Goal: Task Accomplishment & Management: Manage account settings

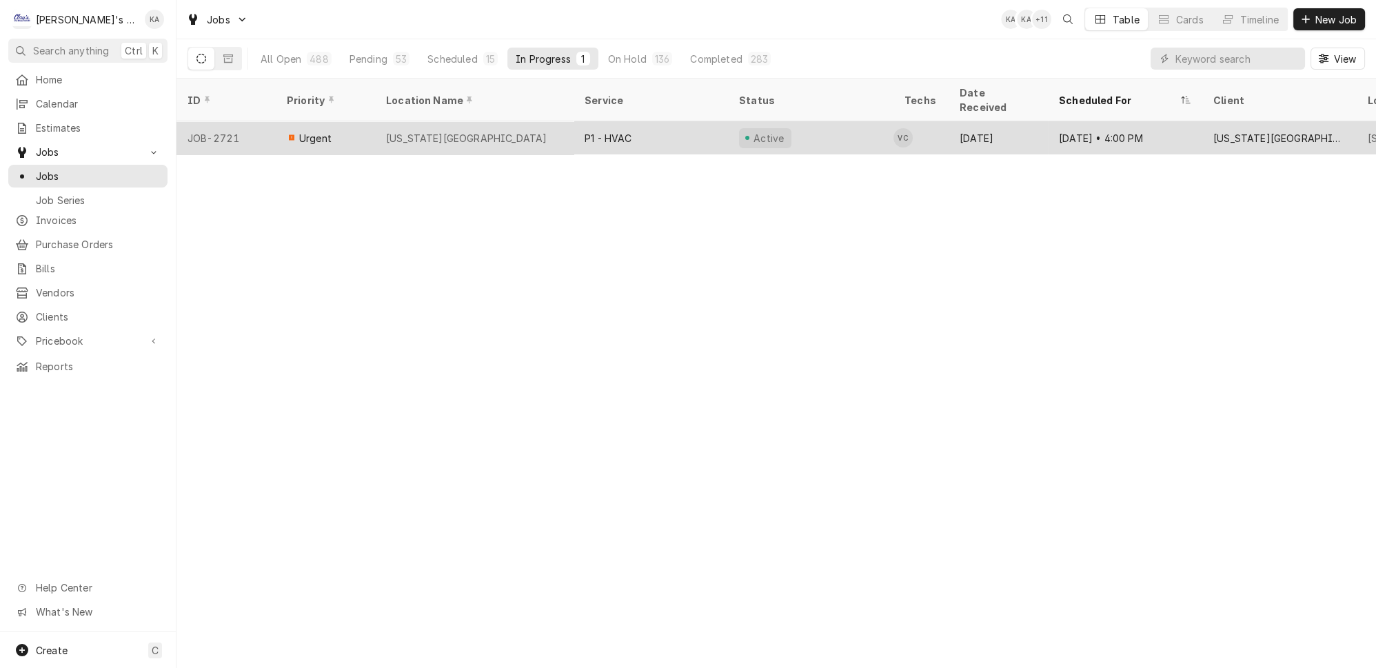
click at [456, 131] on div "[US_STATE][GEOGRAPHIC_DATA]" at bounding box center [466, 138] width 161 height 14
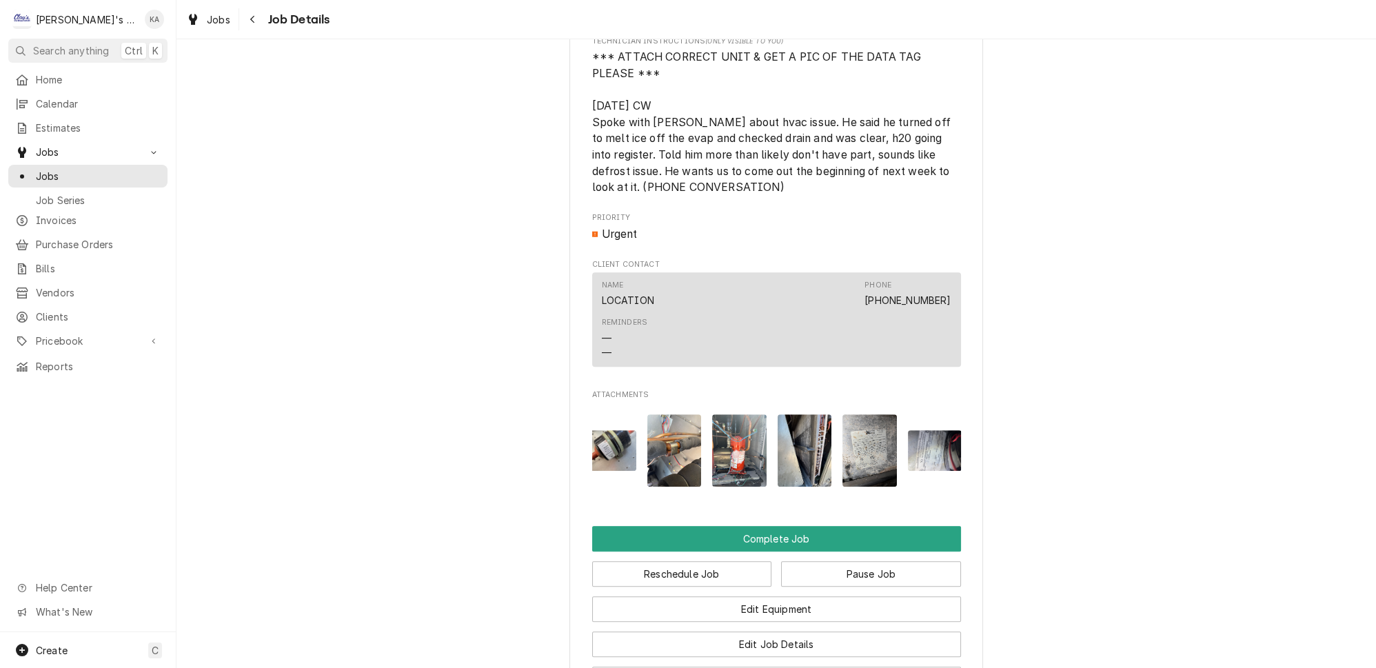
scroll to position [0, 142]
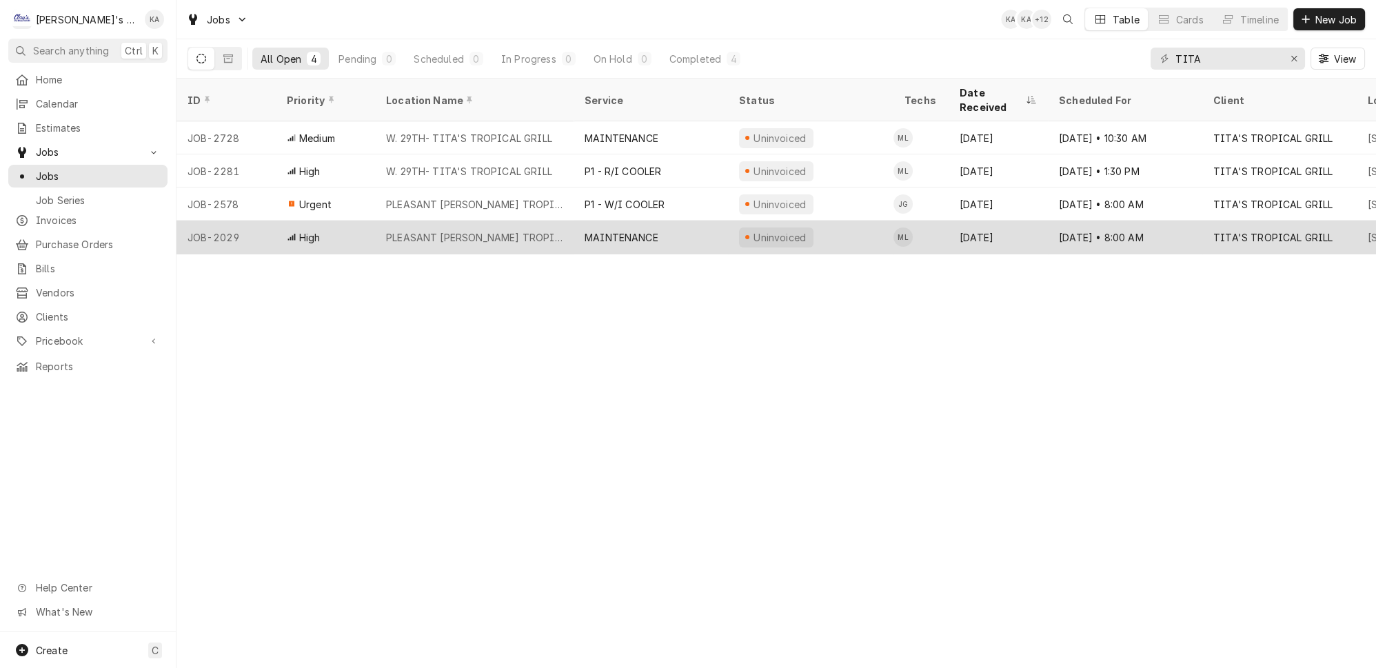
click at [444, 230] on div "PLEASANT HILL- TITA'S TROPICAL GRILL" at bounding box center [474, 237] width 177 height 14
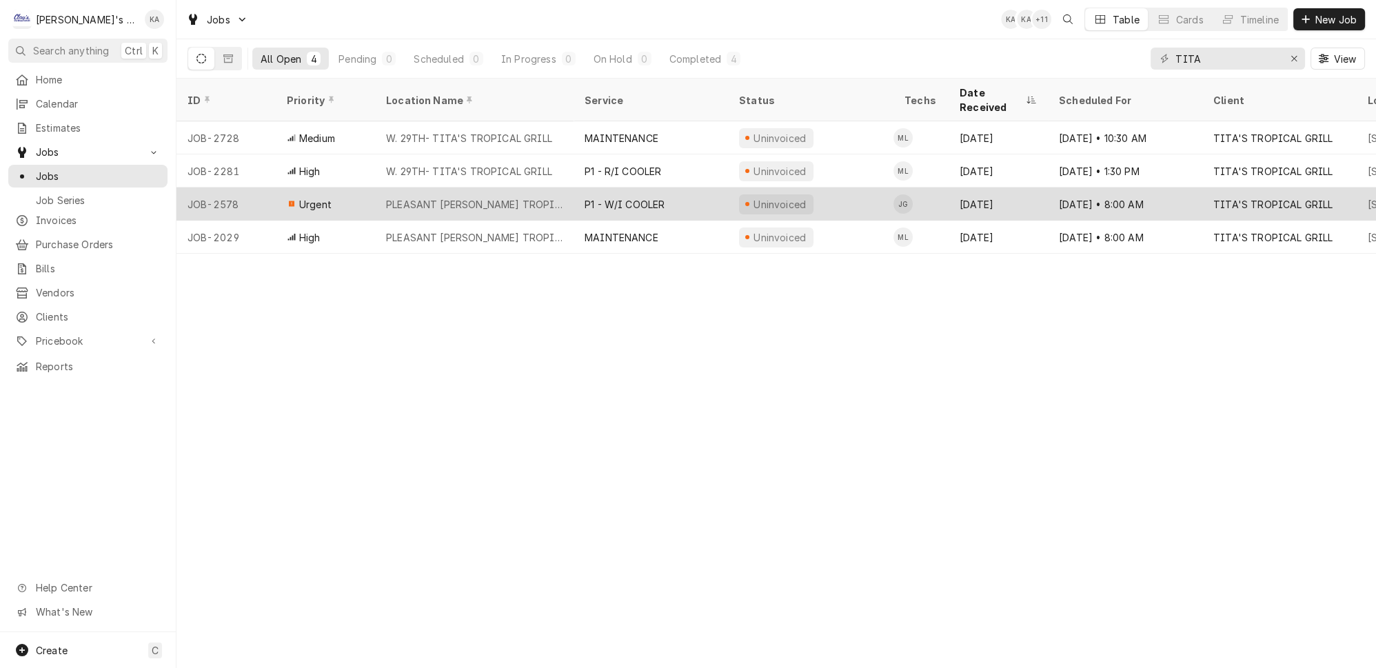
click at [423, 197] on div "PLEASANT HILL- TITA'S TROPICAL GRILL" at bounding box center [474, 204] width 177 height 14
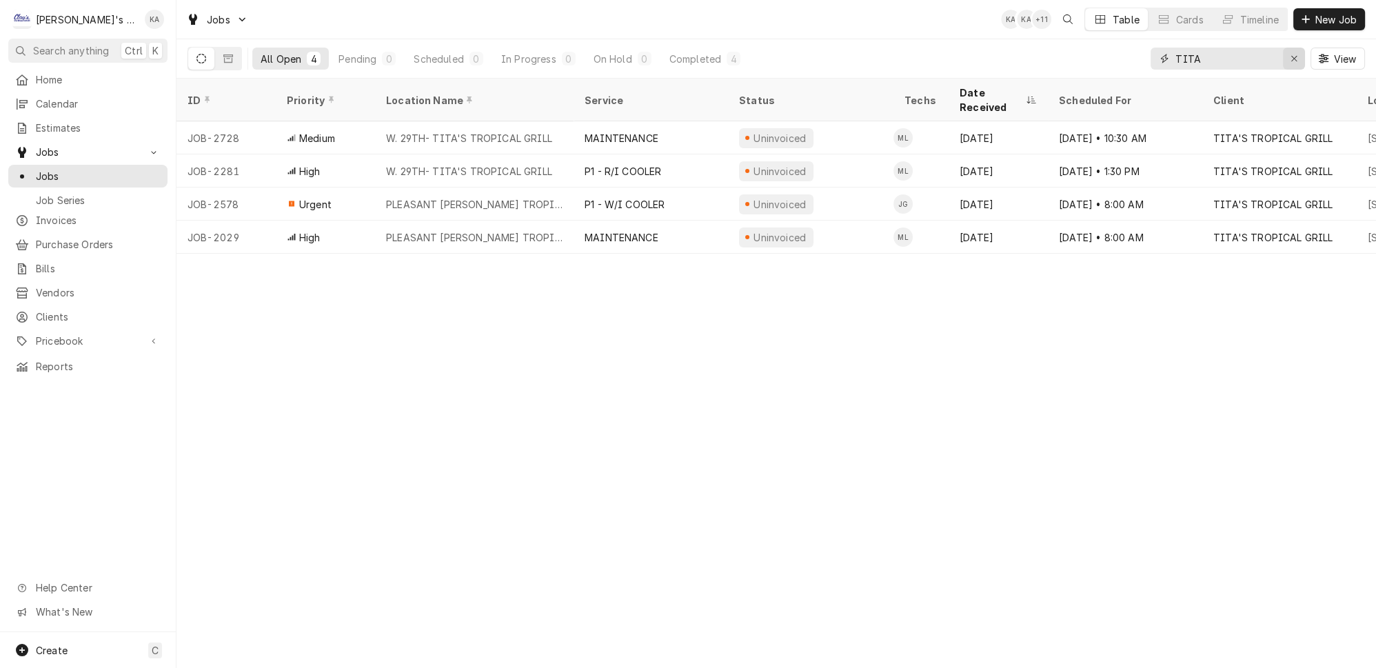
click at [1298, 54] on icon "Erase input" at bounding box center [1295, 59] width 8 height 10
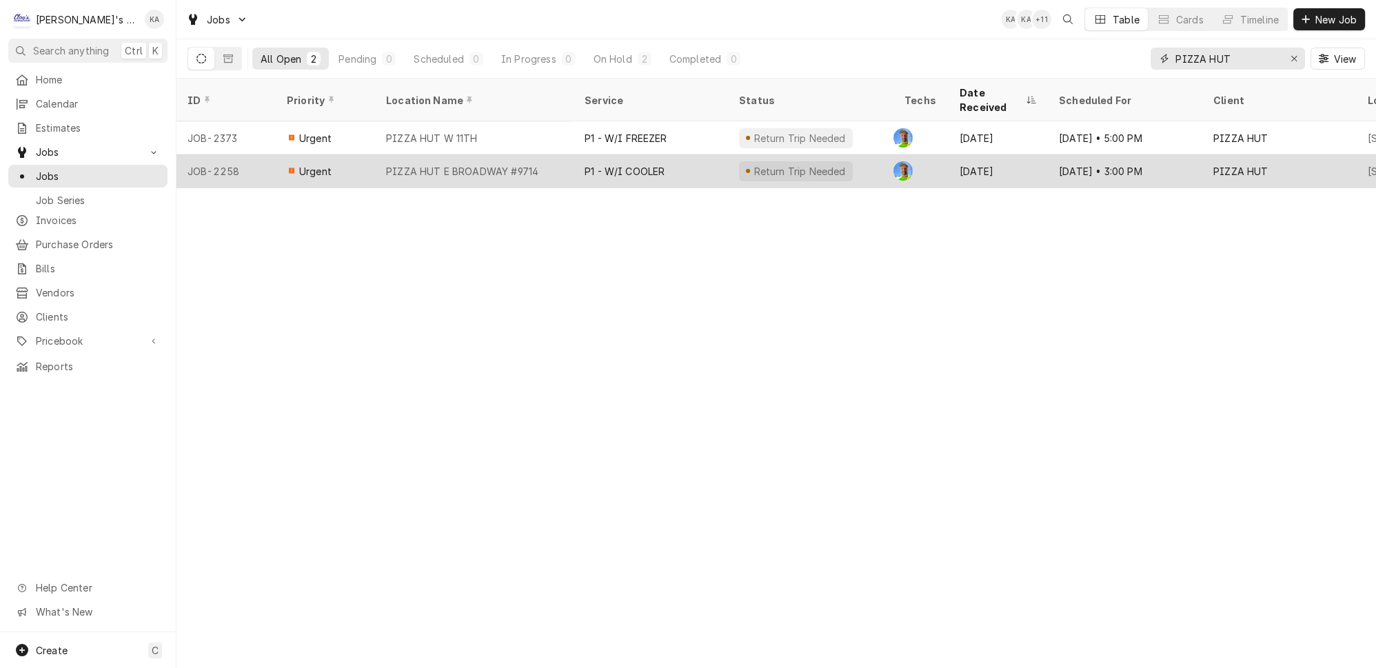
type input "PIZZA HUT"
click at [485, 155] on div "PIZZA HUT E BROADWAY #9714" at bounding box center [474, 170] width 199 height 33
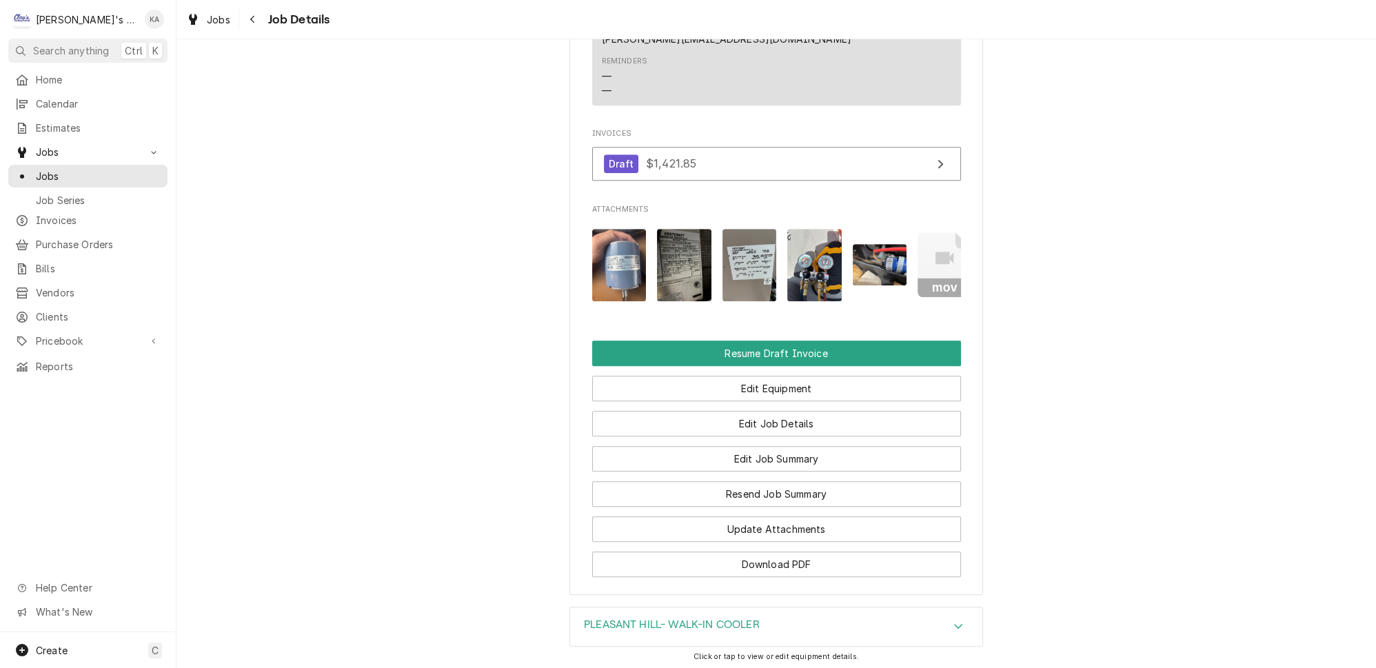
scroll to position [1530, 0]
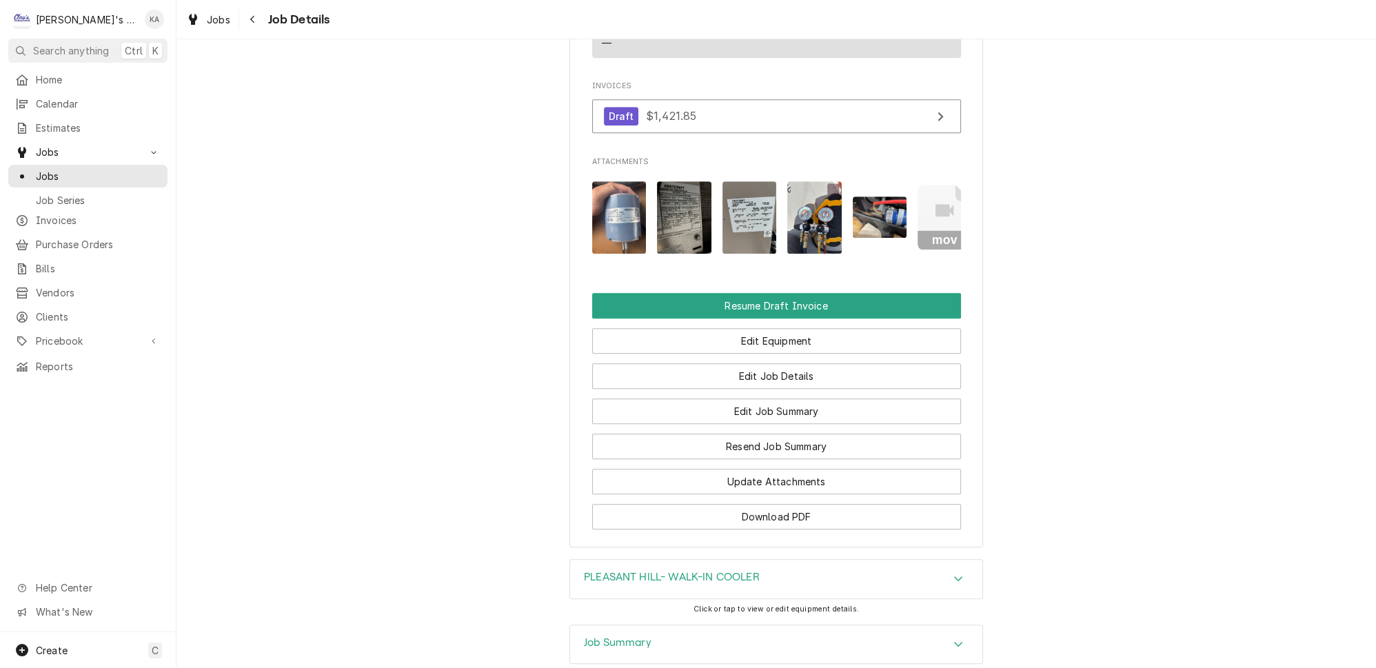
click at [954, 642] on icon "Accordion Header" at bounding box center [958, 644] width 8 height 5
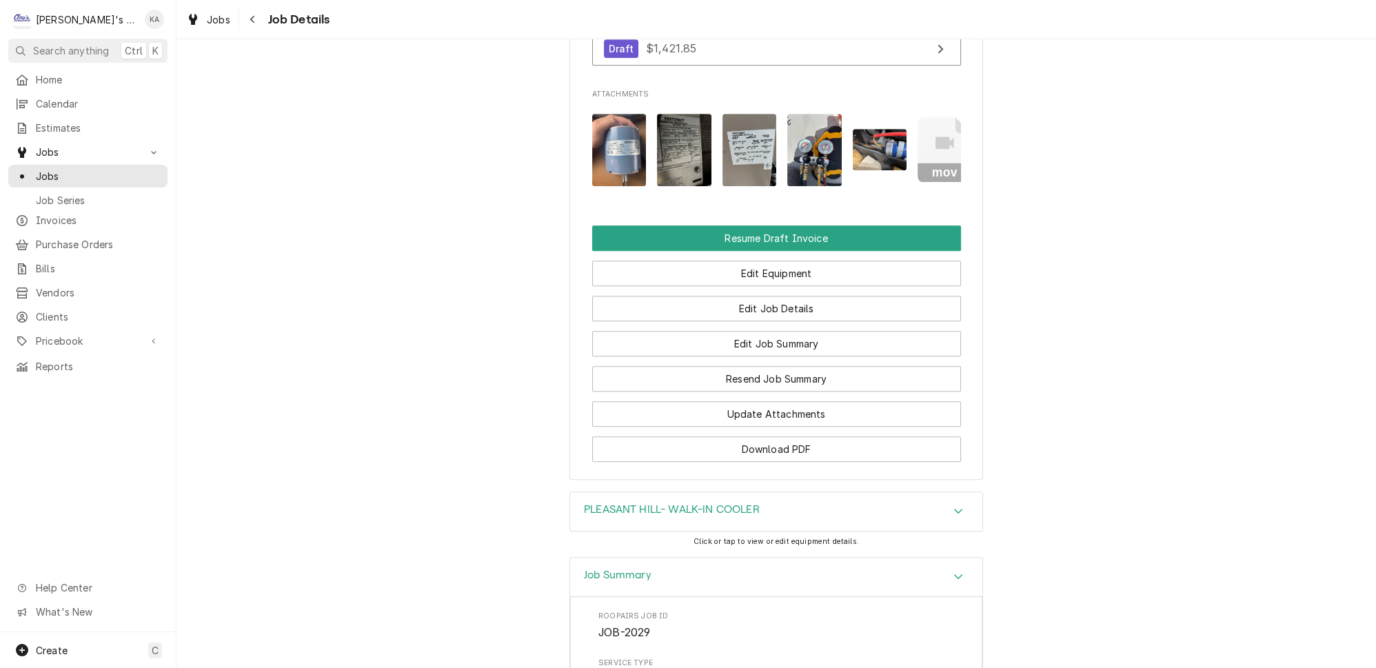
scroll to position [1593, 0]
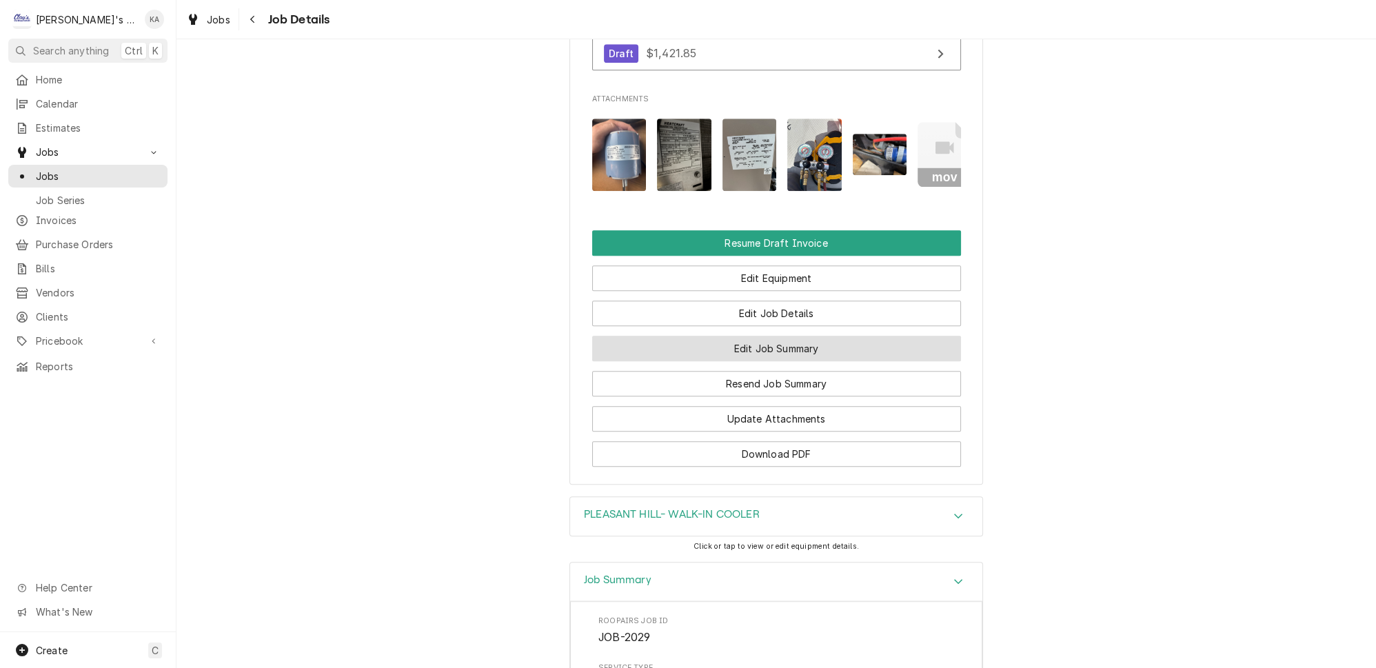
click at [774, 336] on button "Edit Job Summary" at bounding box center [776, 349] width 369 height 26
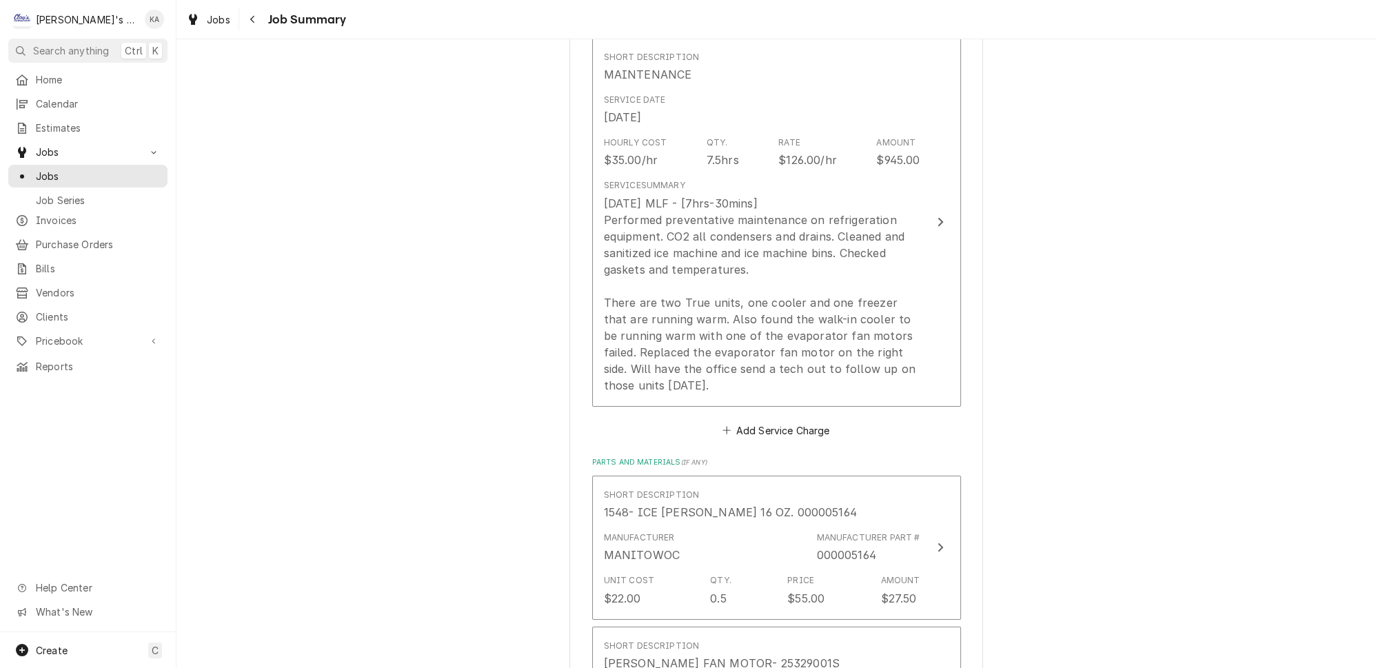
scroll to position [439, 0]
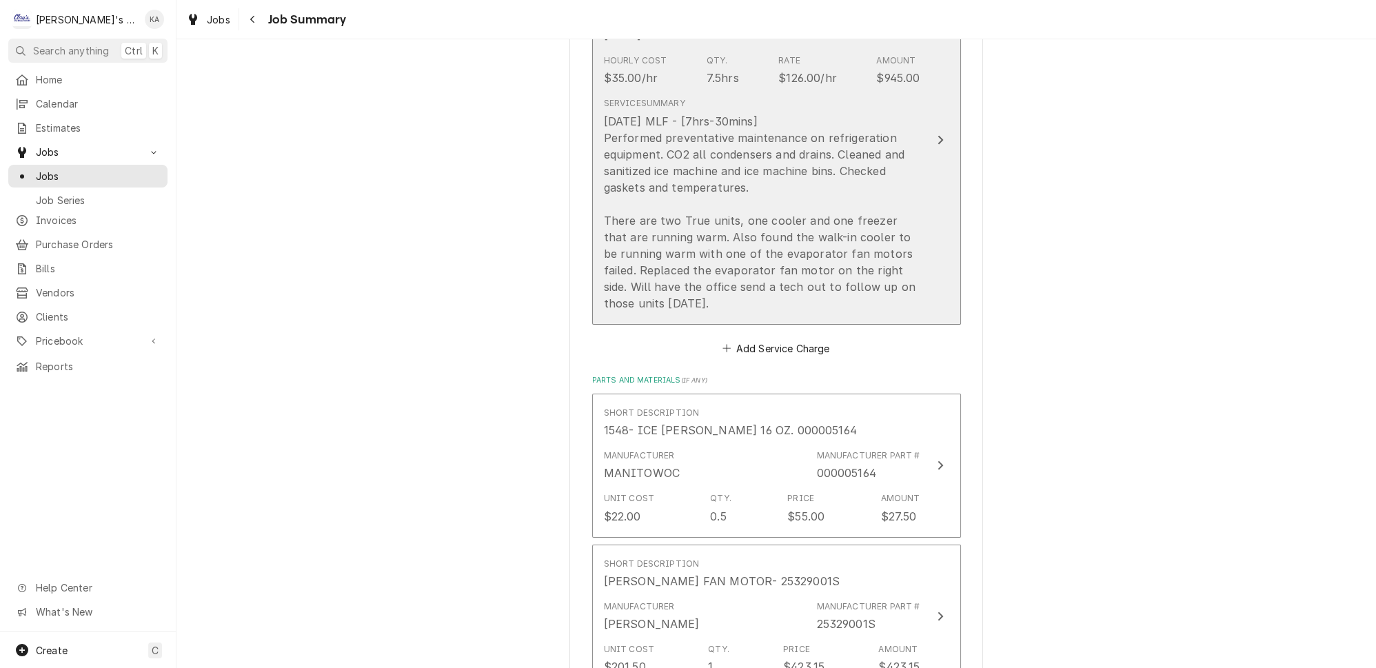
click at [927, 243] on button "Short Description MAINTENANCE Service Date Jun 24, 2025 Hourly Cost $35.00/hr Q…" at bounding box center [776, 140] width 369 height 369
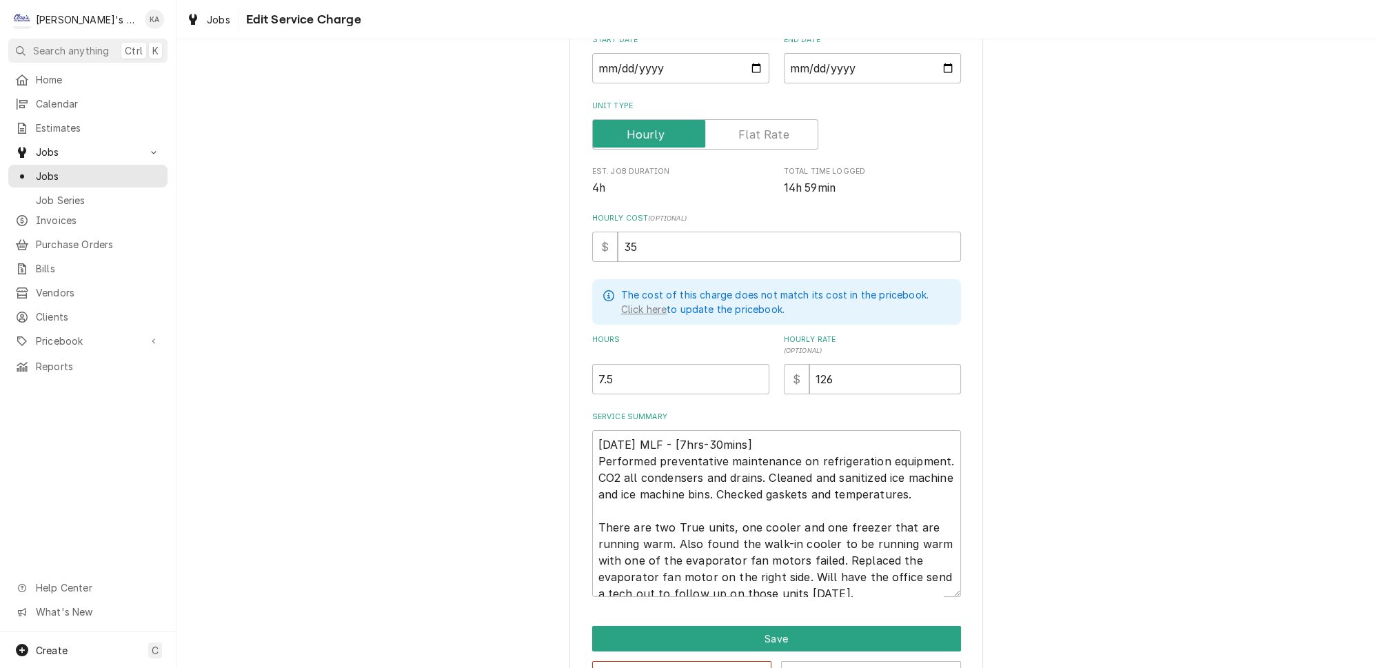
scroll to position [199, 0]
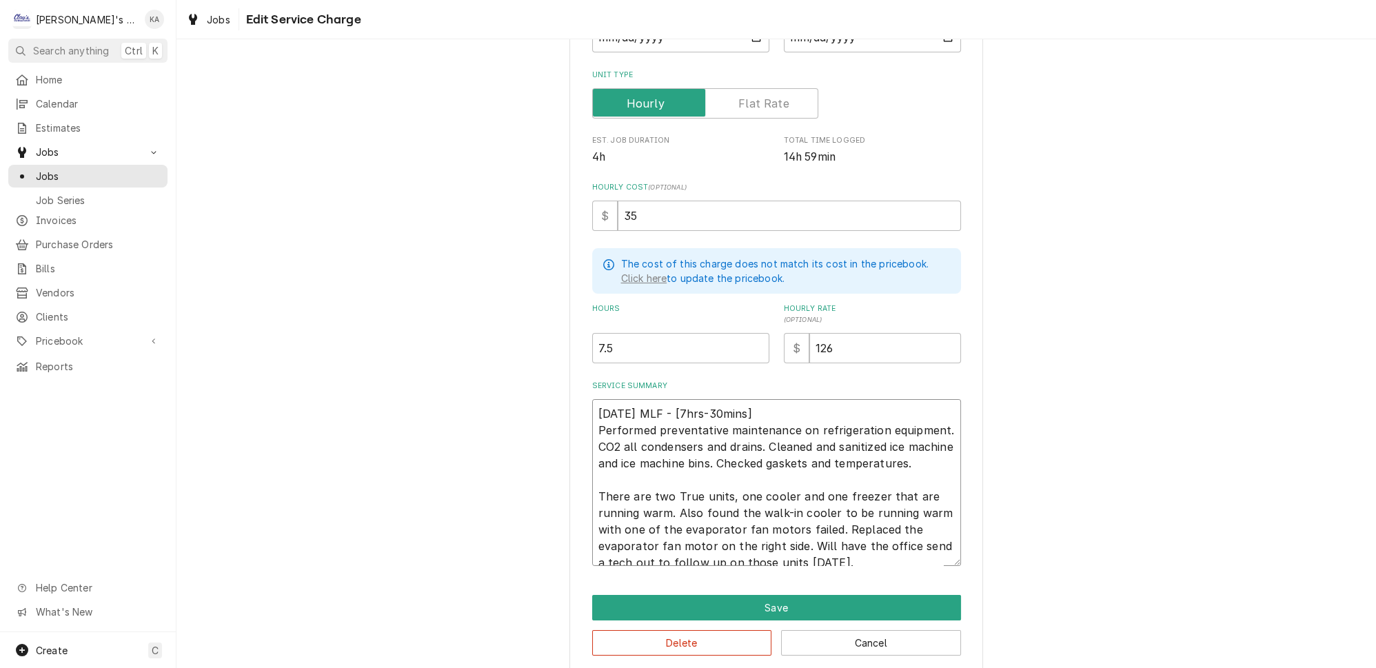
click at [934, 574] on div "Use the fields below to edit this service charge Short Description MAINTENANCE …" at bounding box center [777, 270] width 414 height 807
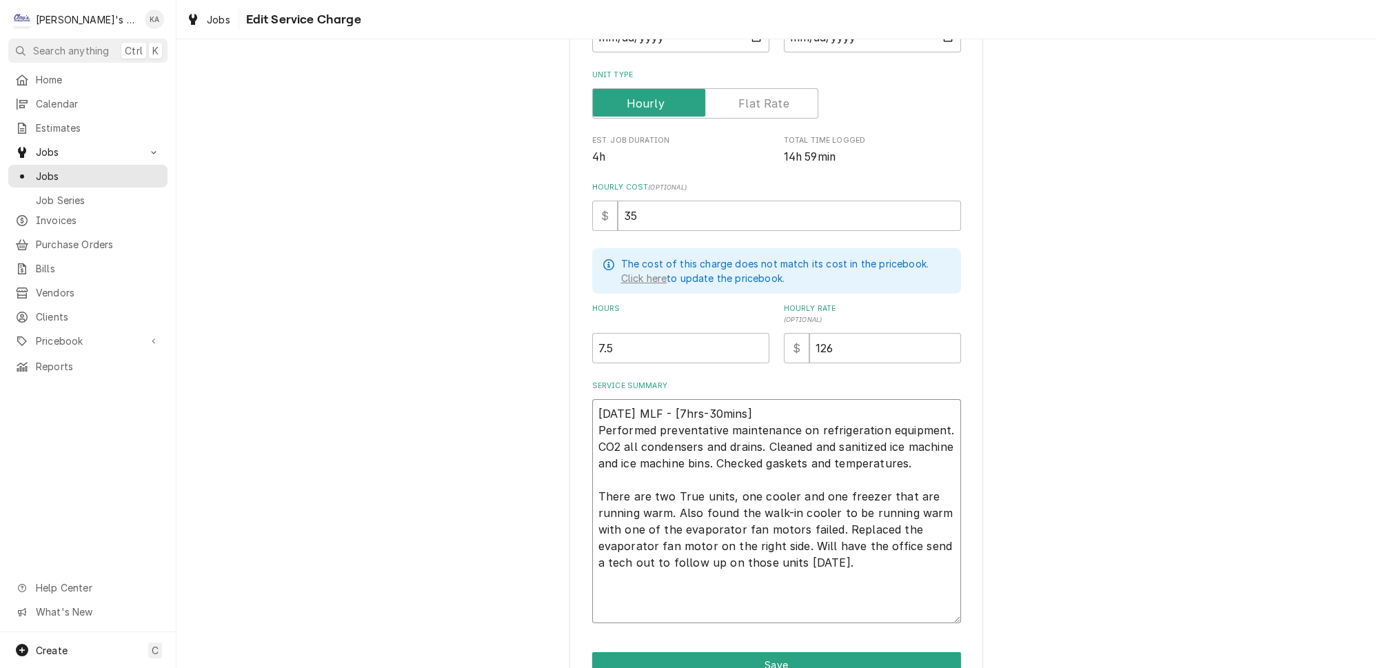
drag, startPoint x: 935, startPoint y: 553, endPoint x: 930, endPoint y: 611, distance: 58.1
click at [930, 611] on textarea "6/24/2025 MLF - [7hrs-30mins] Performed preventative maintenance on refrigerati…" at bounding box center [776, 511] width 369 height 224
drag, startPoint x: 757, startPoint y: 403, endPoint x: 687, endPoint y: 405, distance: 70.4
click at [687, 405] on textarea "6/24/2025 MLF - [7hrs-30mins] Performed preventative maintenance on refrigerati…" at bounding box center [776, 511] width 369 height 224
type textarea "x"
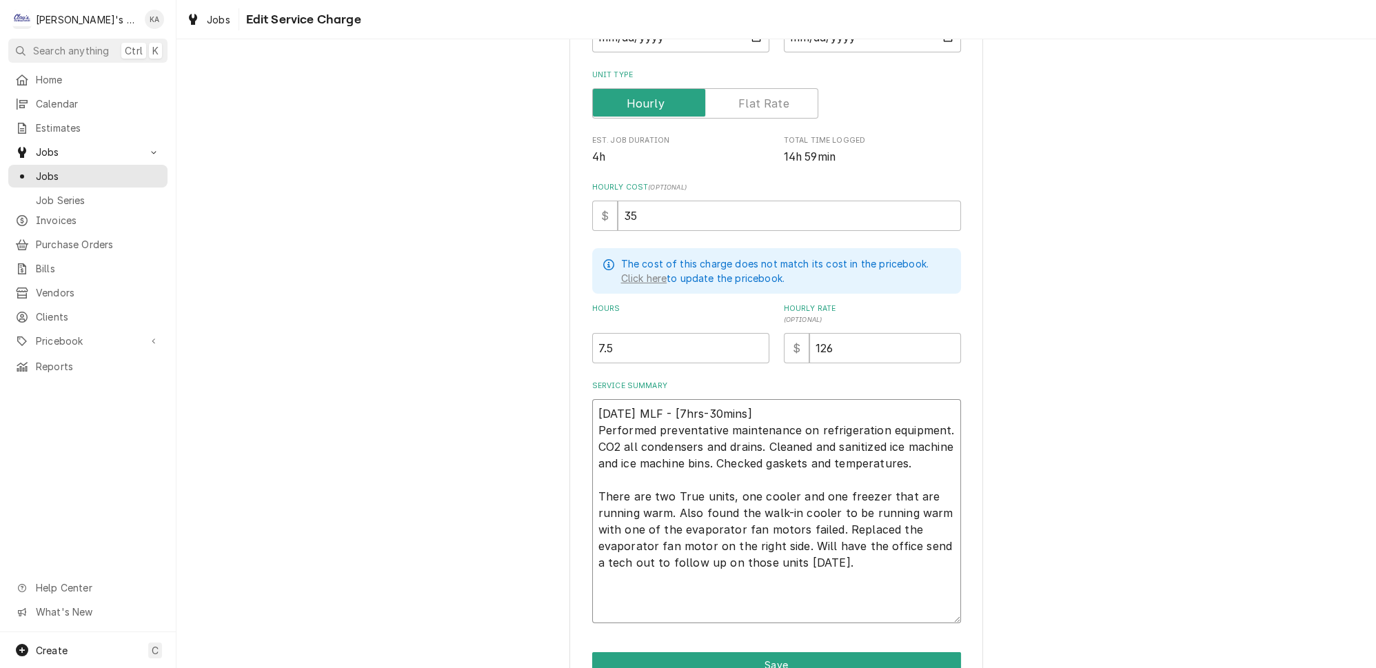
type textarea "6/24/2025 MLF - Performed preventative maintenance on refrigeration equipment. …"
click at [827, 545] on textarea "6/24/2025 MLF - Performed preventative maintenance on refrigeration equipment. …" at bounding box center [776, 511] width 369 height 224
type textarea "x"
type textarea "6/24/2025 MLF - Performed preventative maintenance on refrigeration equipment. …"
click at [682, 404] on textarea "6/24/2025 MLF - Performed preventative maintenance on refrigeration equipment. …" at bounding box center [776, 511] width 369 height 224
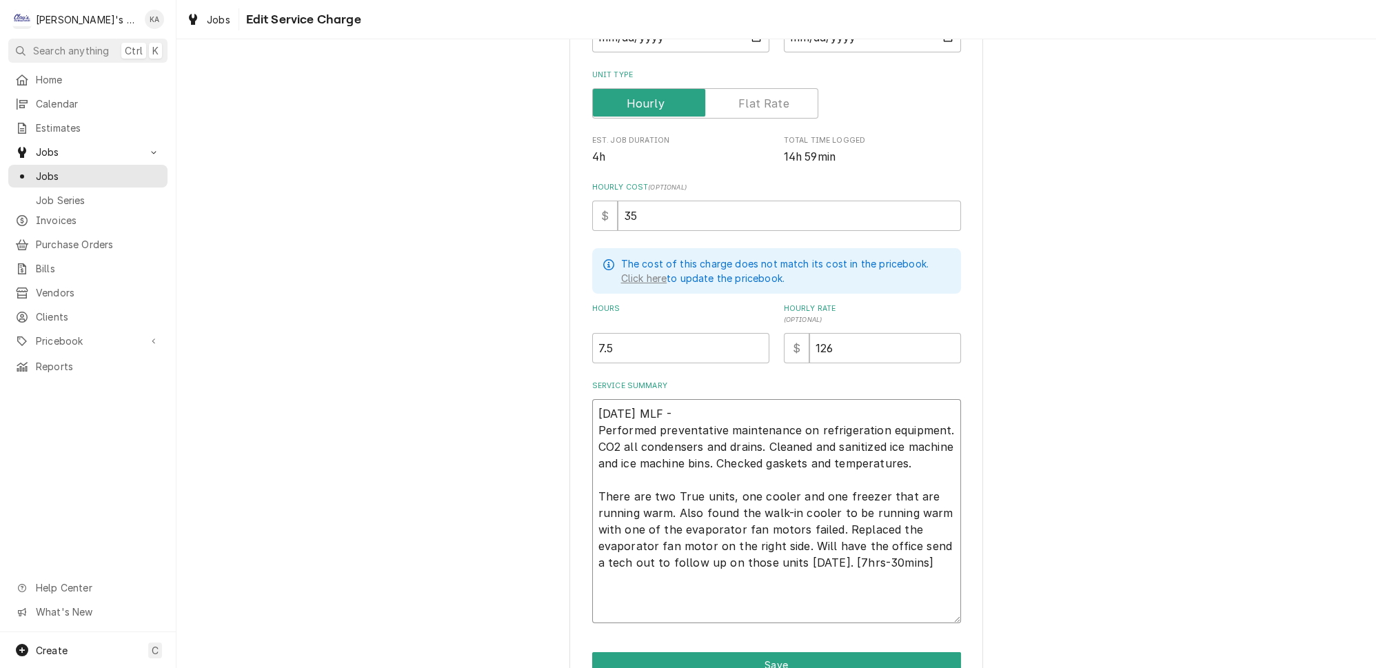
type textarea "x"
type textarea "6/24/2025 MLF Performed preventative maintenance on refrigeration equipment. CO…"
click at [847, 543] on textarea "6/24/2025 MLF Performed preventative maintenance on refrigeration equipment. CO…" at bounding box center [776, 511] width 369 height 224
type textarea "x"
type textarea "6/24/2025 MLF Performed preventative maintenance on refrigeration equipment. CO…"
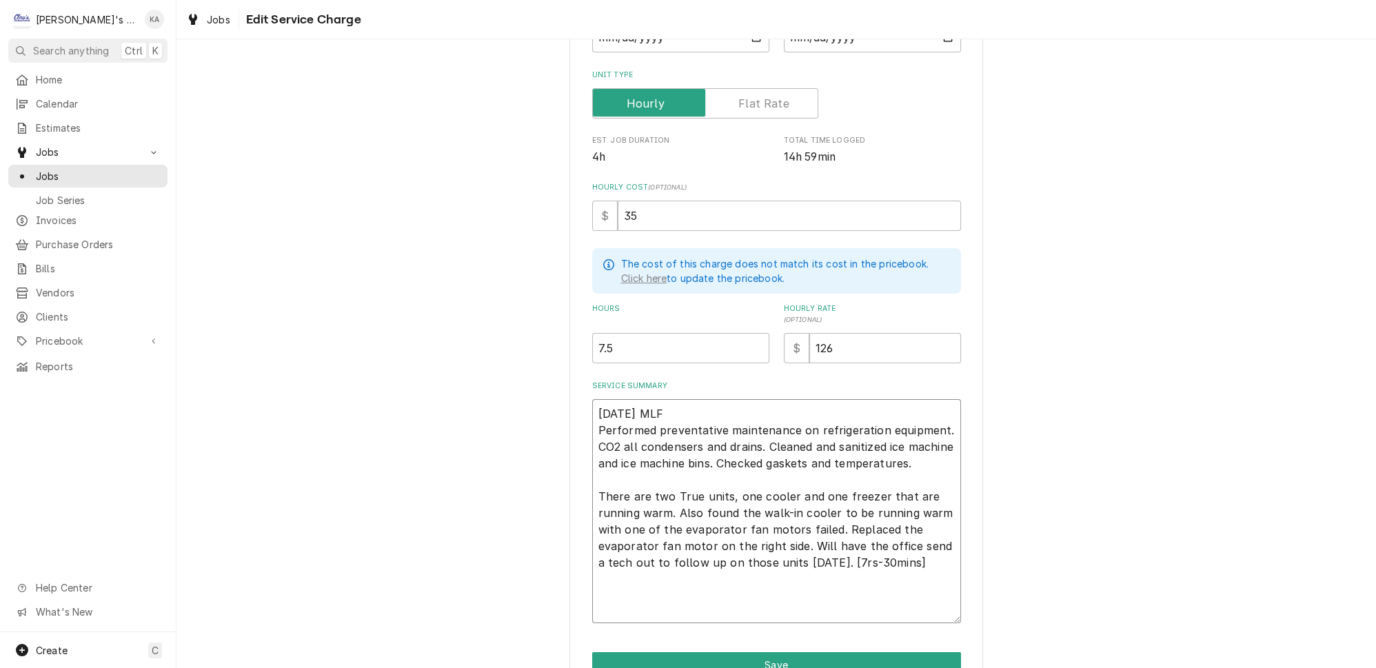
type textarea "x"
type textarea "6/24/2025 MLF Performed preventative maintenance on refrigeration equipment. CO…"
type textarea "x"
type textarea "6/24/2025 MLF Performed preventative maintenance on refrigeration equipment. CO…"
type textarea "x"
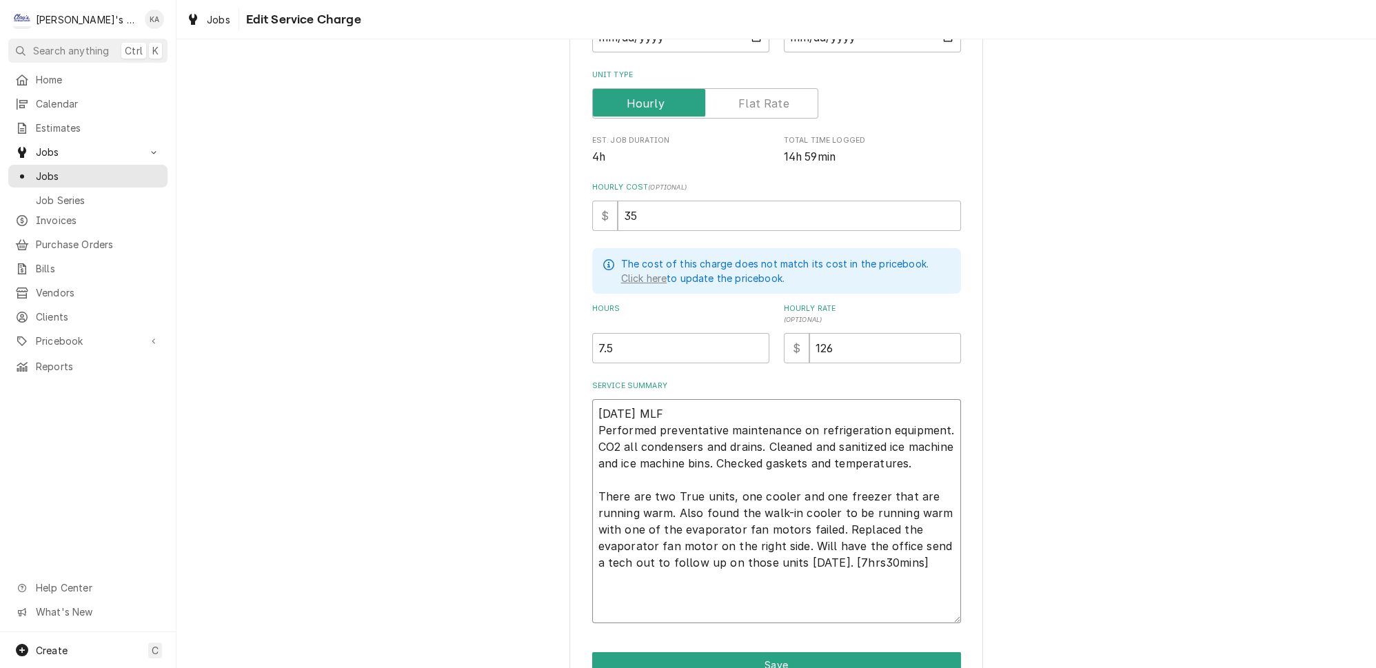
type textarea "6/24/2025 MLF Performed preventative maintenance on refrigeration equipment. CO…"
type textarea "x"
type textarea "6/24/2025 MLF Performed preventative maintenance on refrigeration equipment. CO…"
type textarea "x"
type textarea "6/24/2025 MLF Performed preventative maintenance on refrigeration equipment. CO…"
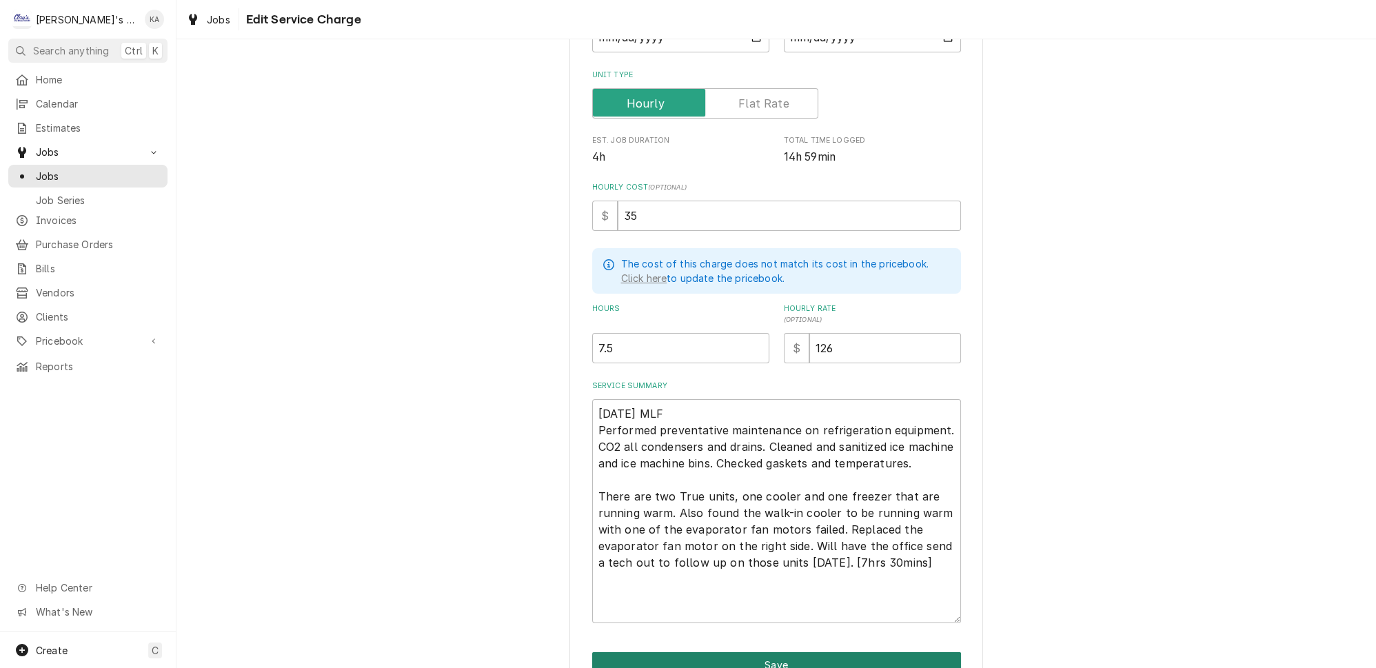
click at [760, 654] on button "Save" at bounding box center [776, 665] width 369 height 26
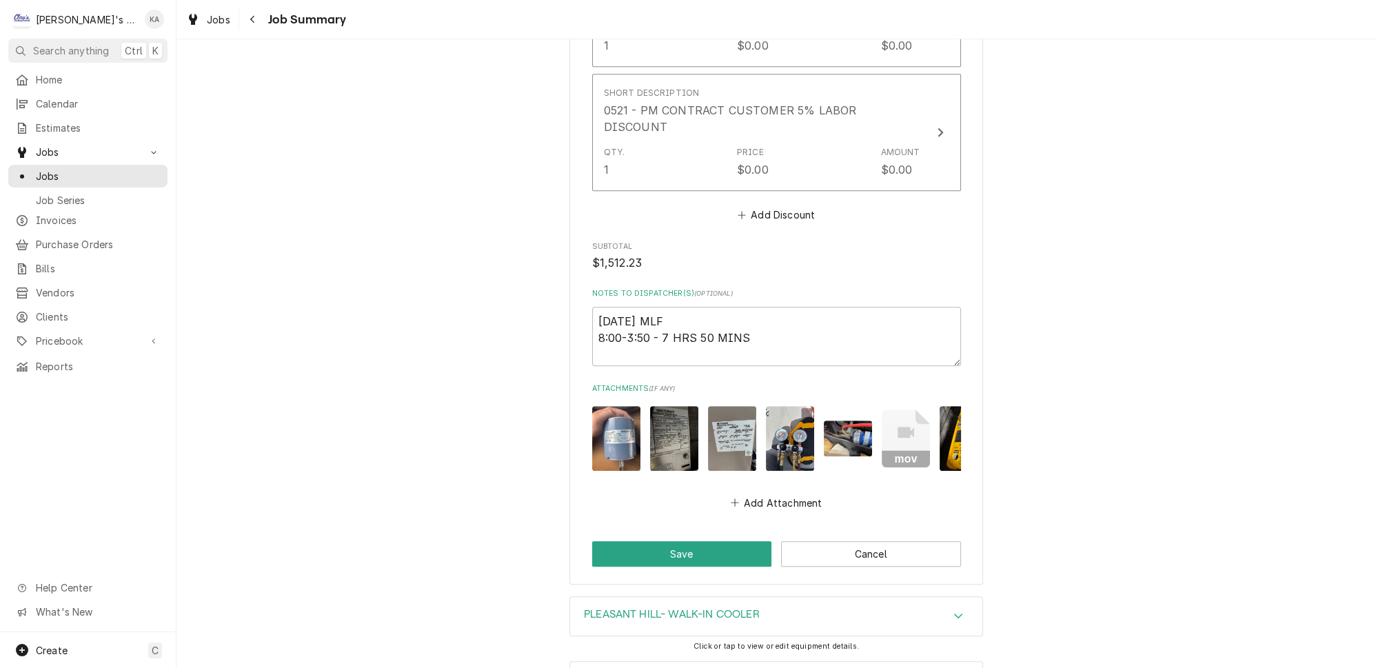
scroll to position [1718, 0]
click at [695, 541] on button "Save" at bounding box center [682, 554] width 180 height 26
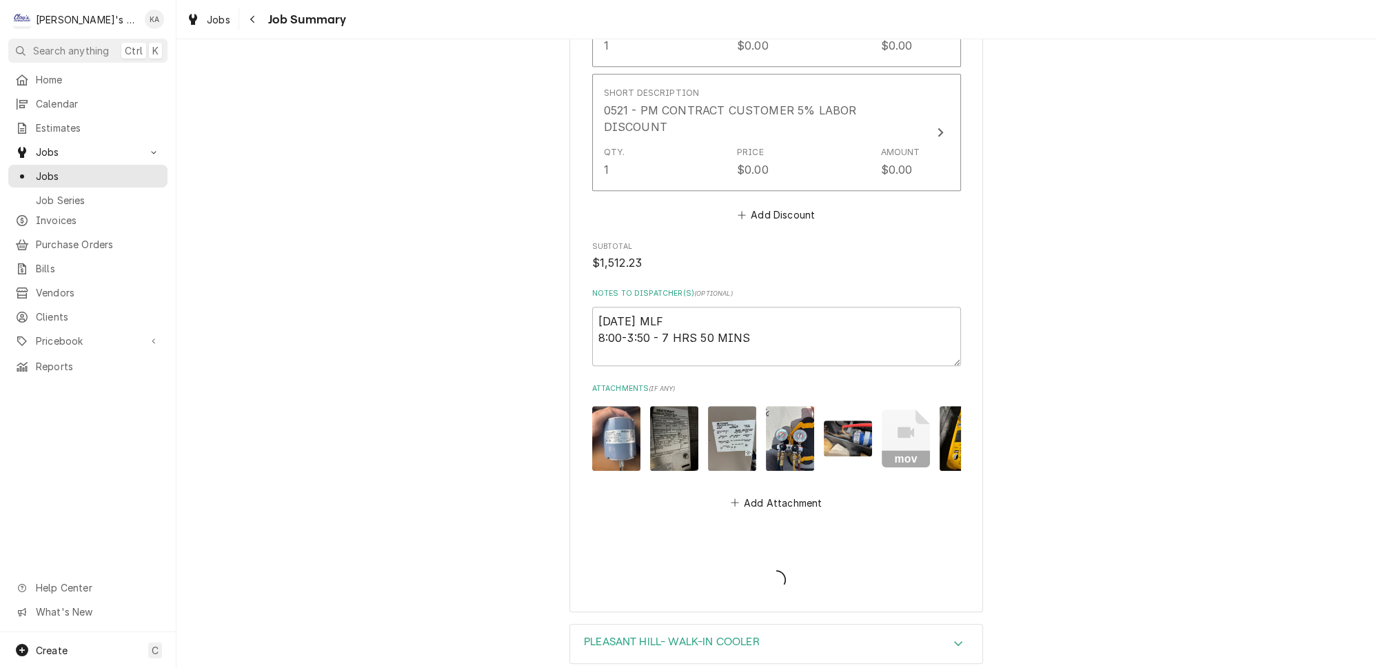
type textarea "x"
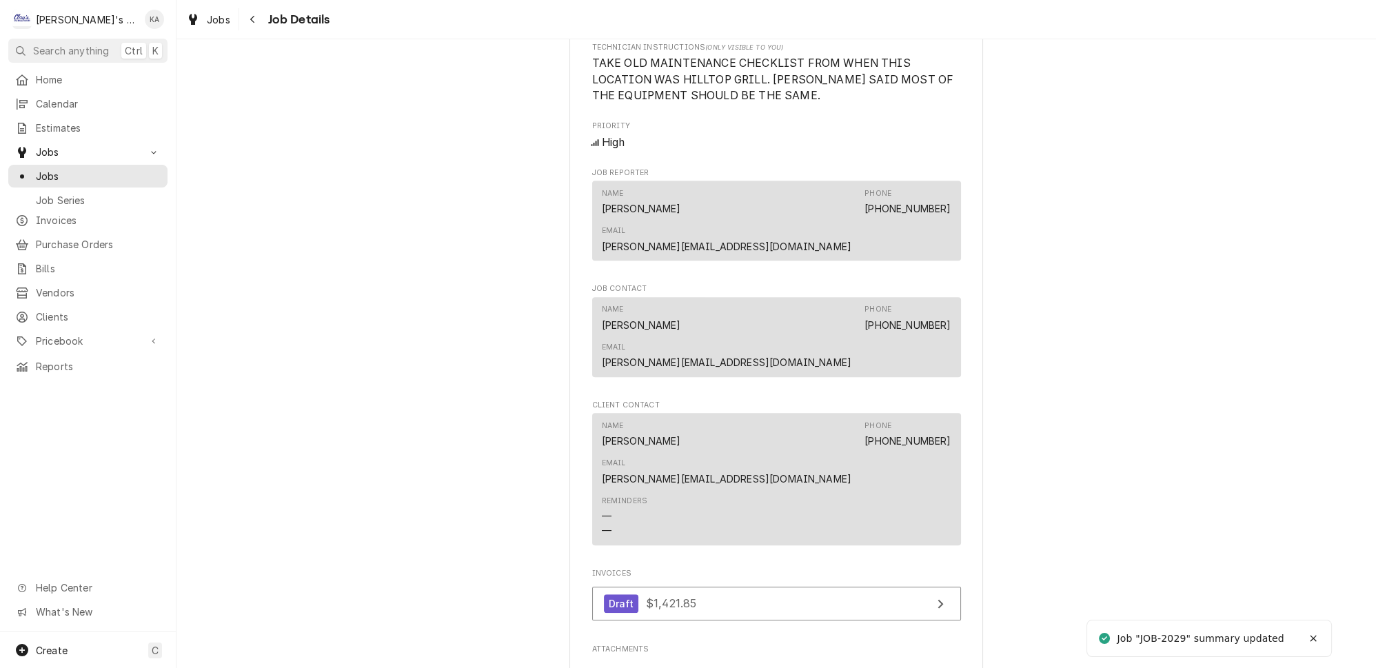
scroll to position [1128, 0]
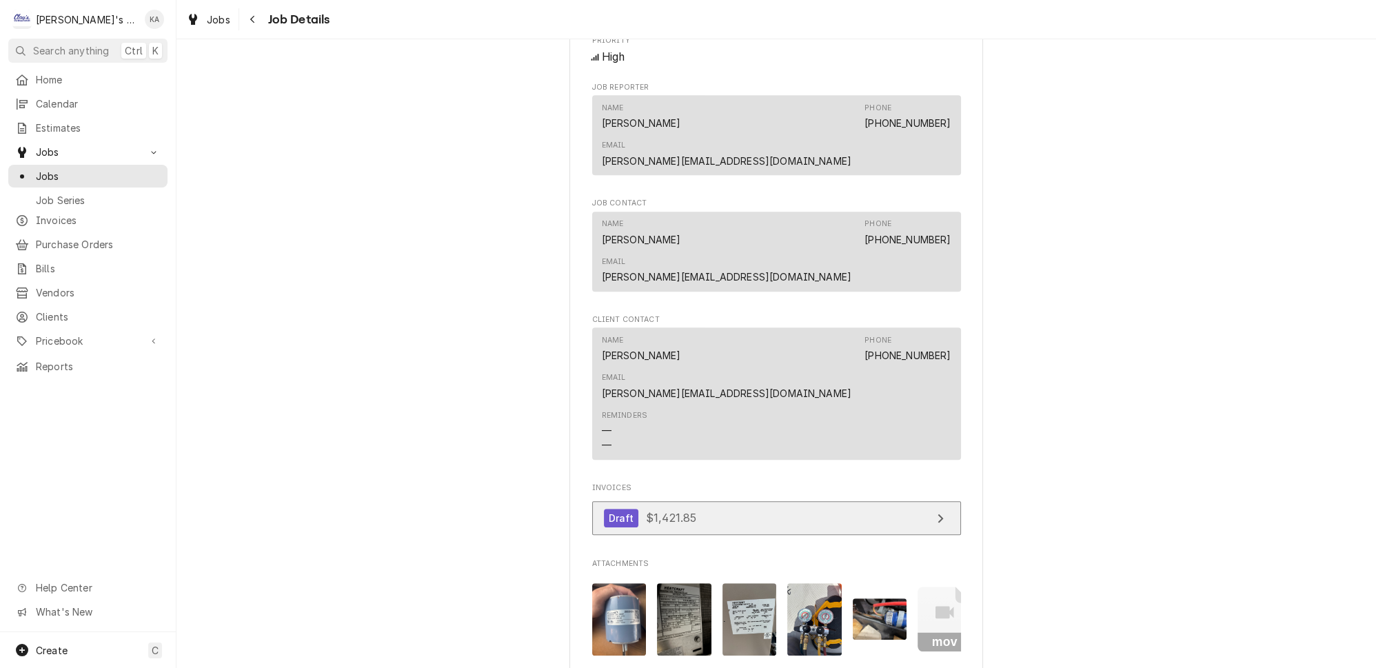
click at [938, 514] on icon "View Invoice" at bounding box center [941, 518] width 6 height 9
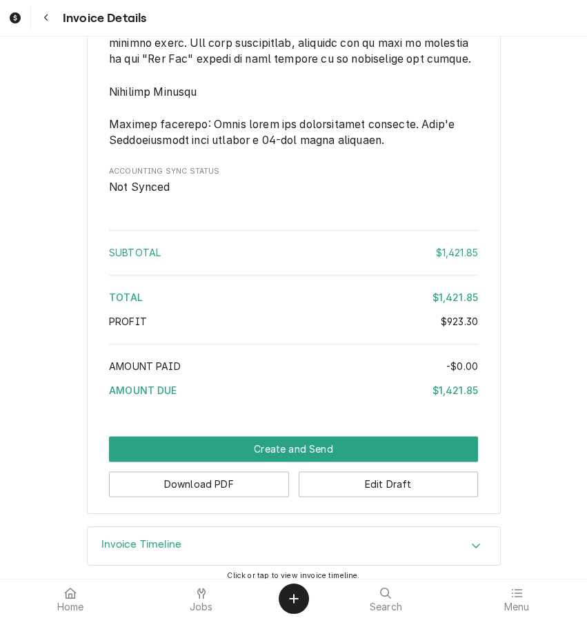
scroll to position [2504, 0]
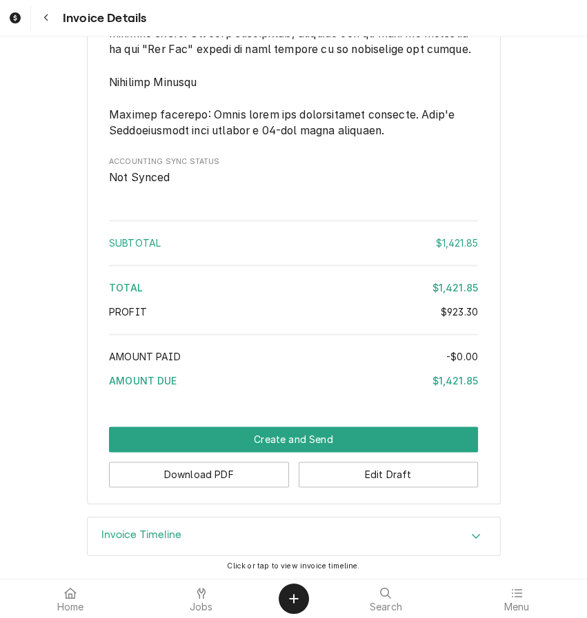
click at [471, 536] on icon "Accordion Header" at bounding box center [476, 536] width 10 height 11
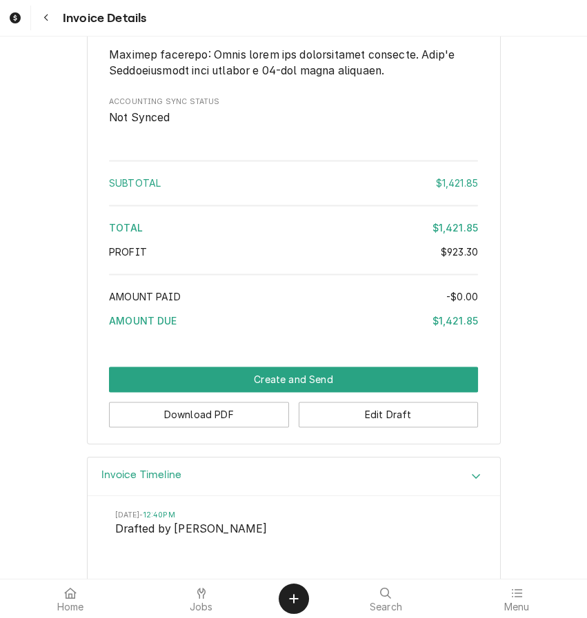
scroll to position [2620, 0]
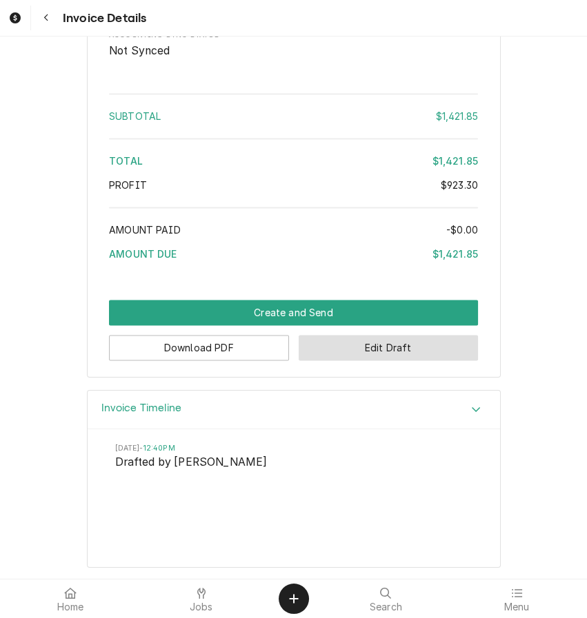
click at [379, 361] on button "Edit Draft" at bounding box center [389, 348] width 180 height 26
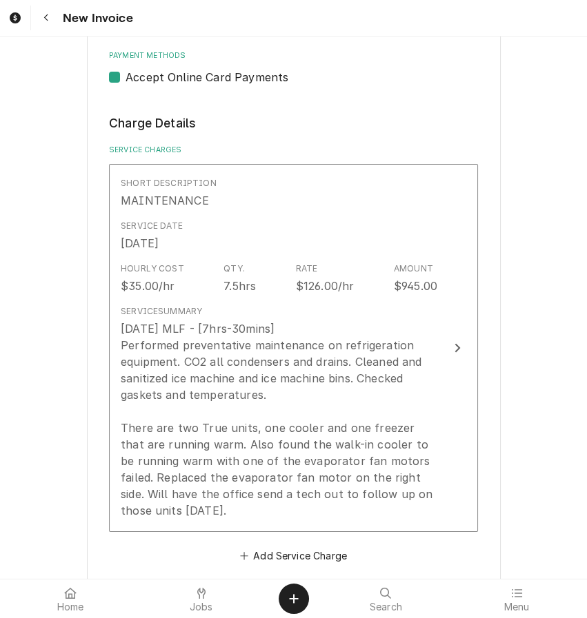
scroll to position [1191, 0]
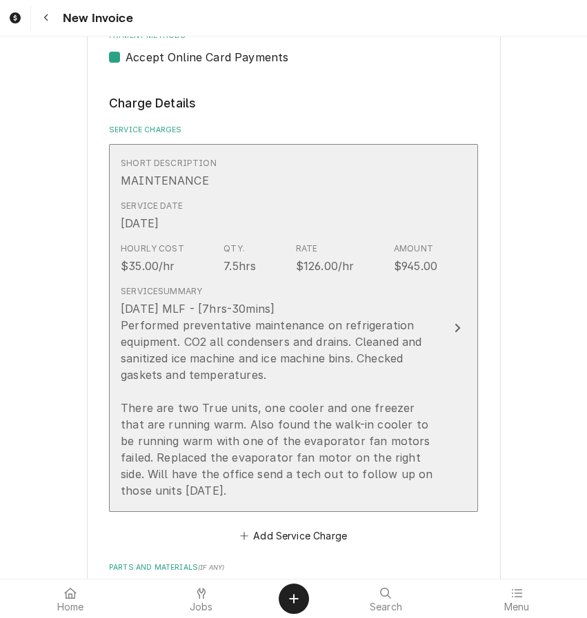
click at [422, 342] on div "6/24/2025 MLF - [7hrs-30mins] Performed preventative maintenance on refrigerati…" at bounding box center [279, 400] width 316 height 199
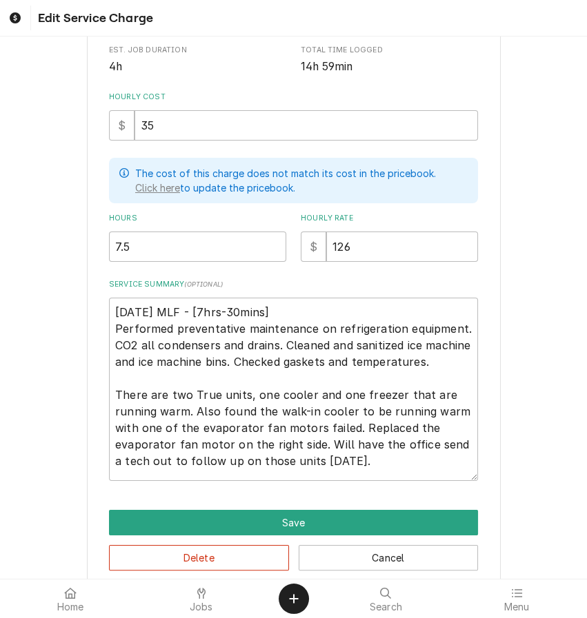
scroll to position [309, 0]
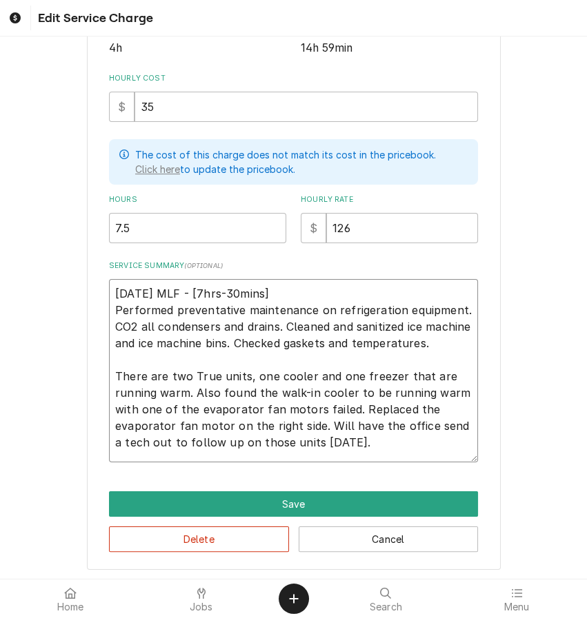
click at [205, 298] on textarea "6/24/2025 MLF - [7hrs-30mins] Performed preventative maintenance on refrigerati…" at bounding box center [293, 370] width 369 height 183
type textarea "x"
type textarea "6/24/2025 MLF [7hrs-30mins] Performed preventative maintenance on refrigeration…"
click at [359, 458] on textarea "6/24/2025 MLF [7hrs-30mins] Performed preventative maintenance on refrigeration…" at bounding box center [293, 370] width 369 height 183
type textarea "x"
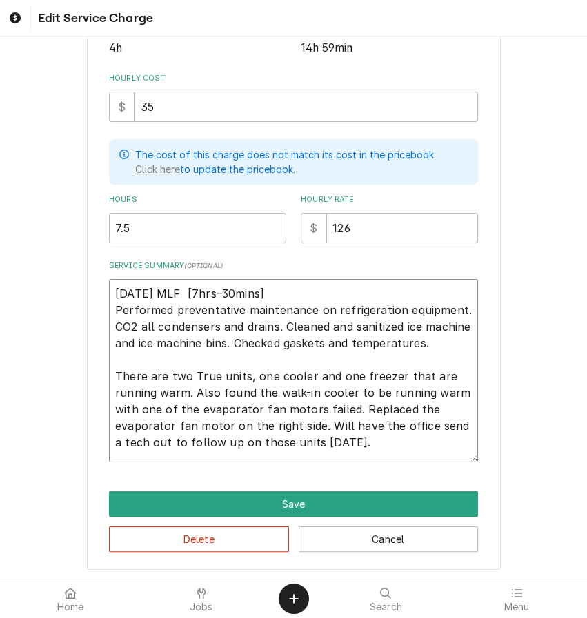
type textarea "6/24/2025 MLF [7hrs-30mins] Performed preventative maintenance on refrigeration…"
drag, startPoint x: 286, startPoint y: 297, endPoint x: 202, endPoint y: 303, distance: 84.3
click at [202, 303] on textarea "6/24/2025 MLF [7hrs-30mins] Performed preventative maintenance on refrigeration…" at bounding box center [293, 370] width 369 height 183
type textarea "x"
type textarea "6/24/2025 MLF Performed preventative maintenance on refrigeration equipment. CO…"
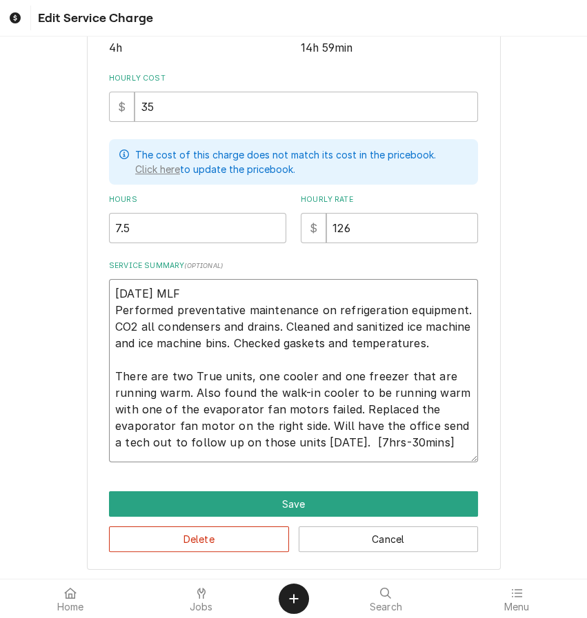
click at [372, 454] on textarea "6/24/2025 MLF Performed preventative maintenance on refrigeration equipment. CO…" at bounding box center [293, 370] width 369 height 183
type textarea "x"
type textarea "6/24/2025 MLF Performed preventative maintenance on refrigeration equipment. CO…"
type textarea "x"
type textarea "6/24/2025 MLF Performed preventative maintenance on refrigeration equipment. CO…"
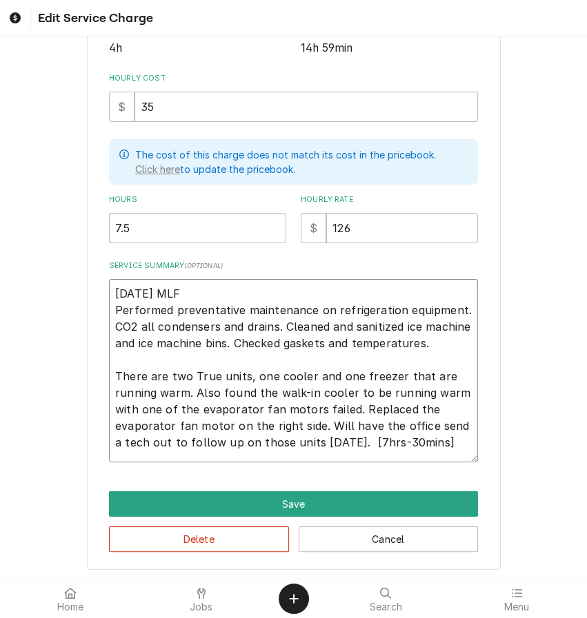
type textarea "x"
type textarea "6/24/2025 MLF Performed preventative maintenance on refrigeration equipment. CO…"
type textarea "x"
type textarea "6/24/2025 MLF Performed preventative maintenance on refrigeration equipment. CO…"
type textarea "x"
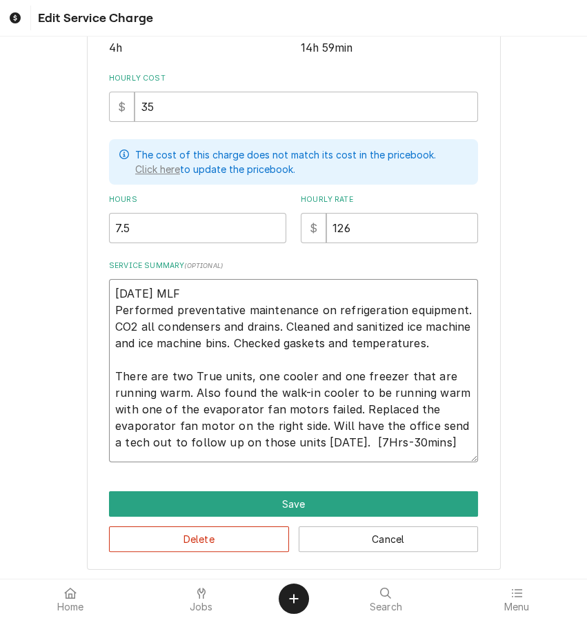
type textarea "6/24/2025 MLF Performed preventative maintenance on refrigeration equipment. CO…"
type textarea "x"
type textarea "6/24/2025 MLF Performed preventative maintenance on refrigeration equipment. CO…"
type textarea "x"
type textarea "6/24/2025 MLF Performed preventative maintenance on refrigeration equipment. CO…"
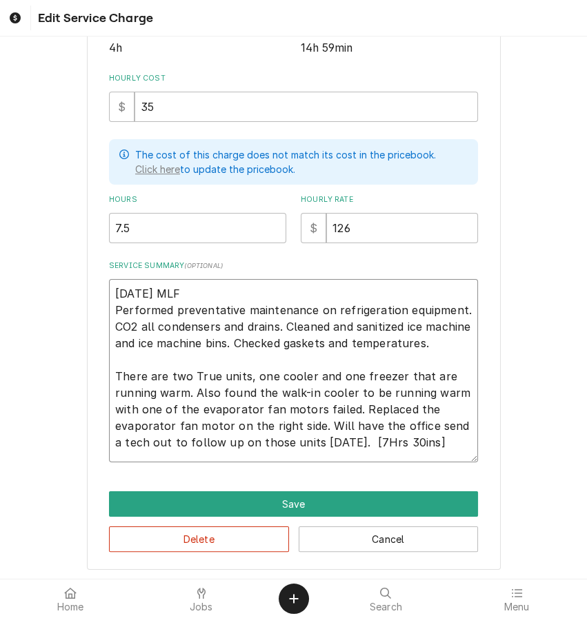
type textarea "x"
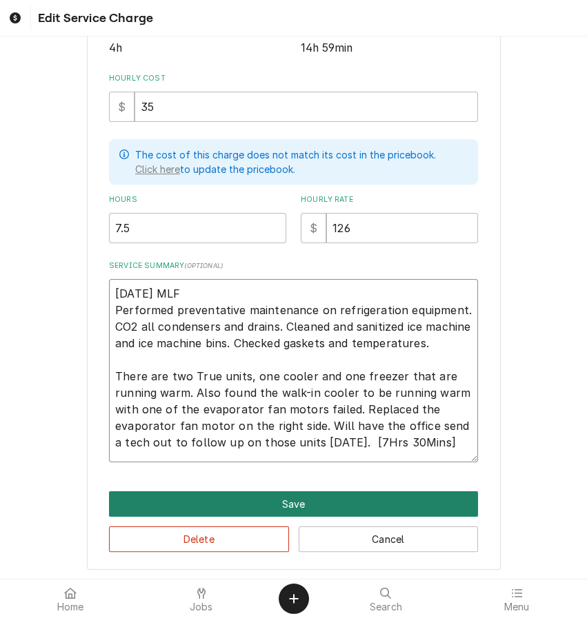
type textarea "6/24/2025 MLF Performed preventative maintenance on refrigeration equipment. CO…"
click at [291, 503] on button "Save" at bounding box center [293, 505] width 369 height 26
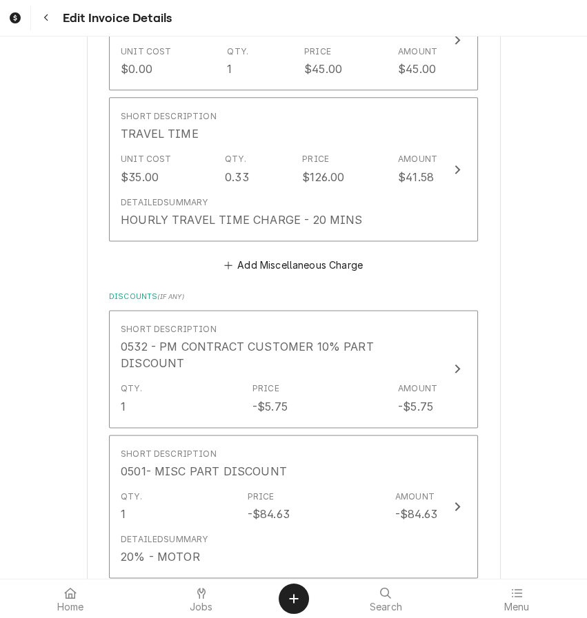
scroll to position [2276, 0]
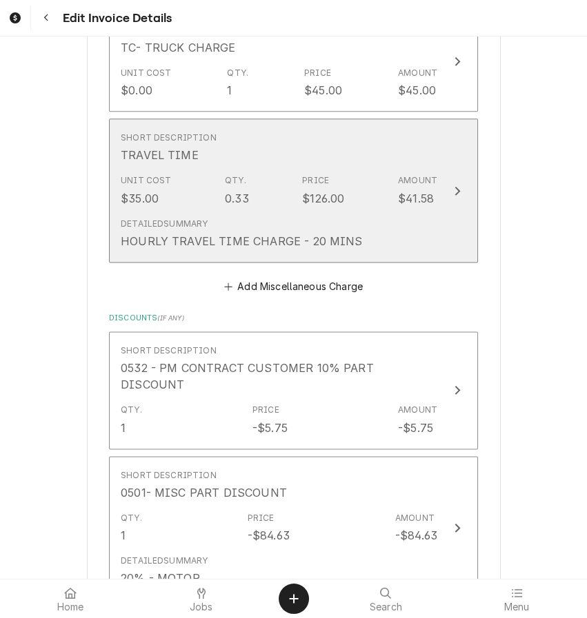
click at [445, 170] on button "Short Description TRAVEL TIME Unit Cost $35.00 Qty. 0.33 Price $126.00 Amount $…" at bounding box center [293, 191] width 369 height 144
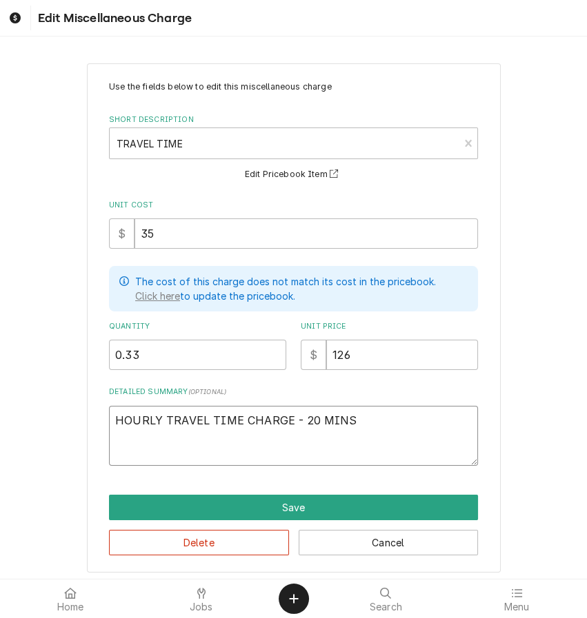
click at [287, 430] on textarea "HOURLY TRAVEL TIME CHARGE - 20 MINS" at bounding box center [293, 436] width 369 height 60
type textarea "x"
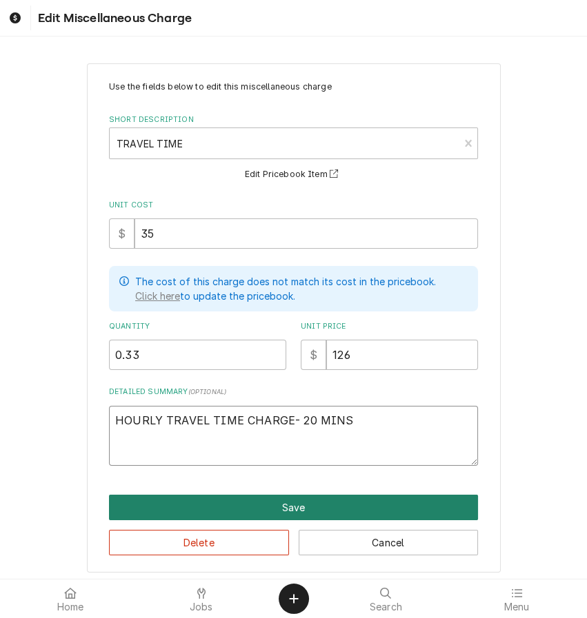
type textarea "HOURLY TRAVEL TIME CHARGE- 20 MINS"
click at [290, 511] on button "Save" at bounding box center [293, 508] width 369 height 26
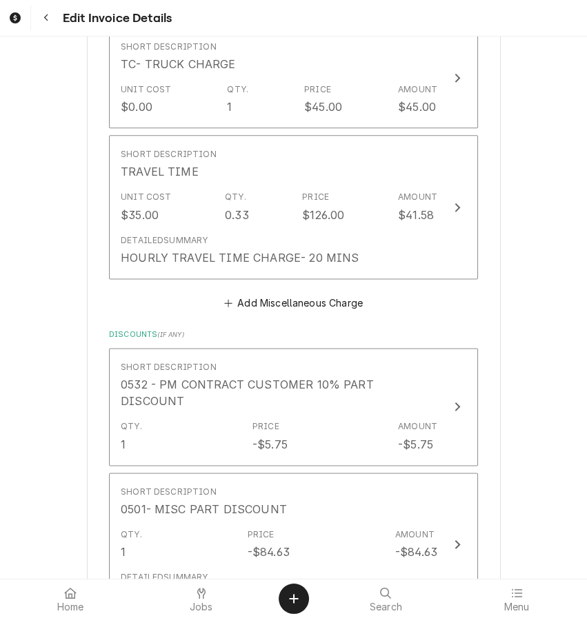
scroll to position [2262, 0]
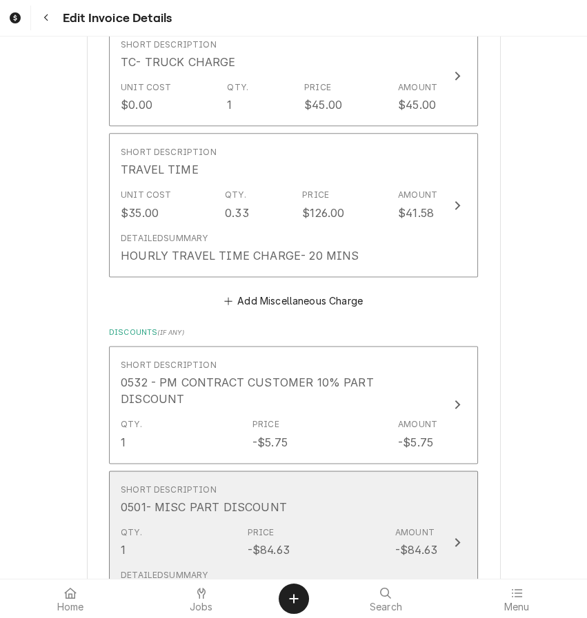
click at [428, 491] on button "Short Description 0501- MISC PART DISCOUNT Qty. 1 Price -$84.63 Amount -$84.63 …" at bounding box center [293, 543] width 369 height 144
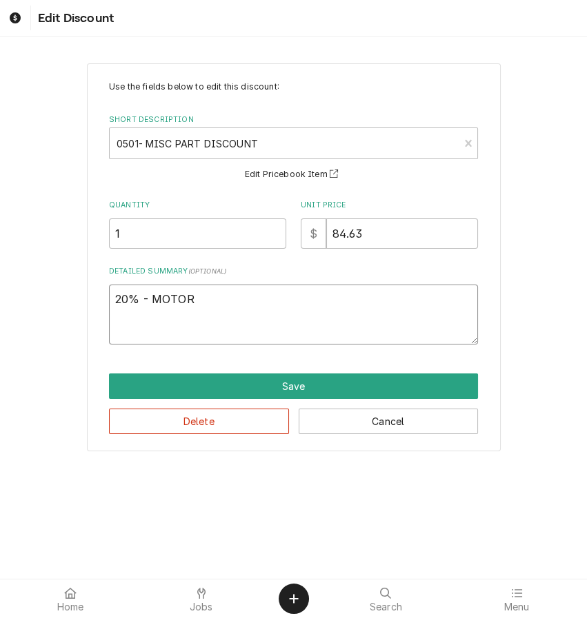
click at [152, 294] on textarea "20% - MOTOR" at bounding box center [293, 315] width 369 height 60
type textarea "x"
type textarea "20%- MOTOR"
click at [152, 293] on textarea "20%- MOTOR" at bounding box center [293, 315] width 369 height 60
type textarea "x"
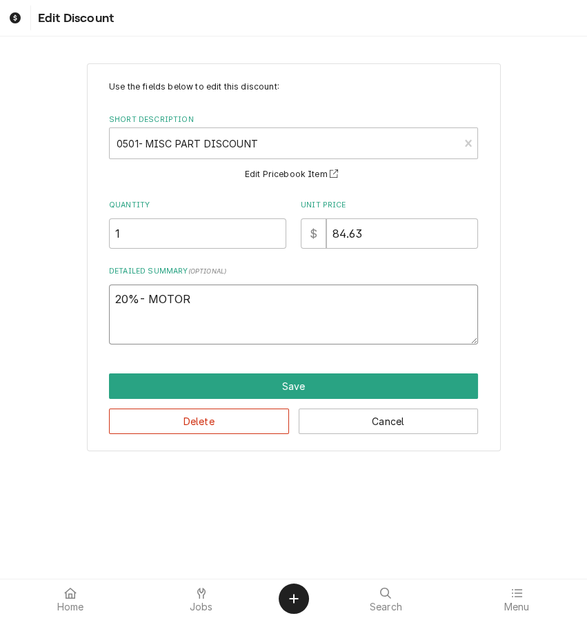
type textarea "20% MOTOR"
click at [221, 291] on textarea "20% MOTOR" at bounding box center [293, 315] width 369 height 60
type textarea "x"
type textarea "20% MOTOR"
type textarea "x"
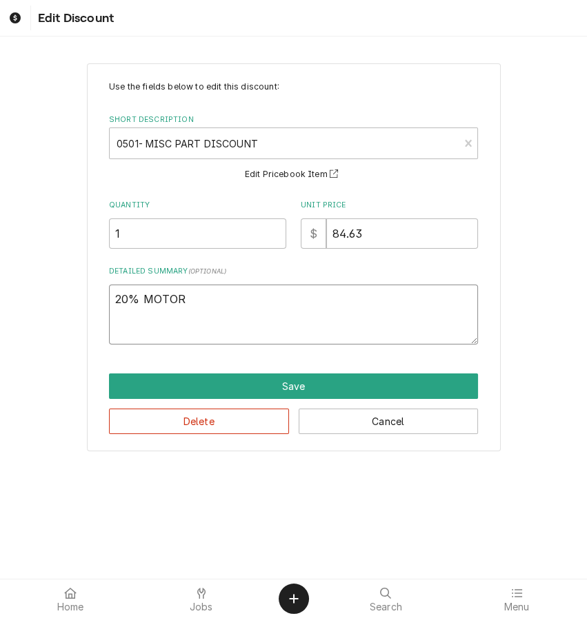
type textarea "20% MOTOR D"
type textarea "x"
type textarea "20% MOTOR DI"
type textarea "x"
type textarea "20% MOTOR DIS"
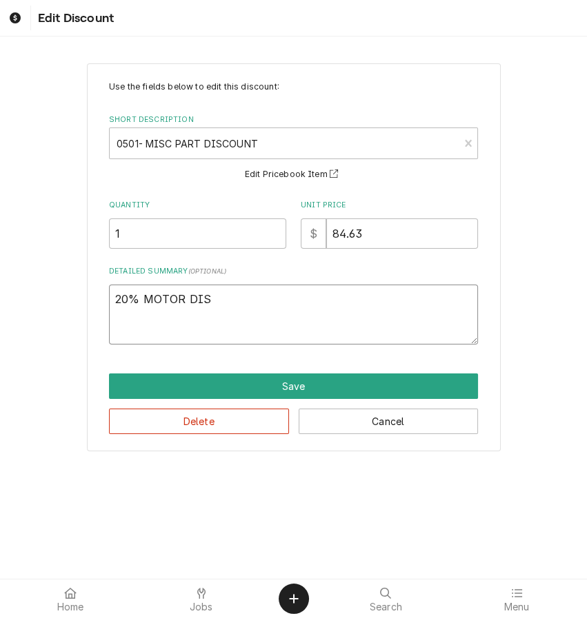
type textarea "x"
type textarea "20% MOTOR DISC"
type textarea "x"
type textarea "20% MOTOR DISCO"
type textarea "x"
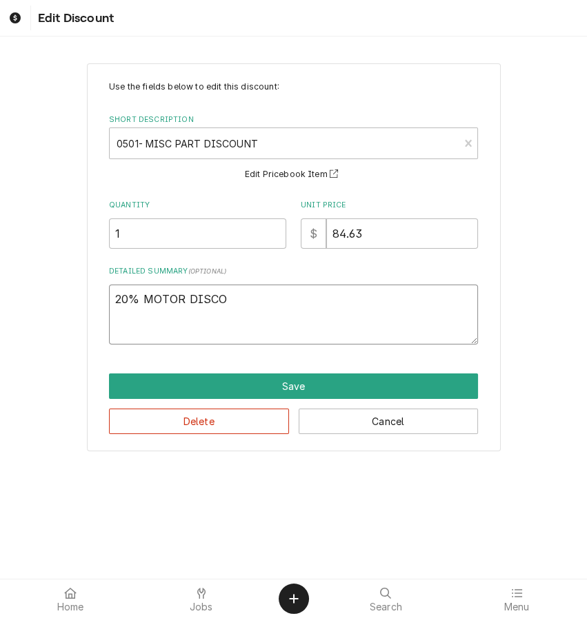
type textarea "20% MOTOR DISC"
type textarea "x"
type textarea "20% MOTOR DIS"
type textarea "x"
type textarea "20% MOTOR DI"
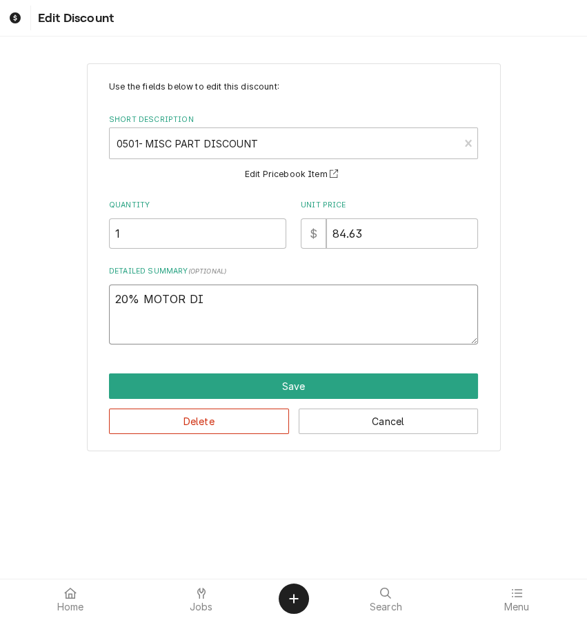
type textarea "x"
type textarea "20% MOTOR D"
type textarea "x"
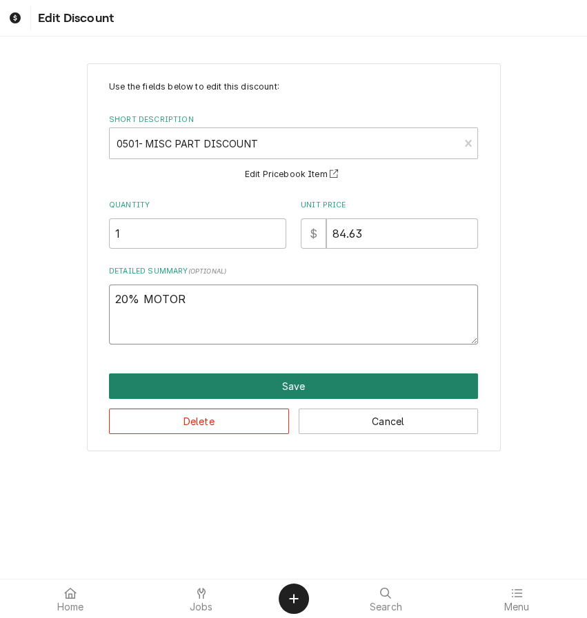
type textarea "20% MOTOR"
click at [289, 382] on button "Save" at bounding box center [293, 387] width 369 height 26
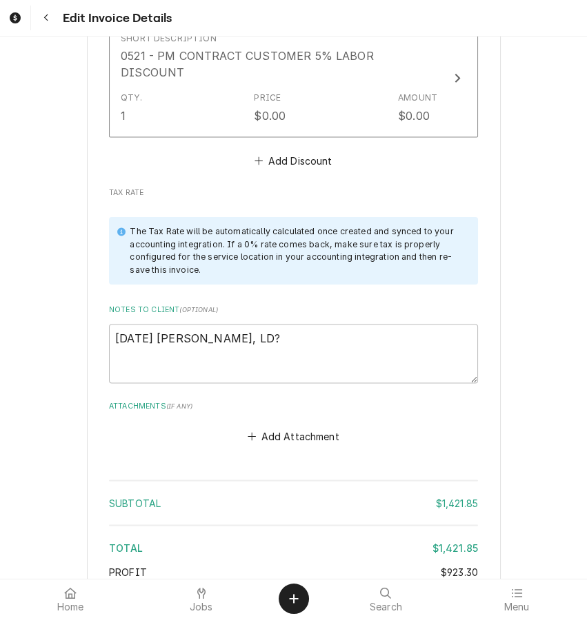
scroll to position [2966, 0]
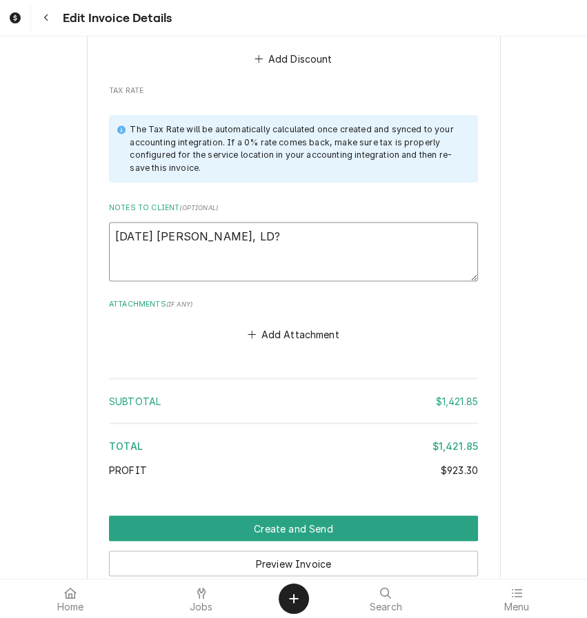
click at [207, 222] on textarea "8/14/2025 Sarah - Greg, LD?" at bounding box center [293, 252] width 369 height 60
type textarea "x"
type textarea "8/14/2025 Sarah- Greg, LD?"
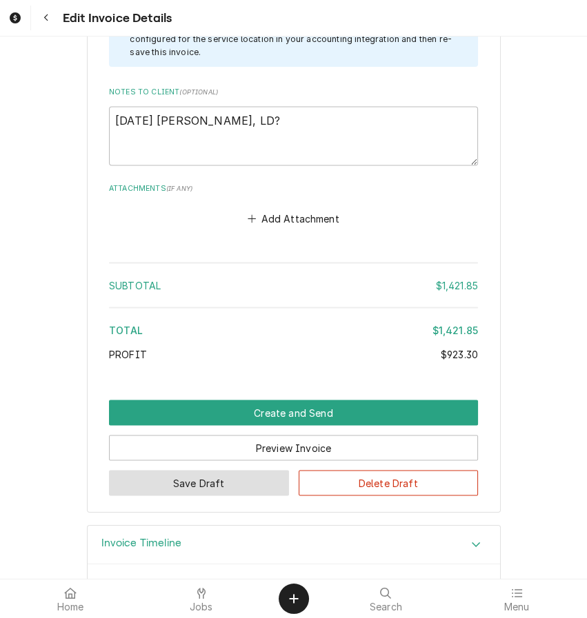
click at [208, 470] on button "Save Draft" at bounding box center [199, 483] width 180 height 26
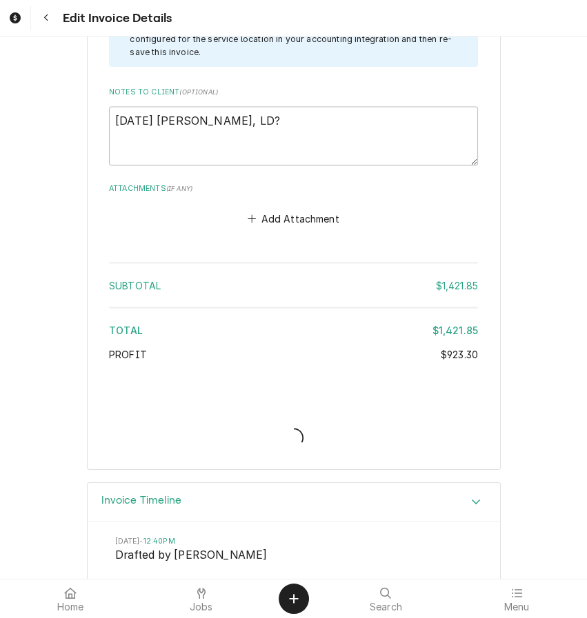
scroll to position [3039, 0]
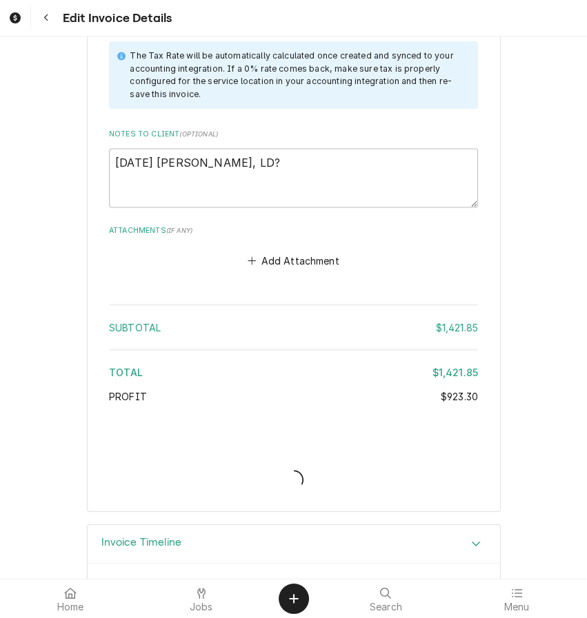
type textarea "x"
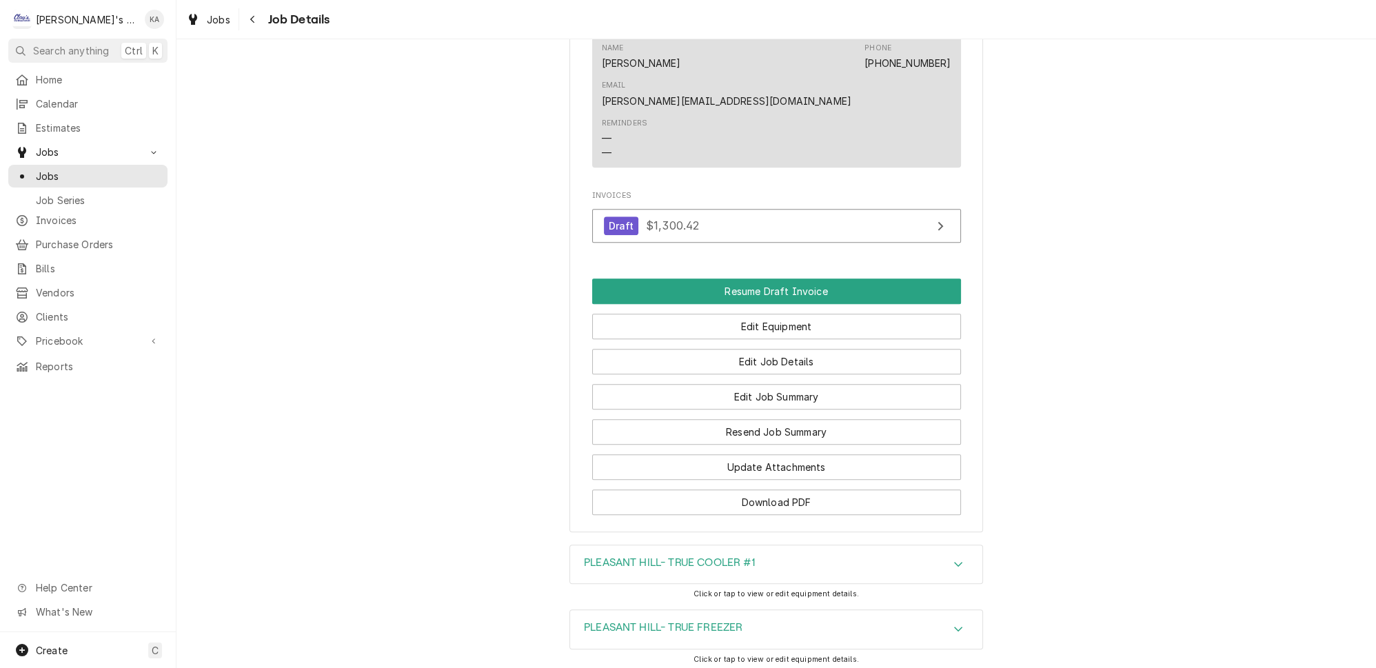
scroll to position [1421, 0]
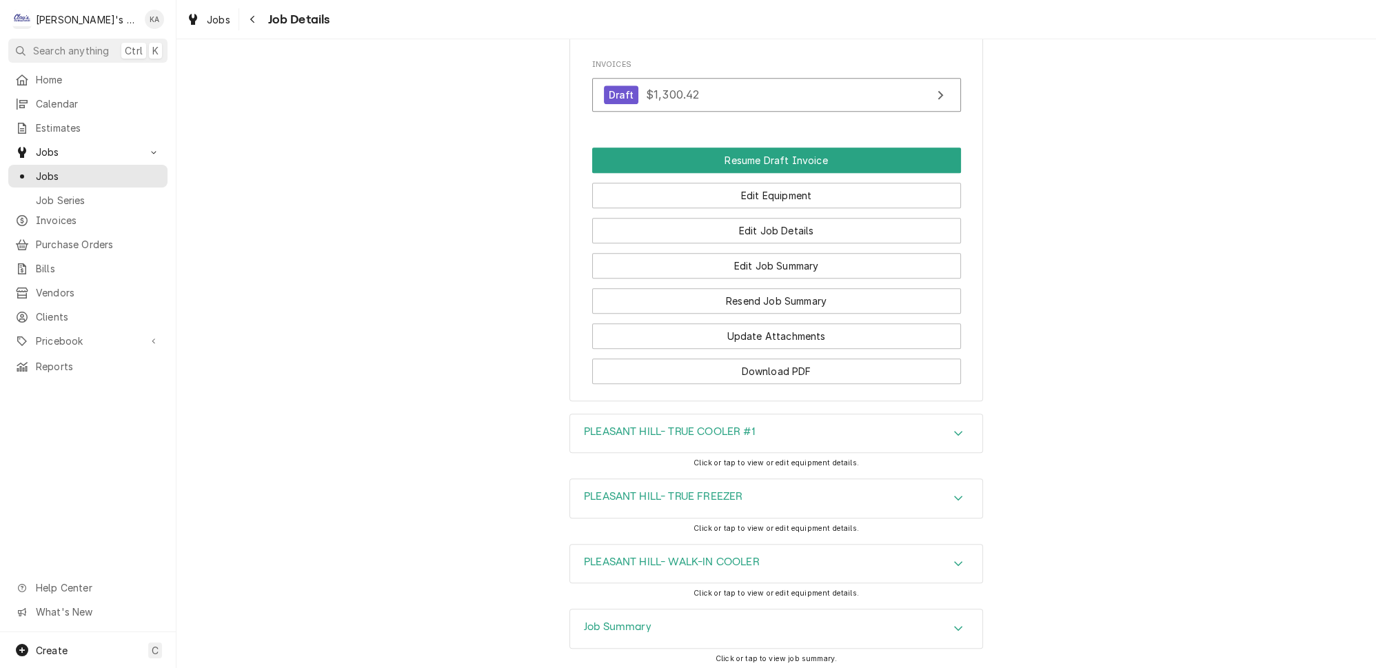
click at [954, 623] on icon "Accordion Header" at bounding box center [959, 628] width 10 height 11
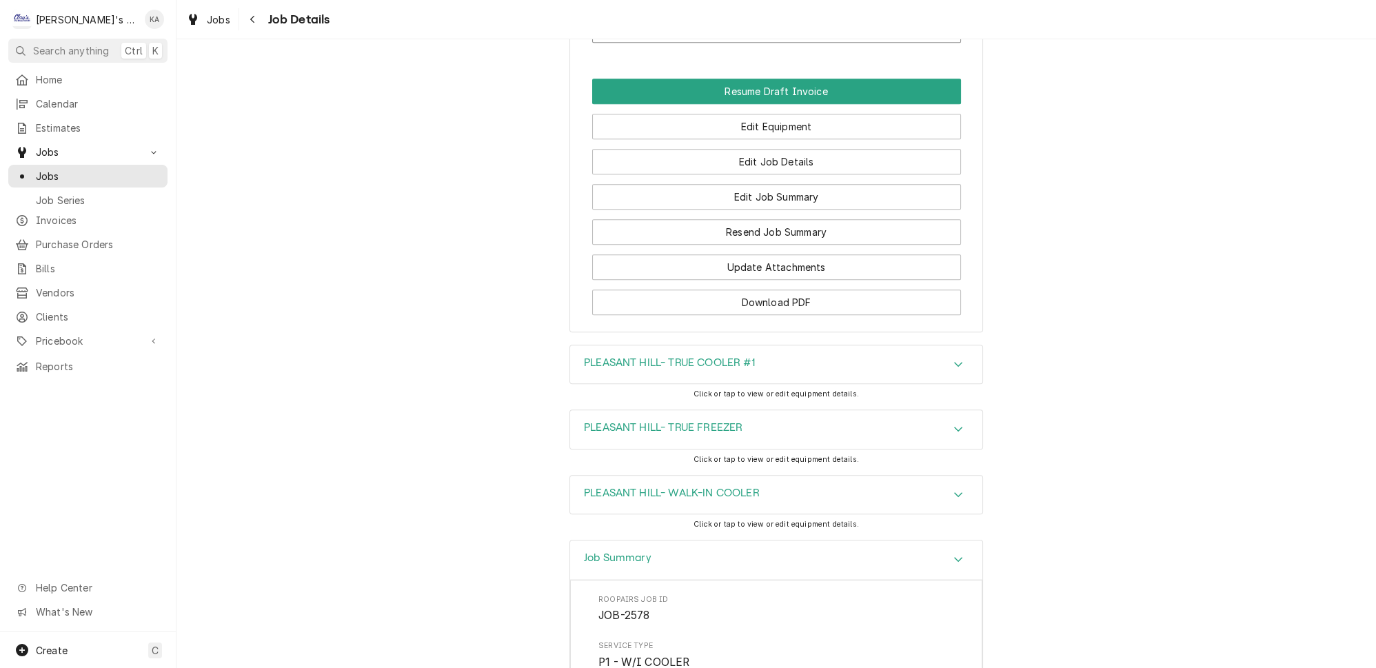
scroll to position [1504, 0]
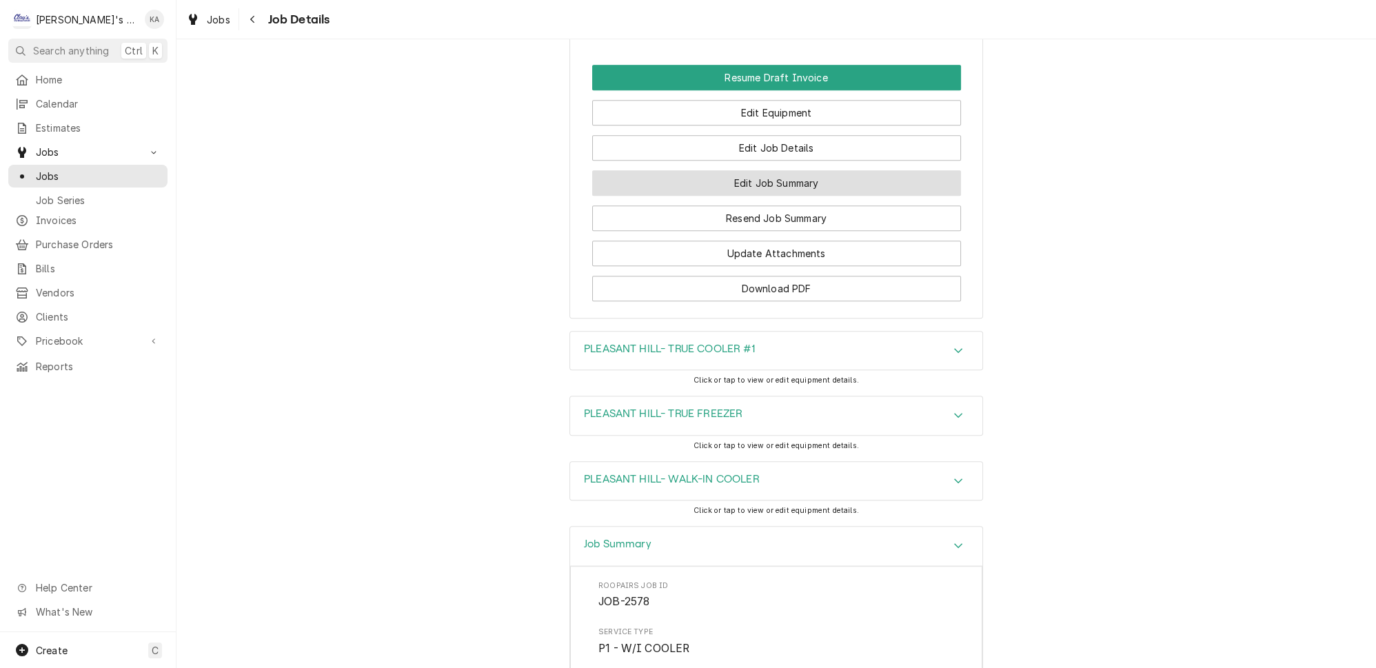
click at [778, 170] on button "Edit Job Summary" at bounding box center [776, 183] width 369 height 26
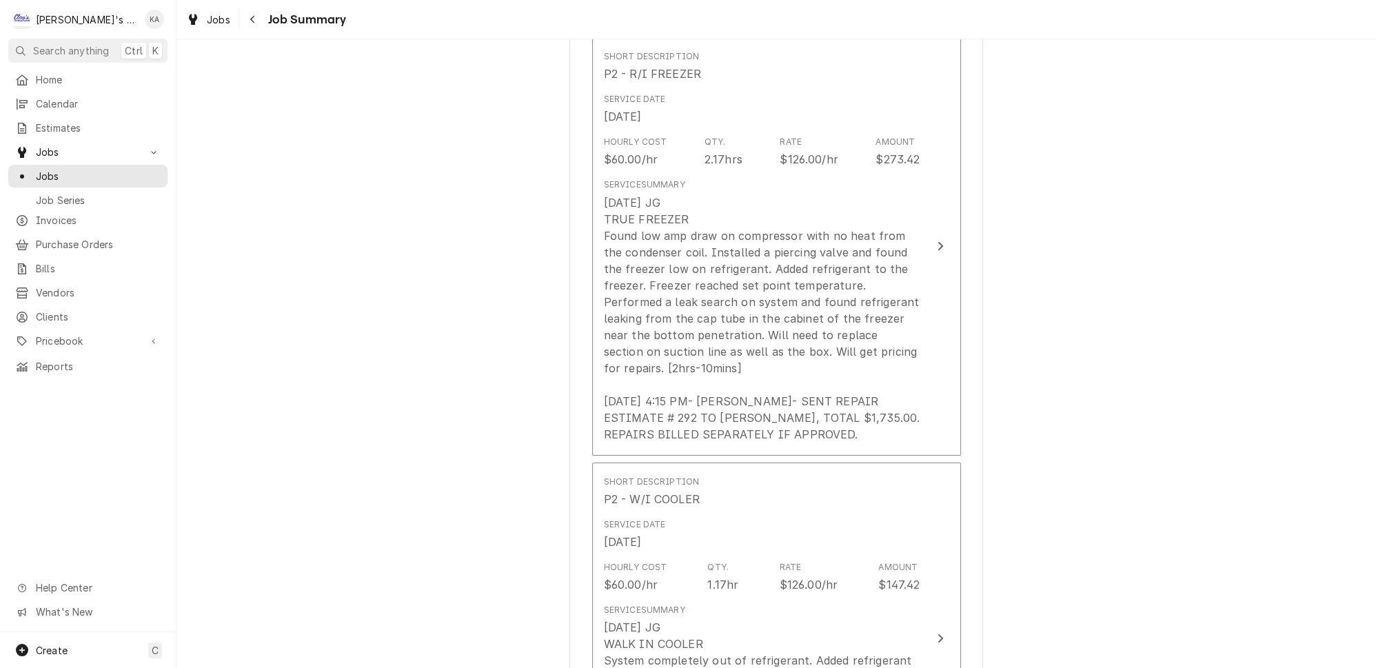
scroll to position [376, 0]
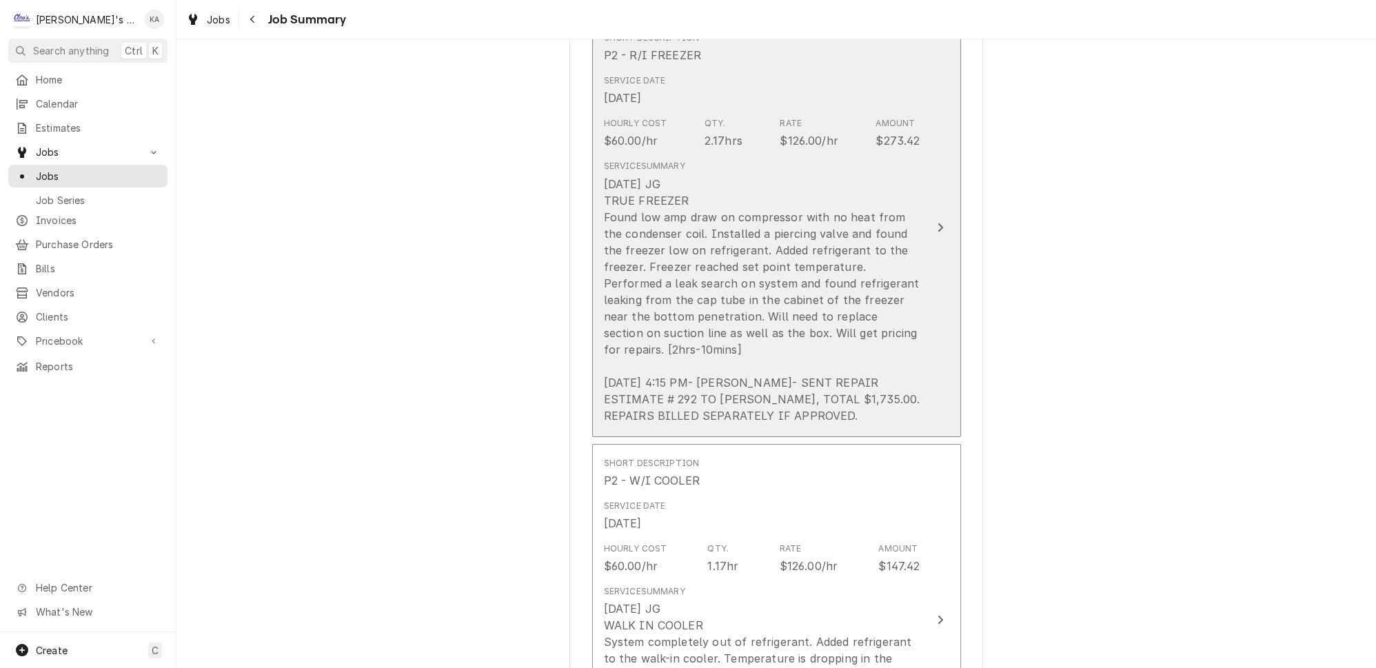
click at [912, 299] on button "Short Description P2 - R/I FREEZER Service Date [DATE] Hourly Cost $60.00/hr Qt…" at bounding box center [776, 228] width 369 height 419
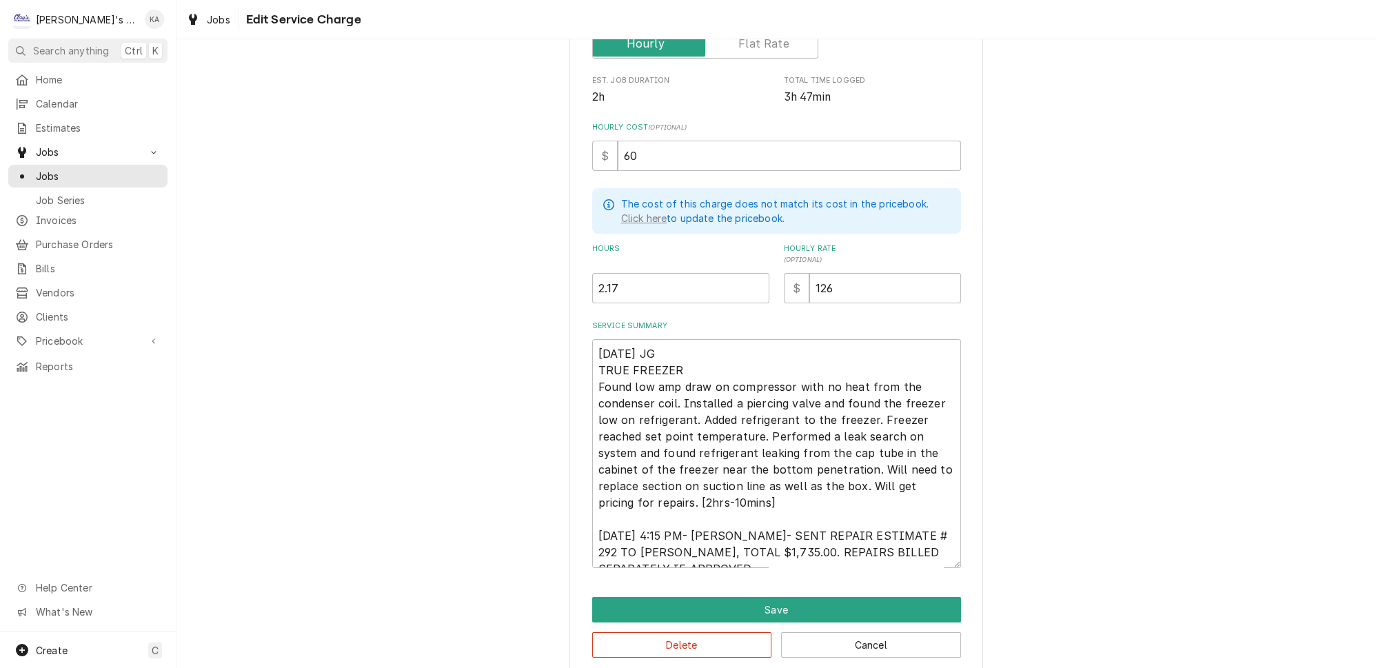
scroll to position [261, 0]
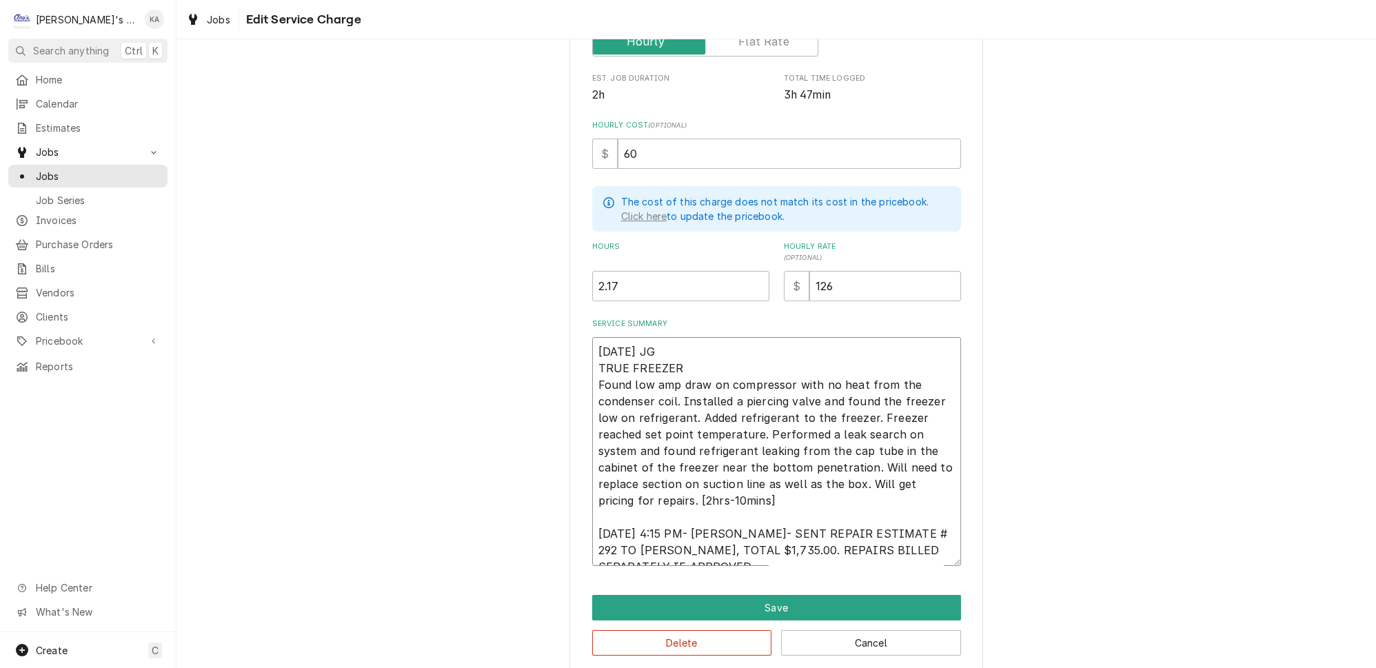
click at [654, 481] on textarea "6/25/2025 JG TRUE FREEZER Found low amp draw on compressor with no heat from th…" at bounding box center [776, 451] width 369 height 229
type textarea "x"
type textarea "6/25/2025 JG TRUE FREEZER Found low amp draw on compressor with no heat from th…"
type textarea "x"
type textarea "6/25/2025 JG TRUE FREEZER Found low amp draw on compressor with no heat from th…"
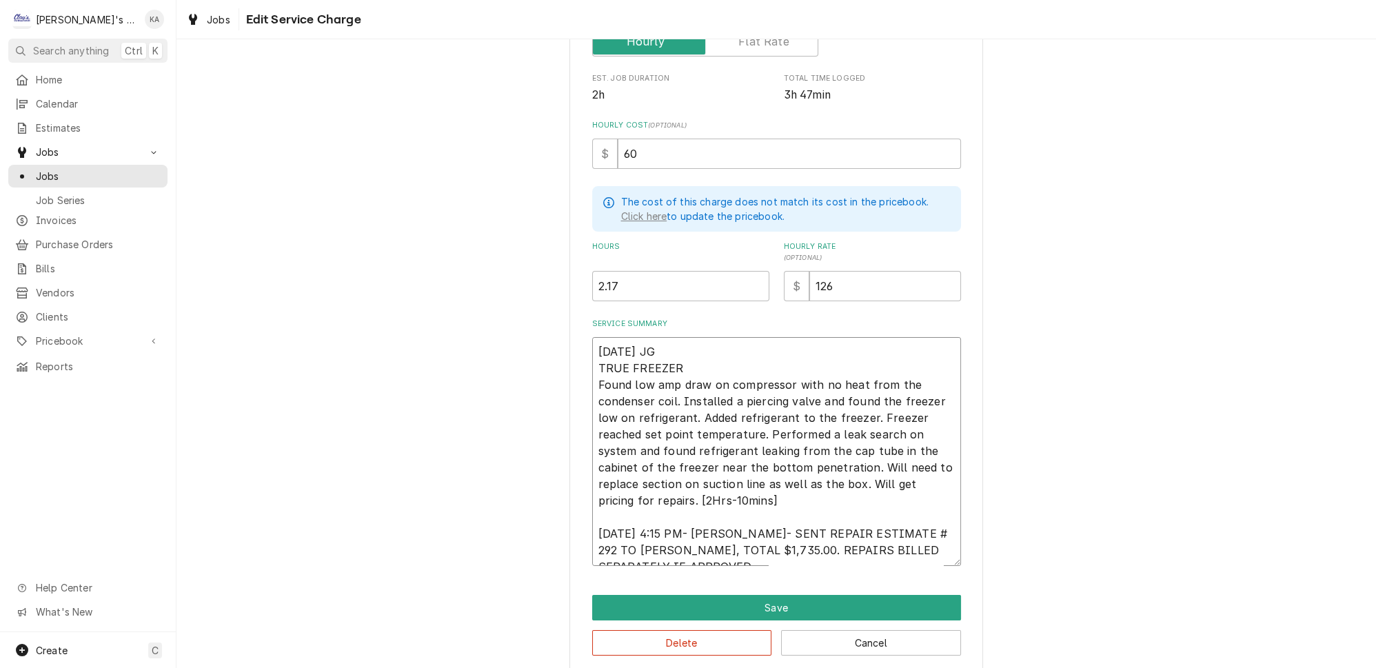
type textarea "x"
type textarea "6/25/2025 JG TRUE FREEZER Found low amp draw on compressor with no heat from th…"
type textarea "x"
type textarea "6/25/2025 JG TRUE FREEZER Found low amp draw on compressor with no heat from th…"
type textarea "x"
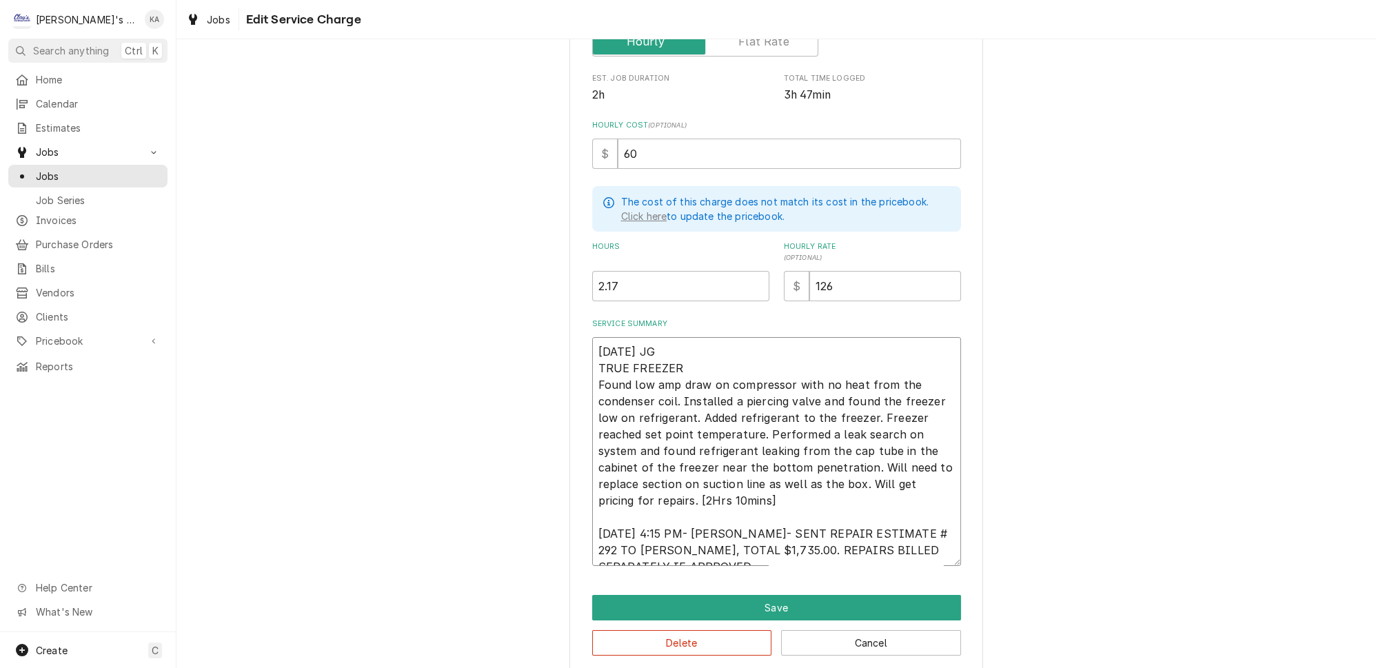
type textarea "6/25/2025 JG TRUE FREEZER Found low amp draw on compressor with no heat from th…"
type textarea "x"
type textarea "6/25/2025 JG TRUE FREEZER Found low amp draw on compressor with no heat from th…"
click at [757, 595] on button "Save" at bounding box center [776, 608] width 369 height 26
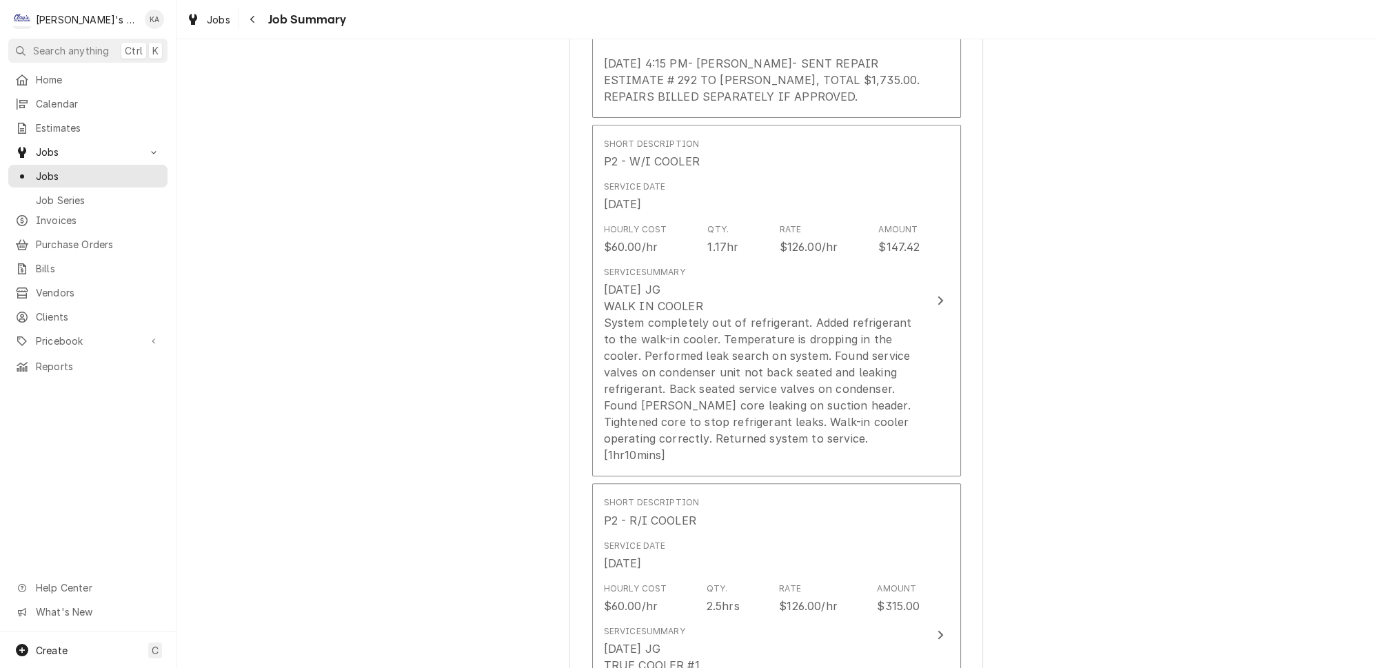
scroll to position [752, 0]
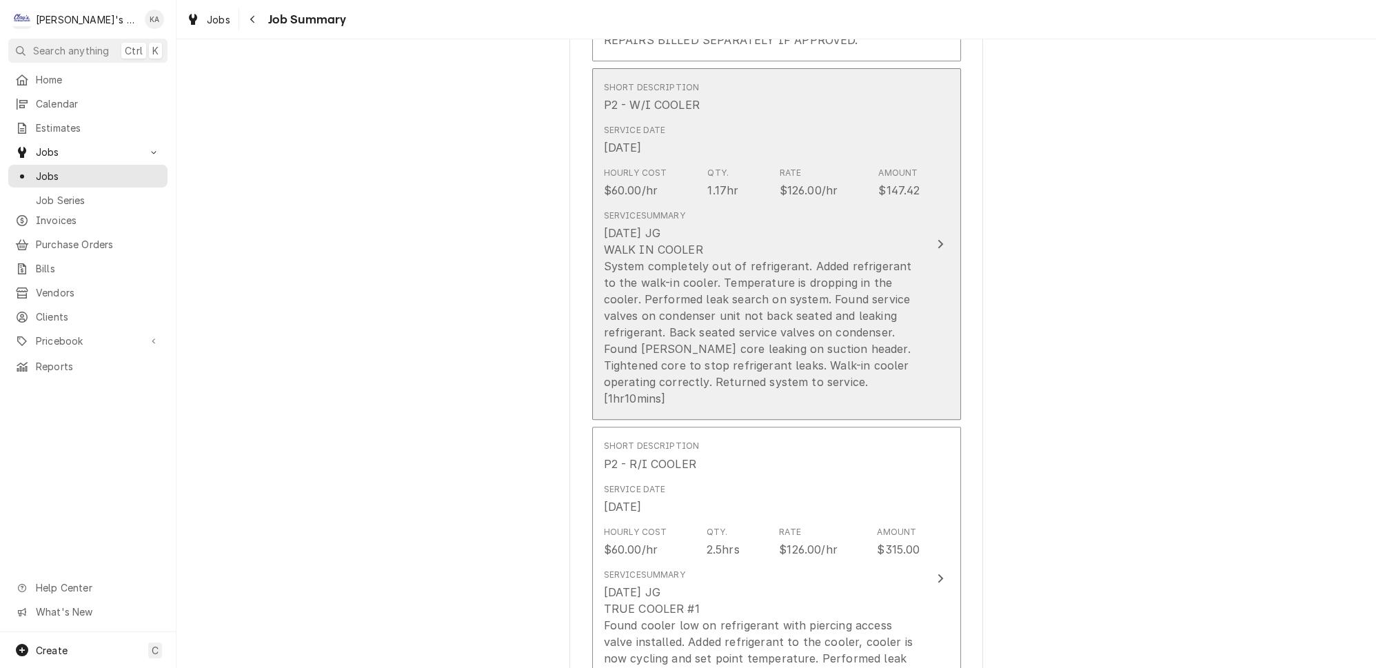
click at [918, 357] on button "Short Description P2 - W/I COOLER Service Date Jun 25, 2025 Hourly Cost $60.00/…" at bounding box center [776, 244] width 369 height 352
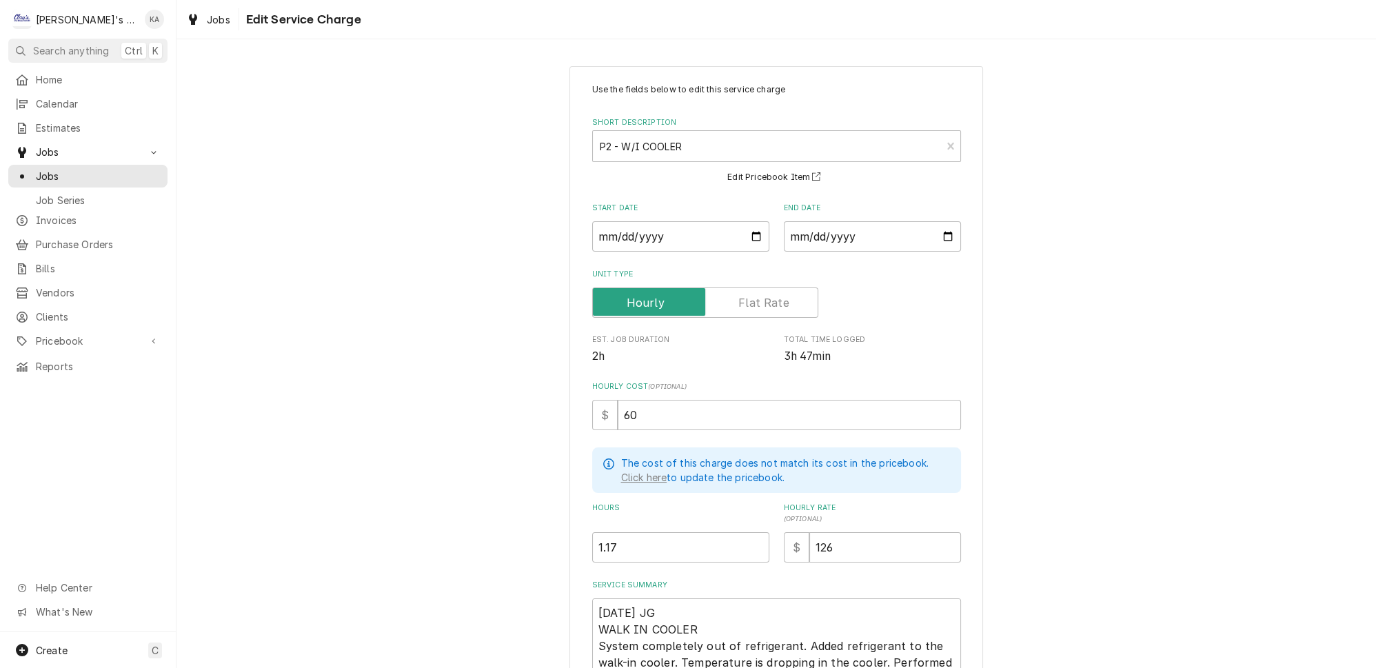
scroll to position [183, 0]
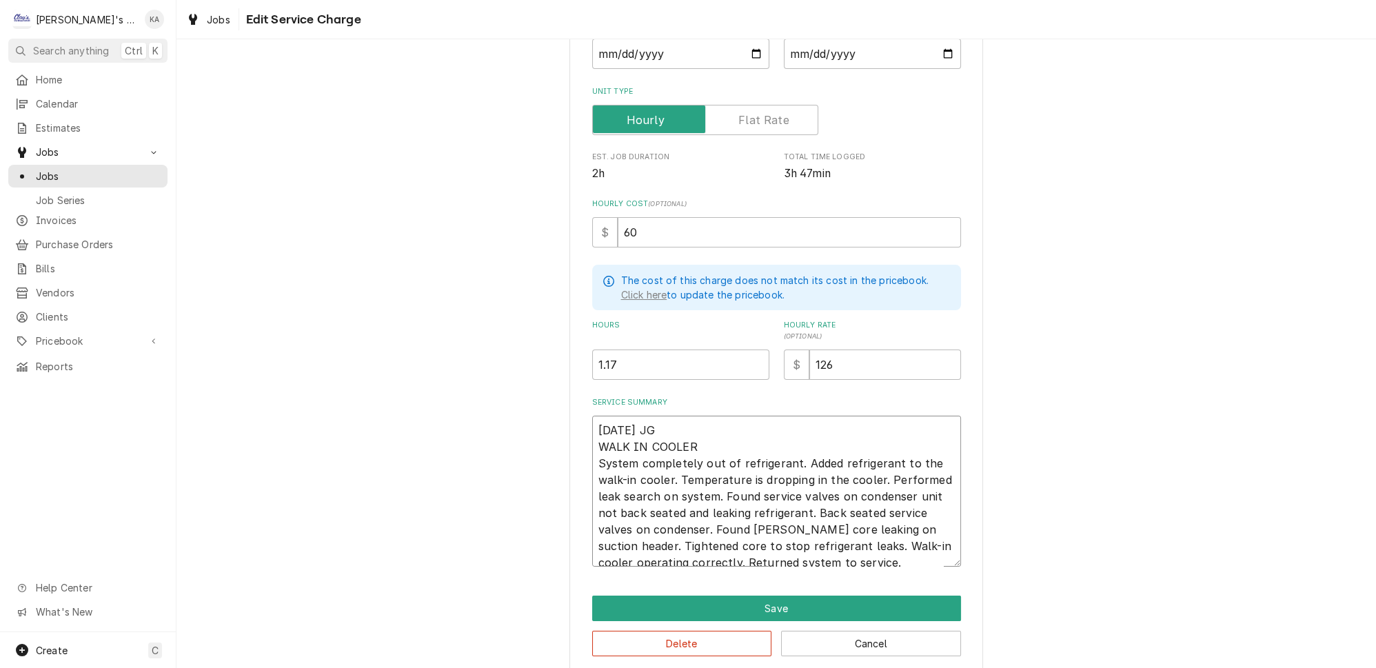
click at [855, 544] on textarea "6/25/2025 JG WALK IN COOLER System completely out of refrigerant. Added refrige…" at bounding box center [776, 491] width 369 height 151
type textarea "x"
type textarea "6/25/2025 JG WALK IN COOLER System completely out of refrigerant. Added refrige…"
type textarea "x"
type textarea "6/25/2025 JG WALK IN COOLER System completely out of refrigerant. Added refrige…"
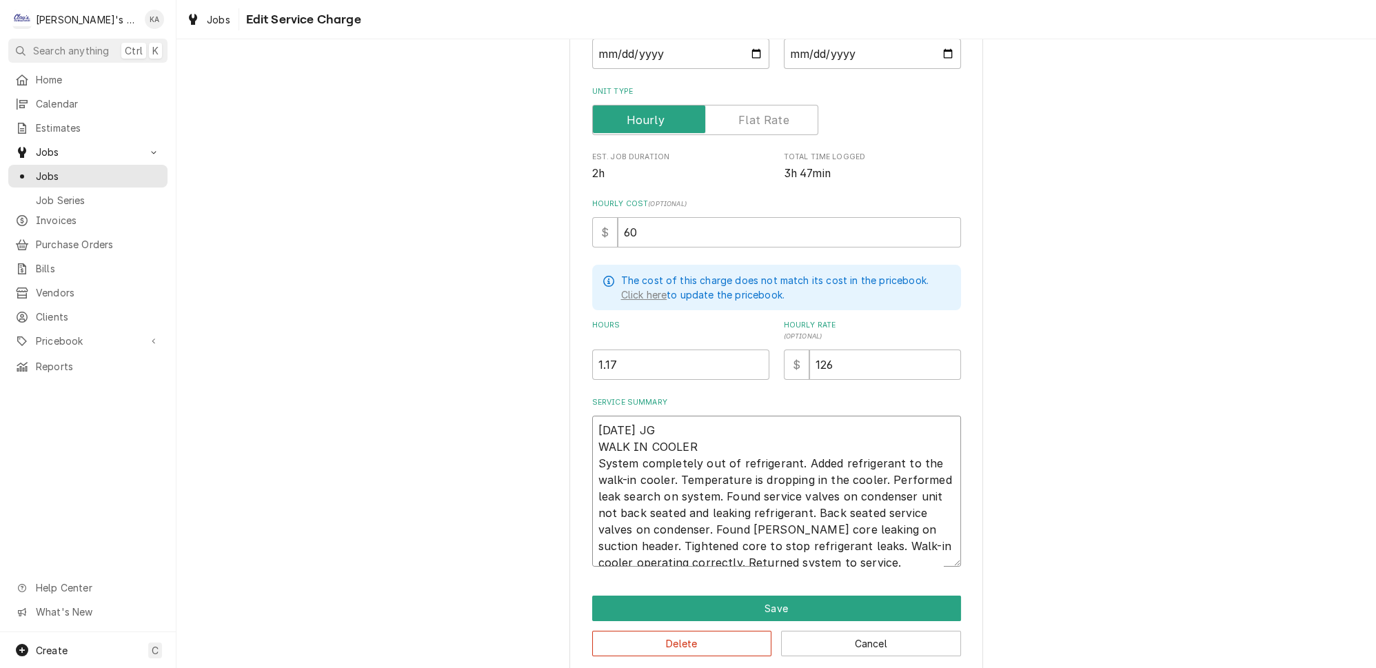
type textarea "x"
type textarea "6/25/2025 JG WALK IN COOLER System completely out of refrigerant. Added refrige…"
type textarea "x"
type textarea "6/25/2025 JG WALK IN COOLER System completely out of refrigerant. Added refrige…"
type textarea "x"
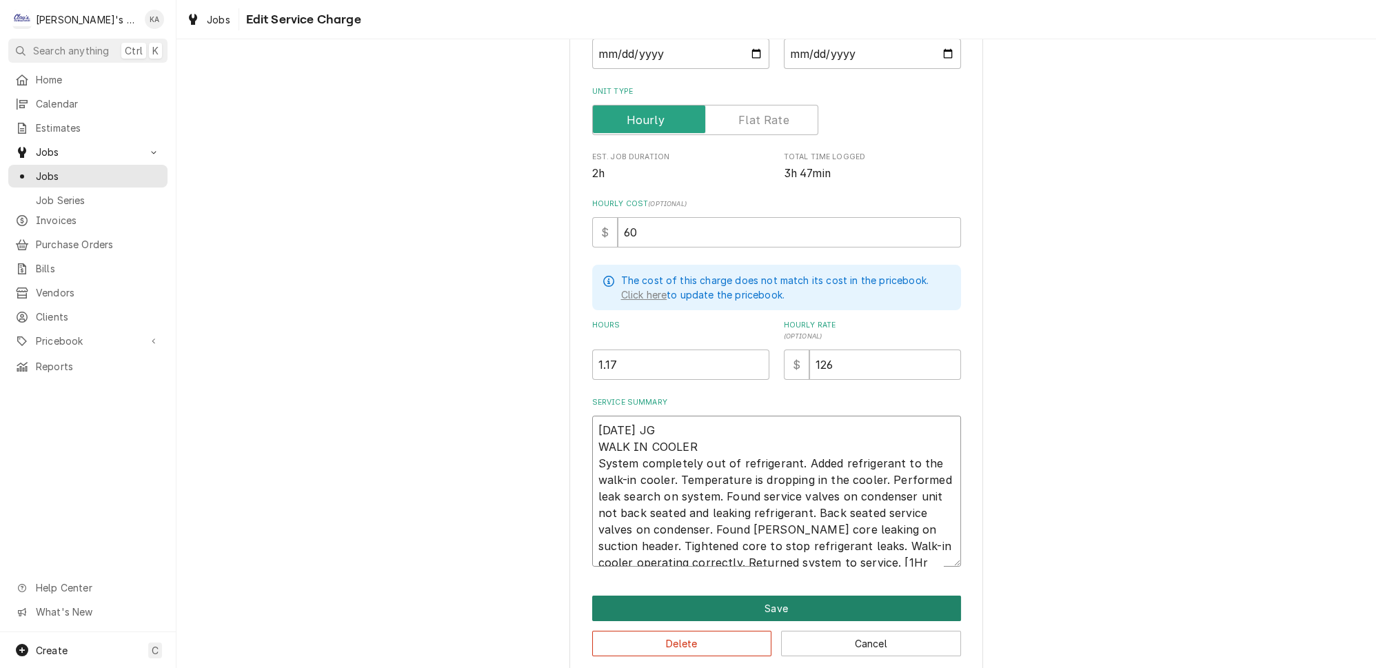
type textarea "6/25/2025 JG WALK IN COOLER System completely out of refrigerant. Added refrige…"
click at [794, 596] on button "Save" at bounding box center [776, 609] width 369 height 26
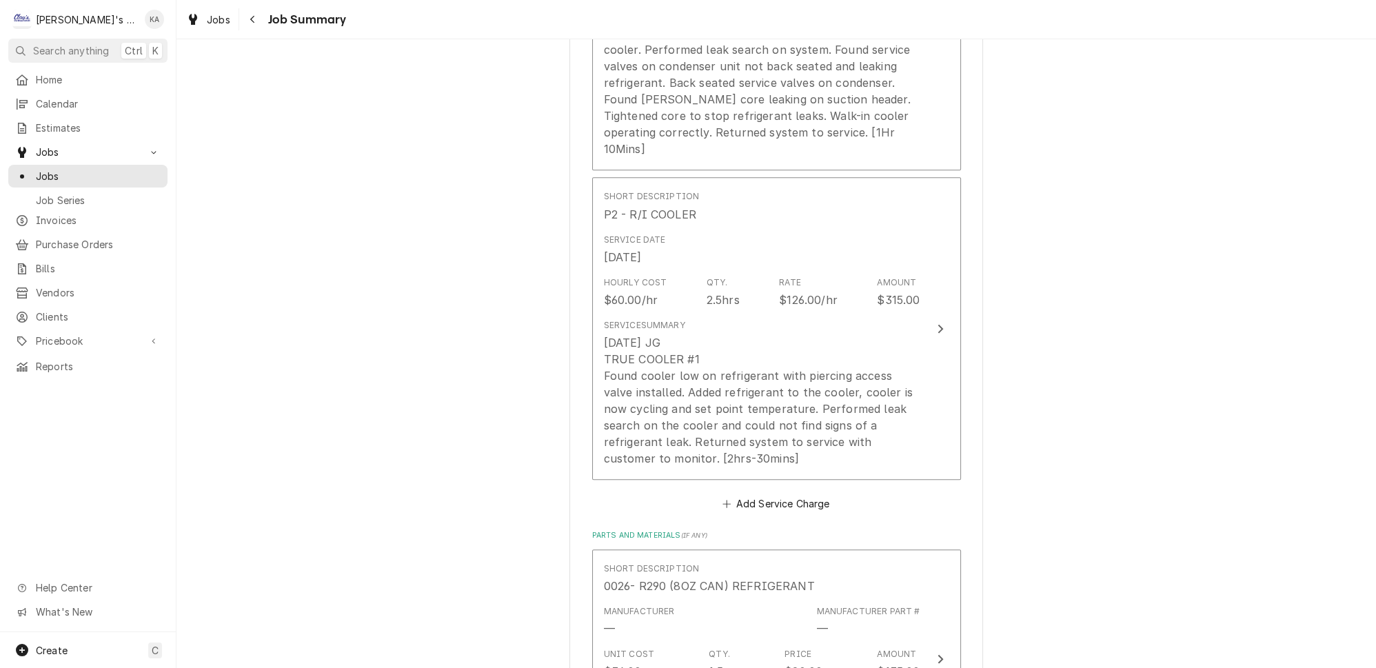
scroll to position [1003, 0]
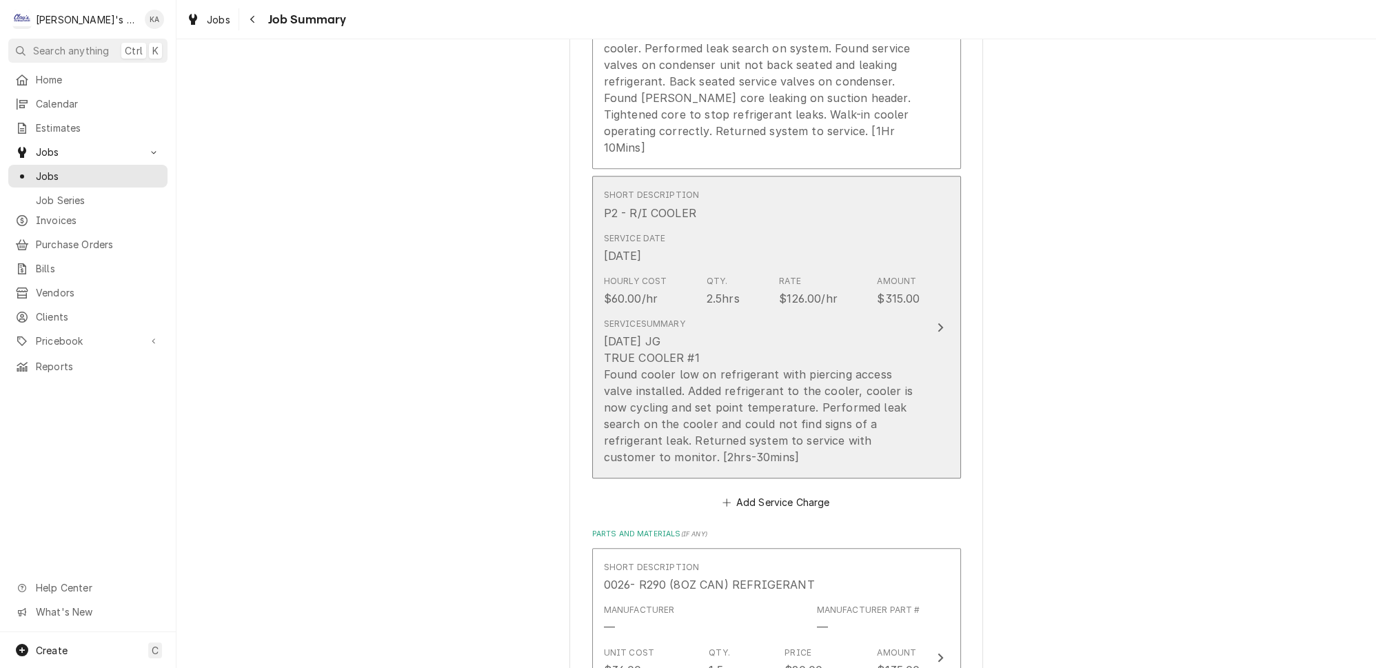
click at [905, 405] on button "Short Description P2 - R/I COOLER Service Date Jun 25, 2025 Hourly Cost $60.00/…" at bounding box center [776, 327] width 369 height 303
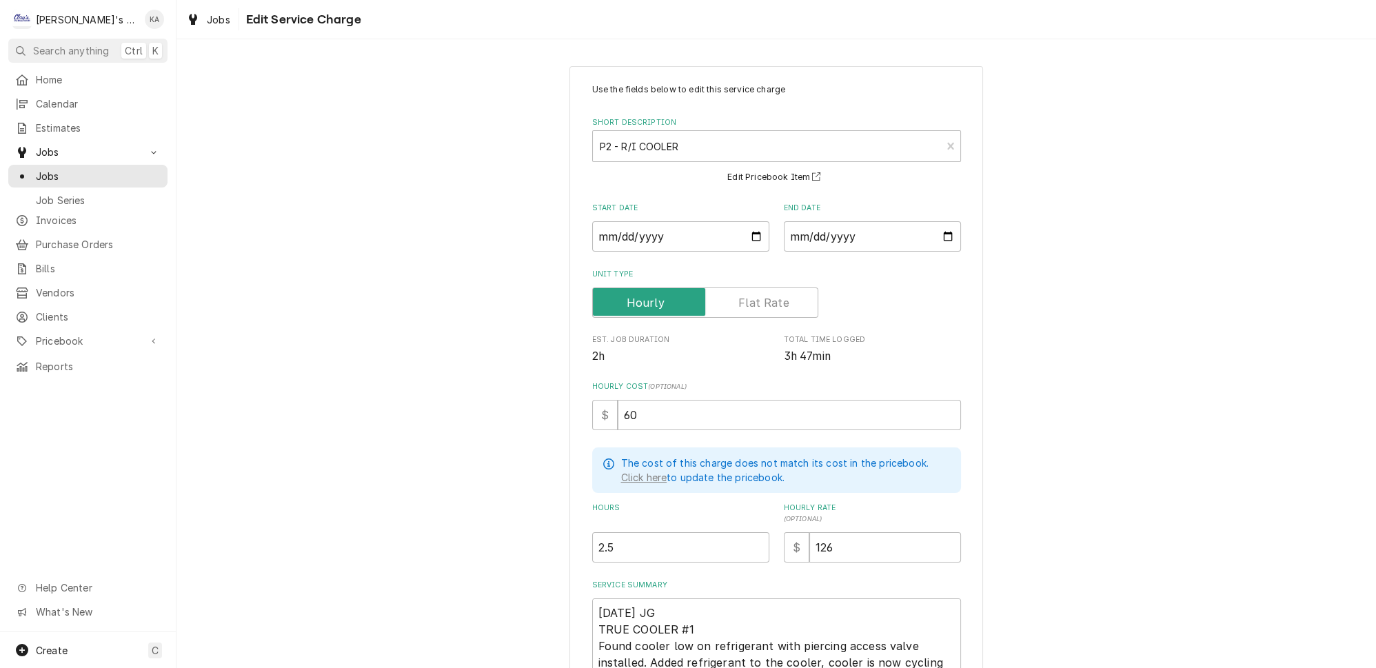
scroll to position [153, 0]
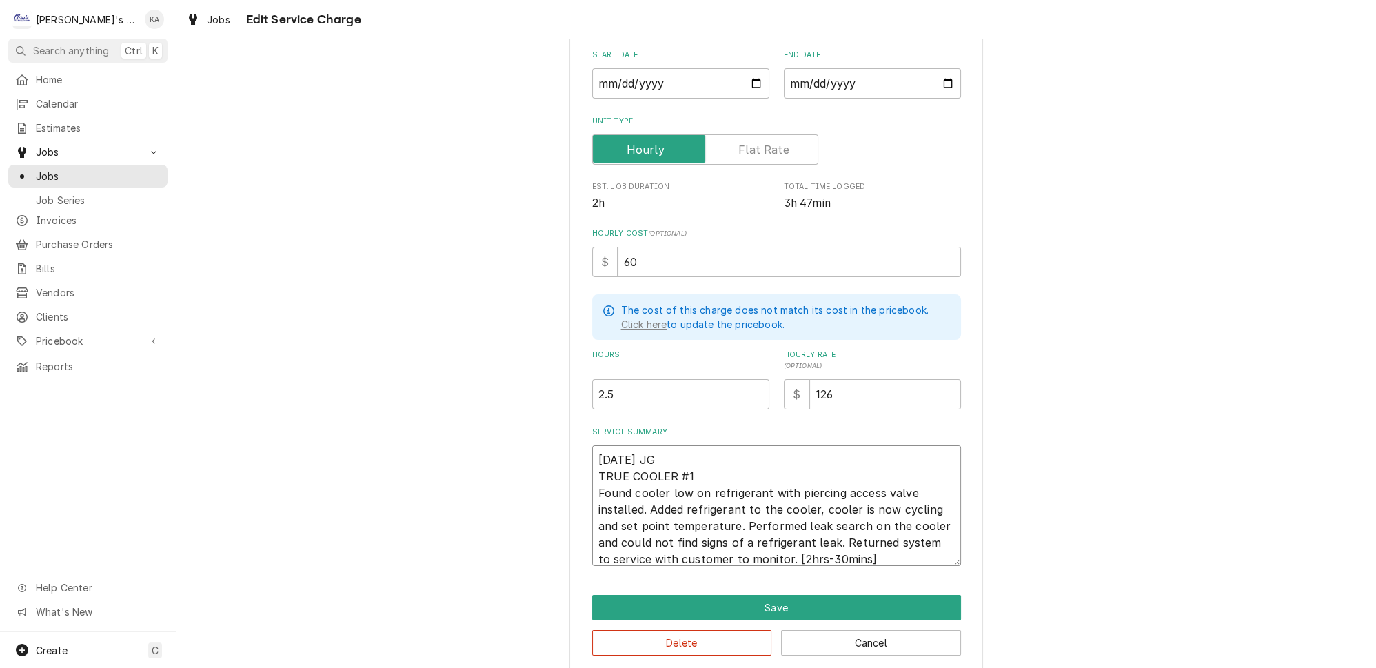
click at [785, 544] on textarea "6/25/2025 JG TRUE COOLER #1 Found cooler low on refrigerant with piercing acces…" at bounding box center [776, 505] width 369 height 121
type textarea "x"
type textarea "6/25/2025 JG TRUE COOLER #1 Found cooler low on refrigerant with piercing acces…"
type textarea "x"
type textarea "6/25/2025 JG TRUE COOLER #1 Found cooler low on refrigerant with piercing acces…"
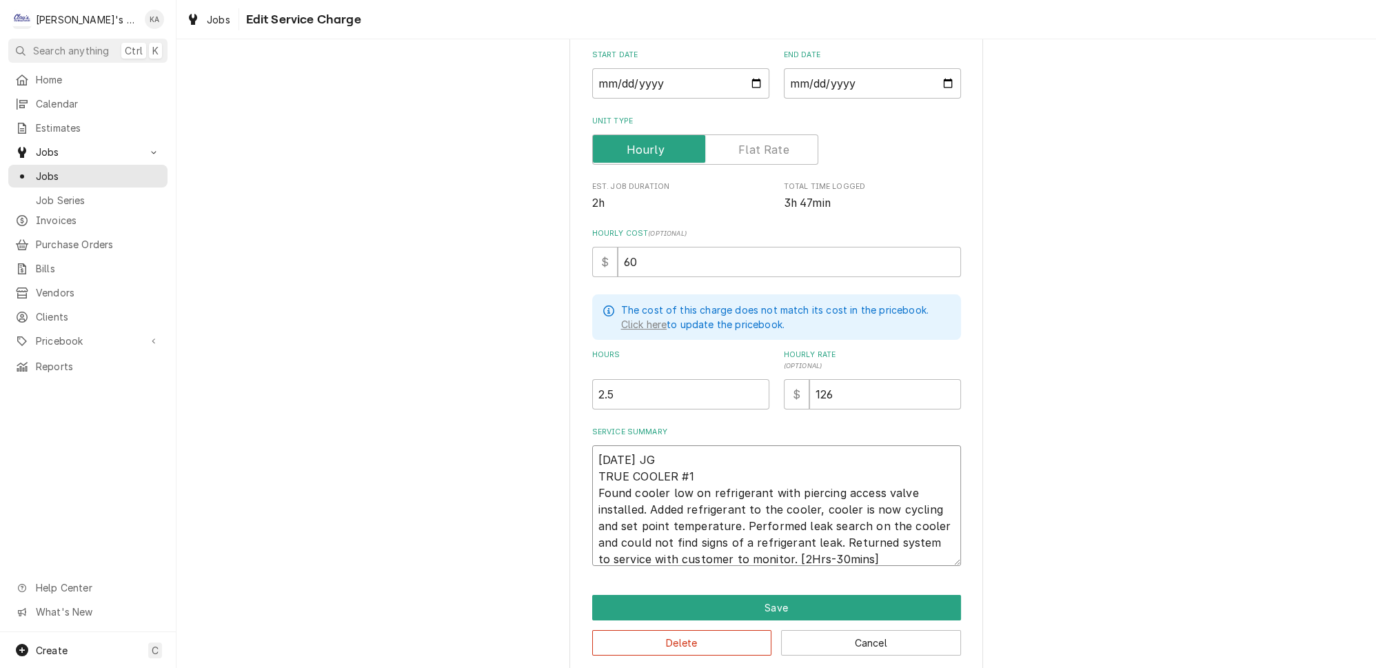
type textarea "x"
type textarea "6/25/2025 JG TRUE COOLER #1 Found cooler low on refrigerant with piercing acces…"
type textarea "x"
type textarea "6/25/2025 JG TRUE COOLER #1 Found cooler low on refrigerant with piercing acces…"
type textarea "x"
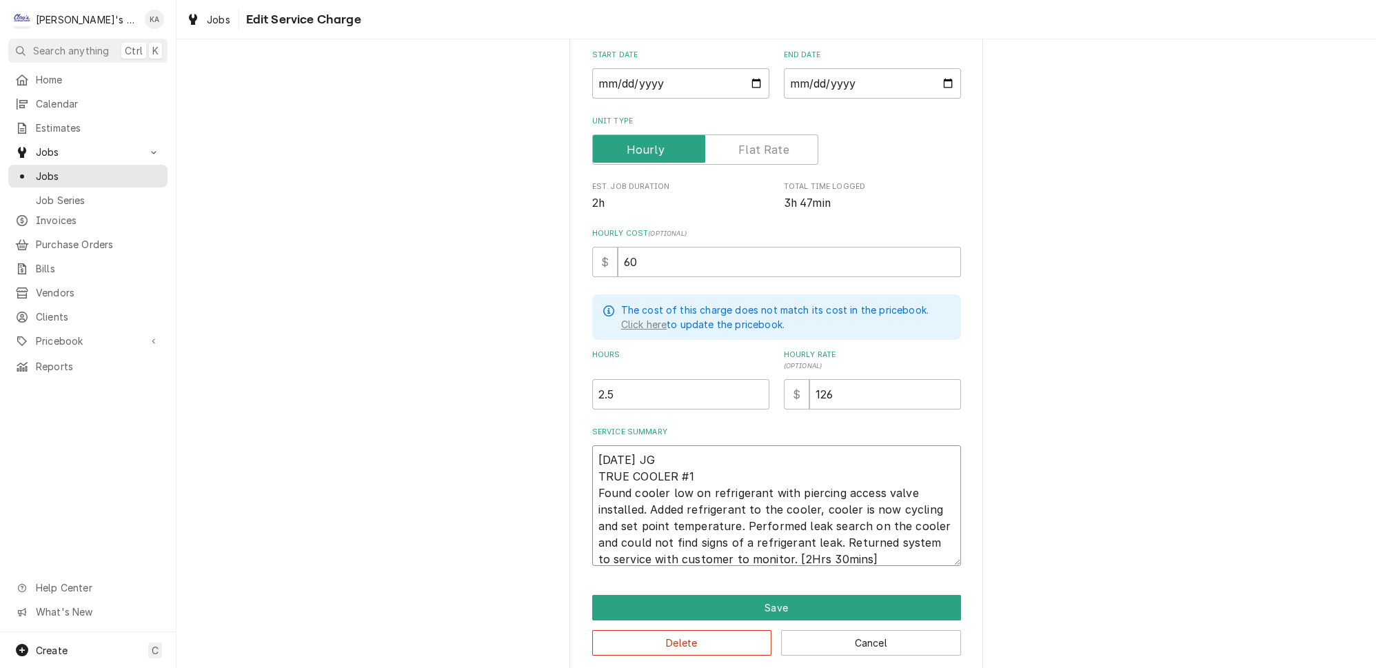
type textarea "6/25/2025 JG TRUE COOLER #1 Found cooler low on refrigerant with piercing acces…"
type textarea "x"
type textarea "6/25/2025 JG TRUE COOLER #1 Found cooler low on refrigerant with piercing acces…"
click at [771, 598] on button "Save" at bounding box center [776, 608] width 369 height 26
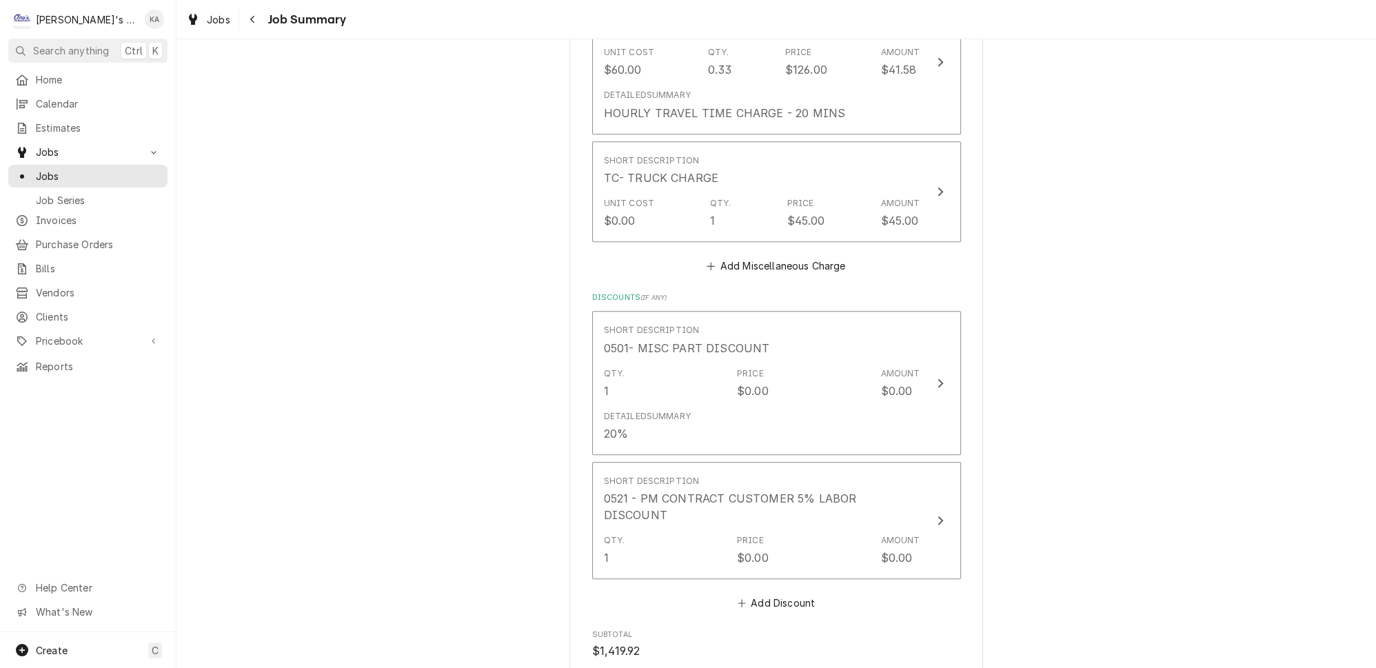
scroll to position [2570, 0]
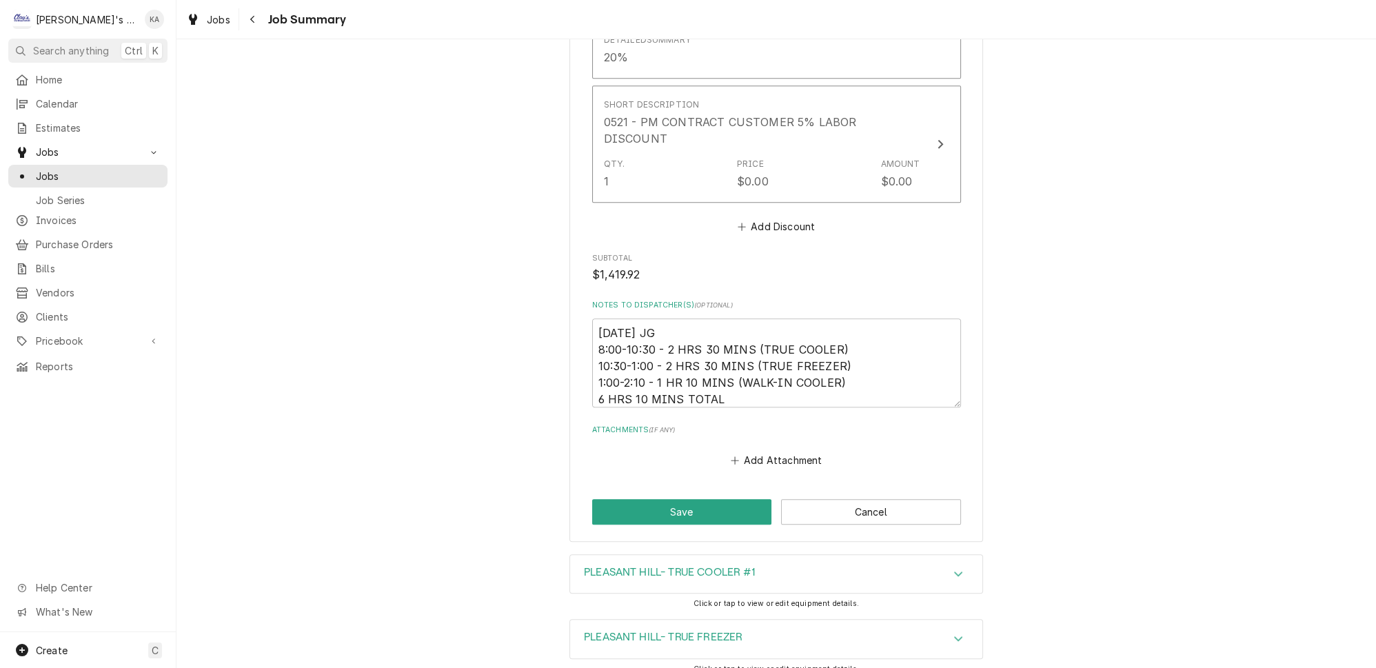
click at [954, 568] on icon "Accordion Header" at bounding box center [959, 573] width 10 height 11
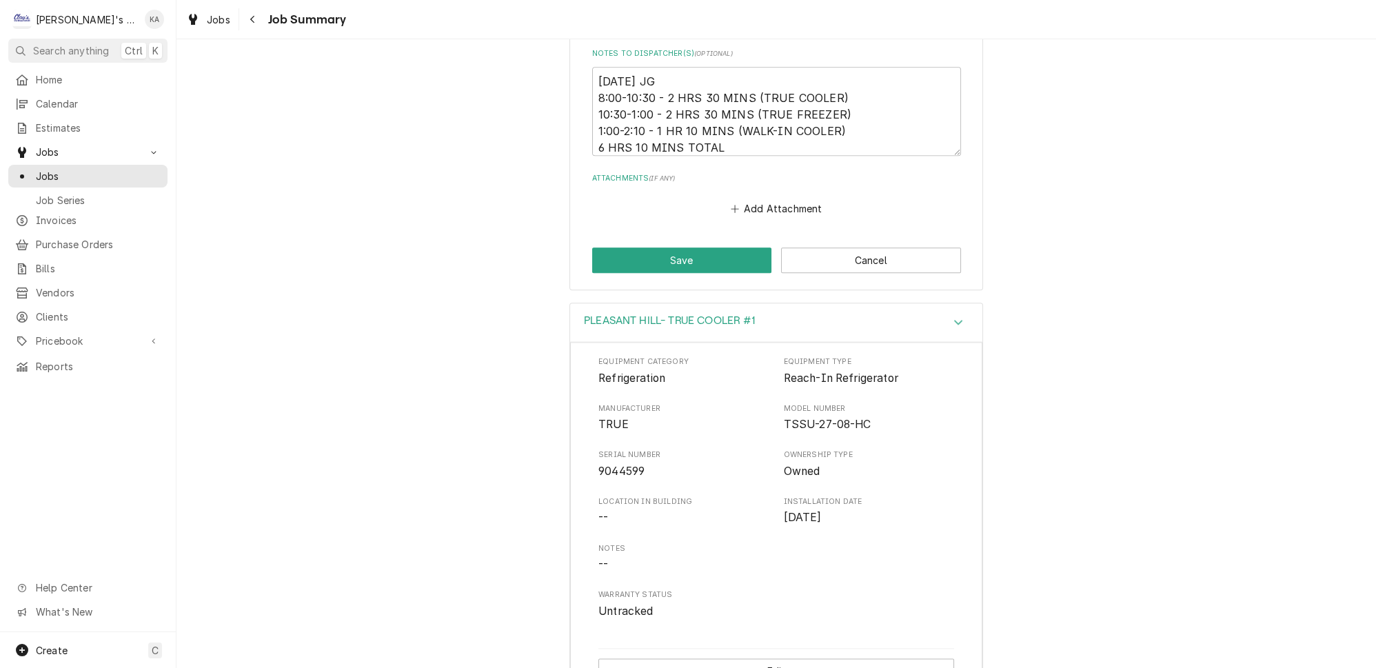
scroll to position [2938, 0]
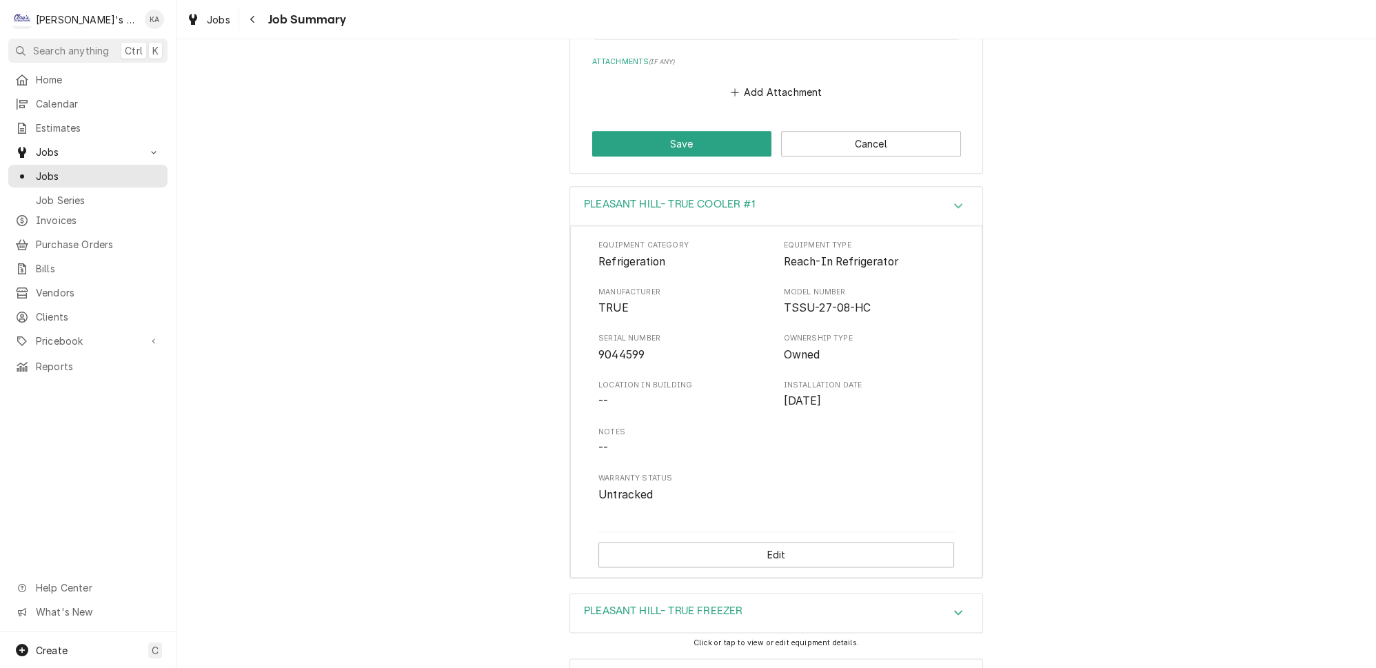
click at [954, 607] on icon "Accordion Header" at bounding box center [959, 612] width 10 height 11
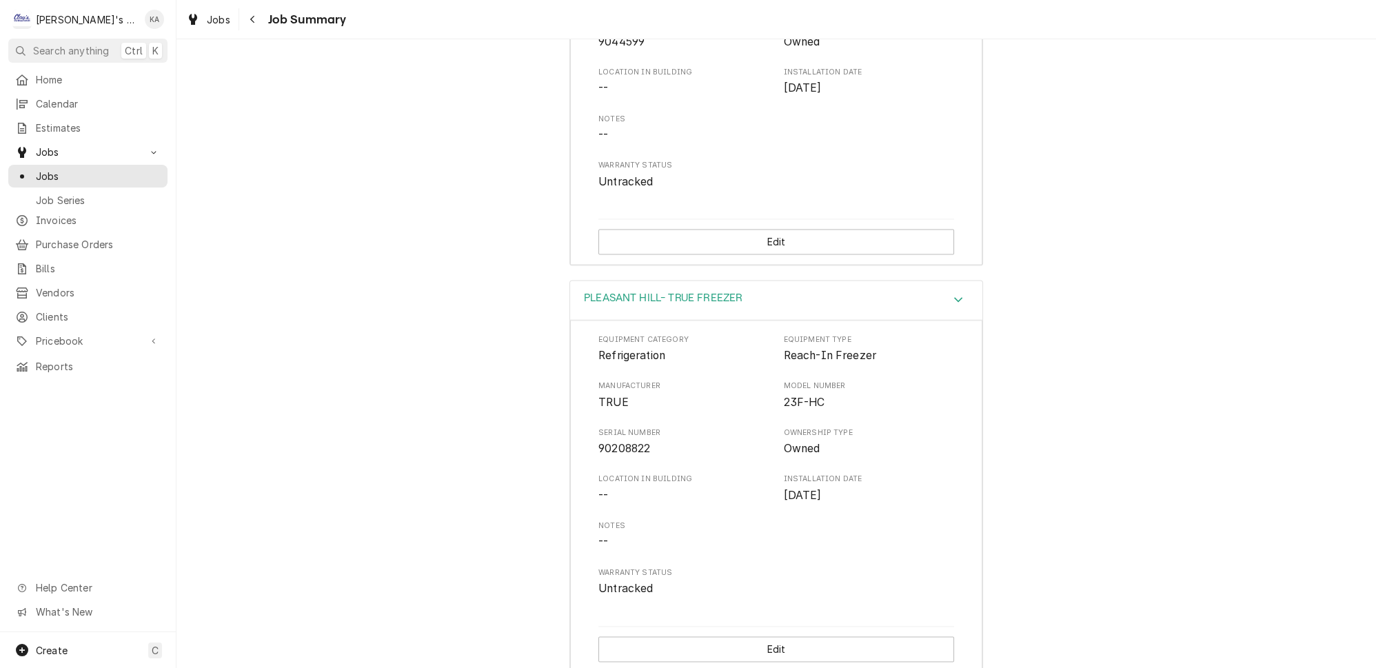
scroll to position [3274, 0]
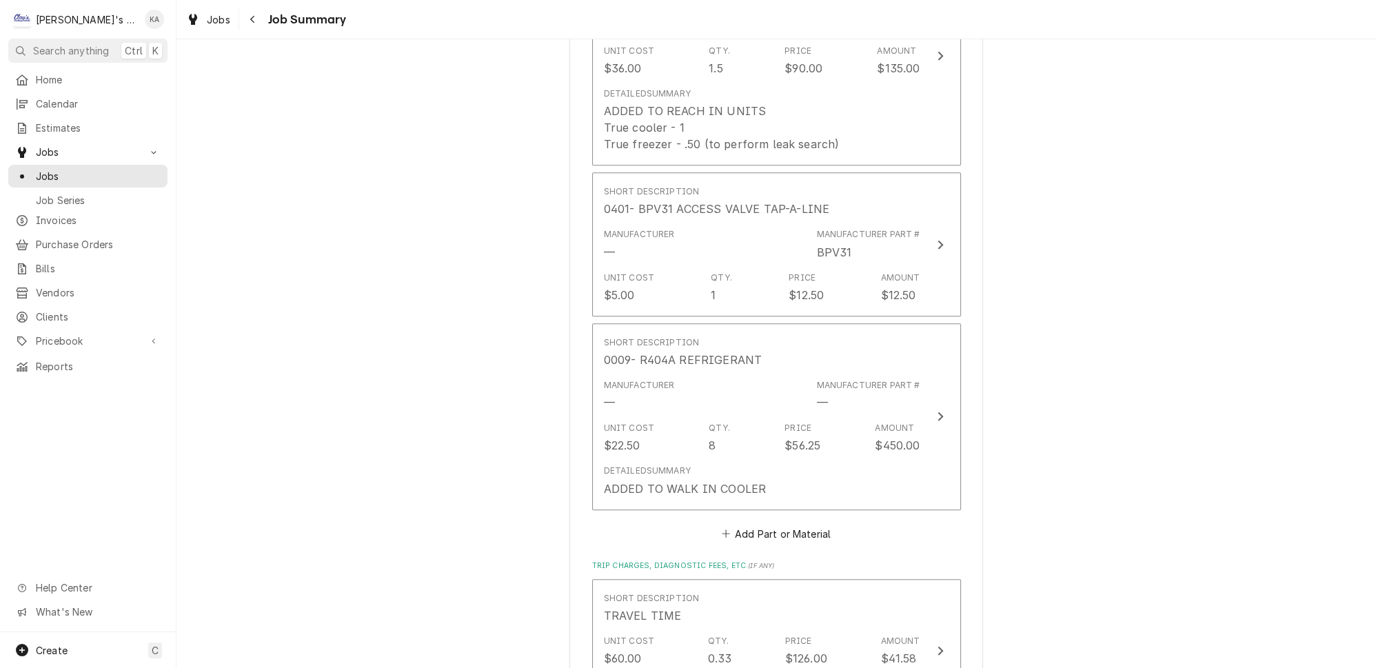
scroll to position [1587, 0]
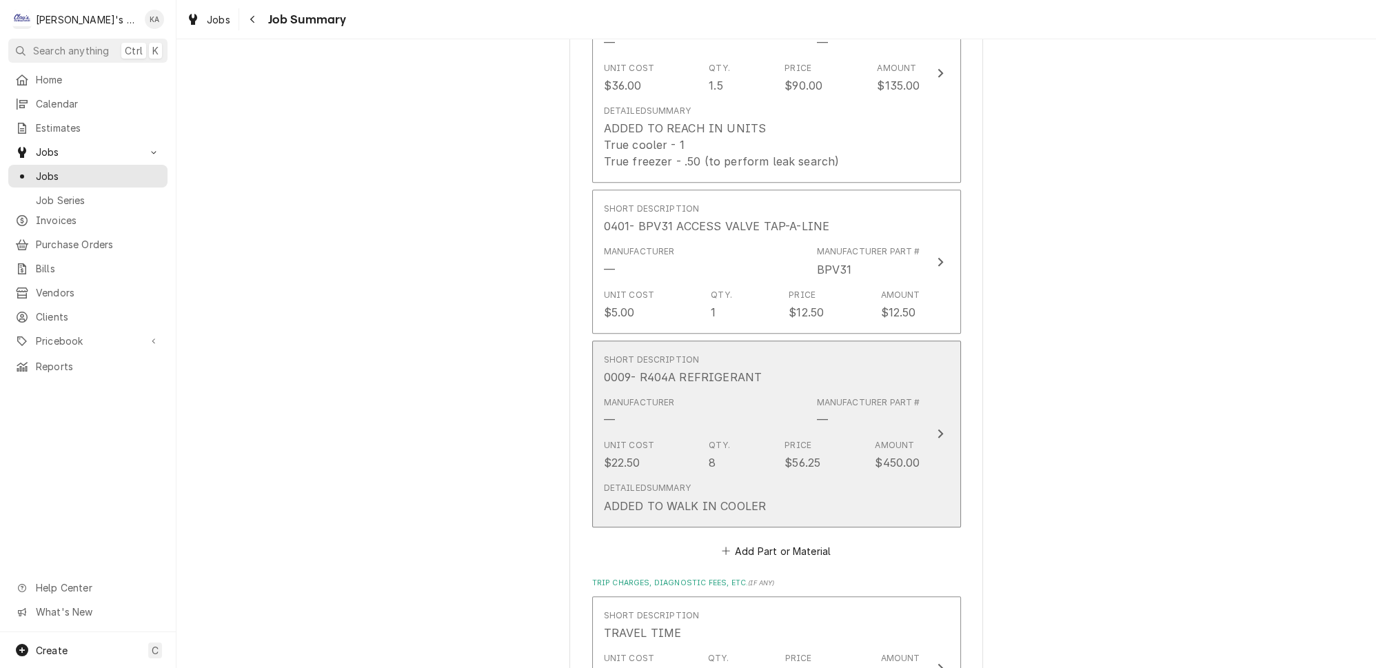
click at [920, 427] on button "Short Description 0009- R404A REFRIGERANT Manufacturer — Manufacturer Part # — …" at bounding box center [776, 434] width 369 height 187
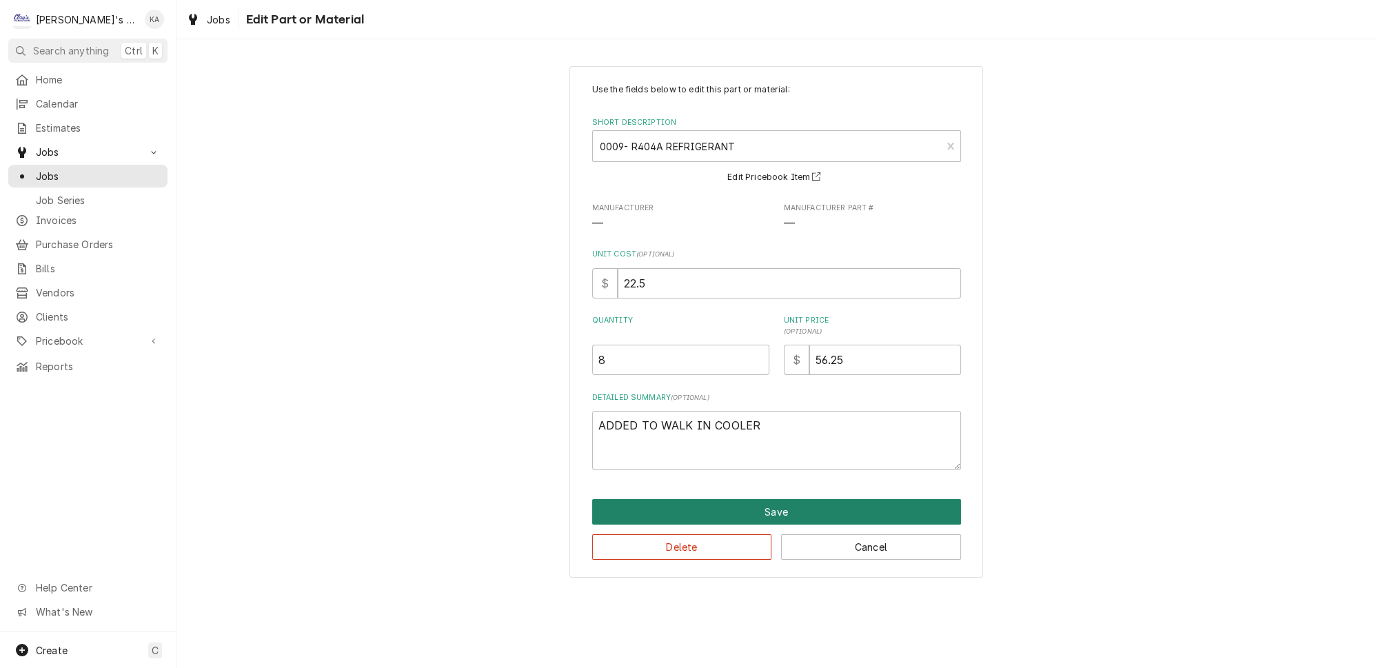
click at [782, 507] on button "Save" at bounding box center [776, 512] width 369 height 26
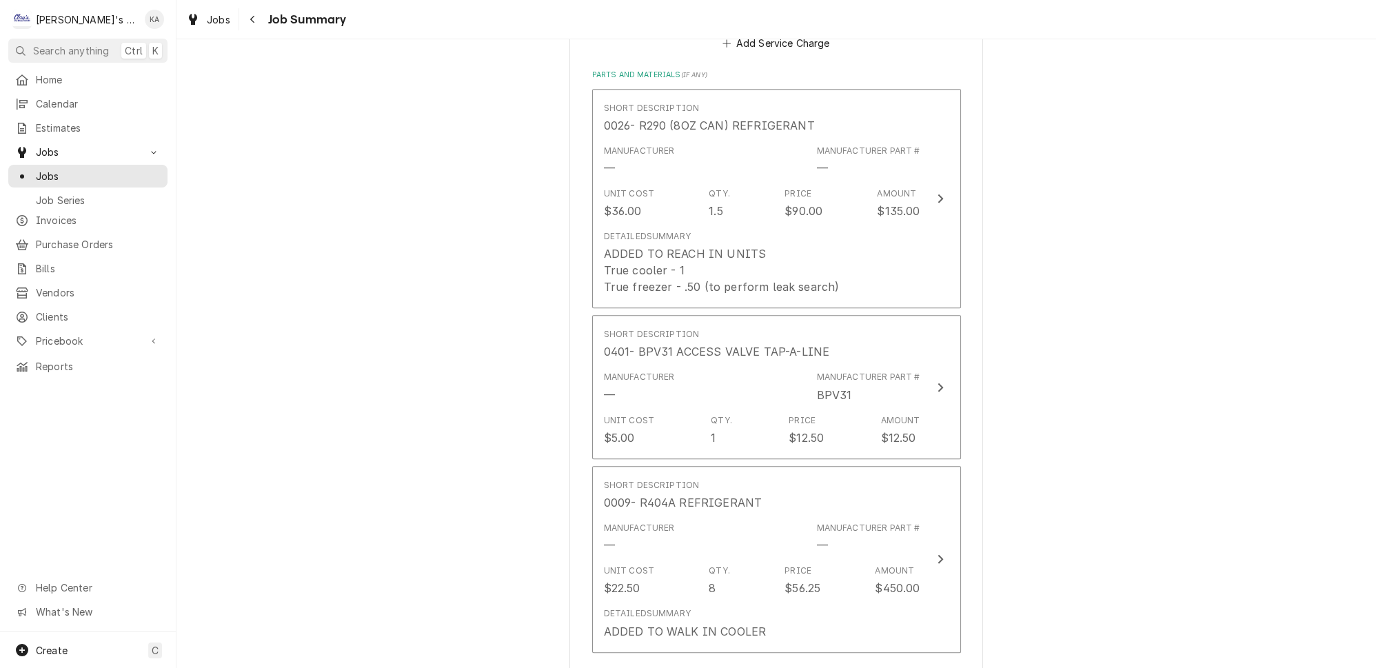
scroll to position [1274, 0]
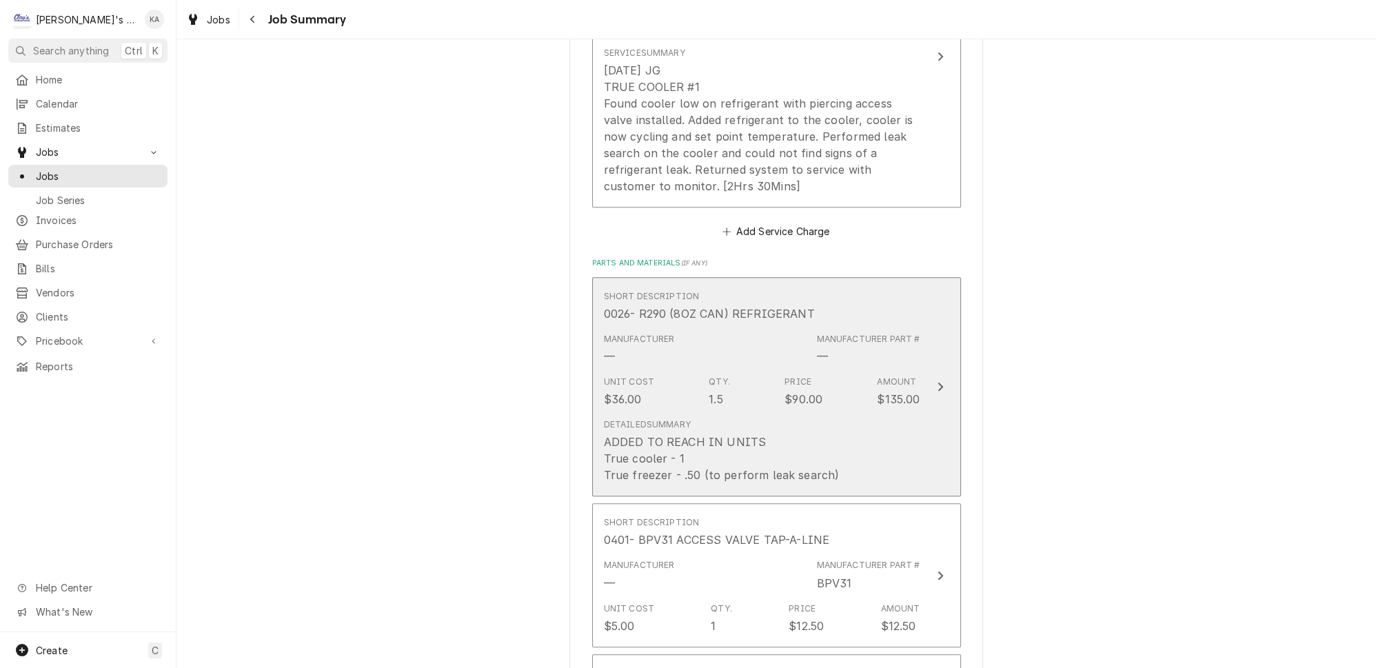
click at [923, 397] on button "Short Description 0026- R290 (8OZ CAN) REFRIGERANT Manufacturer — Manufacturer …" at bounding box center [776, 387] width 369 height 220
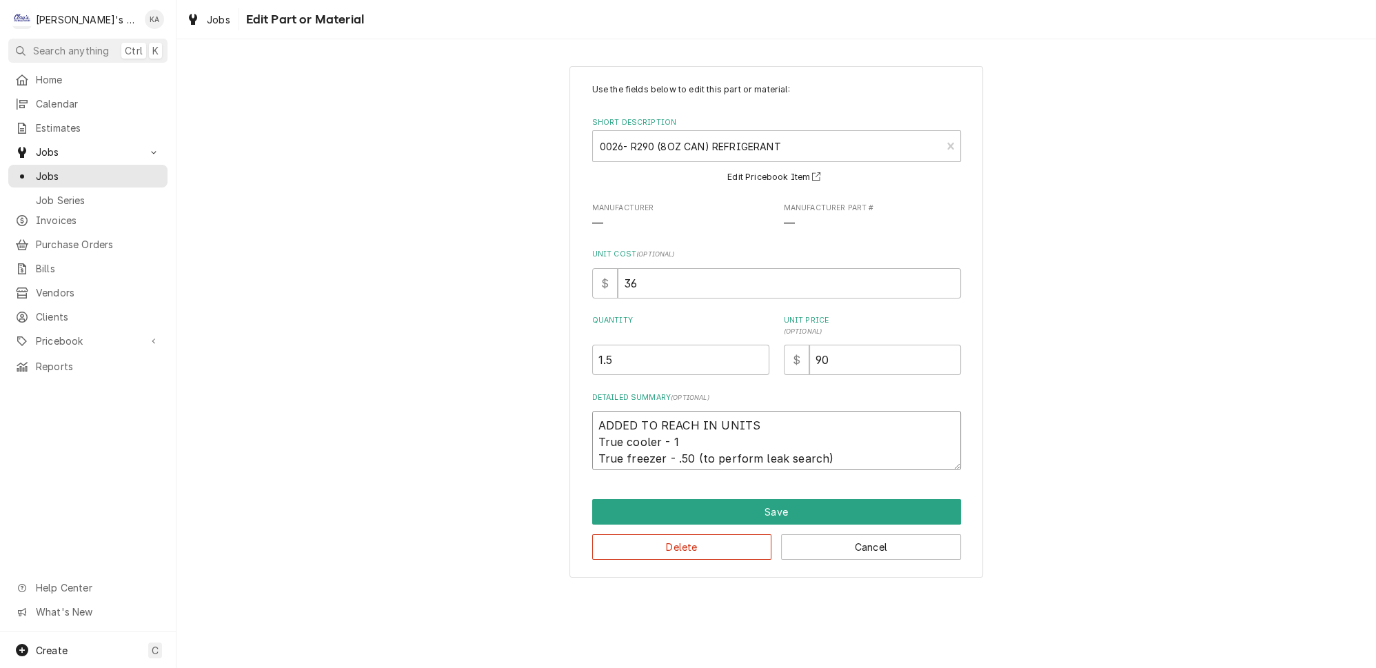
drag, startPoint x: 749, startPoint y: 420, endPoint x: 659, endPoint y: 423, distance: 90.4
click at [659, 423] on textarea "ADDED TO REACH IN UNITS True cooler - 1 True freezer - .50 (to perform leak sea…" at bounding box center [776, 440] width 369 height 59
type textarea "x"
type textarea "ADDED TO T True cooler - 1 True freezer - .50 (to perform leak search)"
type textarea "x"
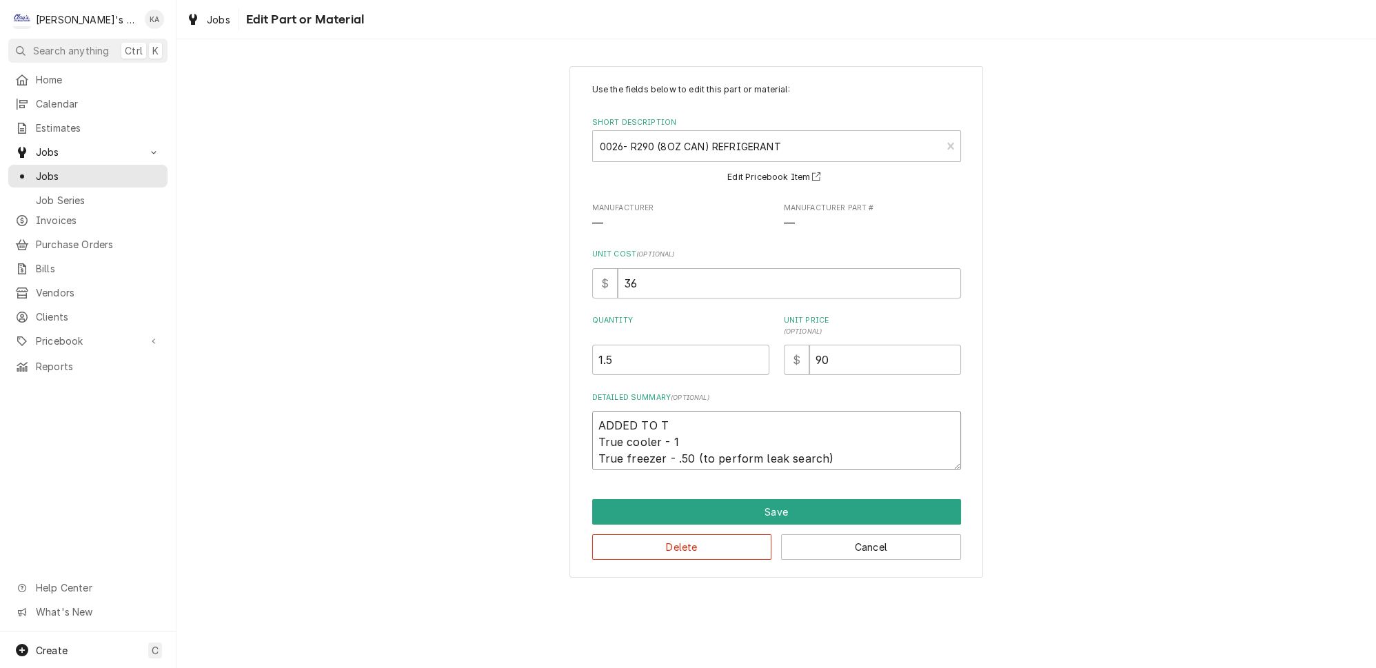
type textarea "ADDED TO TR True cooler - 1 True freezer - .50 (to perform leak search)"
type textarea "x"
type textarea "ADDED TO TRU True cooler - 1 True freezer - .50 (to perform leak search)"
type textarea "x"
type textarea "ADDED TO TRUE True cooler - 1 True freezer - .50 (to perform leak search)"
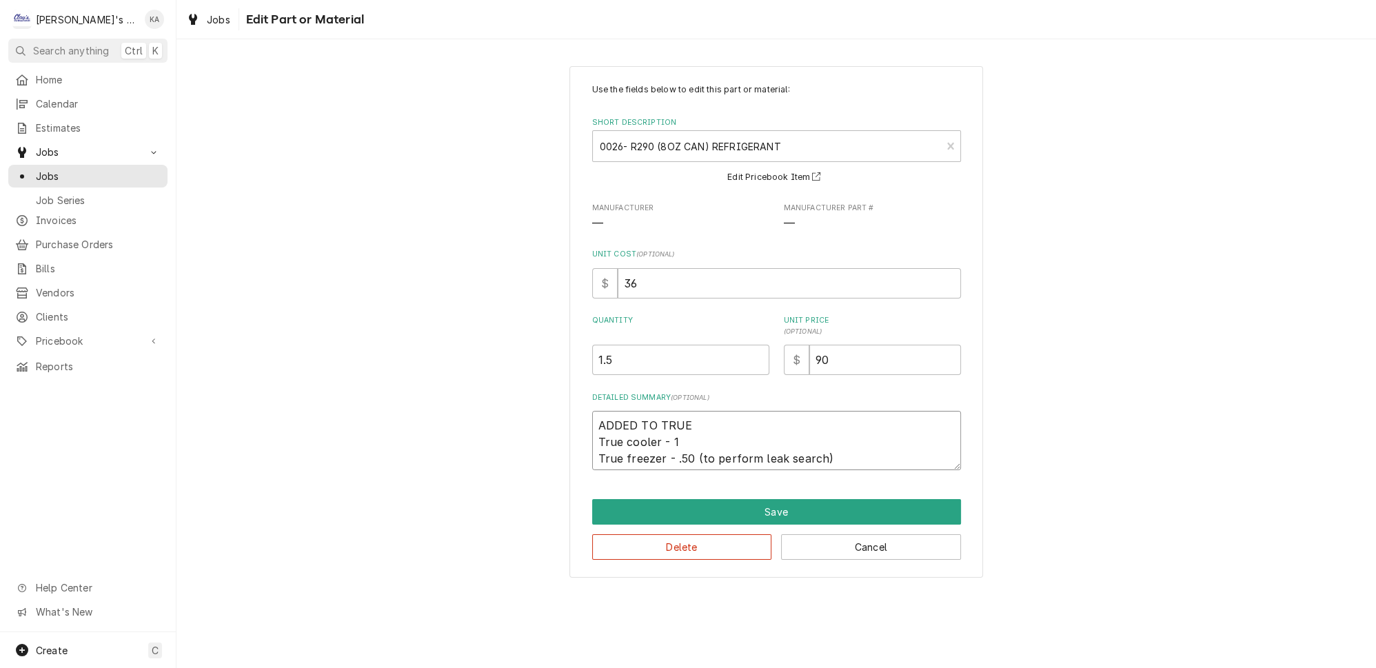
type textarea "x"
type textarea "ADDED TO TRUE True cooler - 1 True freezer - .50 (to perform leak search)"
type textarea "x"
type textarea "ADDED TO TRUE C True cooler - 1 True freezer - .50 (to perform leak search)"
type textarea "x"
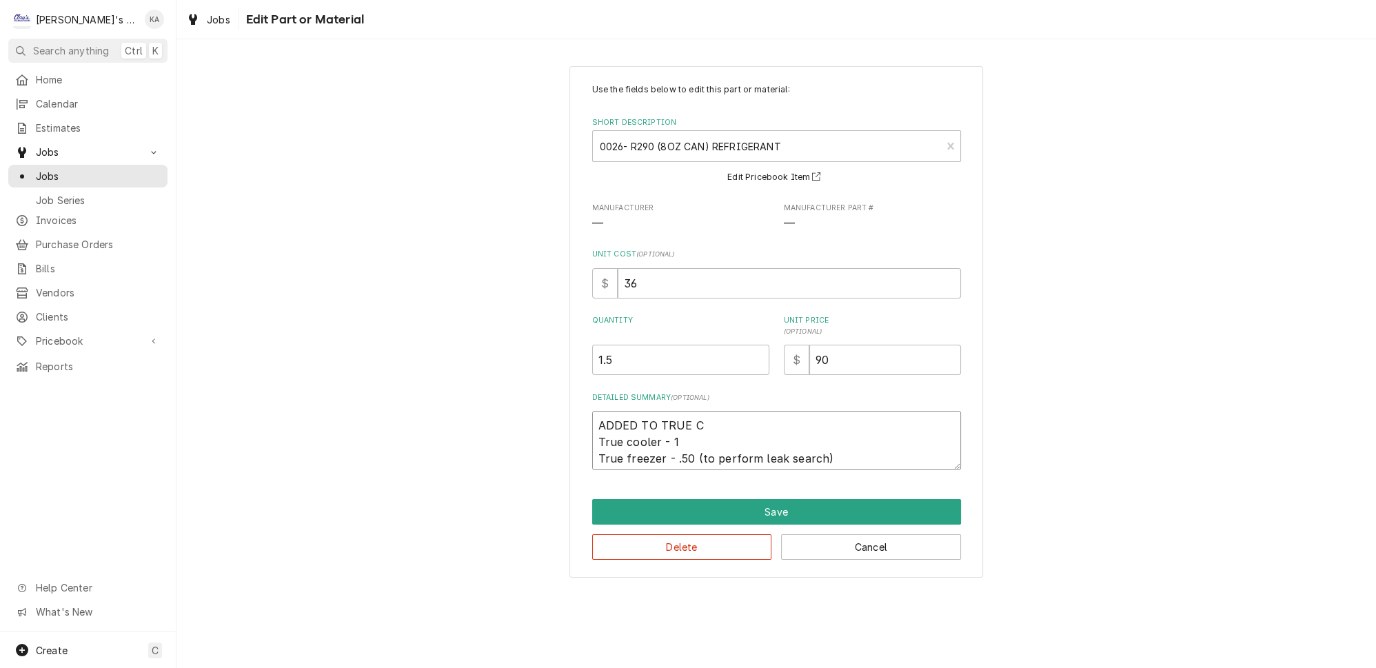
type textarea "ADDED TO TRUE CO True cooler - 1 True freezer - .50 (to perform leak search)"
type textarea "x"
type textarea "ADDED TO TRUE COO True cooler - 1 True freezer - .50 (to perform leak search)"
type textarea "x"
type textarea "ADDED TO TRUE COOL True cooler - 1 True freezer - .50 (to perform leak search)"
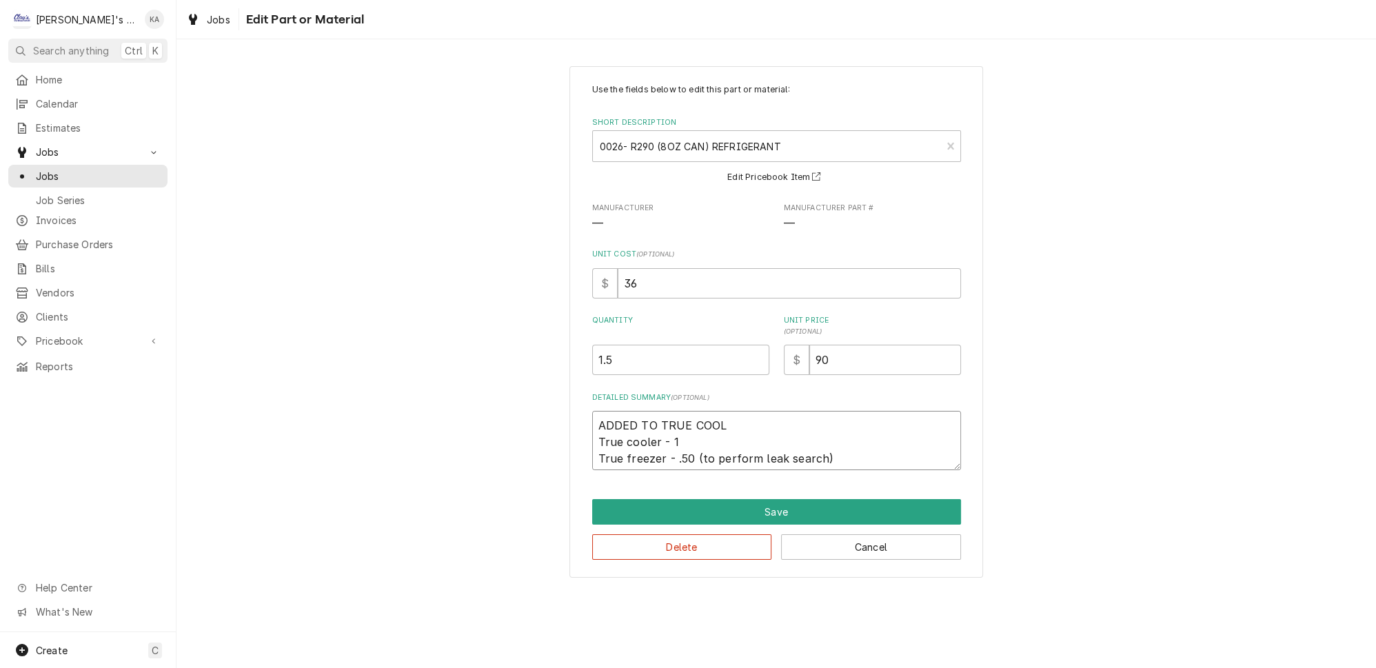
type textarea "x"
type textarea "ADDED TO TRUE COOLE True cooler - 1 True freezer - .50 (to perform leak search)"
type textarea "x"
type textarea "ADDED TO TRUE COOLER True cooler - 1 True freezer - .50 (to perform leak search)"
type textarea "x"
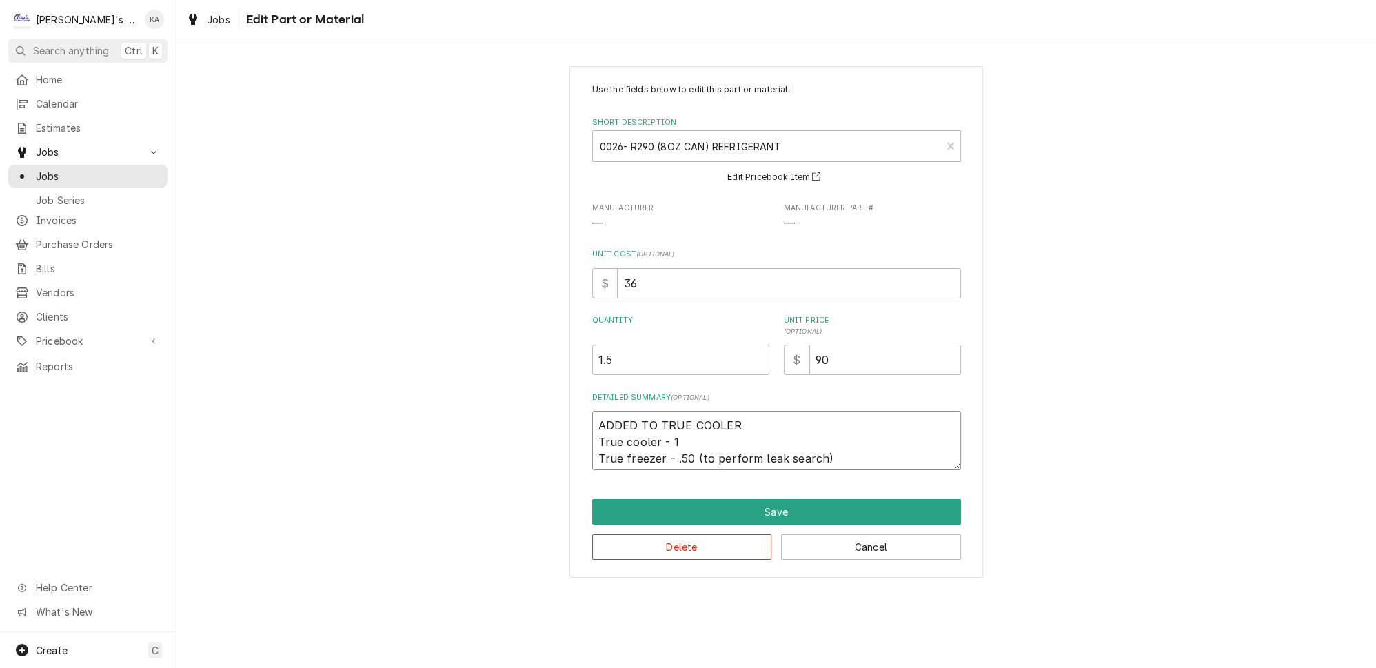
type textarea "ADDED TO TRUE COOLER True cooler - 1 True freezer - .50 (to perform leak search)"
type textarea "x"
type textarea "ADDED TO TRUE COOLER True cooler - 1 True freezer - .50 (to perform leak search)"
type textarea "x"
type textarea "ADDED TO TRUE COOLER- True cooler - 1 True freezer - .50 (to perform leak searc…"
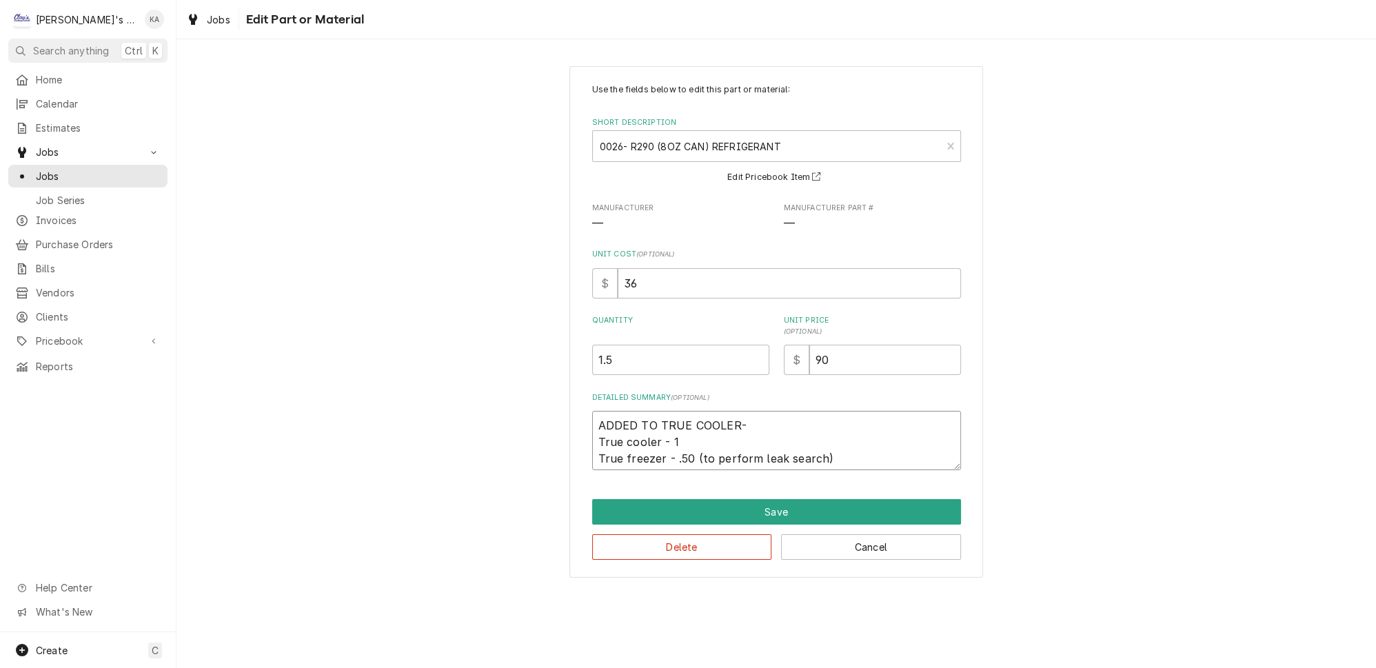
type textarea "x"
type textarea "ADDED TO TRUE COOLER- True cooler - 1 True freezer - .50 (to perform leak searc…"
type textarea "x"
type textarea "ADDED TO TRUE COOLER- 1 True cooler - 1 True freezer - .50 (to perform leak sea…"
type textarea "x"
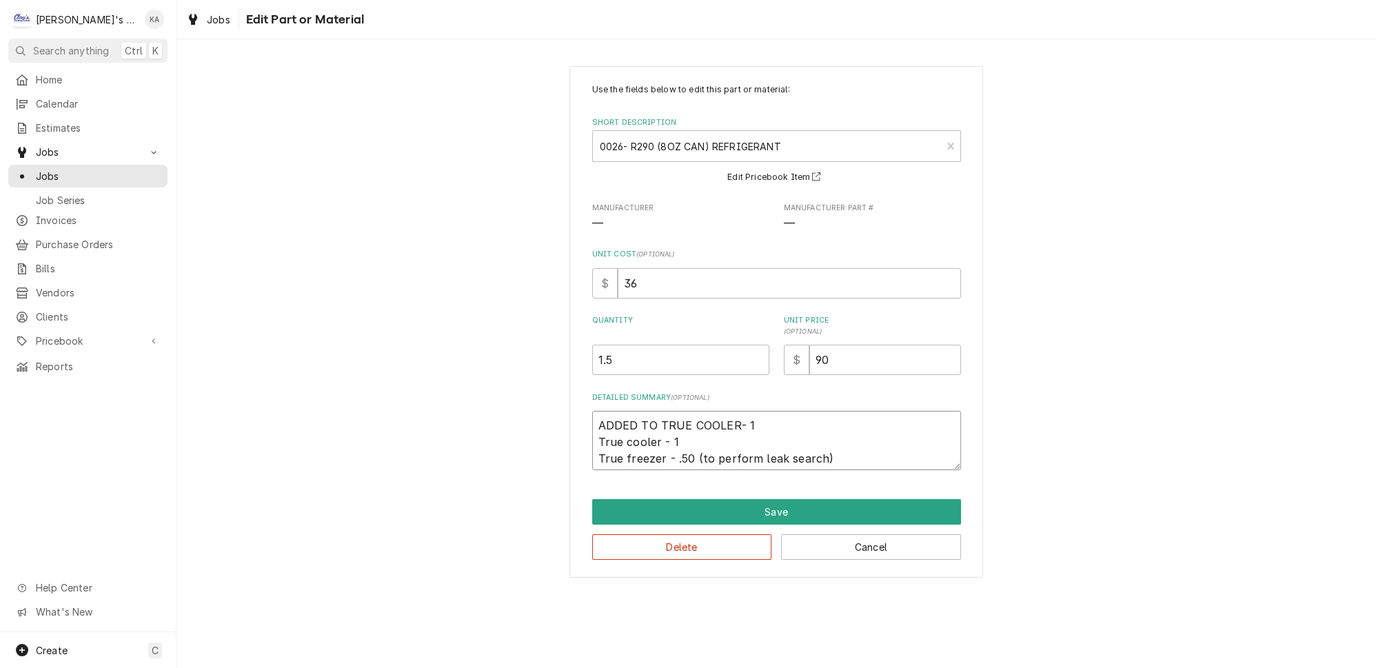
type textarea "ADDED TO TRUE COOLER- 1 True cooler - 1 True freezer - .50 (to perform leak sea…"
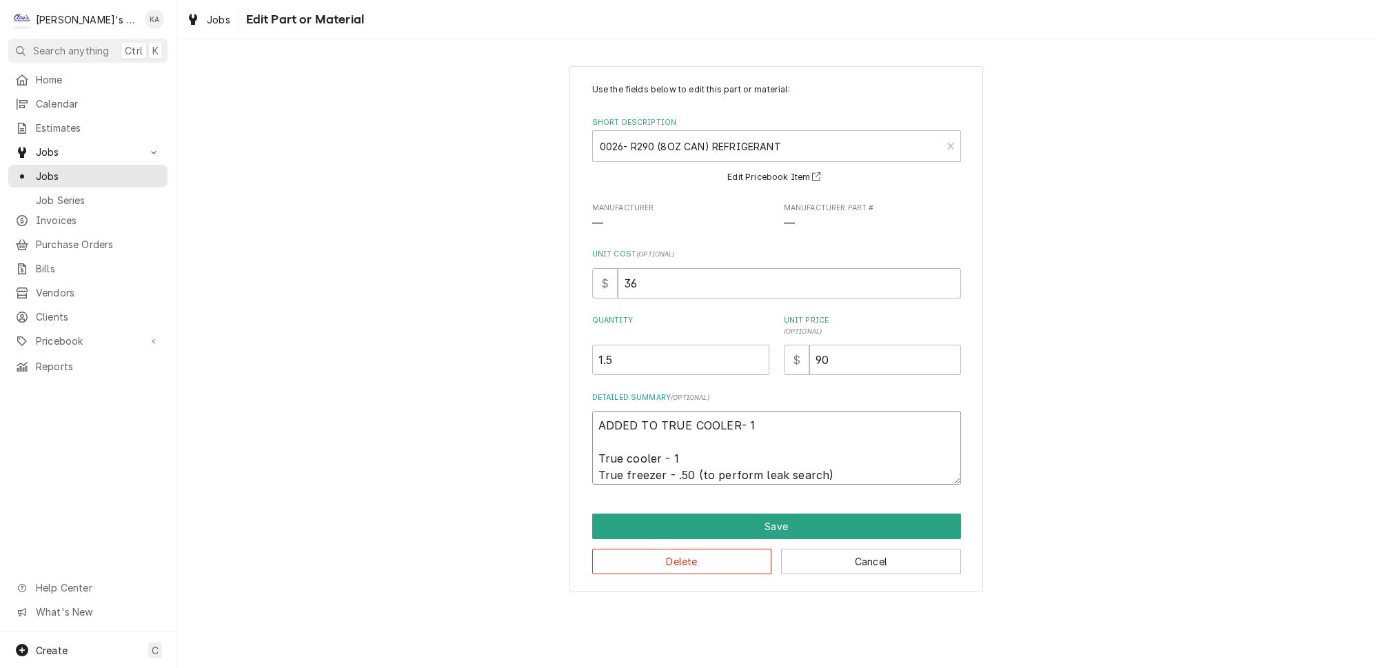
type textarea "x"
type textarea "ADDED TO TRUE COOLER- 1 T True cooler - 1 True freezer - .50 (to perform leak s…"
type textarea "x"
type textarea "ADDED TO TRUE COOLER- 1 TR True cooler - 1 True freezer - .50 (to perform leak …"
type textarea "x"
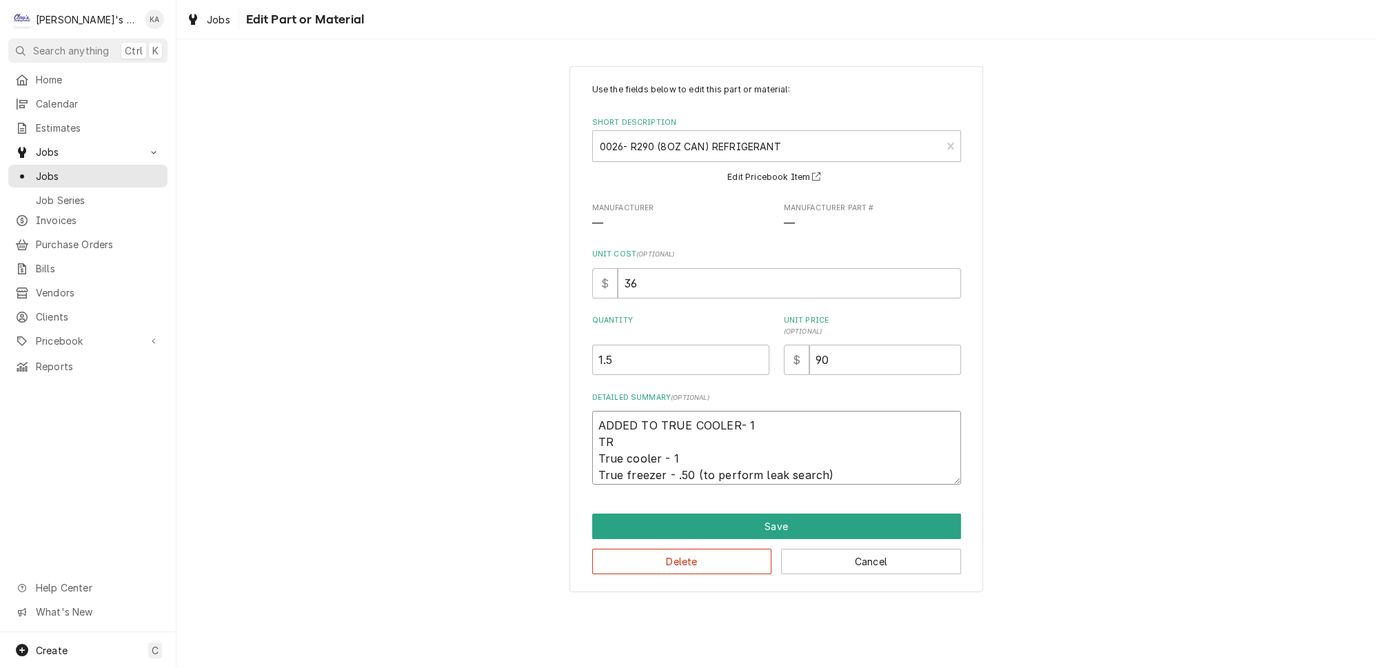
type textarea "ADDED TO TRUE COOLER- 1 T True cooler - 1 True freezer - .50 (to perform leak s…"
type textarea "x"
type textarea "ADDED TO TRUE COOLER- 1 True cooler - 1 True freezer - .50 (to perform leak sea…"
type textarea "x"
type textarea "ADDED TO TRUE COOLER- 1 A True cooler - 1 True freezer - .50 (to perform leak s…"
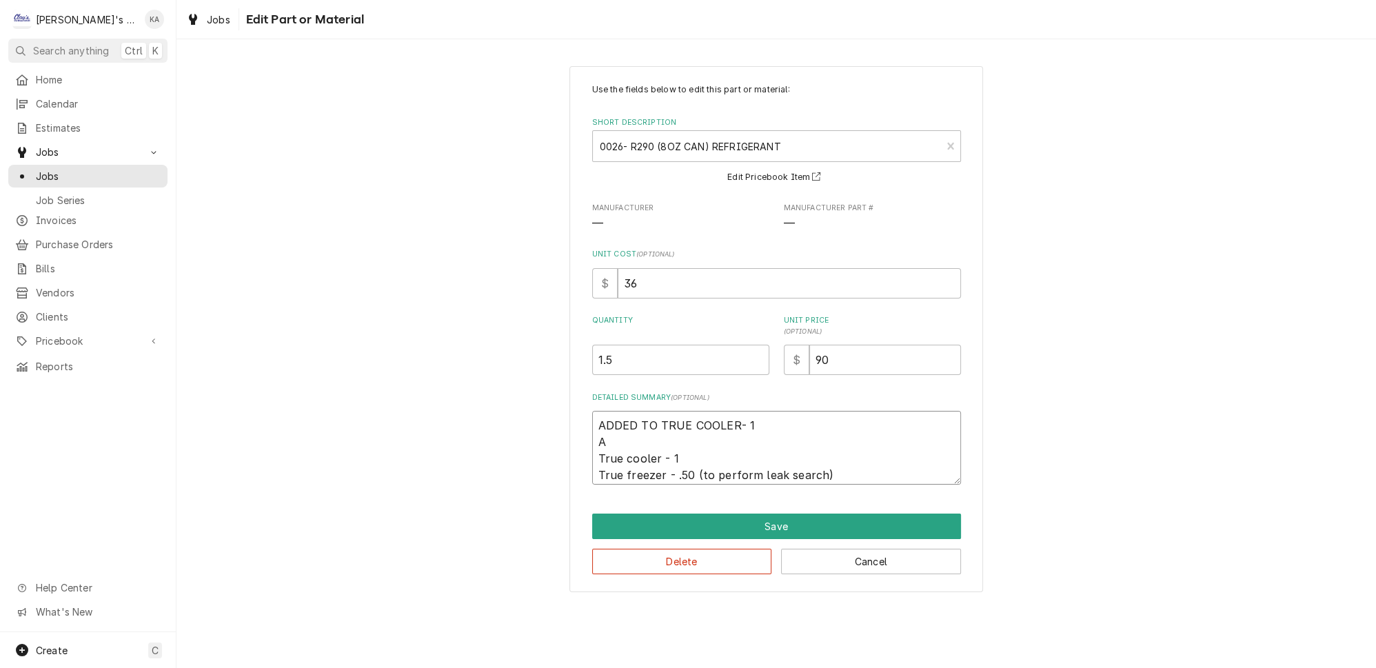
type textarea "x"
type textarea "ADDED TO TRUE COOLER- 1 AD True cooler - 1 True freezer - .50 (to perform leak …"
type textarea "x"
type textarea "ADDED TO TRUE COOLER- 1 ADD True cooler - 1 True freezer - .50 (to perform leak…"
type textarea "x"
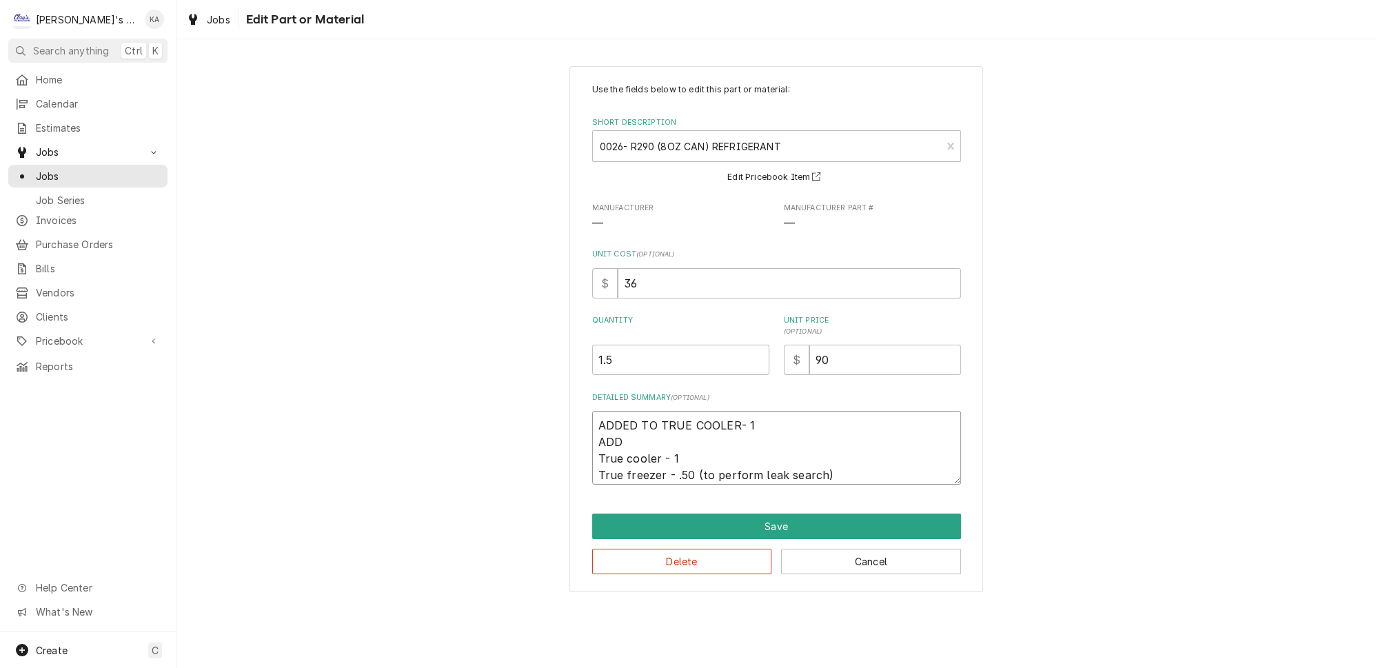
type textarea "ADDED TO TRUE COOLER- 1 ADDE True cooler - 1 True freezer - .50 (to perform lea…"
type textarea "x"
type textarea "ADDED TO TRUE COOLER- 1 ADDED True cooler - 1 True freezer - .50 (to perform le…"
type textarea "x"
type textarea "ADDED TO TRUE COOLER- 1 ADDED True cooler - 1 True freezer - .50 (to perform le…"
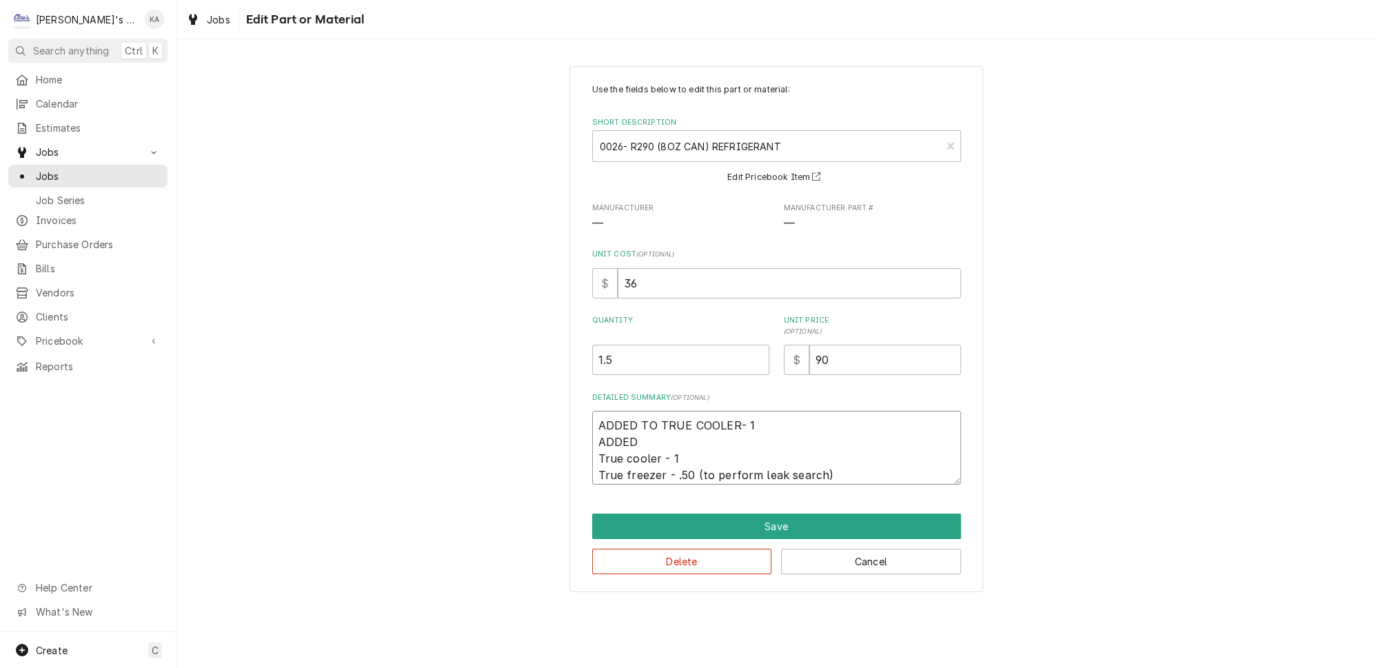
type textarea "x"
type textarea "ADDED TO TRUE COOLER- 1 ADDED T True cooler - 1 True freezer - .50 (to perform …"
type textarea "x"
type textarea "ADDED TO TRUE COOLER- 1 ADDED TO True cooler - 1 True freezer - .50 (to perform…"
type textarea "x"
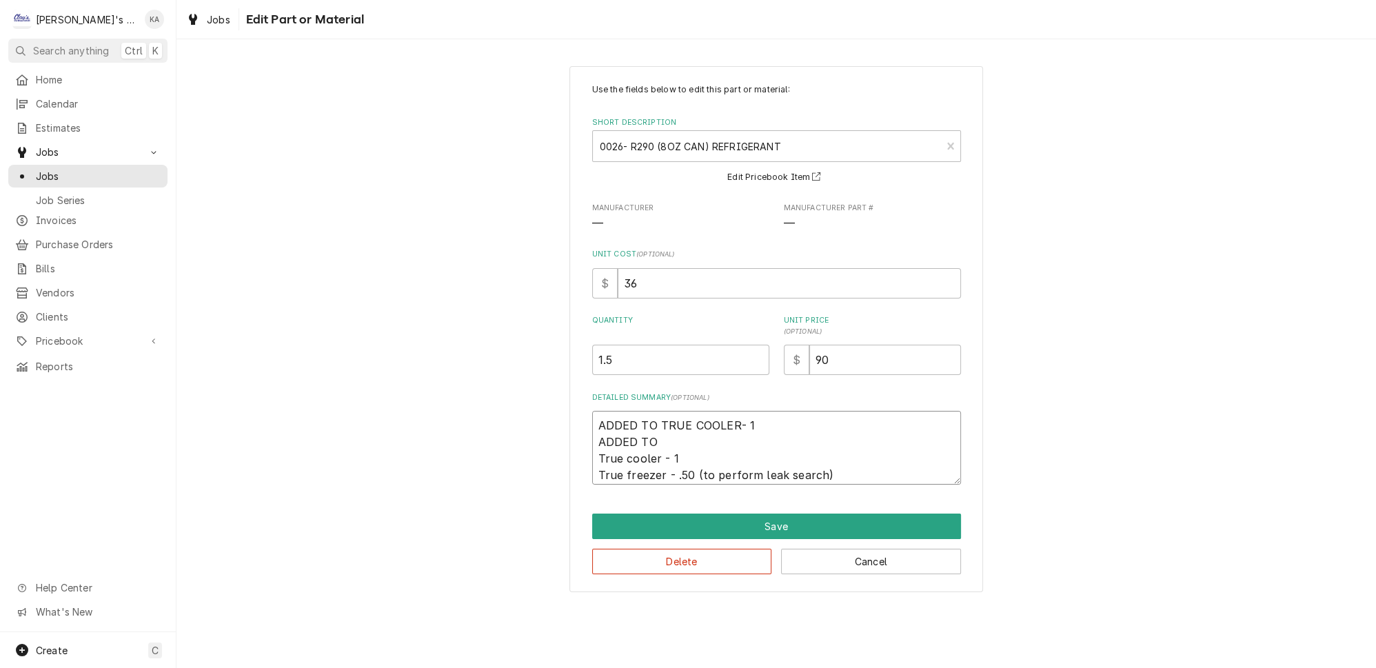
type textarea "ADDED TO TRUE COOLER- 1 ADDED TO True cooler - 1 True freezer - .50 (to perform…"
type textarea "x"
type textarea "ADDED TO TRUE COOLER- 1 ADDED TO T True cooler - 1 True freezer - .50 (to perfo…"
type textarea "x"
type textarea "ADDED TO TRUE COOLER- 1 ADDED TO TR True cooler - 1 True freezer - .50 (to perf…"
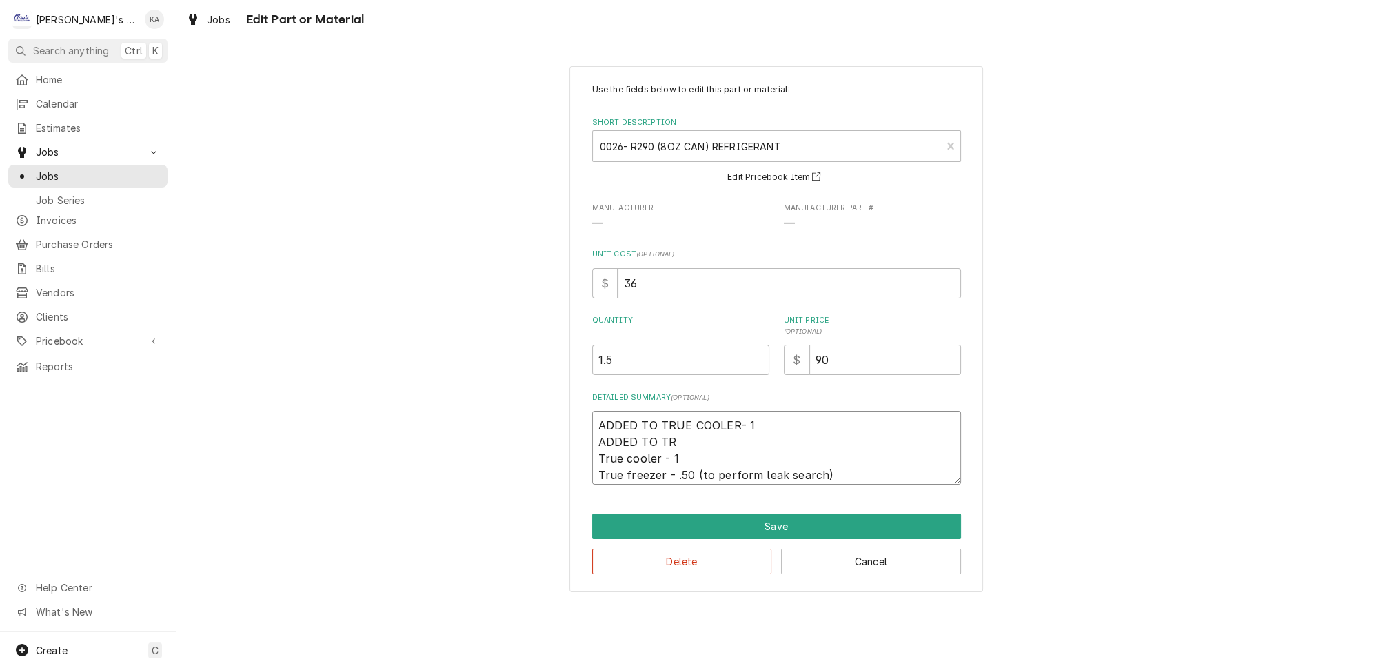
type textarea "x"
type textarea "ADDED TO TRUE COOLER- 1 ADDED TO TRU True cooler - 1 True freezer - .50 (to per…"
type textarea "x"
type textarea "ADDED TO TRUE COOLER- 1 ADDED TO TRUE True cooler - 1 True freezer - .50 (to pe…"
type textarea "x"
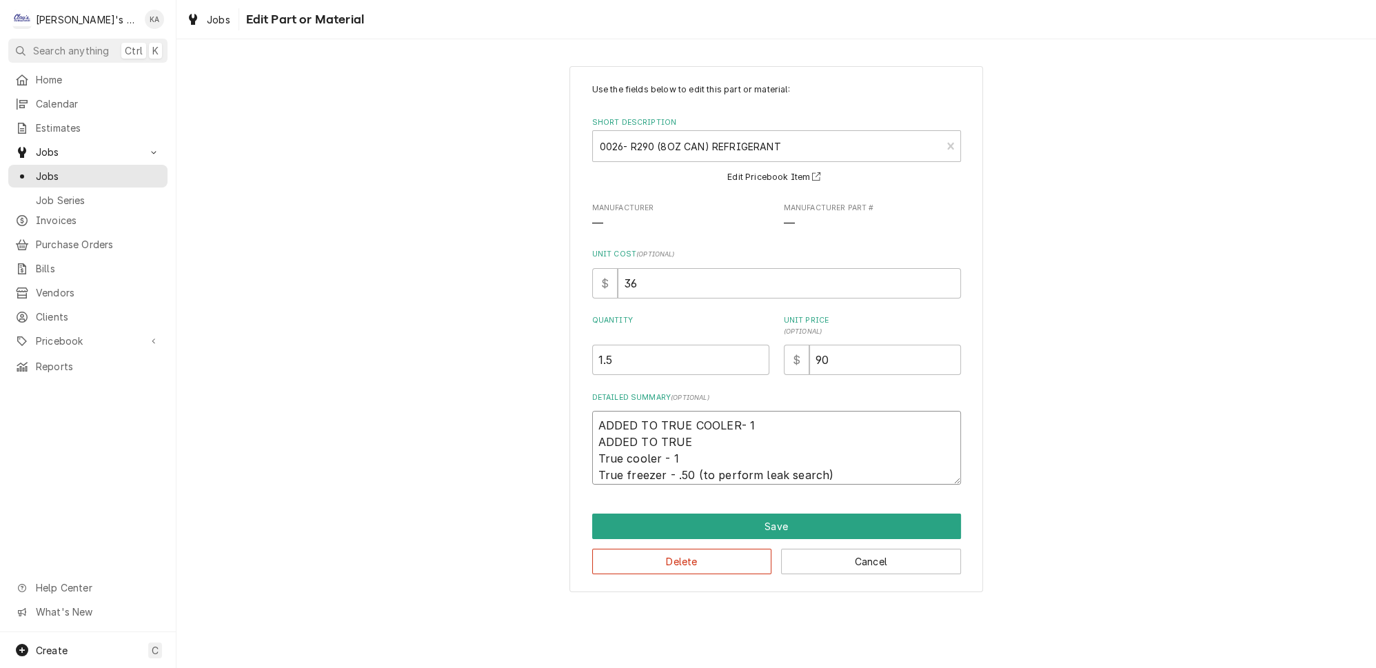
type textarea "ADDED TO TRUE COOLER- 1 ADDED TO TRUE True cooler - 1 True freezer - .50 (to pe…"
type textarea "x"
type textarea "ADDED TO TRUE COOLER- 1 ADDED TO TRUE F True cooler - 1 True freezer - .50 (to …"
type textarea "x"
type textarea "ADDED TO TRUE COOLER- 1 ADDED TO TRUE FR True cooler - 1 True freezer - .50 (to…"
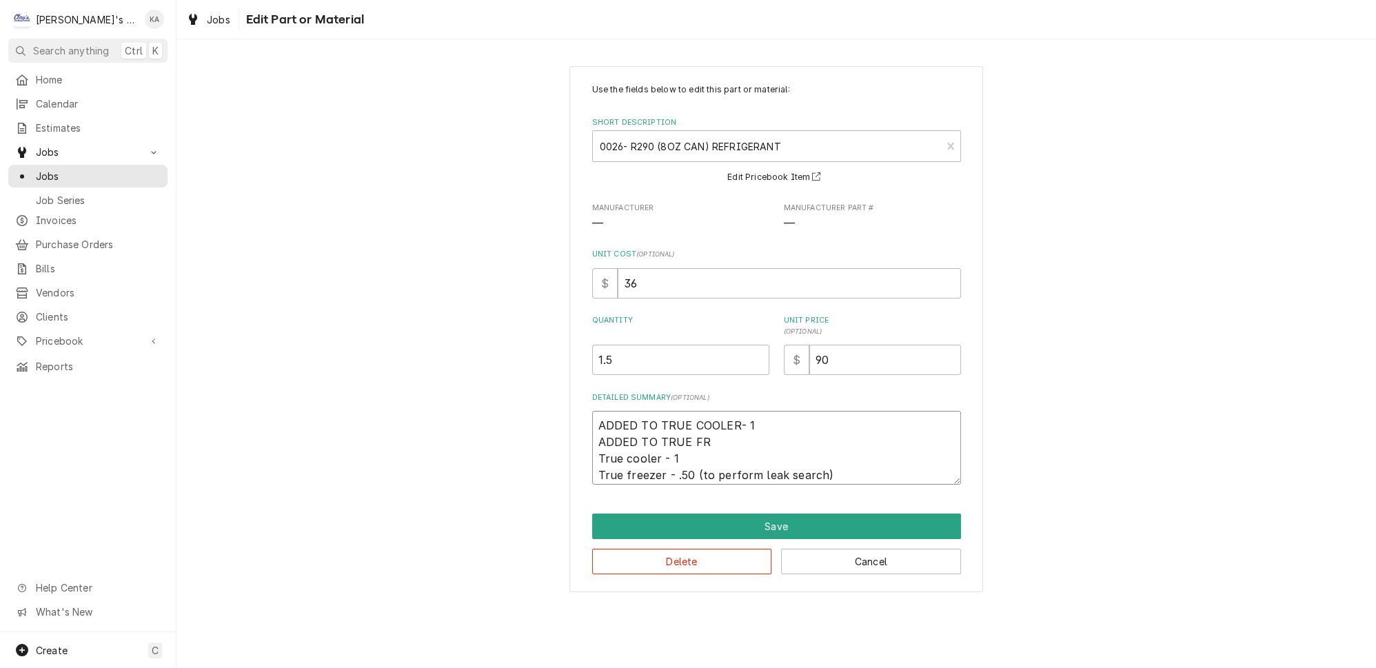
type textarea "x"
type textarea "ADDED TO TRUE COOLER- 1 ADDED TO TRUE FRE True cooler - 1 True freezer - .50 (t…"
type textarea "x"
type textarea "ADDED TO TRUE COOLER- 1 ADDED TO TRUE FREE True cooler - 1 True freezer - .50 (…"
type textarea "x"
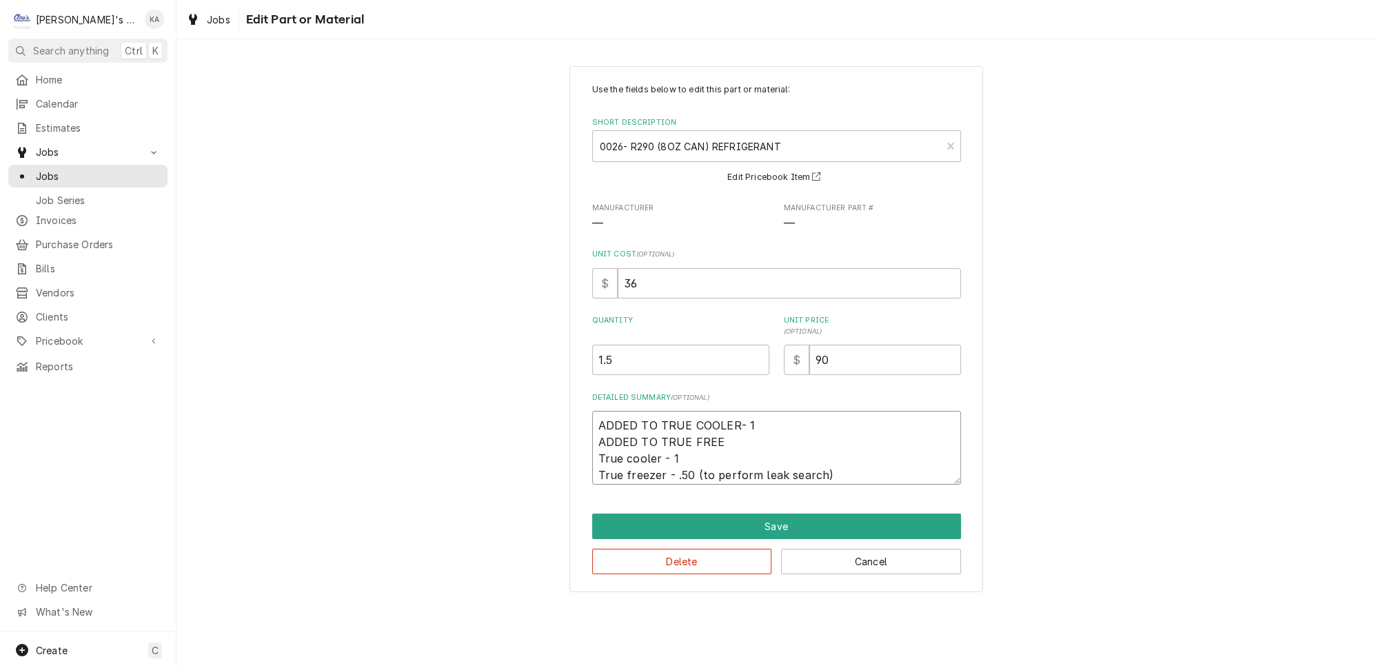
type textarea "ADDED TO TRUE COOLER- 1 ADDED TO TRUE FREEZ True cooler - 1 True freezer - .50 …"
type textarea "x"
type textarea "ADDED TO TRUE COOLER- 1 ADDED TO TRUE FREEZR True cooler - 1 True freezer - .50…"
type textarea "x"
type textarea "ADDED TO TRUE COOLER- 1 ADDED TO TRUE FREEZ True cooler - 1 True freezer - .50 …"
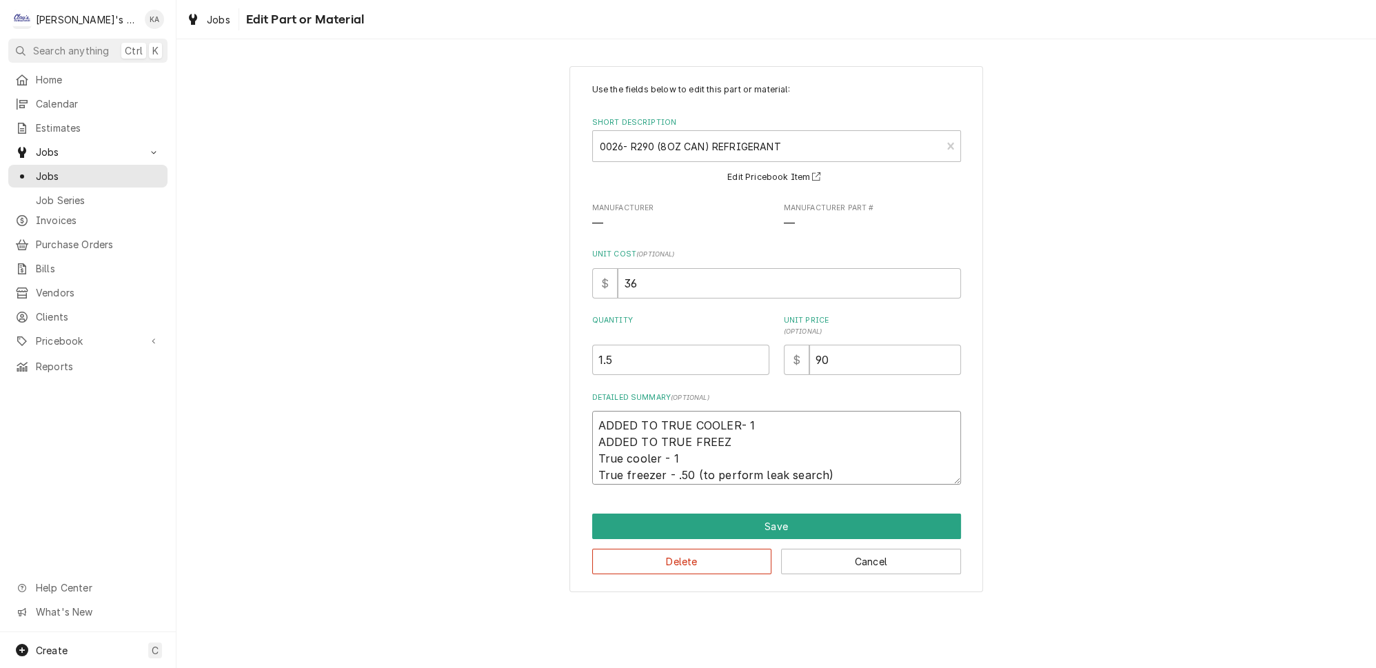
type textarea "x"
type textarea "ADDED TO TRUE COOLER- 1 ADDED TO TRUE FREEZE True cooler - 1 True freezer - .50…"
type textarea "x"
type textarea "ADDED TO TRUE COOLER- 1 ADDED TO TRUE FREEZER True cooler - 1 True freezer - .5…"
type textarea "x"
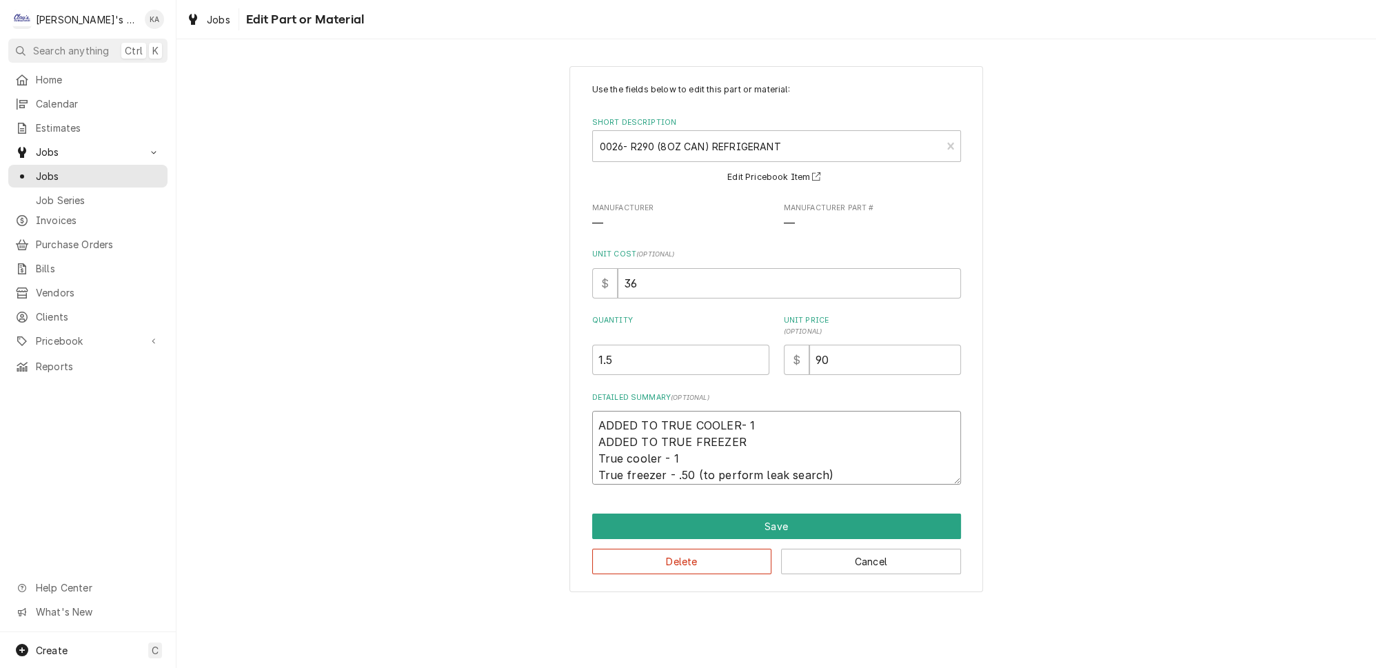
type textarea "ADDED TO TRUE COOLER- 1 ADDED TO TRUE FREEZER- True cooler - 1 True freezer - .…"
type textarea "x"
type textarea "ADDED TO TRUE COOLER- 1 ADDED TO TRUE FREEZER- True cooler - 1 True freezer - .…"
type textarea "x"
type textarea "ADDED TO TRUE COOLER- 1 ADDED TO TRUE FREEZER- . True cooler - 1 True freezer -…"
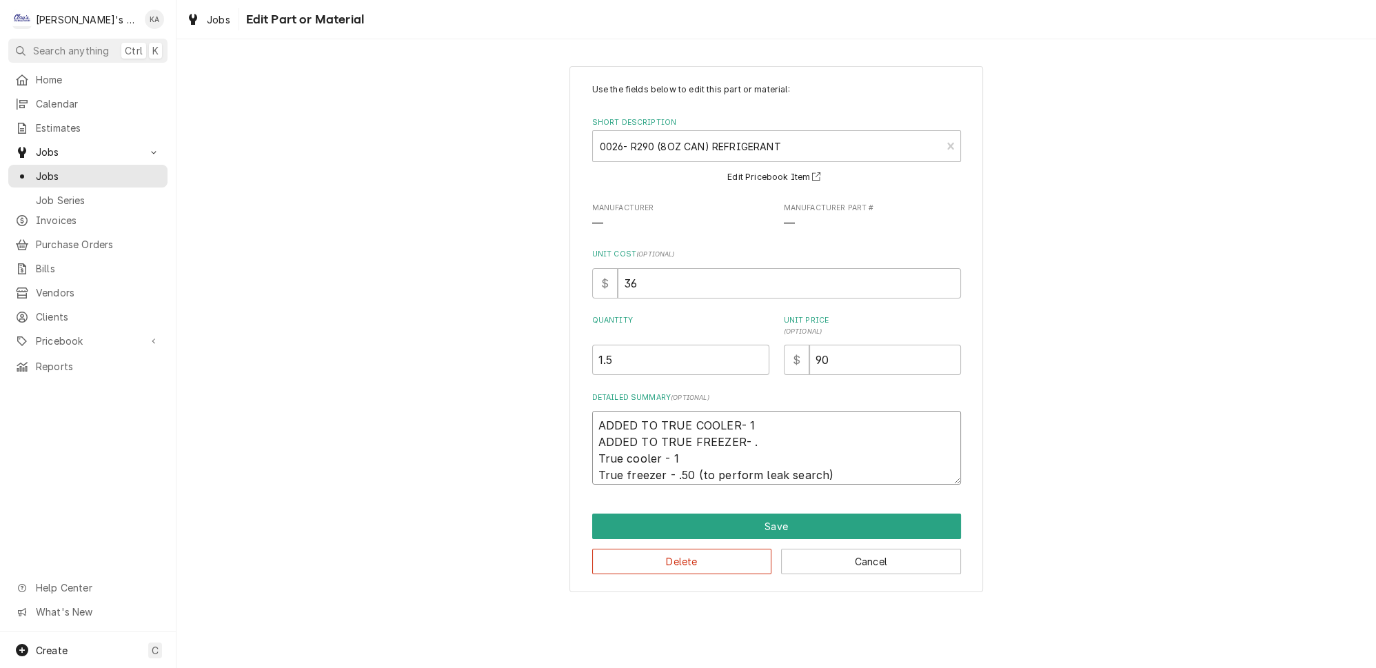
type textarea "x"
type textarea "ADDED TO TRUE COOLER- 1 ADDED TO TRUE FREEZER- .5 True cooler - 1 True freezer …"
drag, startPoint x: 824, startPoint y: 469, endPoint x: 583, endPoint y: 456, distance: 241.0
click at [583, 456] on div "Use the fields below to edit this part or material: Short Description 0026- R29…" at bounding box center [777, 329] width 414 height 526
type textarea "x"
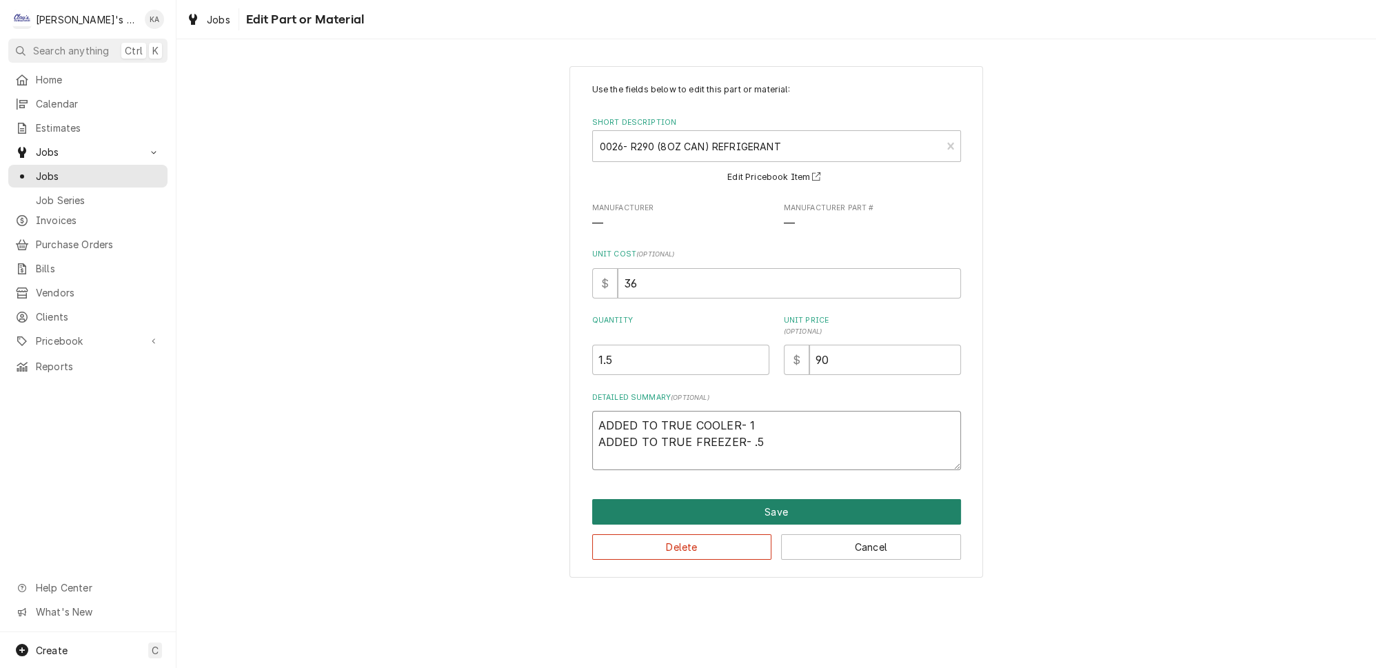
type textarea "ADDED TO TRUE COOLER- 1 ADDED TO TRUE FREEZER- .5"
click at [777, 505] on button "Save" at bounding box center [776, 512] width 369 height 26
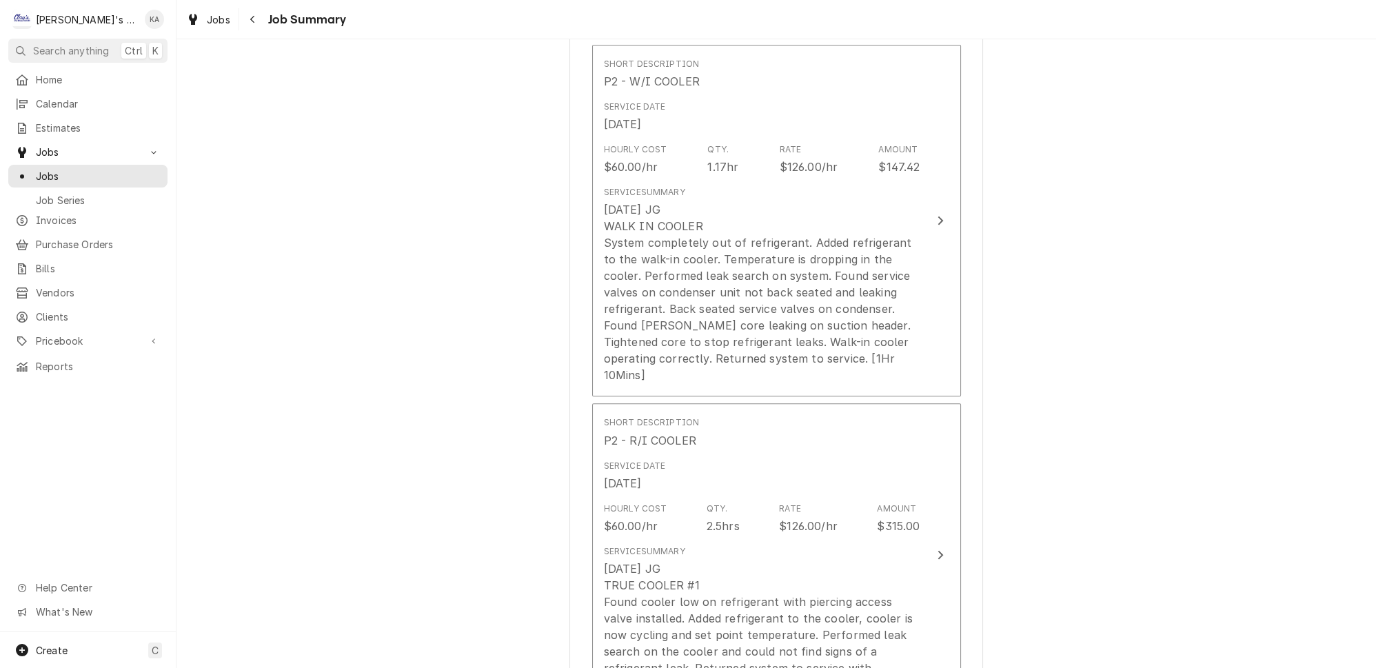
scroll to position [772, 0]
type textarea "x"
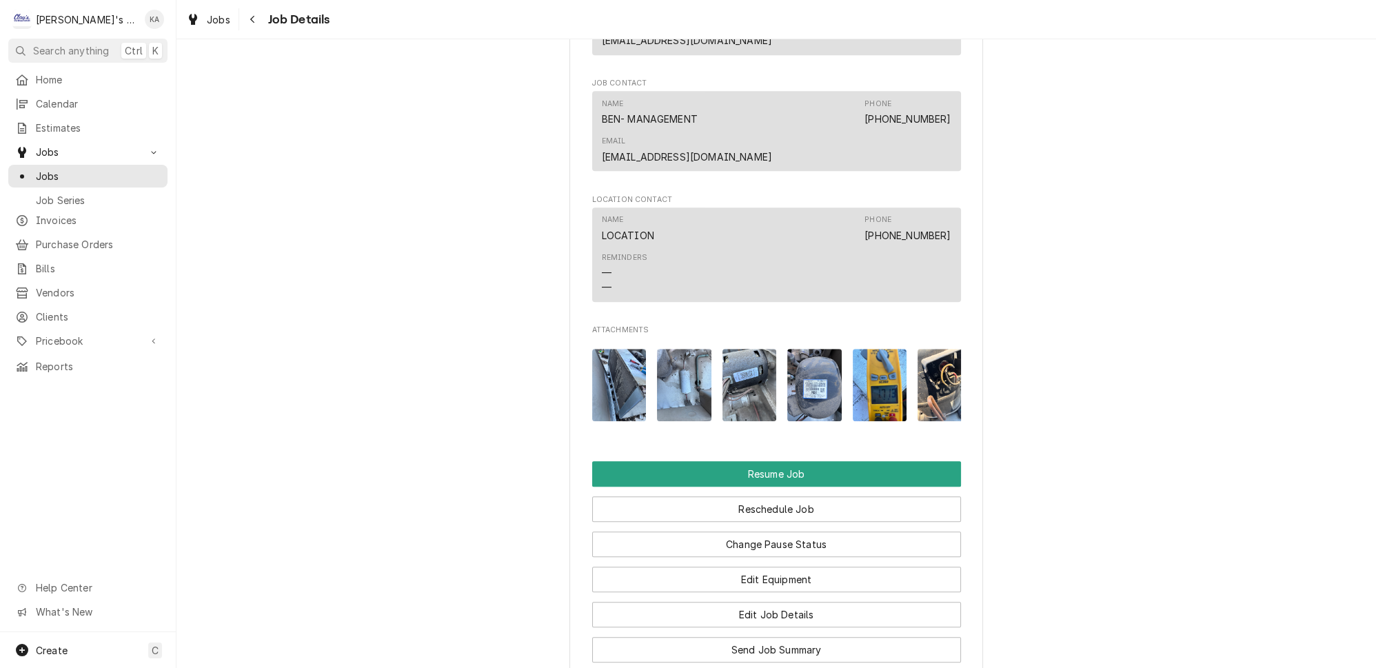
scroll to position [1880, 0]
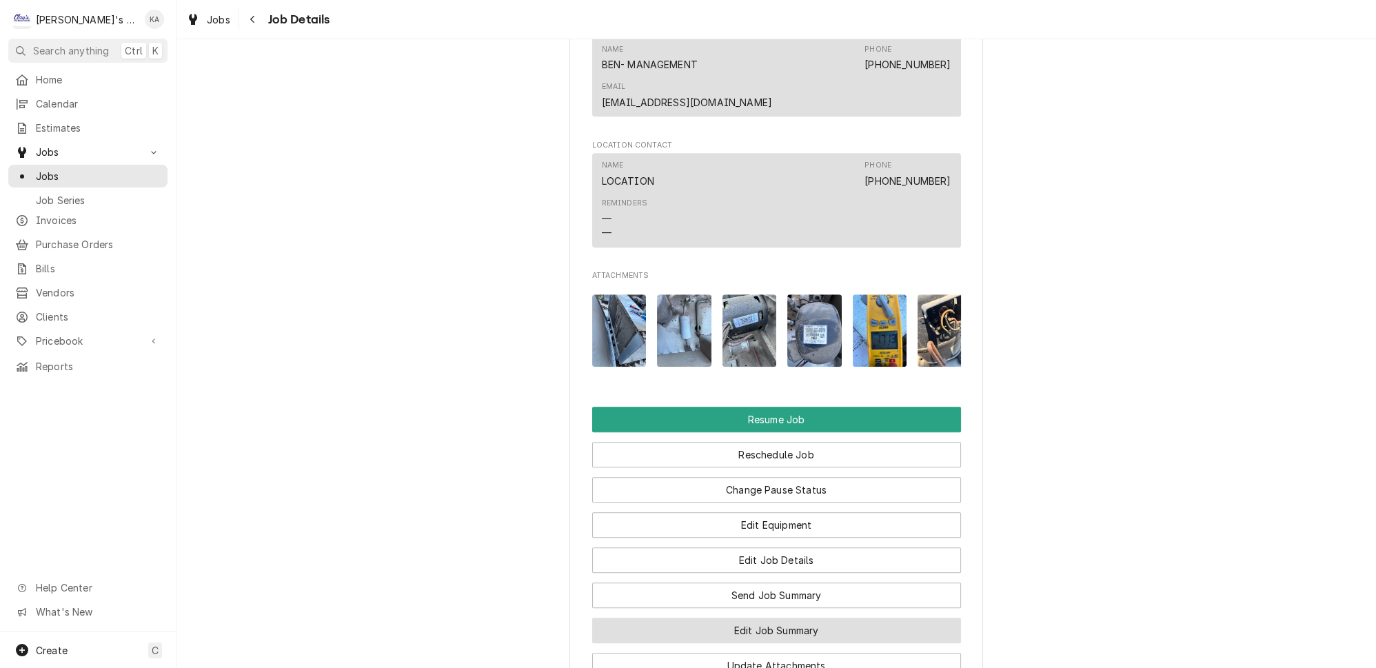
click at [773, 618] on button "Edit Job Summary" at bounding box center [776, 631] width 369 height 26
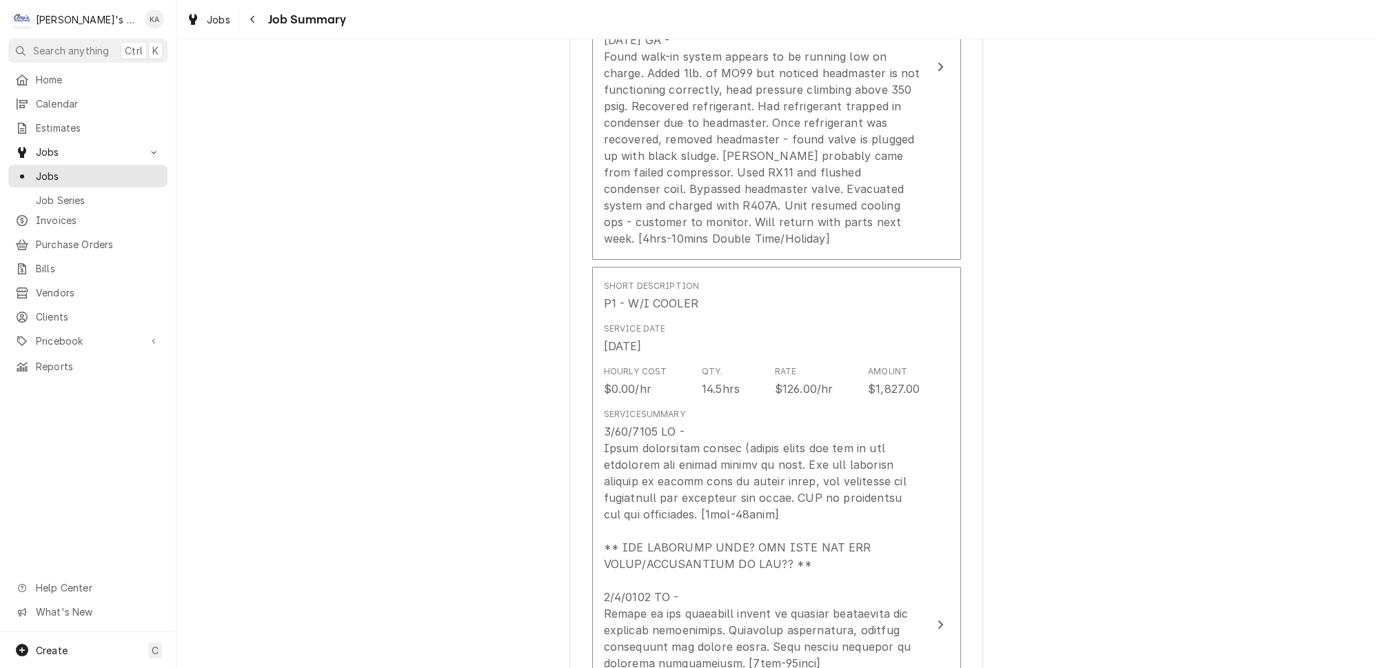
scroll to position [627, 0]
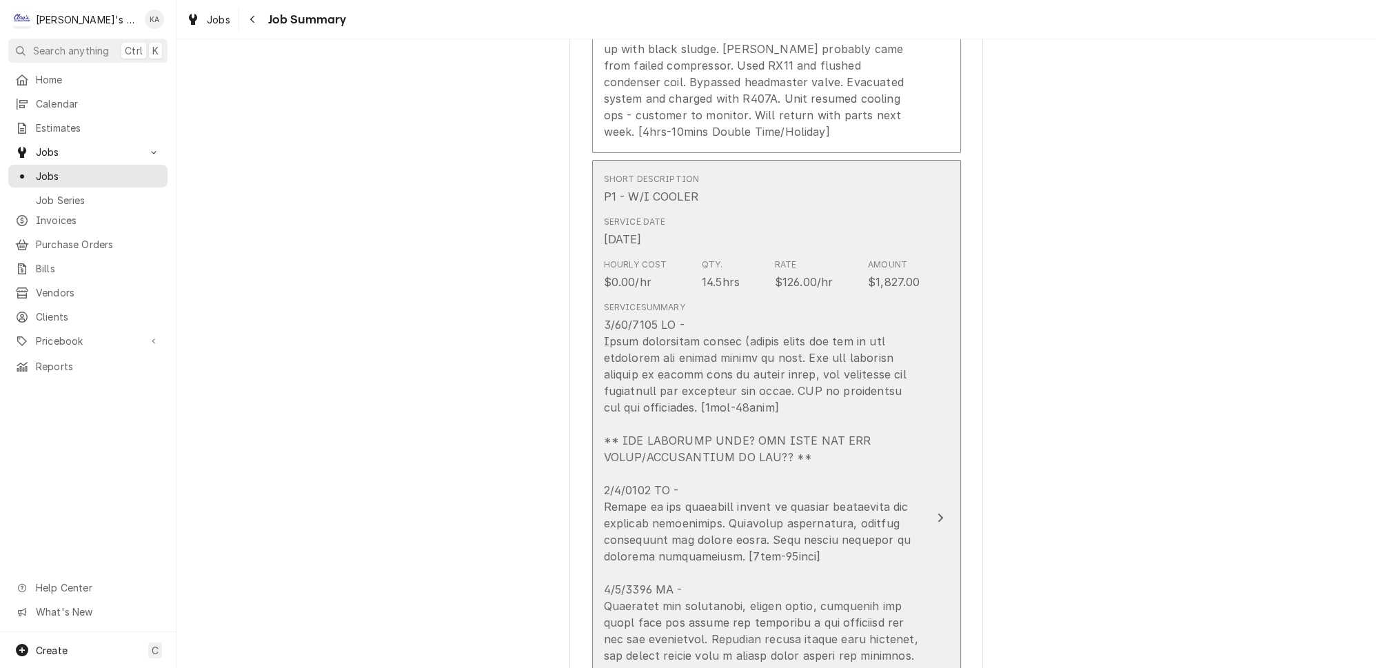
click at [934, 432] on button "Short Description P1 - W/I COOLER Service Date [DATE] Hourly Cost $0.00/hr Qty.…" at bounding box center [776, 518] width 369 height 716
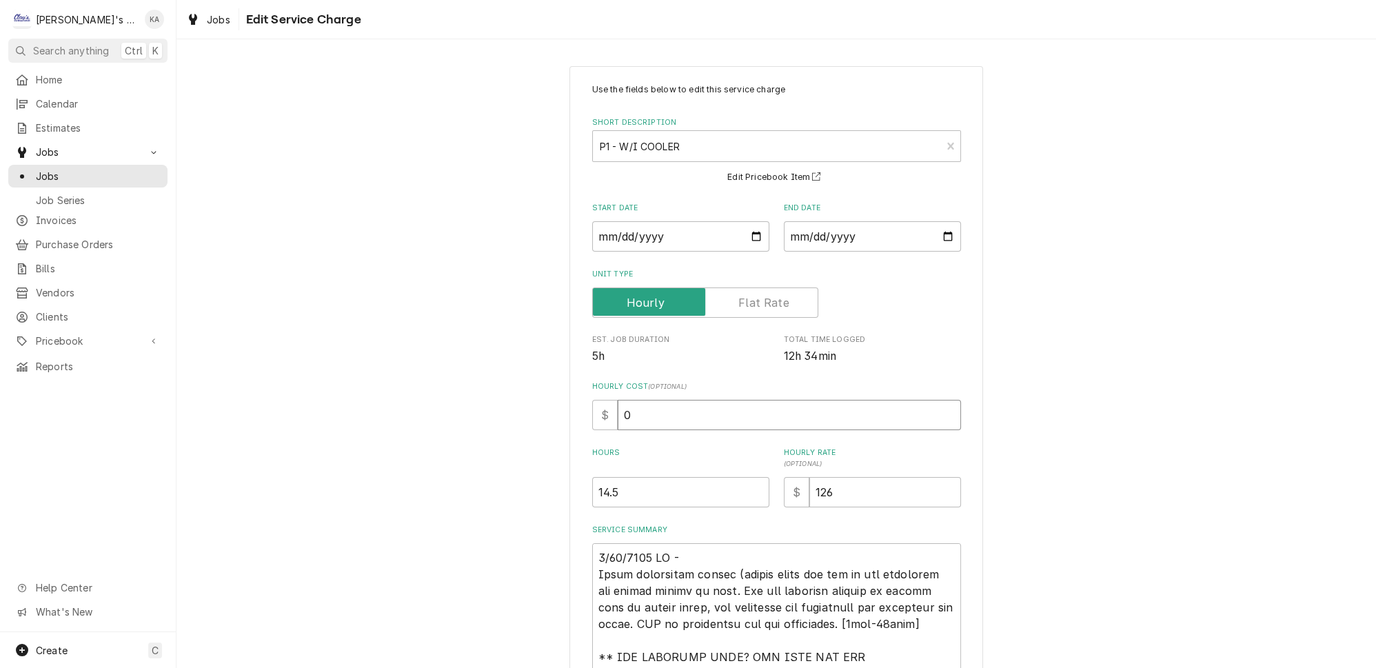
click at [622, 409] on input "0" at bounding box center [789, 415] width 343 height 30
type textarea "x"
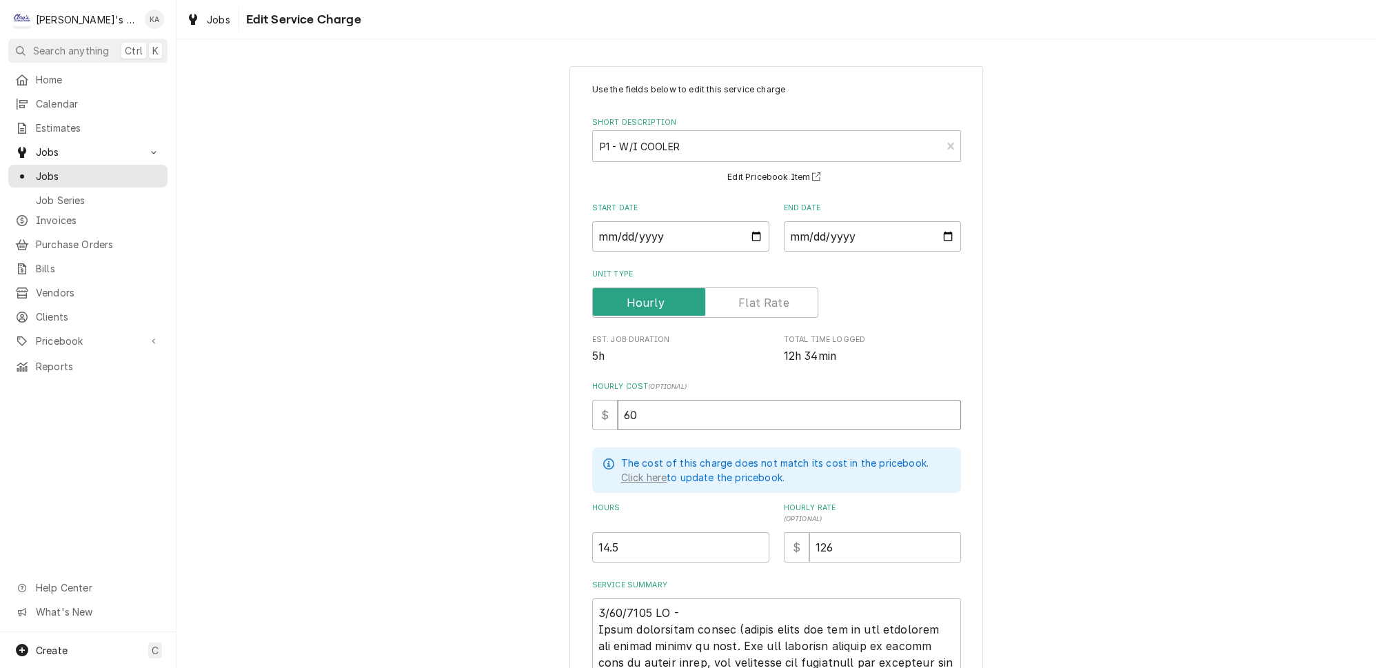
type input "60"
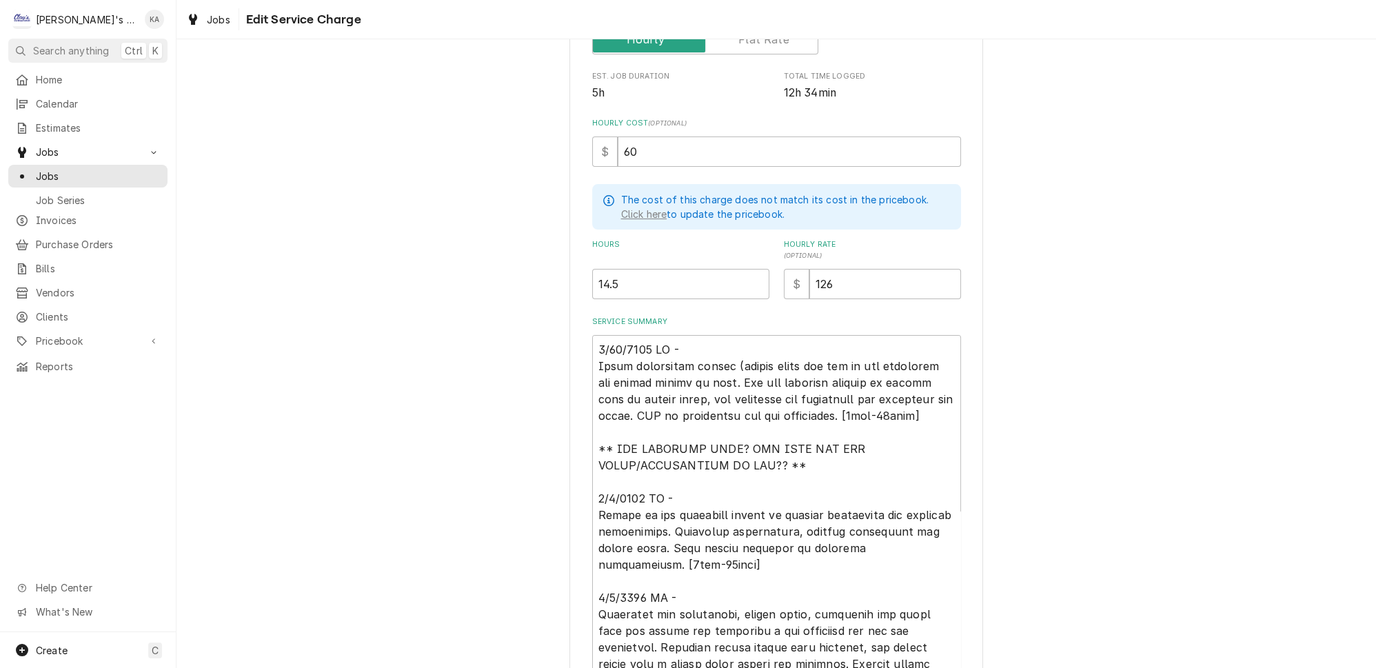
scroll to position [313, 0]
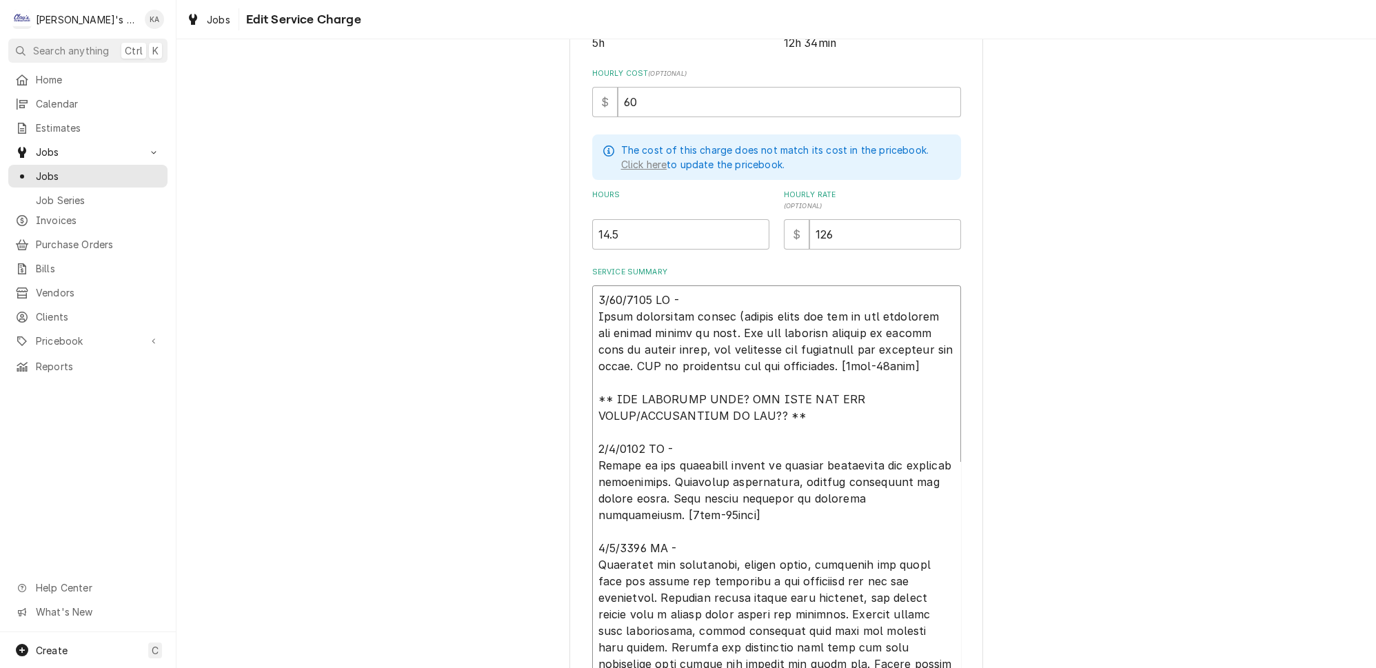
click at [613, 367] on textarea "Service Summary" at bounding box center [776, 523] width 369 height 477
type textarea "x"
type textarea "6/30/2025 JG - Found compressor failed (locked rotor and one of the condenser f…"
type textarea "x"
type textarea "6/30/2025 JG - Found compressor failed (locked rotor and one of the condenser f…"
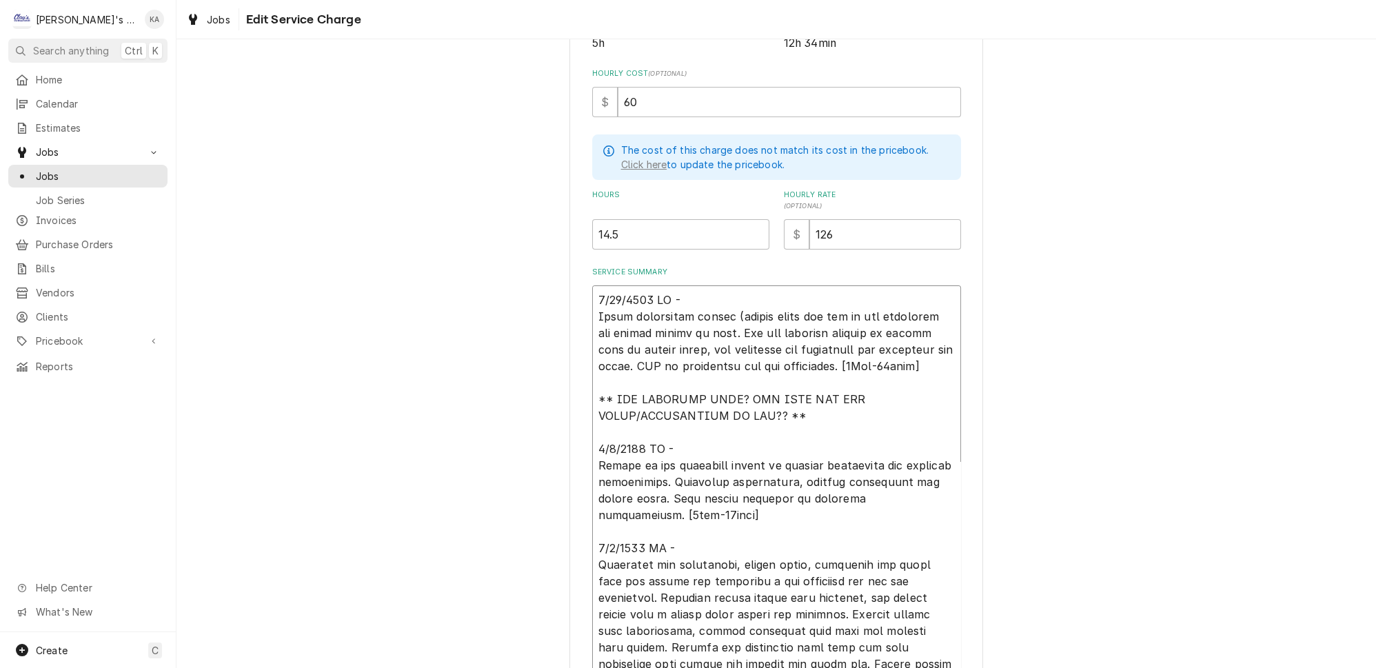
click at [674, 288] on textarea "Service Summary" at bounding box center [776, 523] width 369 height 477
type textarea "x"
type textarea "6/30/2025 JG Found compressor failed (locked rotor and one of the condenser fan…"
click at [632, 368] on textarea "Service Summary" at bounding box center [776, 523] width 369 height 477
type textarea "x"
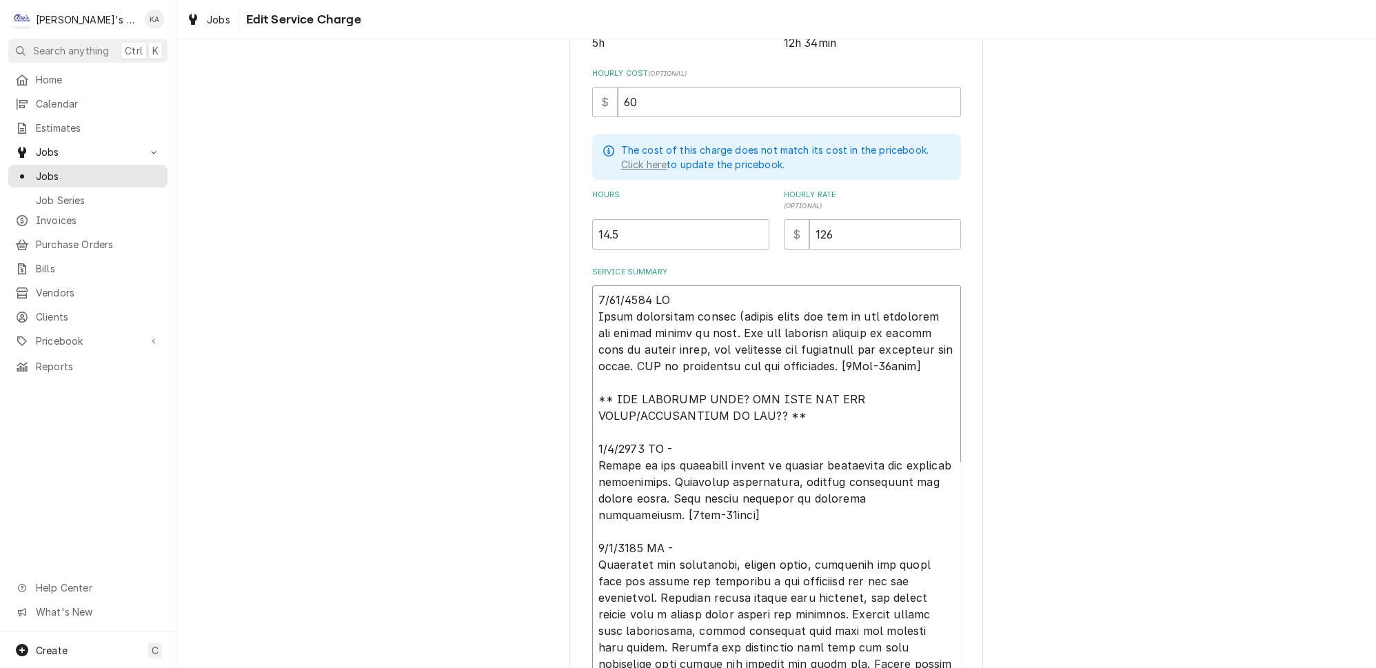
type textarea "6/30/2025 JG Found compressor failed (locked rotor and one of the condenser fan…"
type textarea "x"
type textarea "6/30/2025 JG Found compressor failed (locked rotor and one of the condenser fan…"
type textarea "x"
type textarea "6/30/2025 JG Found compressor failed (locked rotor and one of the condenser fan…"
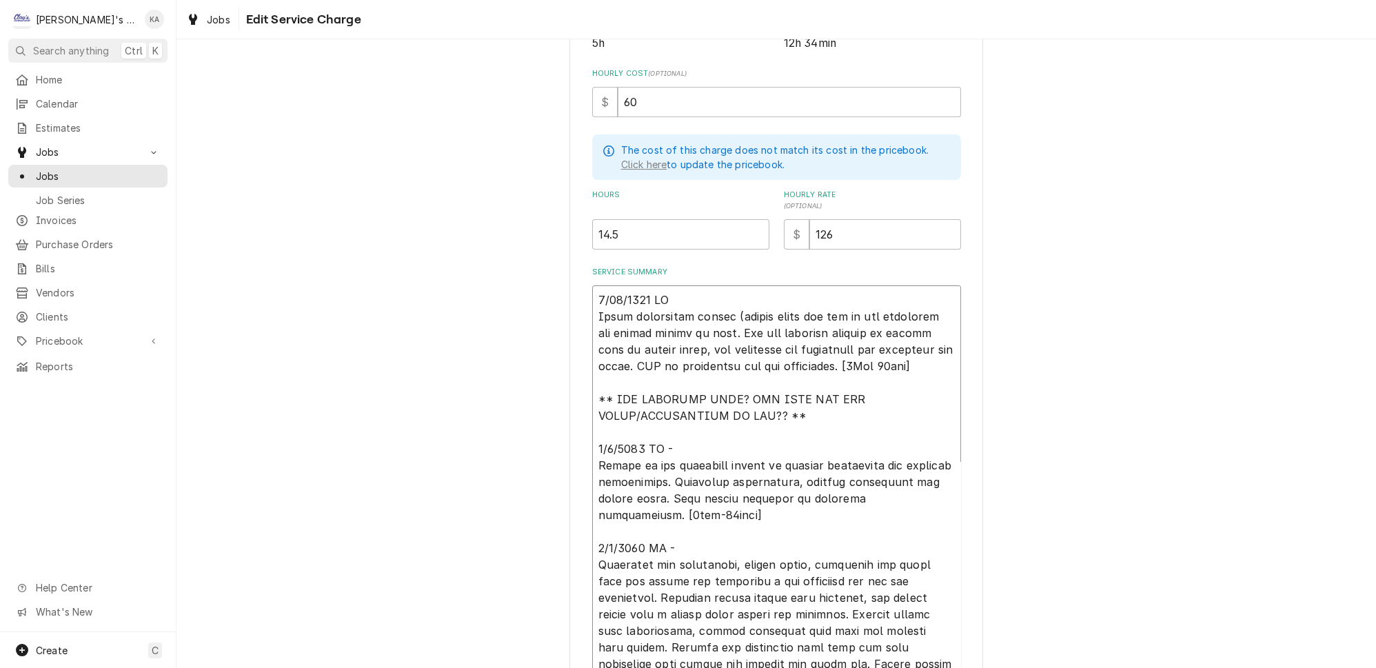
type textarea "x"
type textarea "6/30/2025 JG Found compressor failed (locked rotor and one of the condenser fan…"
click at [670, 445] on textarea "Service Summary" at bounding box center [776, 523] width 369 height 477
type textarea "x"
type textarea "6/30/2025 JG Found compressor failed (locked rotor and one of the condenser fan…"
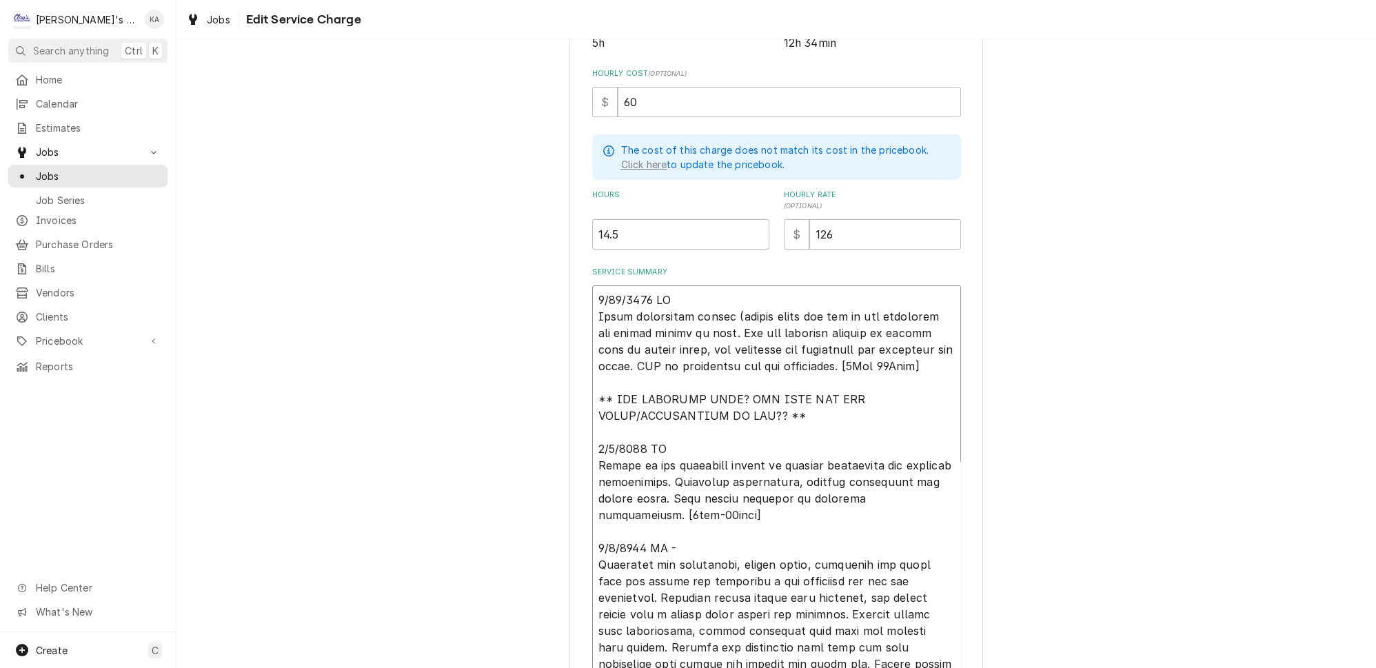
click at [674, 507] on textarea "Service Summary" at bounding box center [776, 523] width 369 height 477
type textarea "x"
type textarea "6/30/2025 JG Found compressor failed (locked rotor and one of the condenser fan…"
type textarea "x"
type textarea "6/30/2025 JG Found compressor failed (locked rotor and one of the condenser fan…"
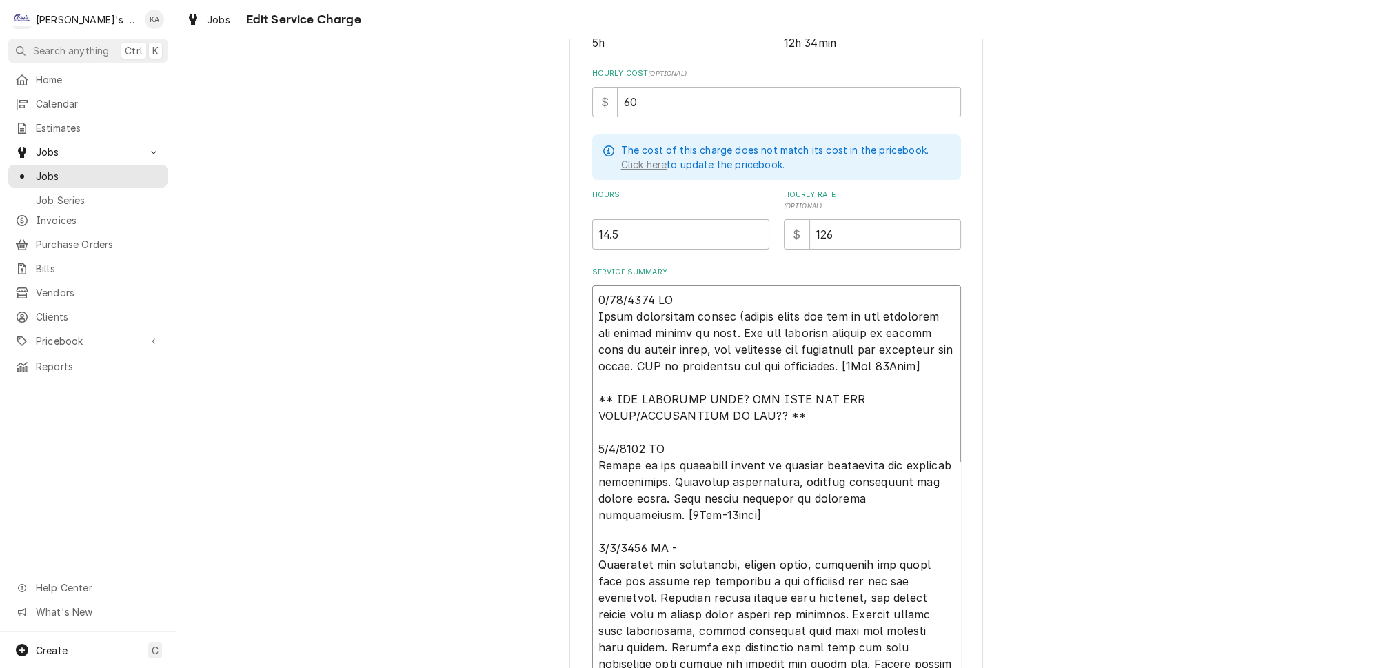
type textarea "x"
type textarea "6/30/2025 JG Found compressor failed (locked rotor and one of the condenser fan…"
type textarea "x"
type textarea "6/30/2025 JG Found compressor failed (locked rotor and one of the condenser fan…"
type textarea "x"
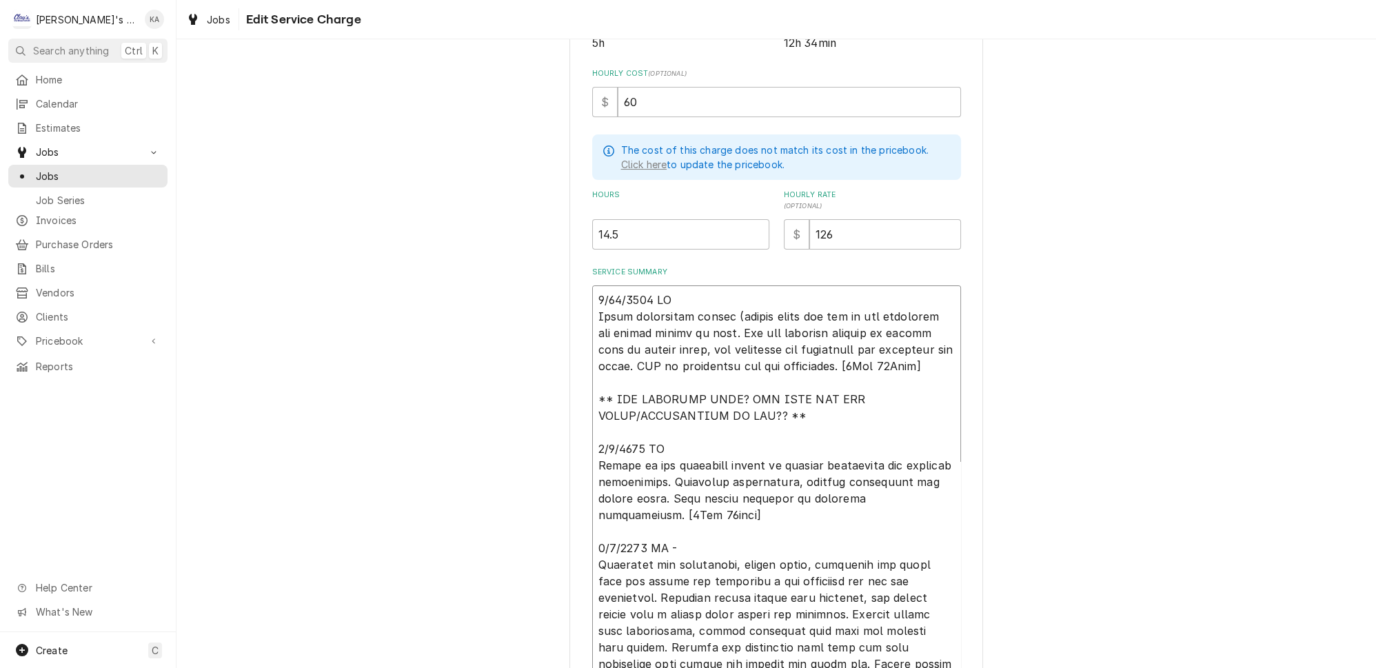
type textarea "6/30/2025 JG Found compressor failed (locked rotor and one of the condenser fan…"
type textarea "x"
type textarea "6/30/2025 JG Found compressor failed (locked rotor and one of the condenser fan…"
click at [669, 538] on textarea "Service Summary" at bounding box center [776, 523] width 369 height 477
type textarea "x"
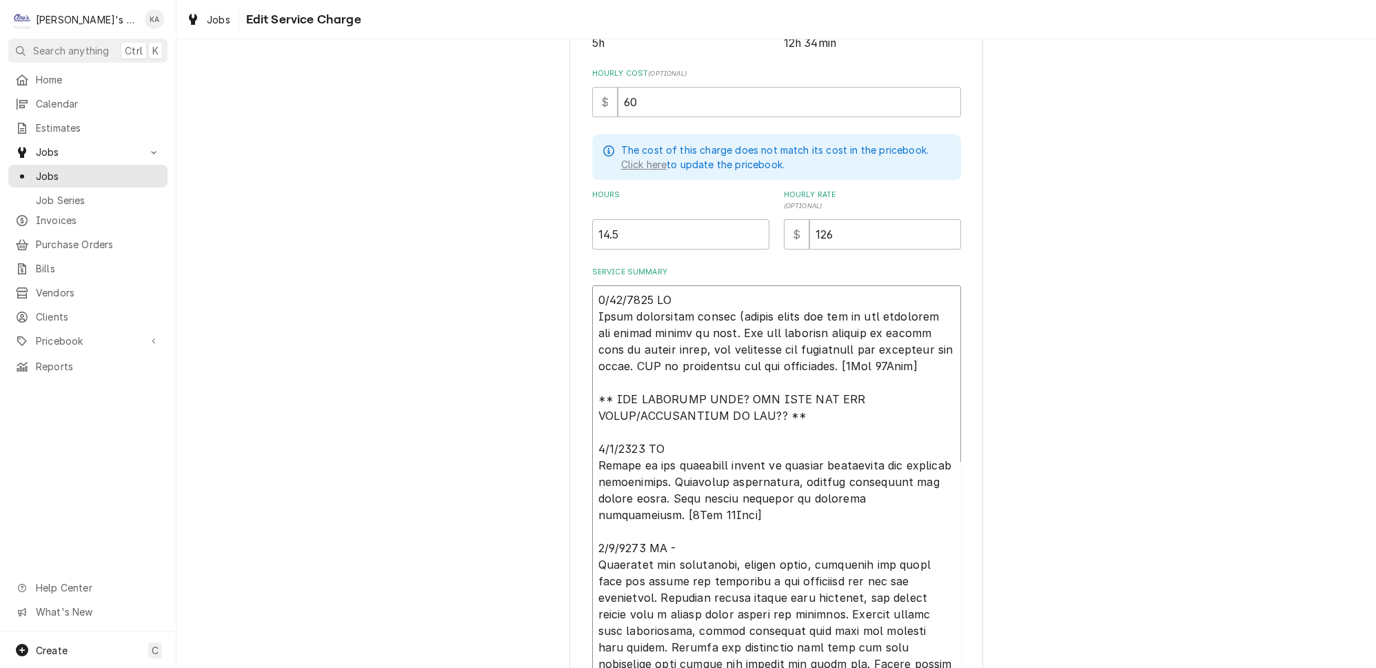
type textarea "6/30/2025 JG Found compressor failed (locked rotor and one of the condenser fan…"
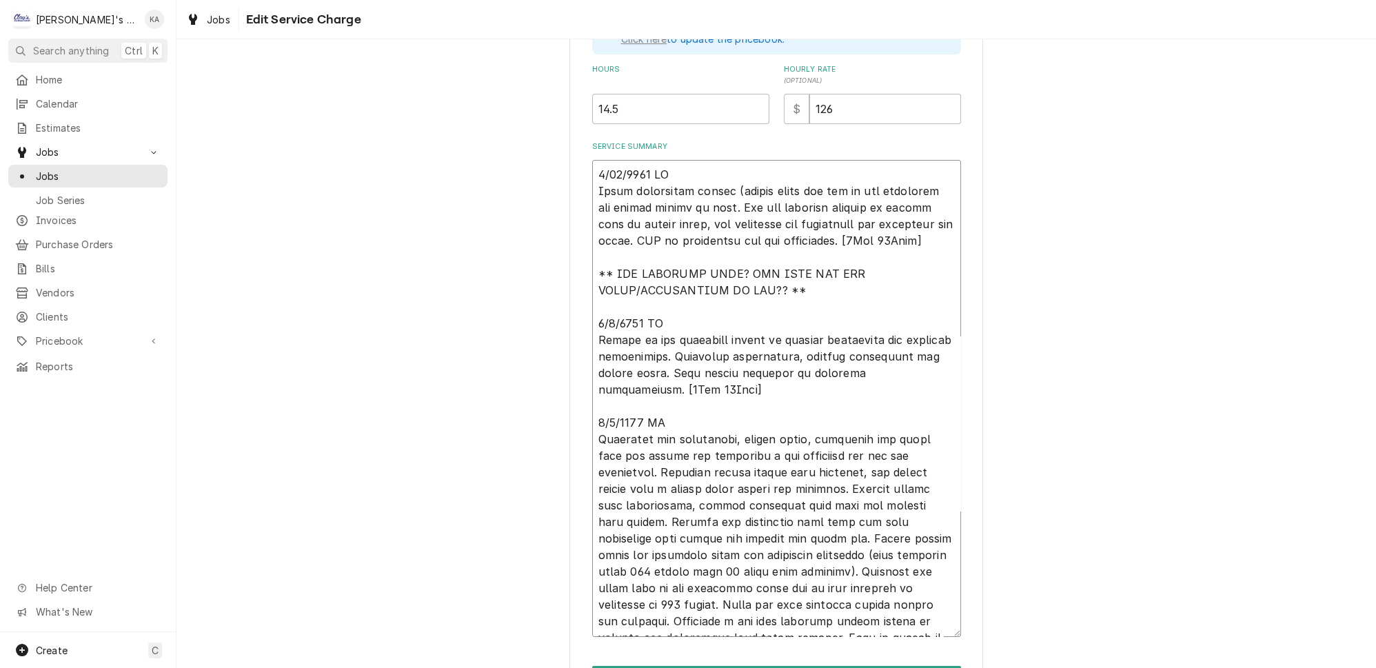
scroll to position [501, 0]
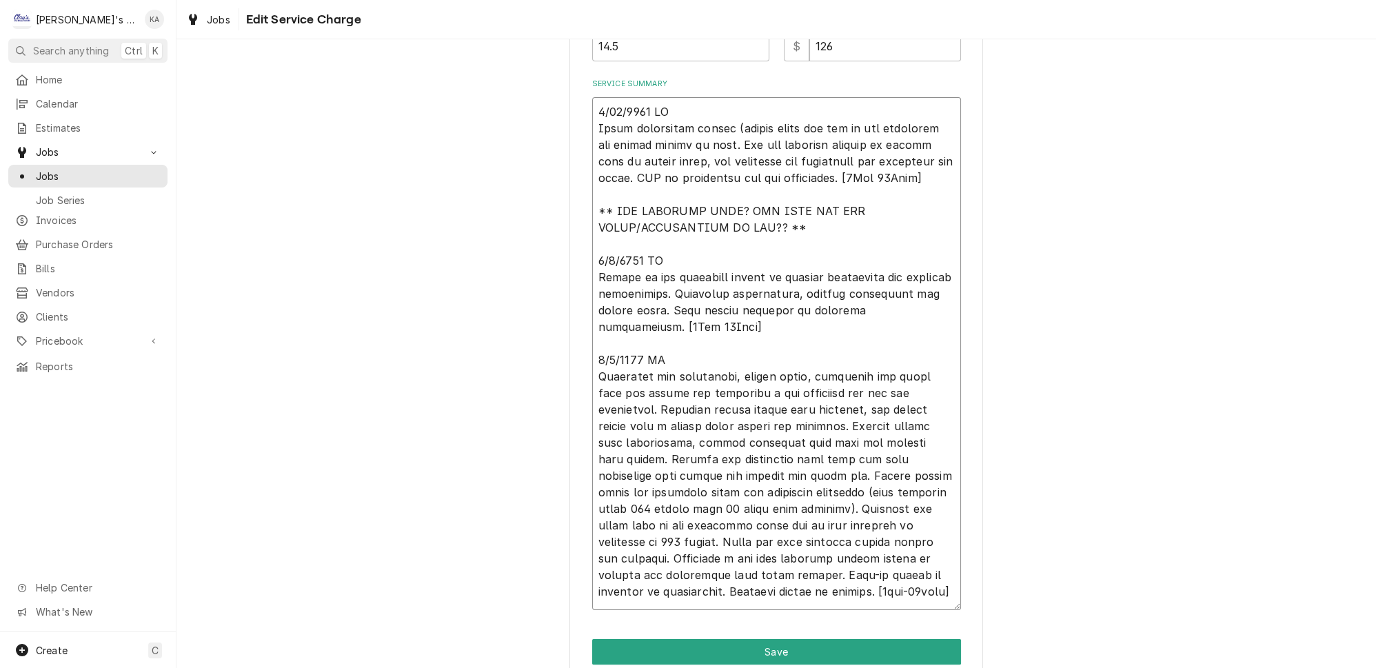
drag, startPoint x: 936, startPoint y: 561, endPoint x: 936, endPoint y: 596, distance: 35.9
click at [936, 596] on textarea "Service Summary" at bounding box center [776, 353] width 369 height 513
click at [756, 551] on textarea "Service Summary" at bounding box center [776, 353] width 369 height 513
type textarea "x"
type textarea "6/30/2025 JG Found compressor failed (locked rotor and one of the condenser fan…"
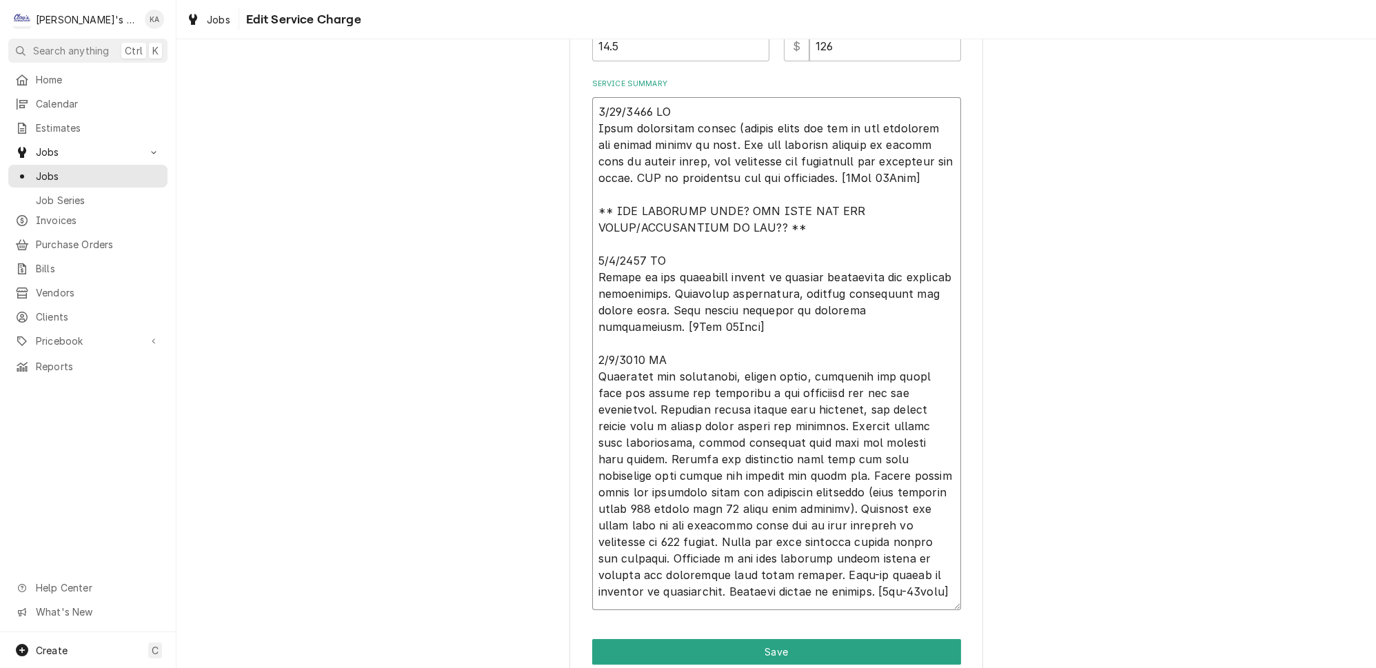
type textarea "x"
type textarea "6/30/2025 JG Found compressor failed (locked rotor and one of the condenser fan…"
type textarea "x"
type textarea "6/30/2025 JG Found compressor failed (locked rotor and one of the condenser fan…"
type textarea "x"
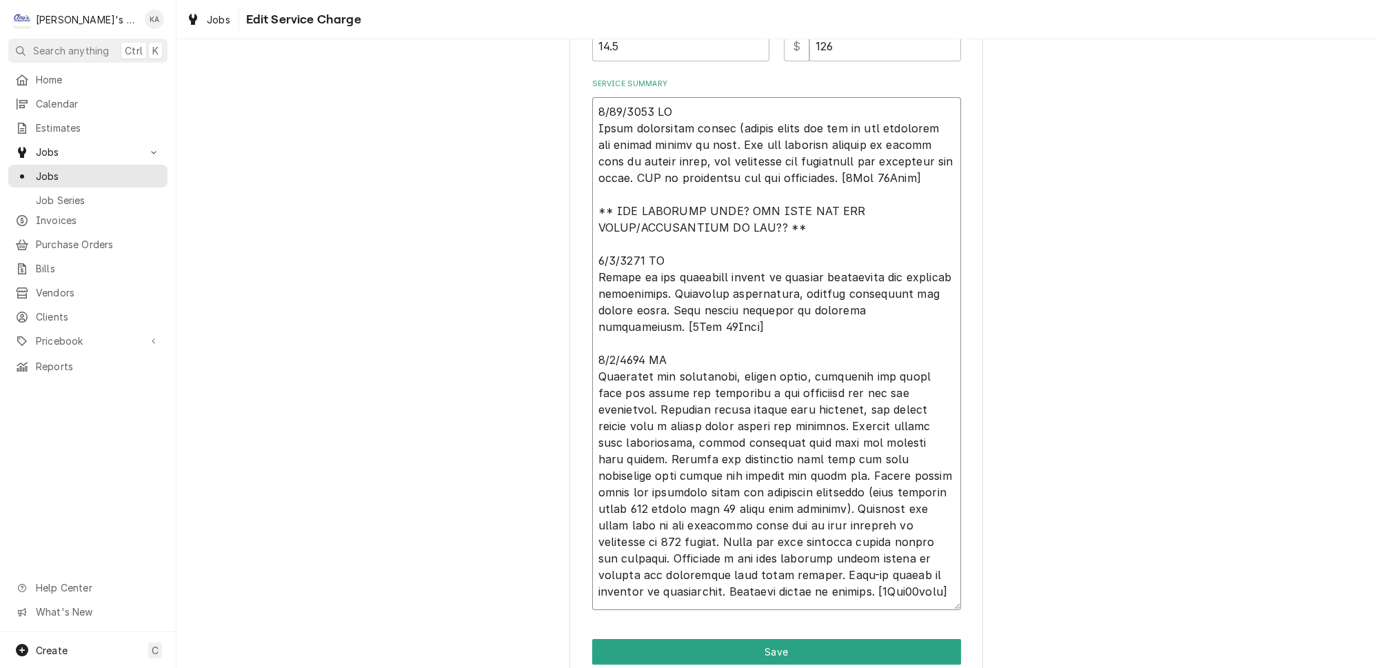
type textarea "6/30/2025 JG Found compressor failed (locked rotor and one of the condenser fan…"
type textarea "x"
type textarea "6/30/2025 JG Found compressor failed (locked rotor and one of the condenser fan…"
type textarea "x"
type textarea "6/30/2025 JG Found compressor failed (locked rotor and one of the condenser fan…"
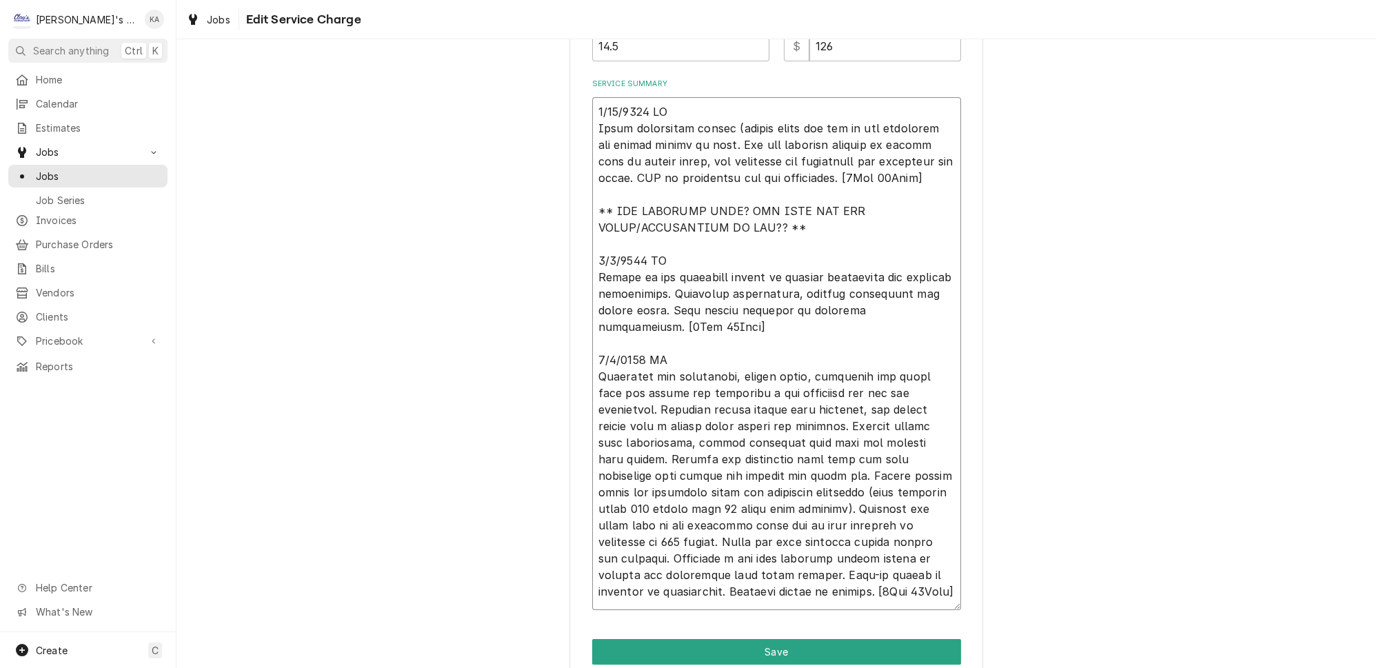
click at [795, 211] on textarea "Service Summary" at bounding box center [776, 353] width 369 height 513
drag, startPoint x: 795, startPoint y: 211, endPoint x: 594, endPoint y: 198, distance: 201.1
click at [594, 198] on textarea "Service Summary" at bounding box center [776, 353] width 369 height 513
click at [723, 119] on textarea "Service Summary" at bounding box center [776, 353] width 369 height 513
type textarea "x"
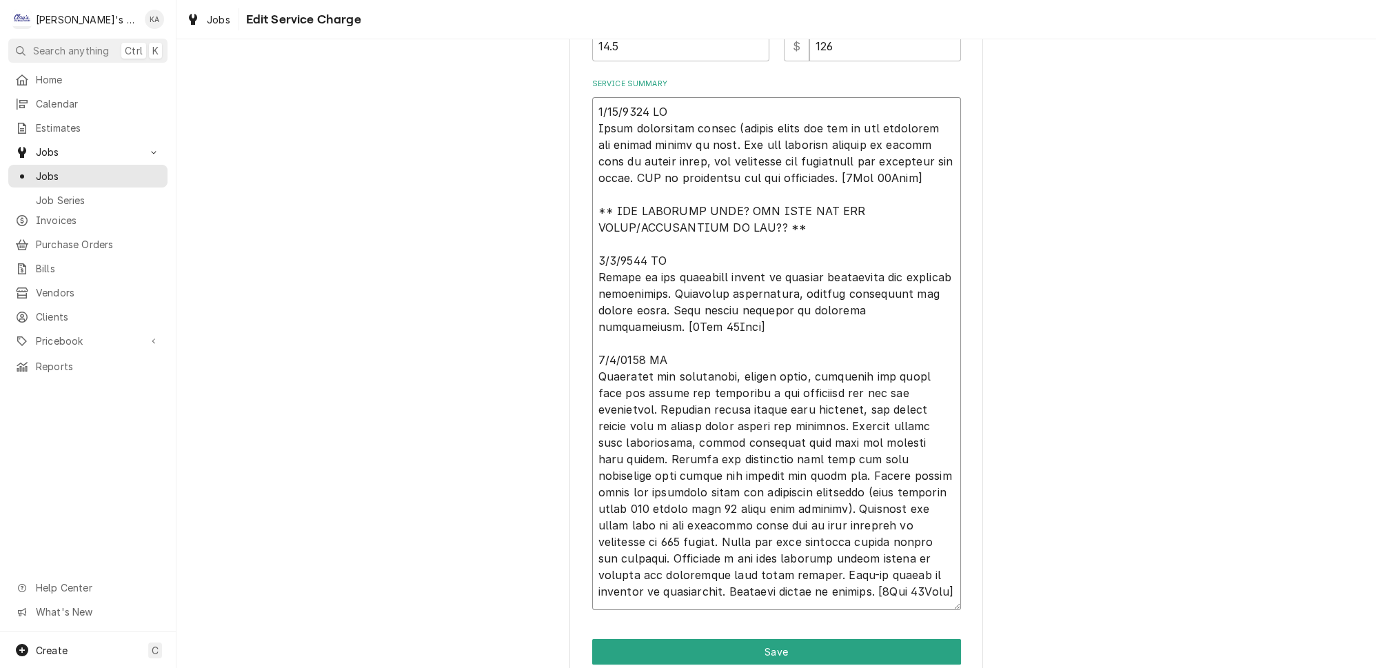
type textarea "6/30/2025 JG Found compressor failed, (locked rotor and one of the condenser fa…"
type textarea "x"
type textarea "6/30/2025 JG Found compressor failed, locked rotor and one of the condenser fan…"
click at [787, 119] on textarea "Service Summary" at bounding box center [776, 353] width 369 height 513
type textarea "x"
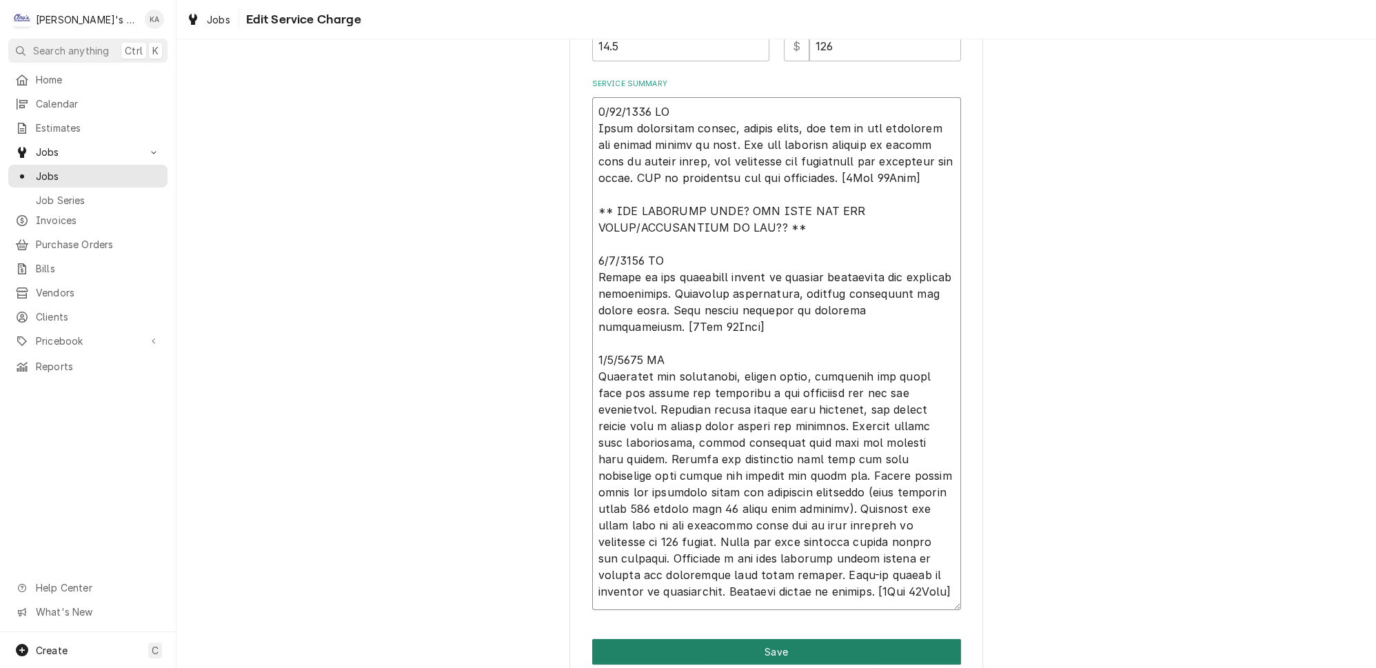
type textarea "6/30/2025 JG Found compressor failed, locked rotor, and one of the condenser fa…"
click at [762, 640] on button "Save" at bounding box center [776, 652] width 369 height 26
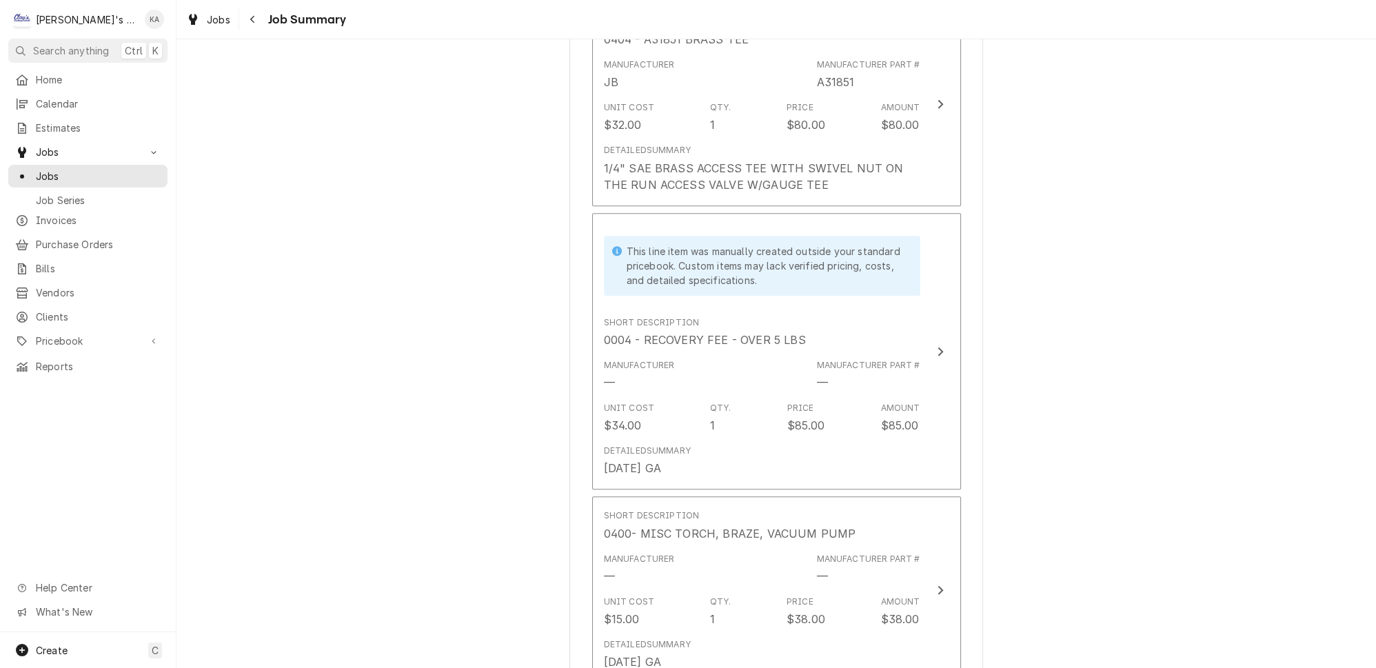
scroll to position [2068, 0]
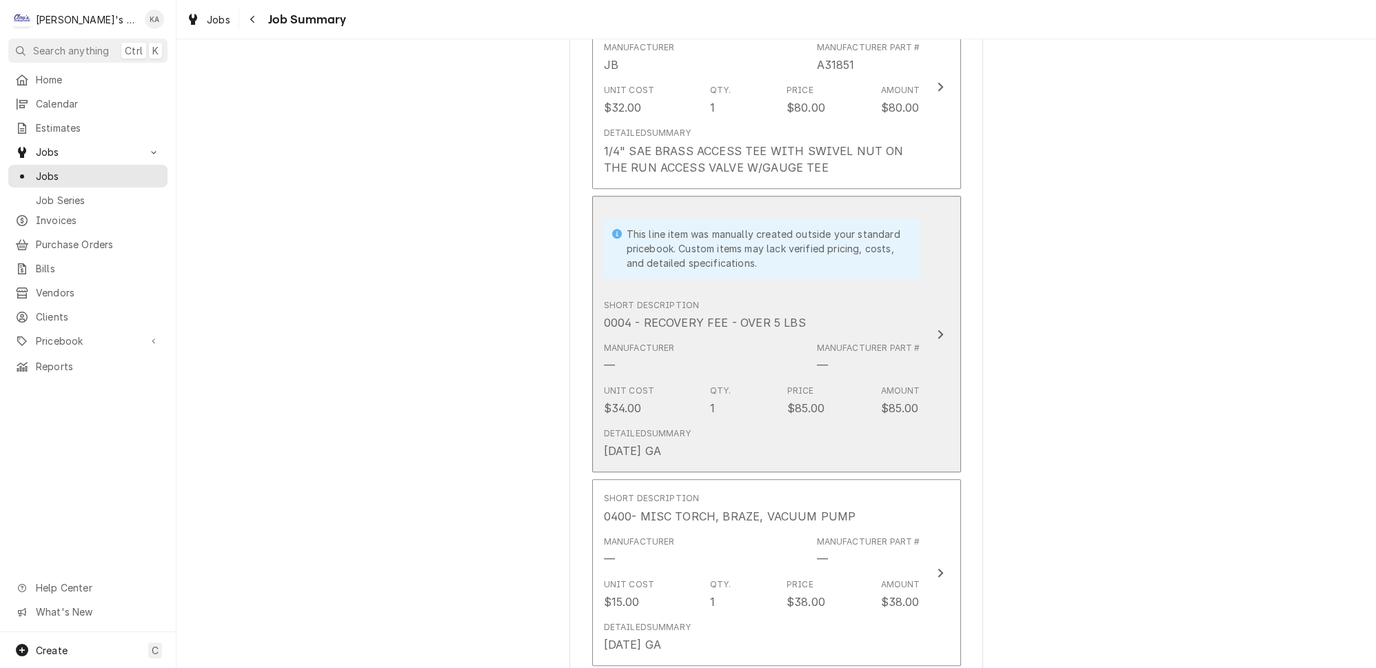
click at [916, 363] on button "This line item was manually created outside your standard pricebook. Custom ite…" at bounding box center [776, 334] width 369 height 277
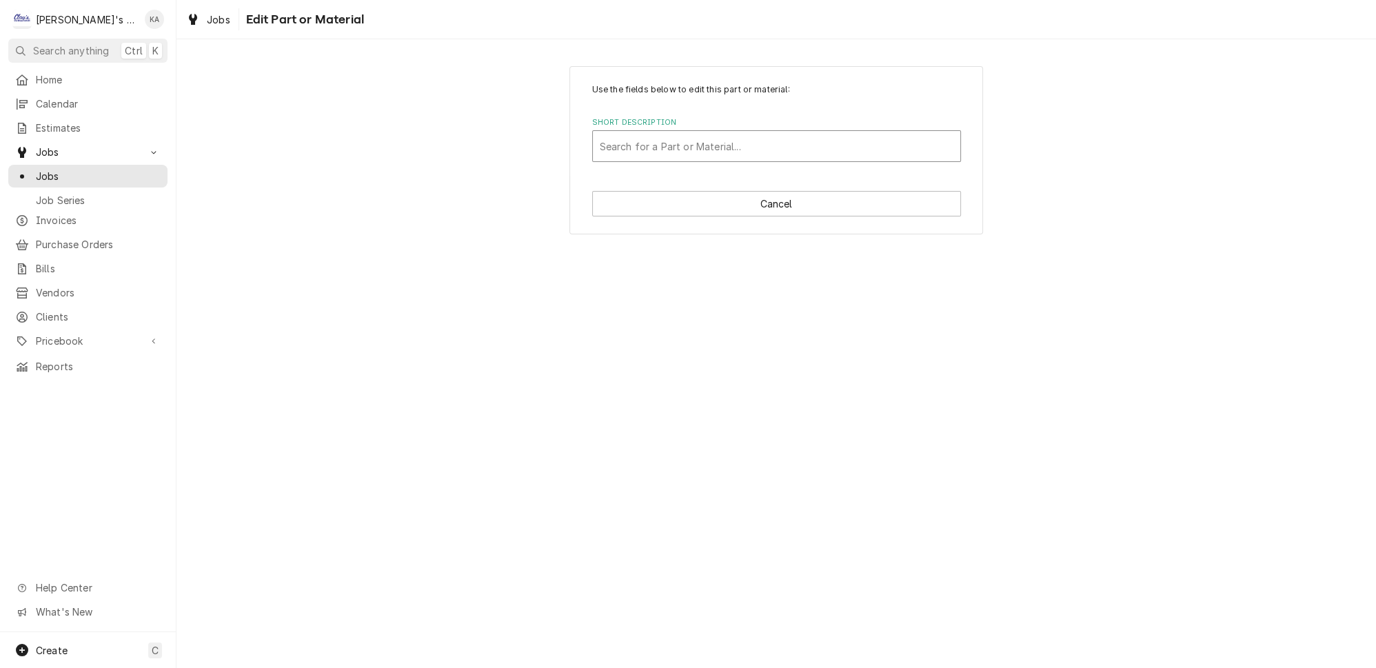
click at [722, 140] on div "Short Description" at bounding box center [777, 146] width 354 height 25
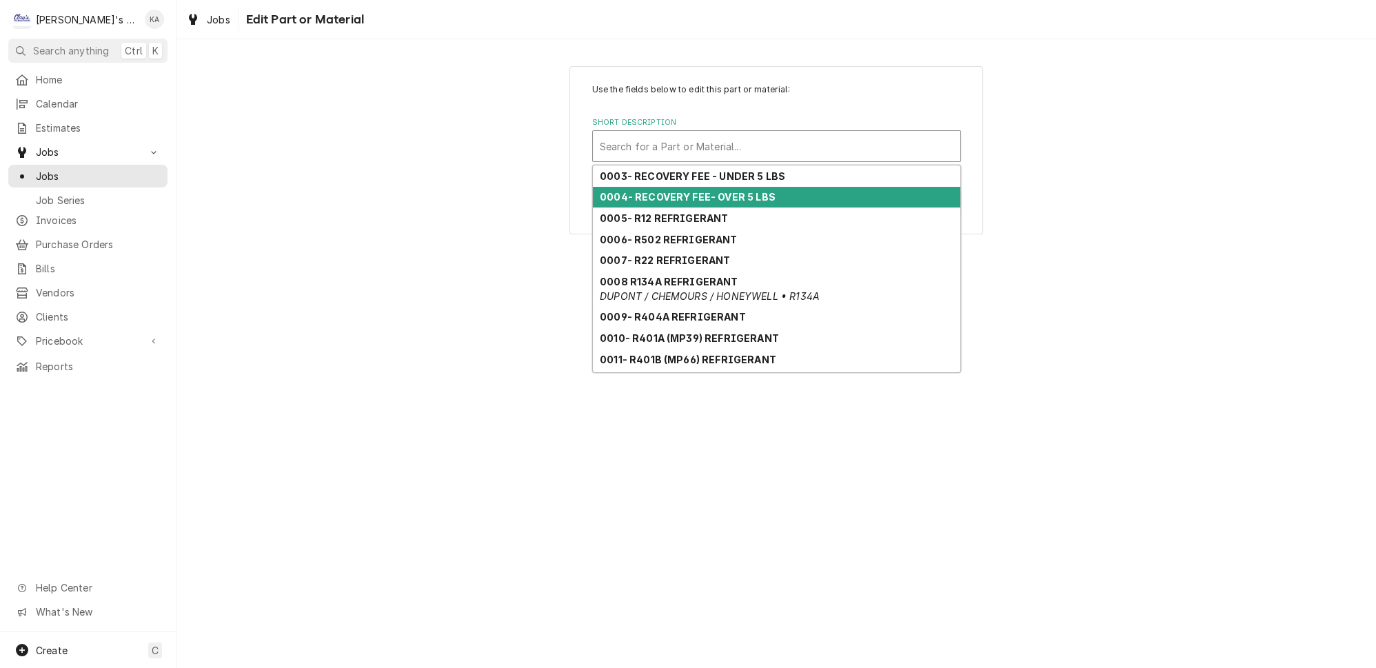
click at [676, 191] on strong "0004- RECOVERY FEE- OVER 5 LBS" at bounding box center [688, 197] width 176 height 12
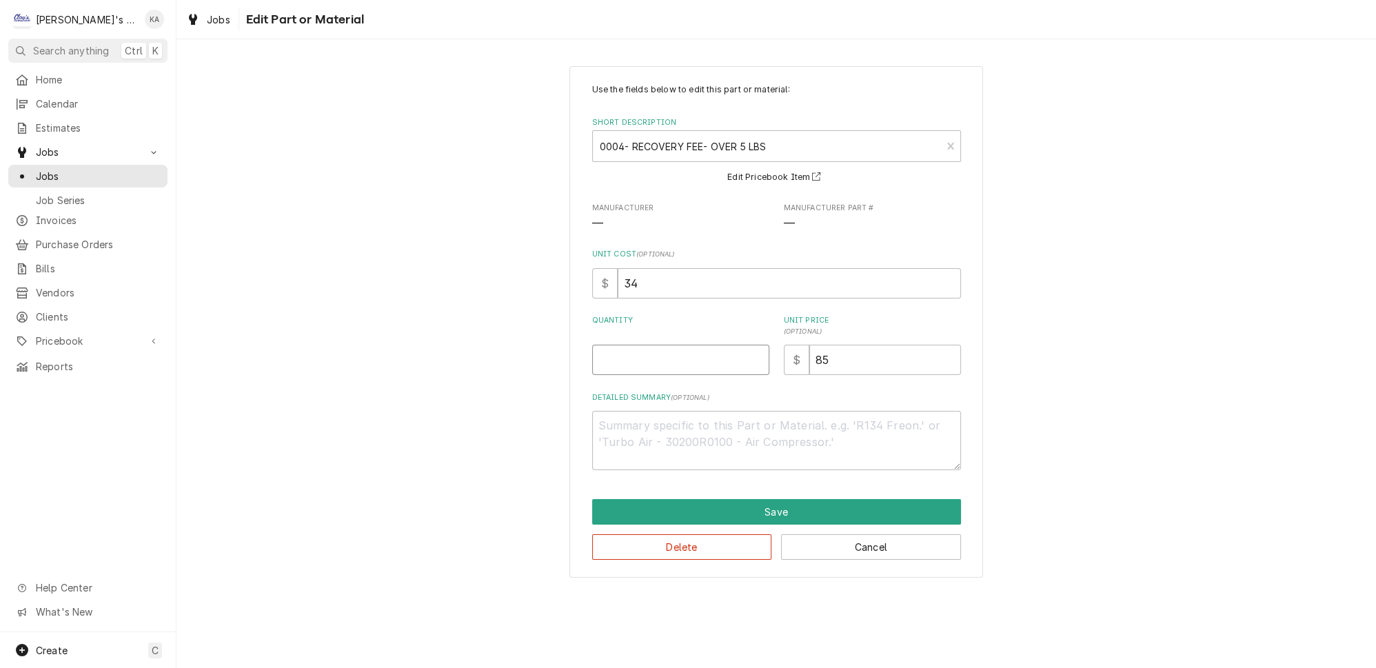
click at [638, 359] on input "Quantity" at bounding box center [680, 360] width 177 height 30
type textarea "x"
type input "1"
click at [604, 419] on textarea "Detailed Summary ( optional )" at bounding box center [776, 440] width 369 height 59
type textarea "x"
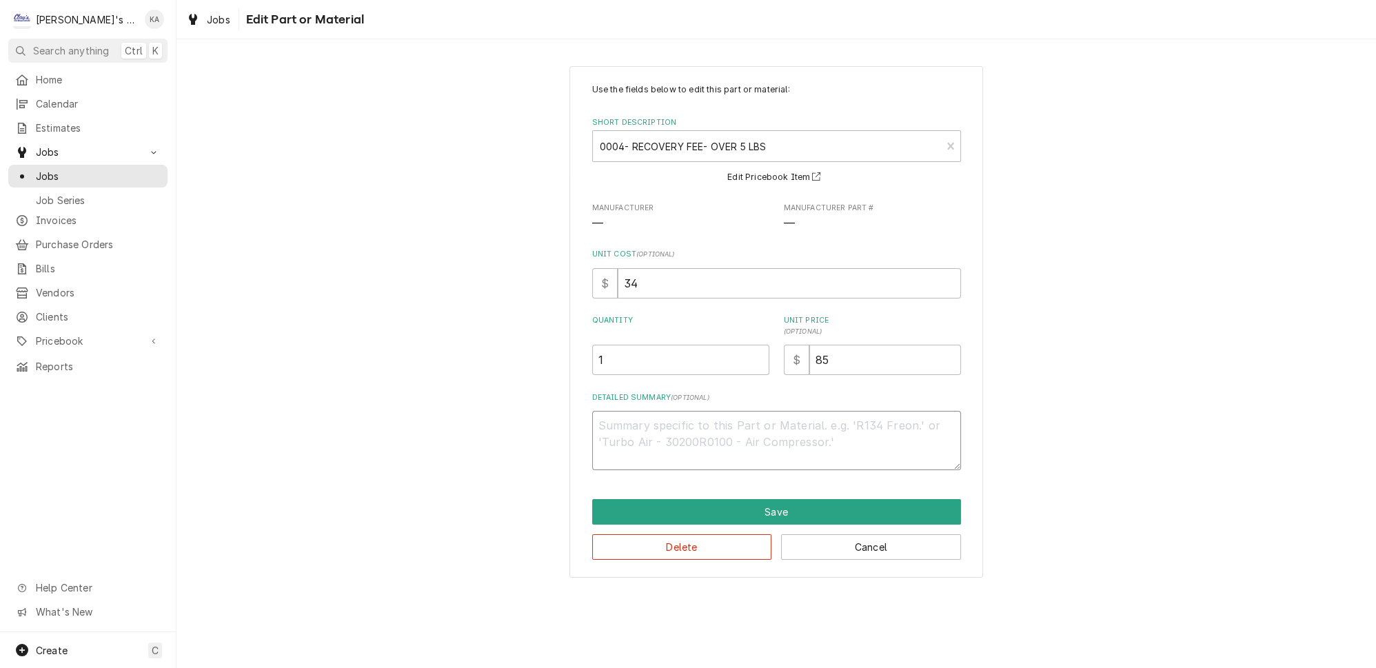
type textarea "G"
type textarea "x"
type textarea "GA"
type textarea "x"
type textarea "GA"
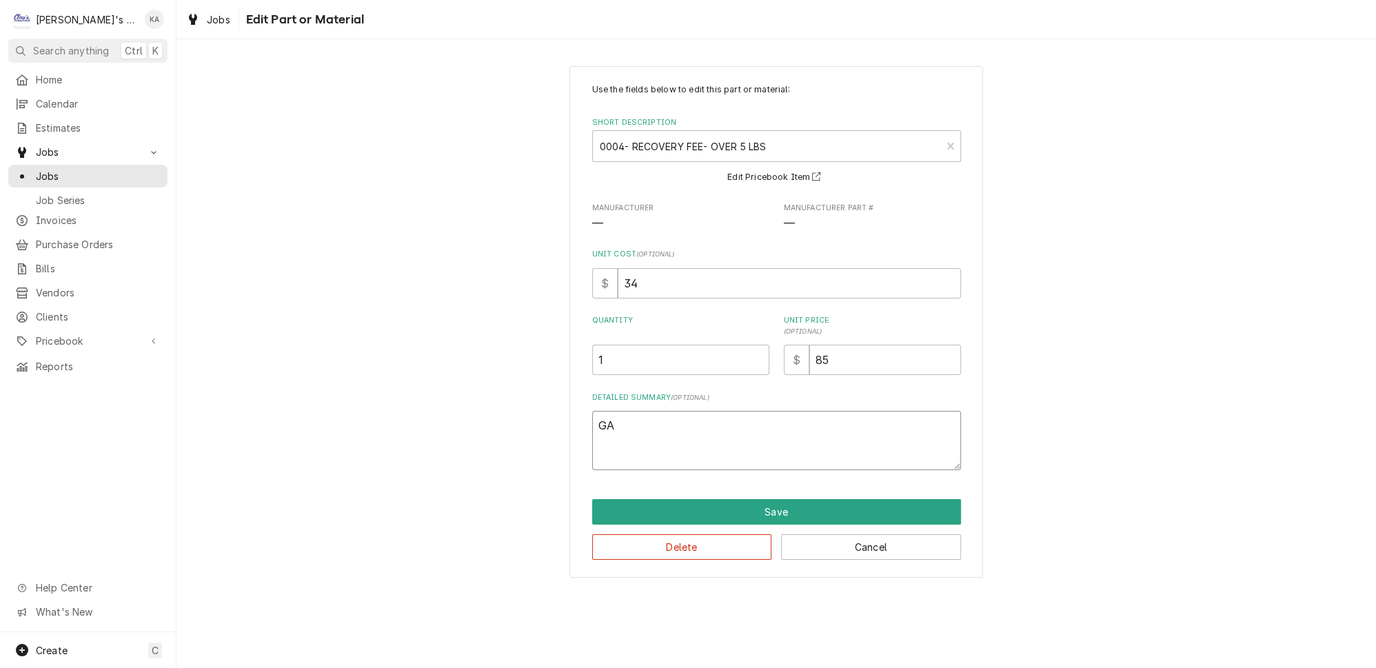
type textarea "x"
type textarea "GA 7"
type textarea "x"
type textarea "GA 7/"
type textarea "x"
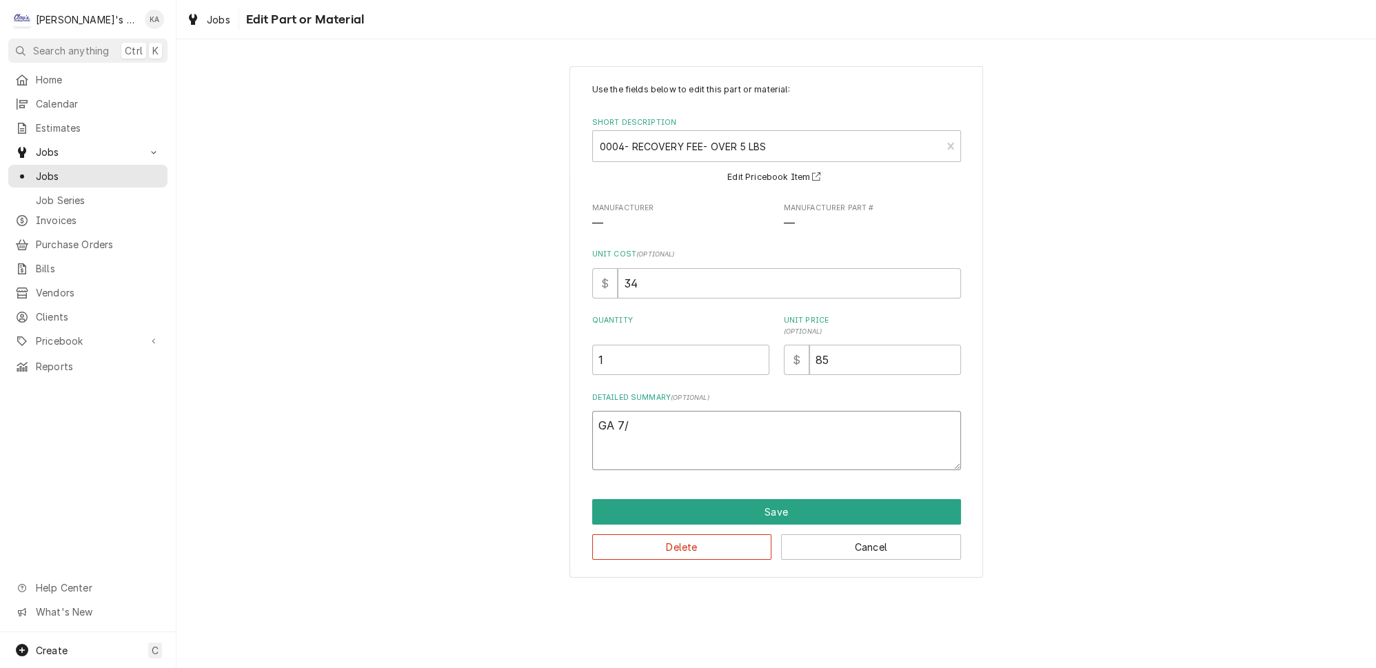
type textarea "GA 7/4"
type textarea "x"
type textarea "GA 7/4/"
type textarea "x"
type textarea "GA 7/4/2"
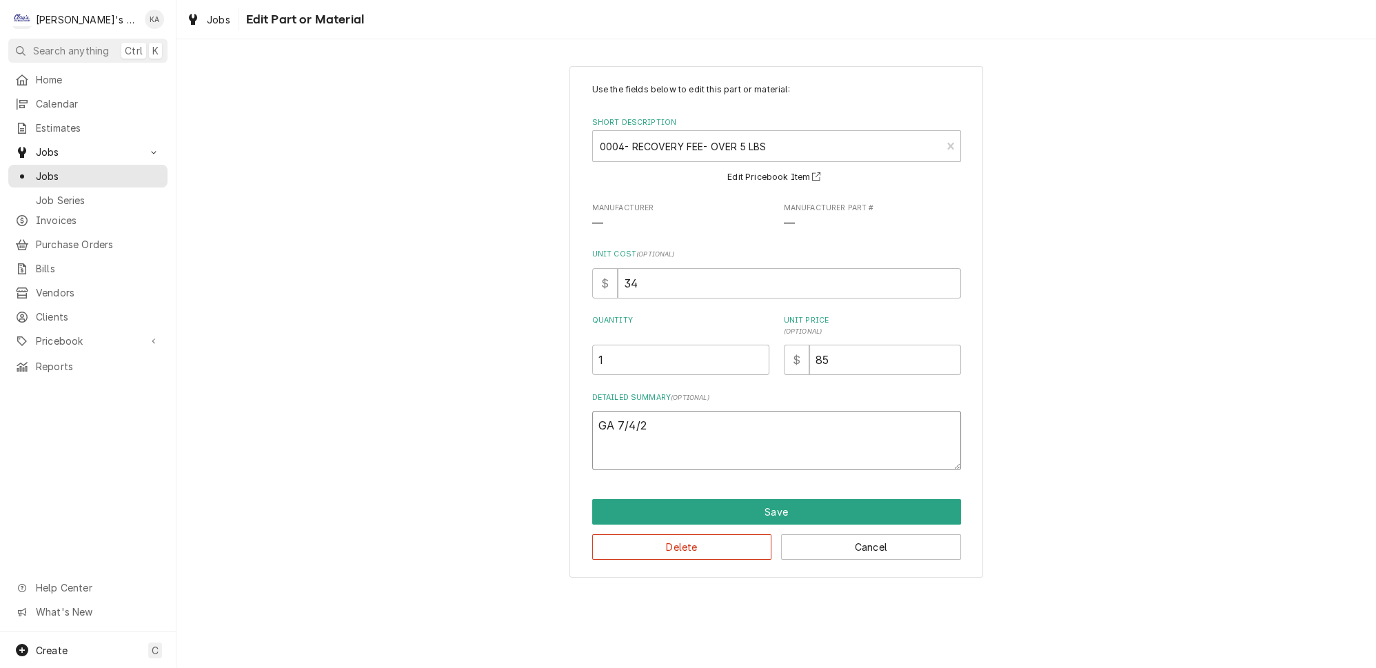
type textarea "x"
type textarea "GA 7/4/20"
type textarea "x"
type textarea "GA 7/4/202"
type textarea "x"
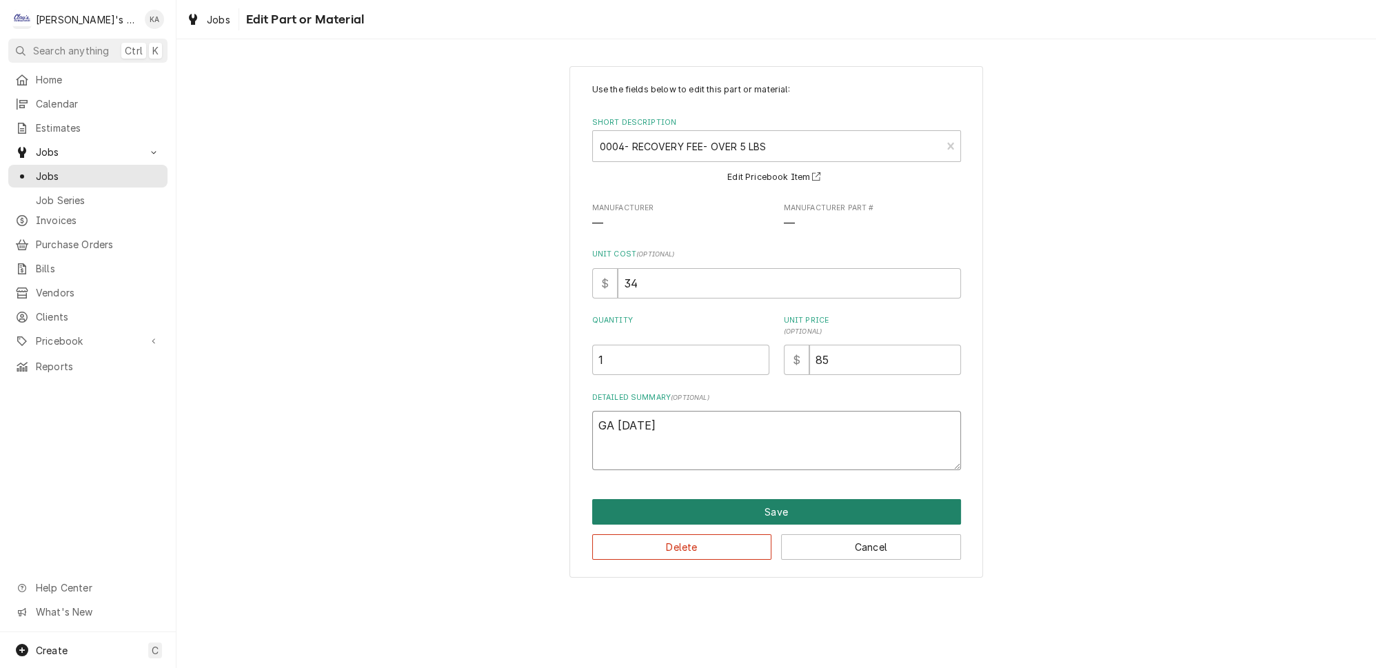
type textarea "GA 7/4/2025"
click at [757, 509] on button "Save" at bounding box center [776, 512] width 369 height 26
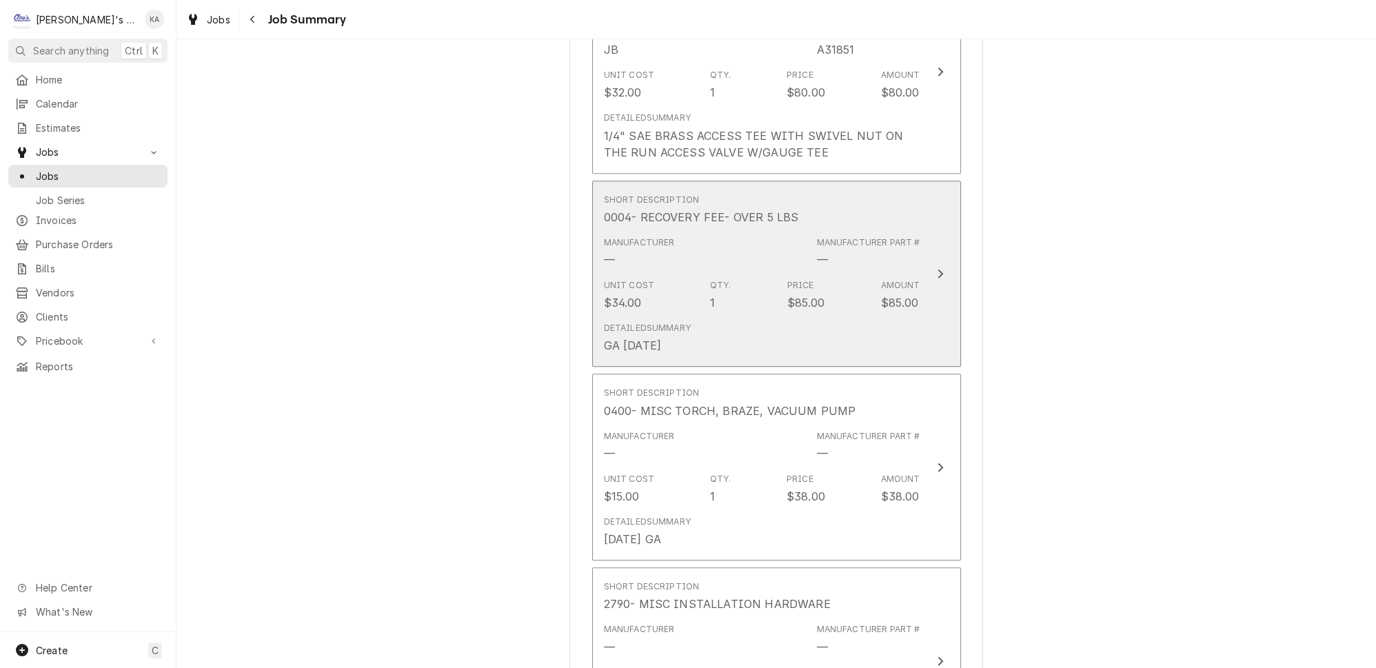
click at [918, 259] on button "Short Description 0004- RECOVERY FEE- OVER 5 LBS Manufacturer — Manufacturer Pa…" at bounding box center [776, 274] width 369 height 187
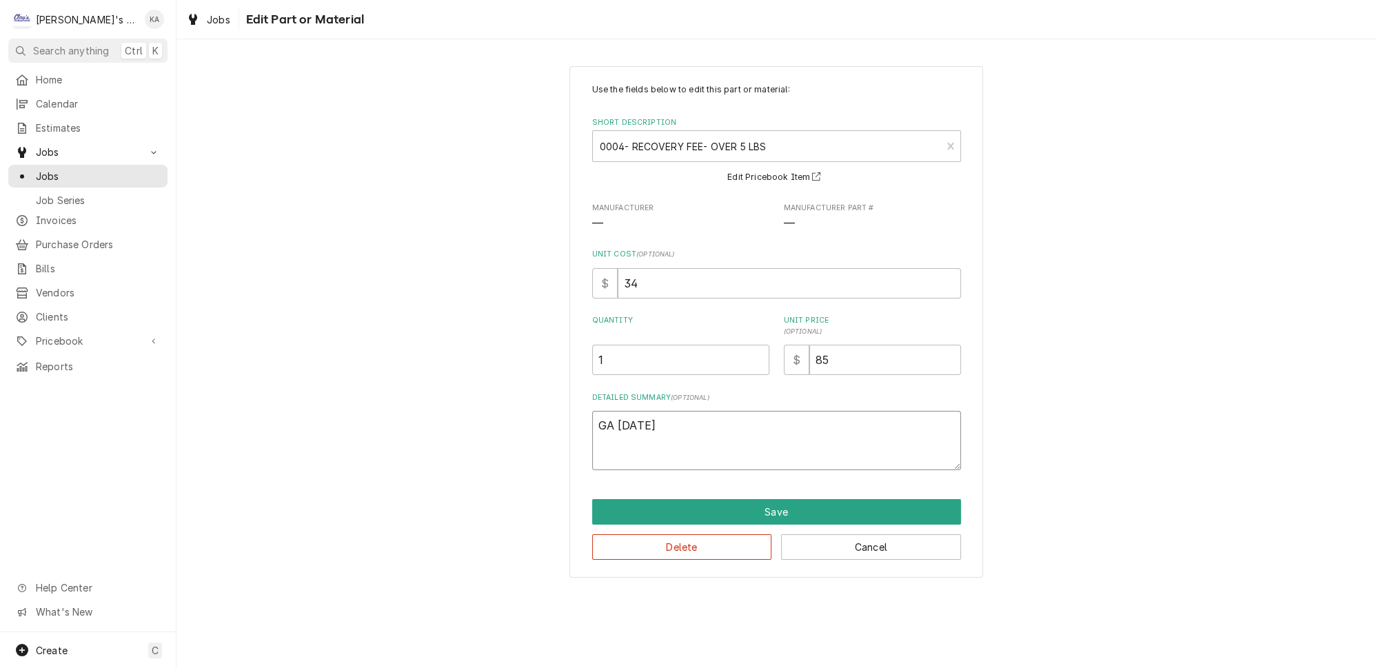
drag, startPoint x: 621, startPoint y: 421, endPoint x: 603, endPoint y: 423, distance: 18.0
click at [603, 423] on textarea "GA 7/4/2025" at bounding box center [776, 440] width 369 height 59
type textarea "x"
type textarea "7/4/2025GA"
click at [672, 422] on textarea "7/4/2025GA" at bounding box center [776, 440] width 369 height 59
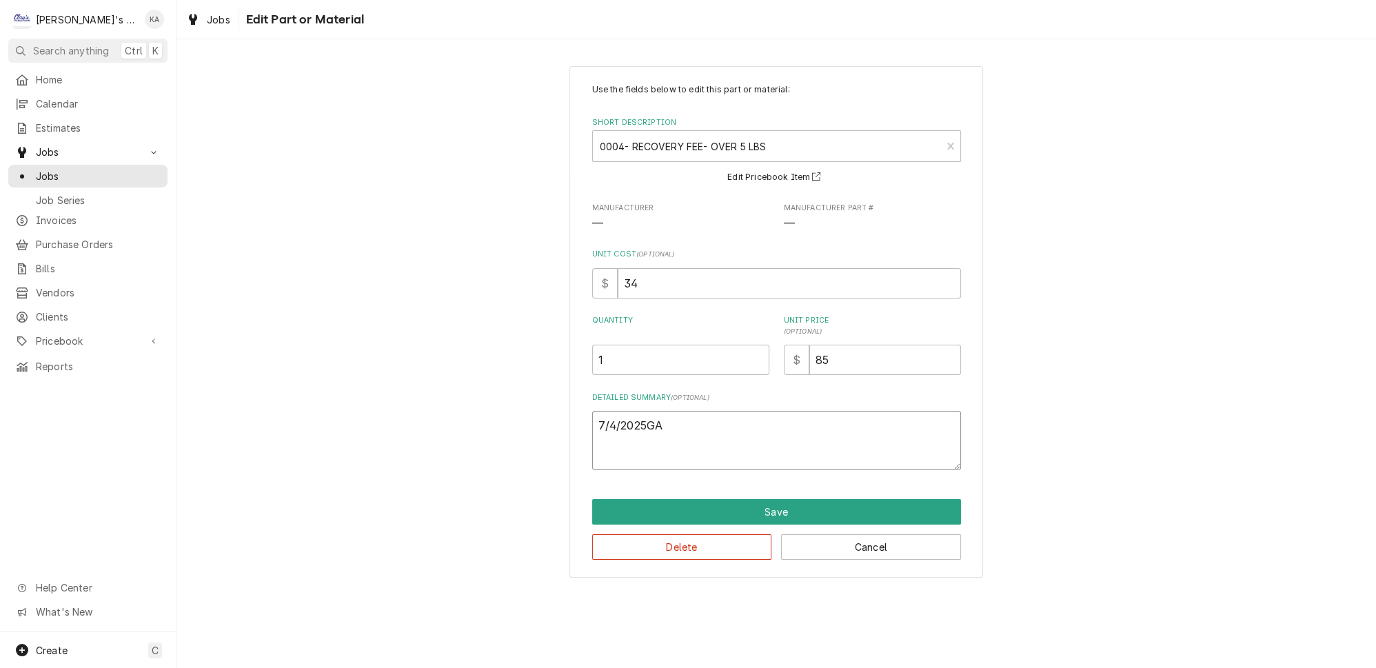
click at [650, 421] on textarea "7/4/2025GA" at bounding box center [776, 440] width 369 height 59
type textarea "x"
type textarea "7/4/2025 GA"
click at [762, 504] on button "Save" at bounding box center [776, 512] width 369 height 26
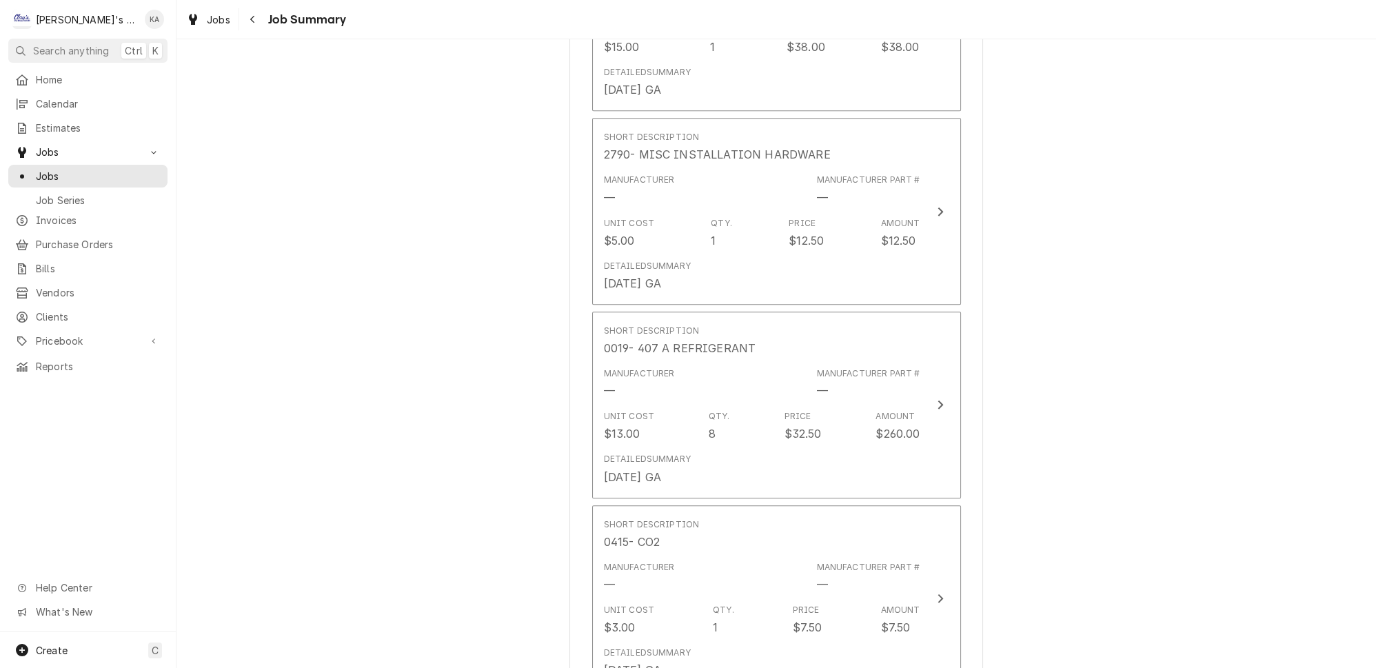
scroll to position [2600, 0]
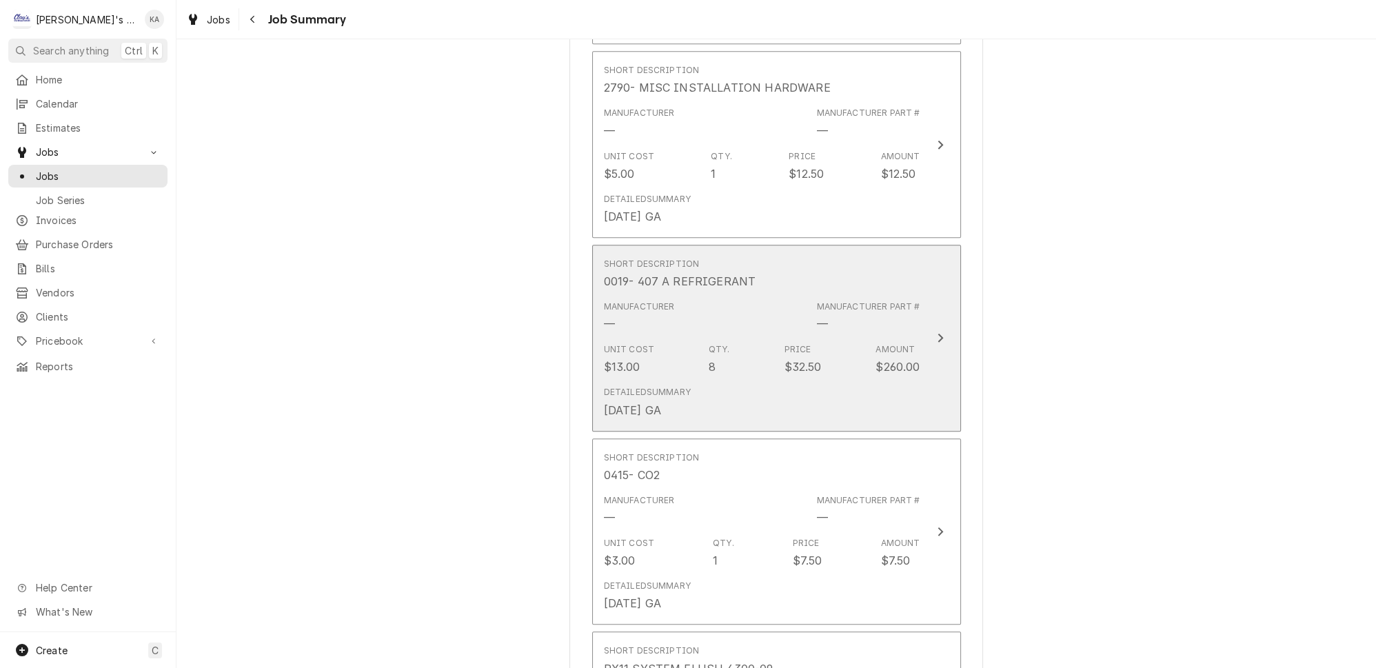
click at [913, 312] on button "Short Description 0019- 407 A REFRIGERANT Manufacturer — Manufacturer Part # — …" at bounding box center [776, 338] width 369 height 187
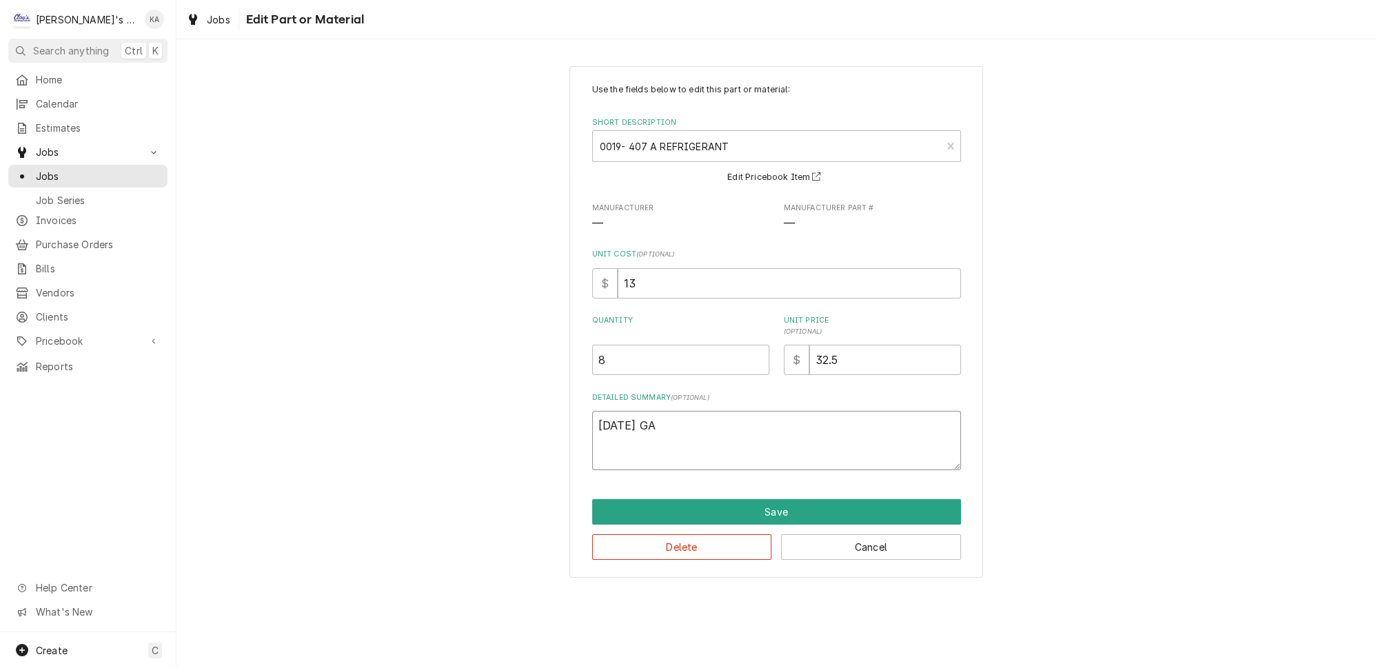
click at [625, 422] on textarea "7/4/25 GA" at bounding box center [776, 440] width 369 height 59
type textarea "x"
type textarea "7/4/225 GA"
type textarea "x"
type textarea "7/4/2025 GA"
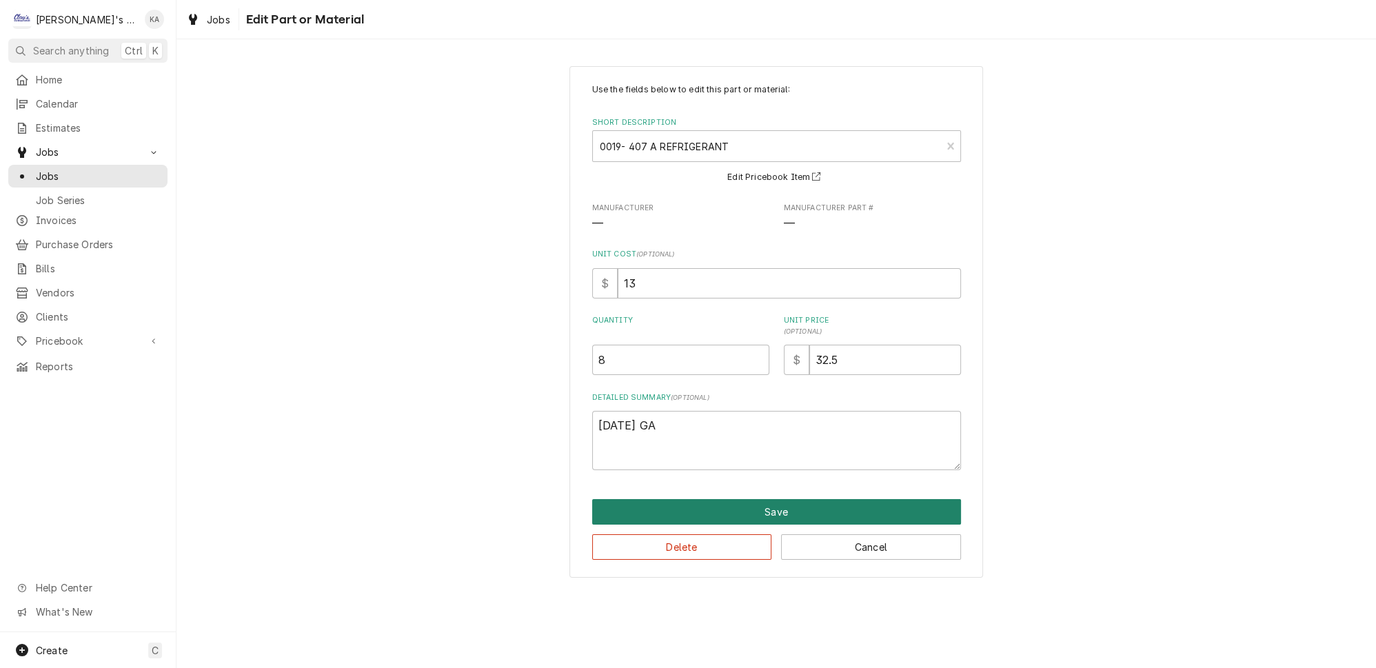
click at [770, 508] on button "Save" at bounding box center [776, 512] width 369 height 26
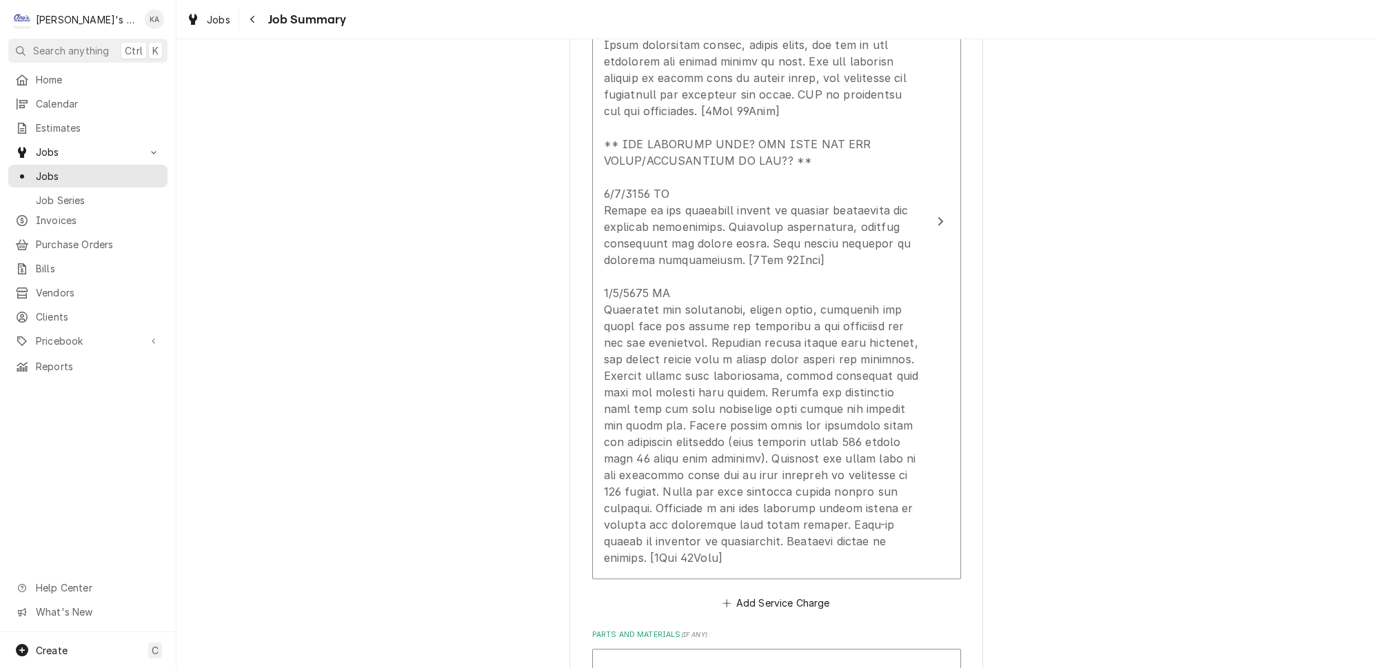
scroll to position [860, 0]
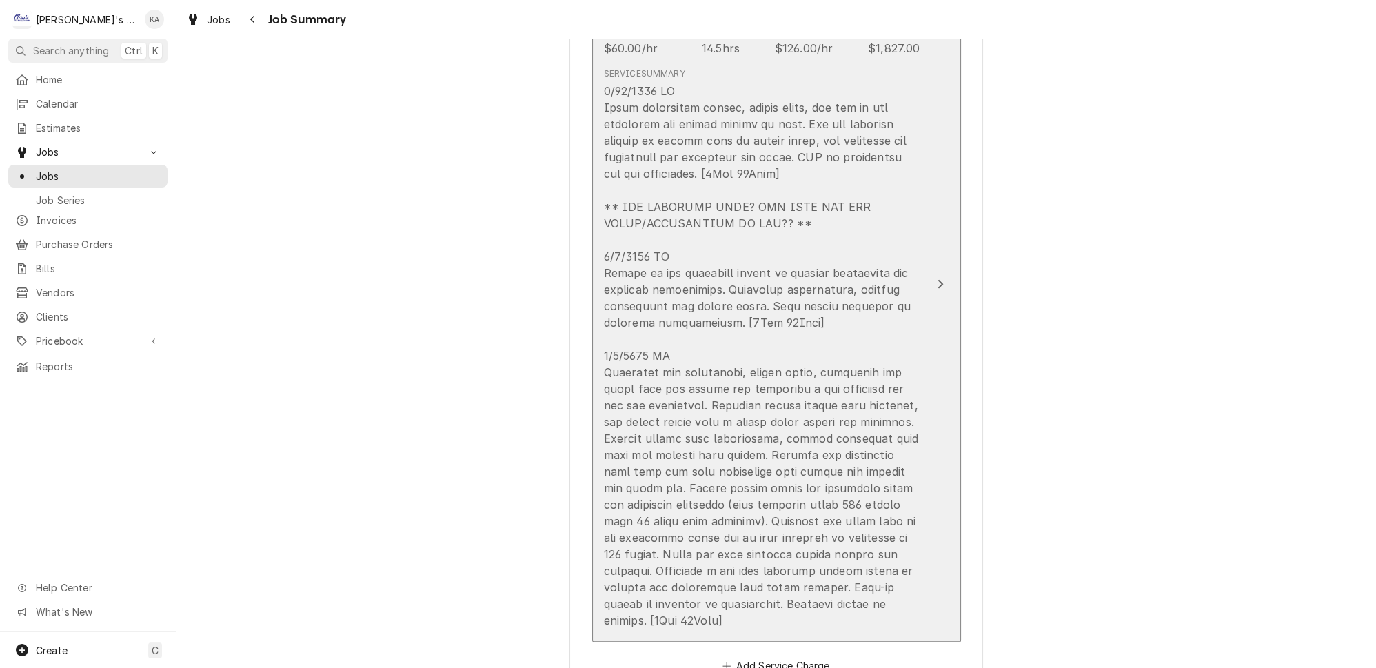
click at [917, 312] on button "Short Description P1 - W/I COOLER Service Date Jun 30, 2025 Hourly Cost $60.00/…" at bounding box center [776, 284] width 369 height 716
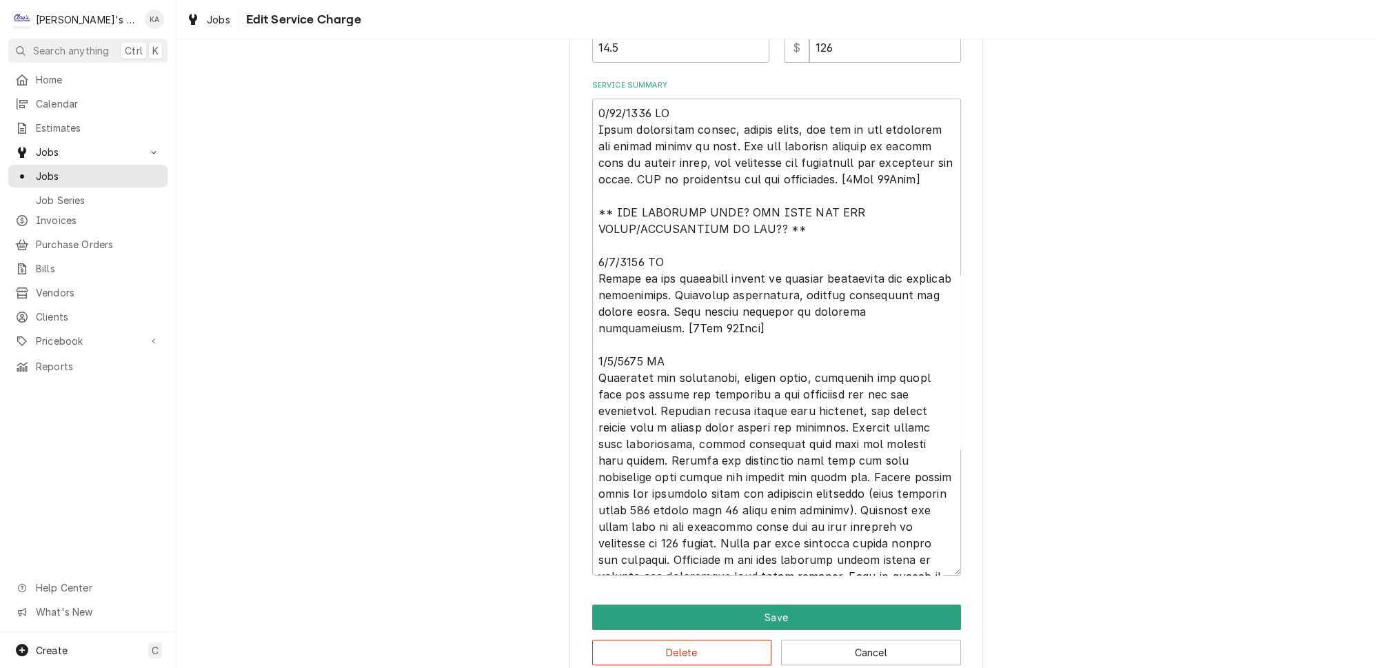
scroll to position [501, 0]
drag, startPoint x: 726, startPoint y: 132, endPoint x: 708, endPoint y: 169, distance: 41.3
click at [708, 169] on textarea "Service Summary" at bounding box center [776, 335] width 369 height 477
click at [803, 315] on textarea "Service Summary" at bounding box center [776, 335] width 369 height 477
type textarea "x"
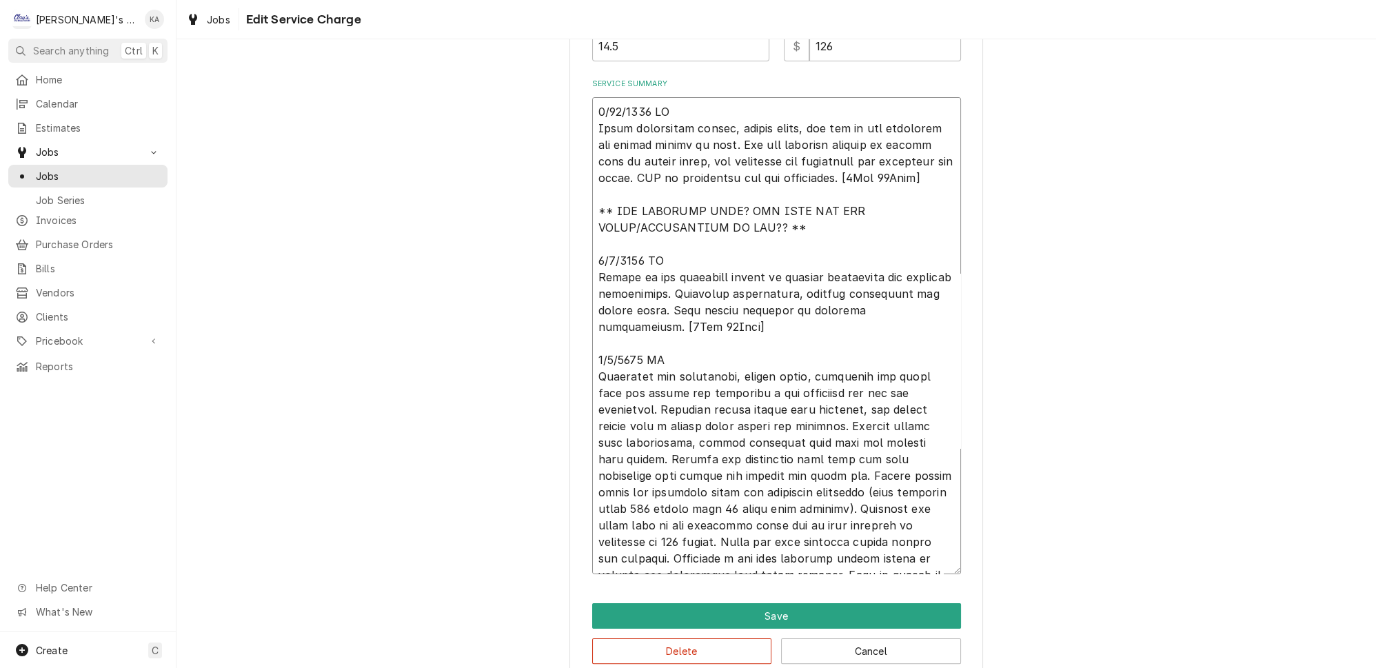
type textarea "6/30/2025 JG Found compressor failed, locked rotor, and one of the condenser fa…"
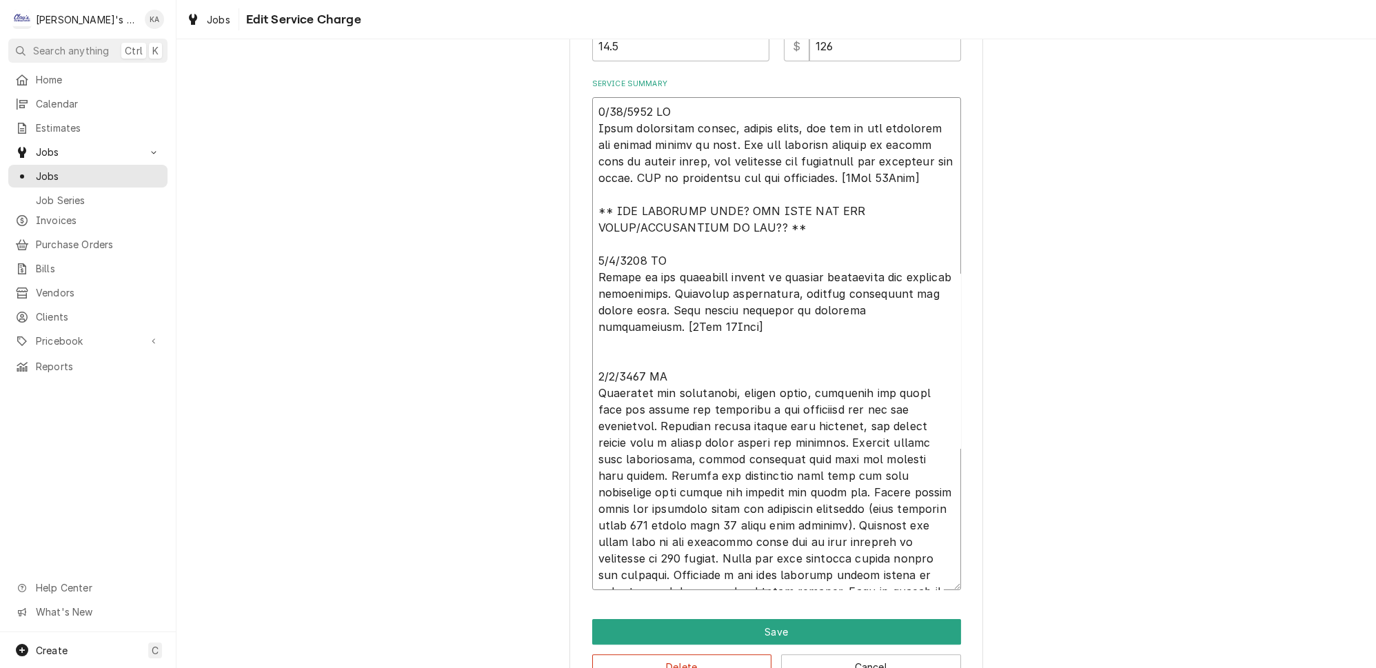
type textarea "x"
type textarea "6/30/2025 JG Found compressor failed, locked rotor, and one of the condenser fa…"
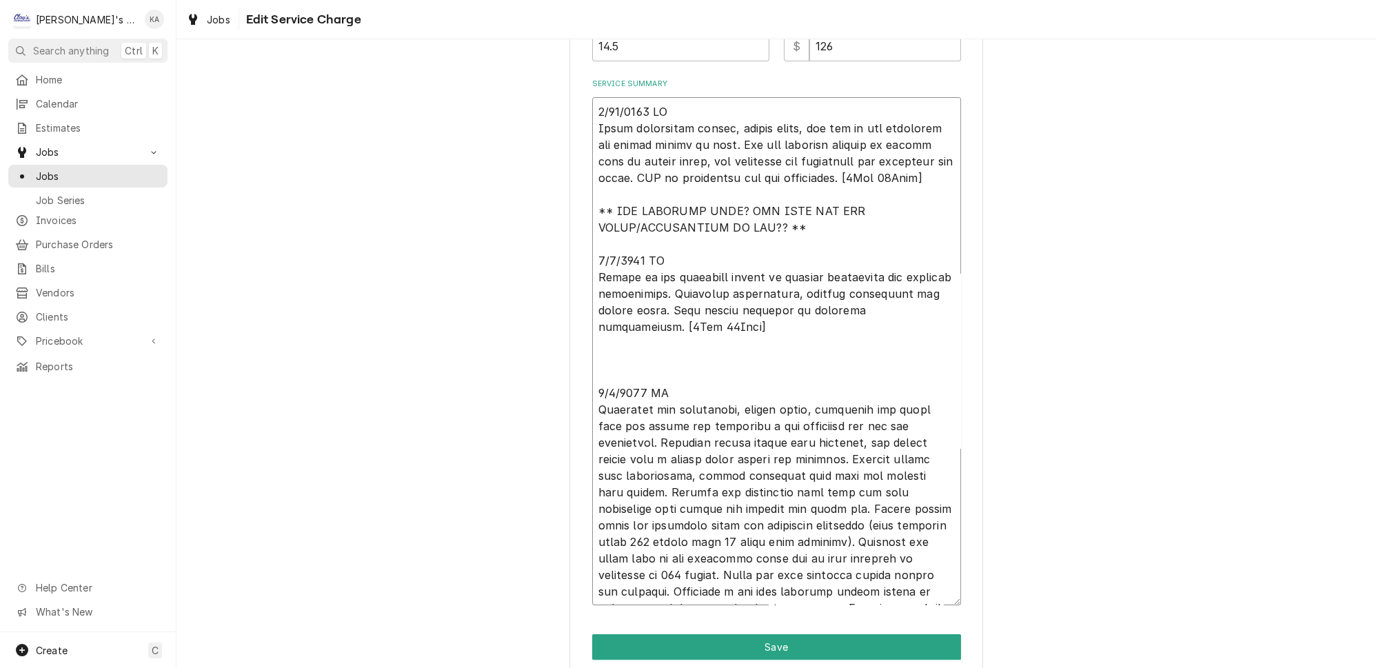
type textarea "x"
type textarea "6/30/2025 JG Found compressor failed, locked rotor, and one of the condenser fa…"
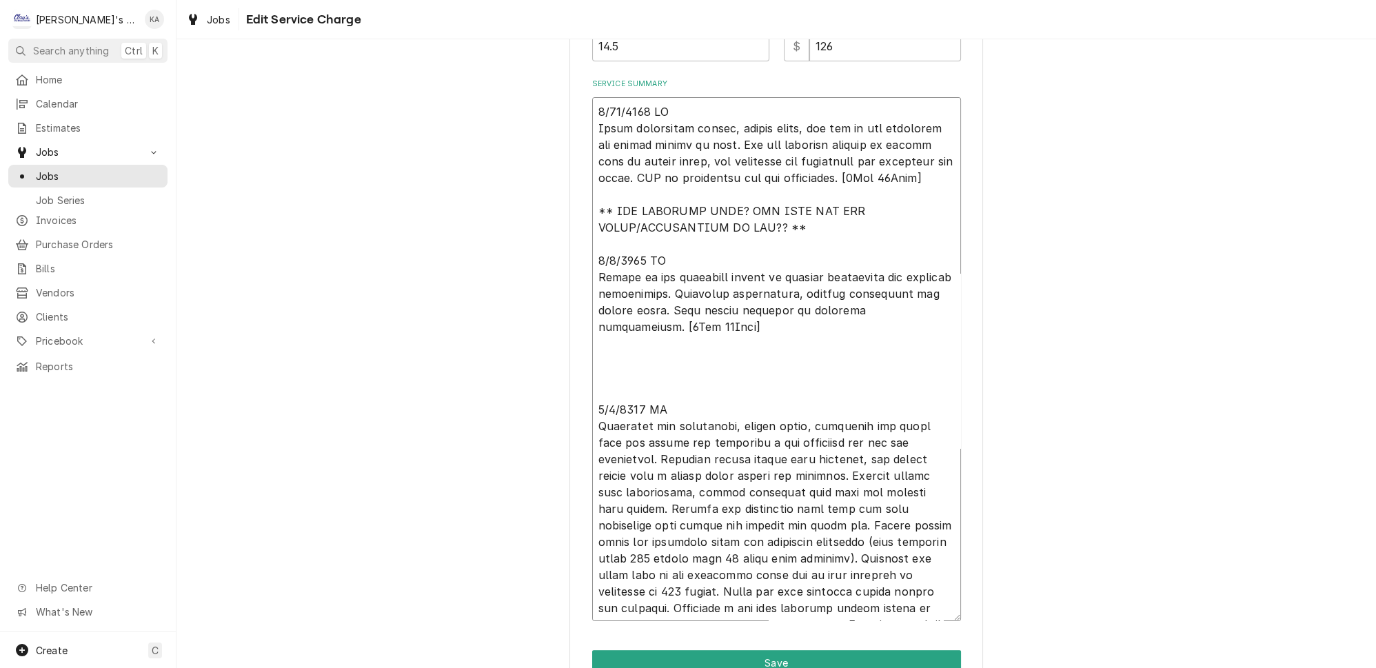
paste textarea "Ben pre approved repairs on system with no quotes given, for replacing the comp…"
type textarea "x"
type textarea "6/30/2025 JG Found compressor failed, locked rotor, and one of the condenser fa…"
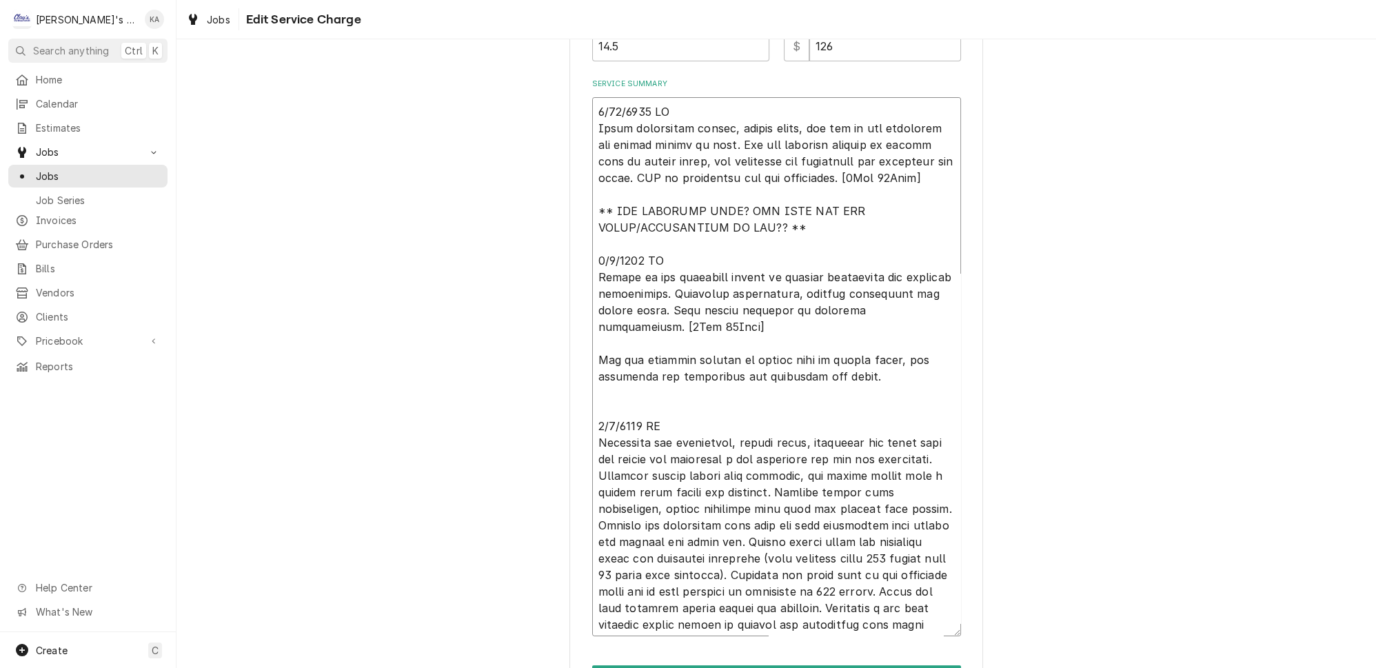
click at [820, 133] on textarea "Service Summary" at bounding box center [776, 366] width 369 height 539
type textarea "x"
type textarea "6/30/2025 JG Found compressor failed, locked rotor, and one of the condenser fa…"
type textarea "x"
type textarea "6/30/2025 JG Found compressor failed, locked rotor, and one of the condenser fa…"
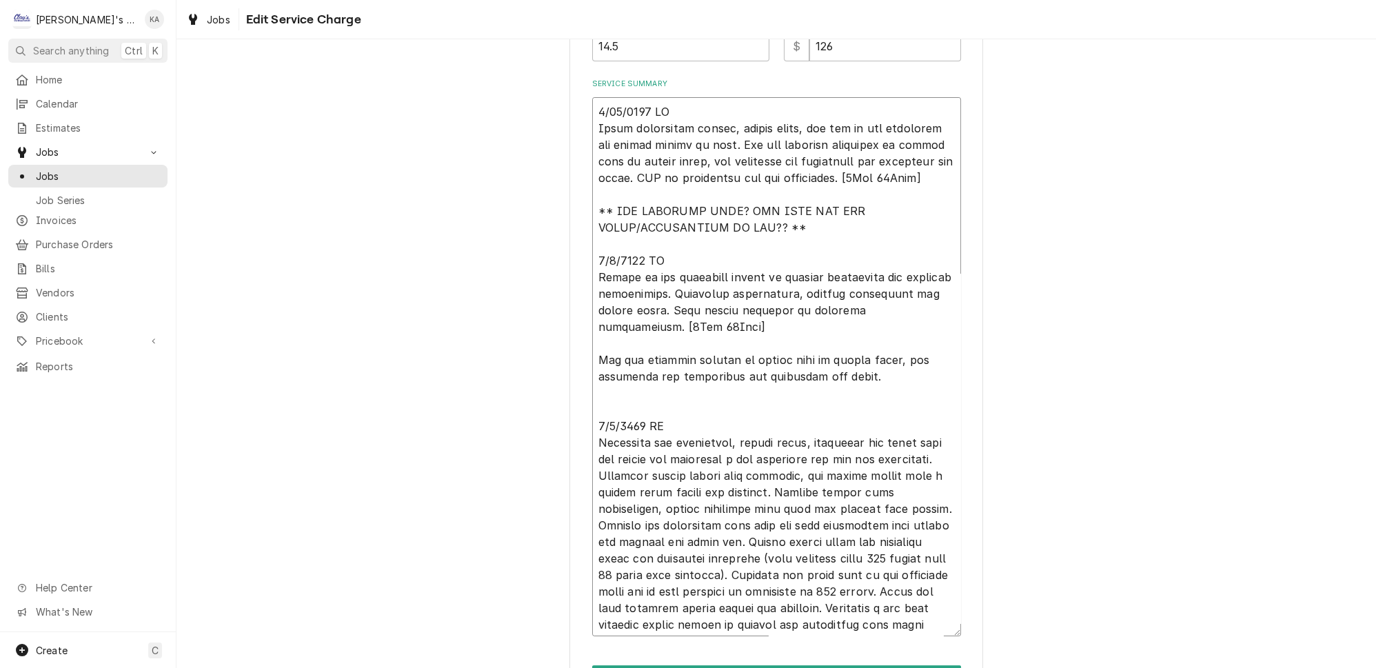
type textarea "x"
type textarea "6/30/2025 JG Found compressor failed, locked rotor, and one of the condenser fa…"
type textarea "x"
type textarea "6/30/2025 JG Found compressor failed, locked rotor, and one of the condenser fa…"
type textarea "x"
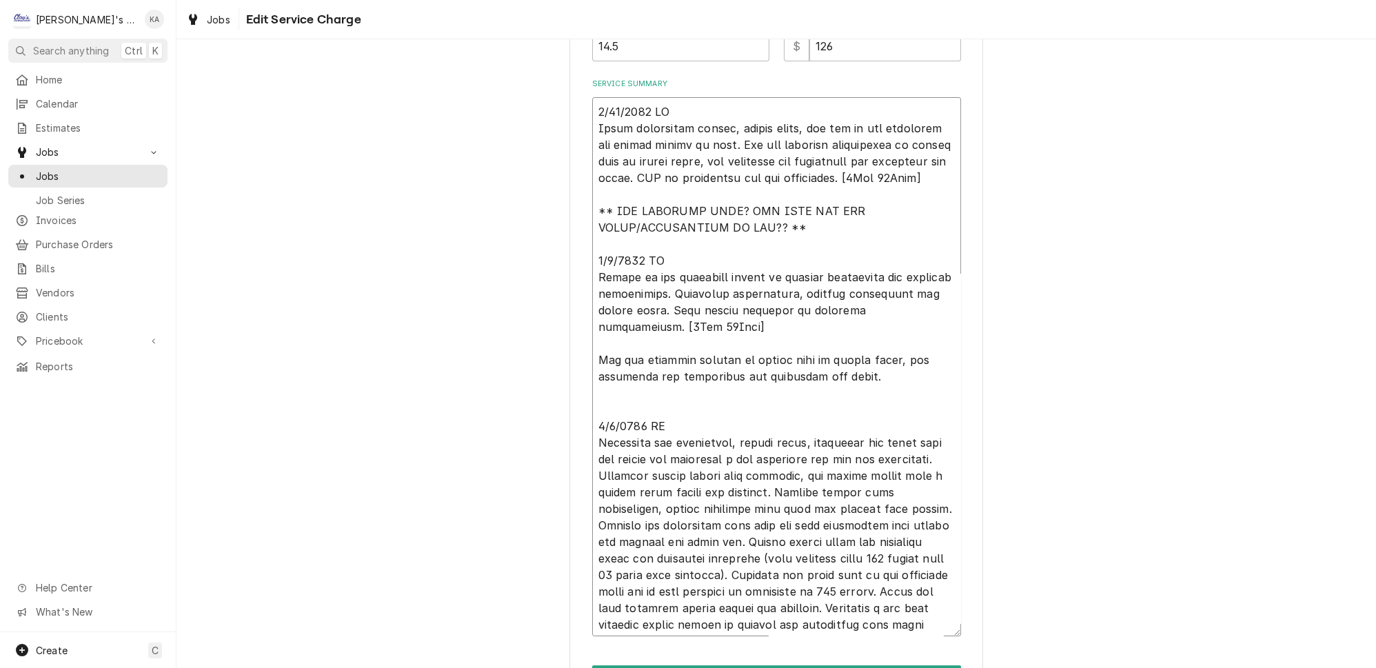
type textarea "6/30/2025 JG Found compressor failed, locked rotor, and one of the condenser fa…"
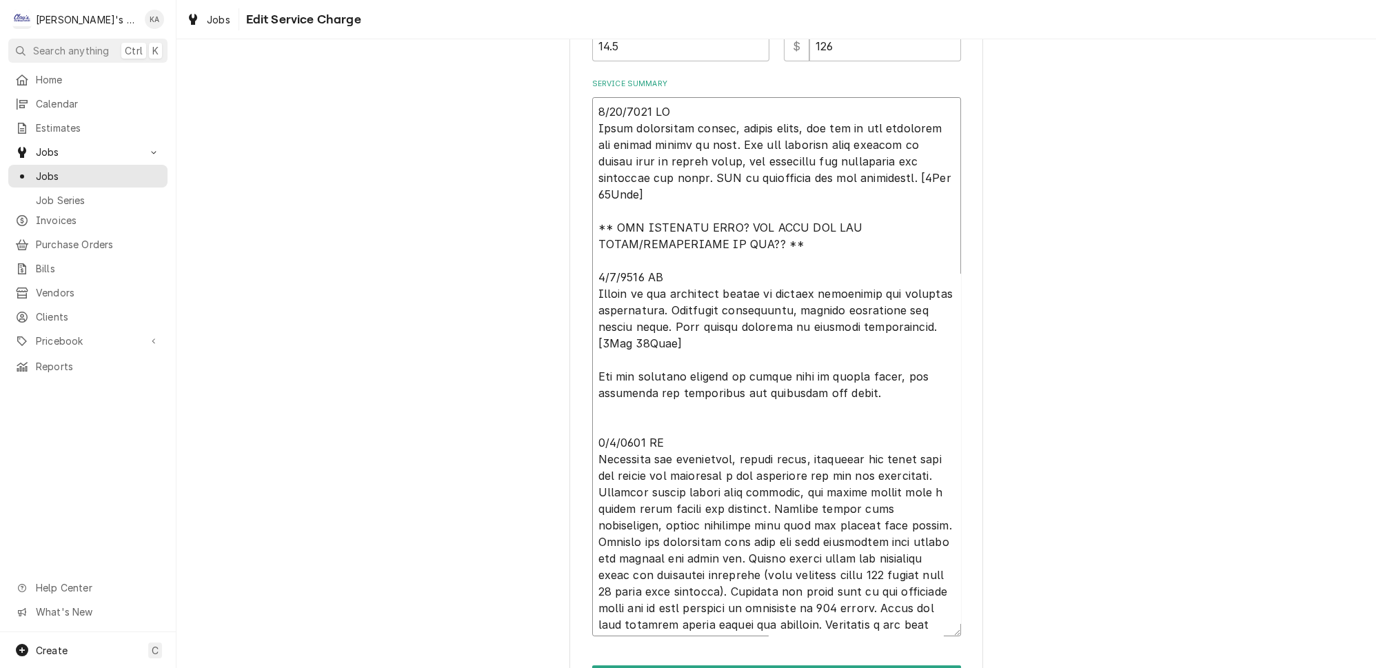
type textarea "x"
type textarea "6/30/2025 JG Found compressor failed, locked rotor, and one of the condenser fa…"
type textarea "x"
type textarea "6/30/2025 JG Found compressor failed, locked rotor, and one of the condenser fa…"
type textarea "x"
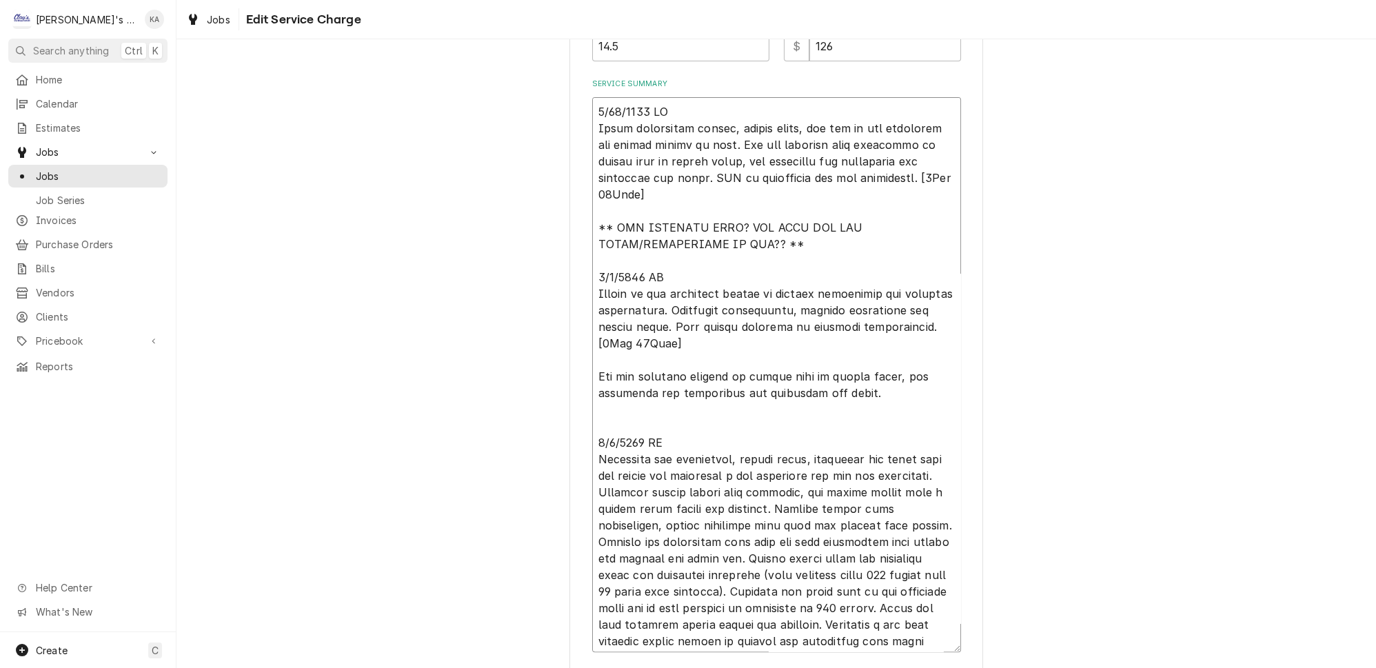
type textarea "6/30/2025 JG Found compressor failed, locked rotor, and one of the condenser fa…"
type textarea "x"
click at [860, 132] on textarea "Service Summary" at bounding box center [776, 374] width 369 height 555
drag, startPoint x: 843, startPoint y: 132, endPoint x: 760, endPoint y: 148, distance: 84.2
click at [760, 148] on textarea "Service Summary" at bounding box center [776, 374] width 369 height 555
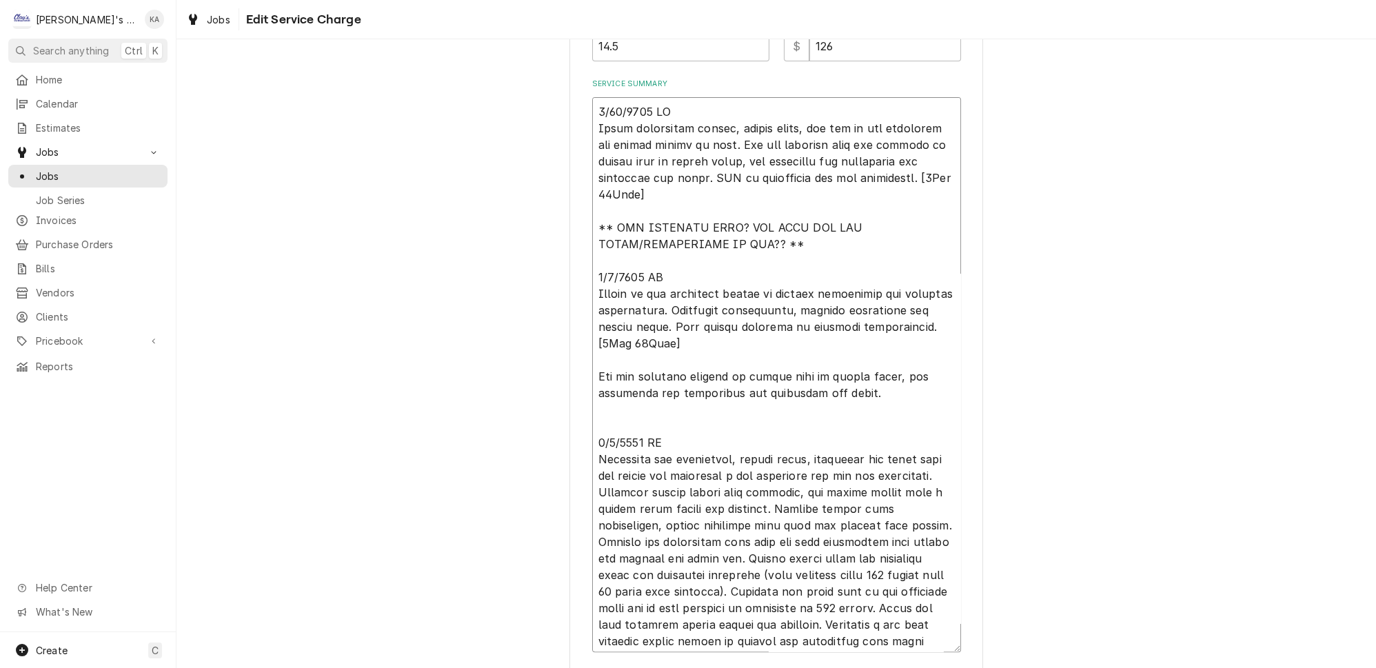
type textarea "6/30/2025 JG Found compressor failed, locked rotor, and one of the condenser fa…"
click at [1054, 248] on div "Use the fields below to edit this service charge Short Description P1 - W/I COO…" at bounding box center [777, 162] width 1200 height 1219
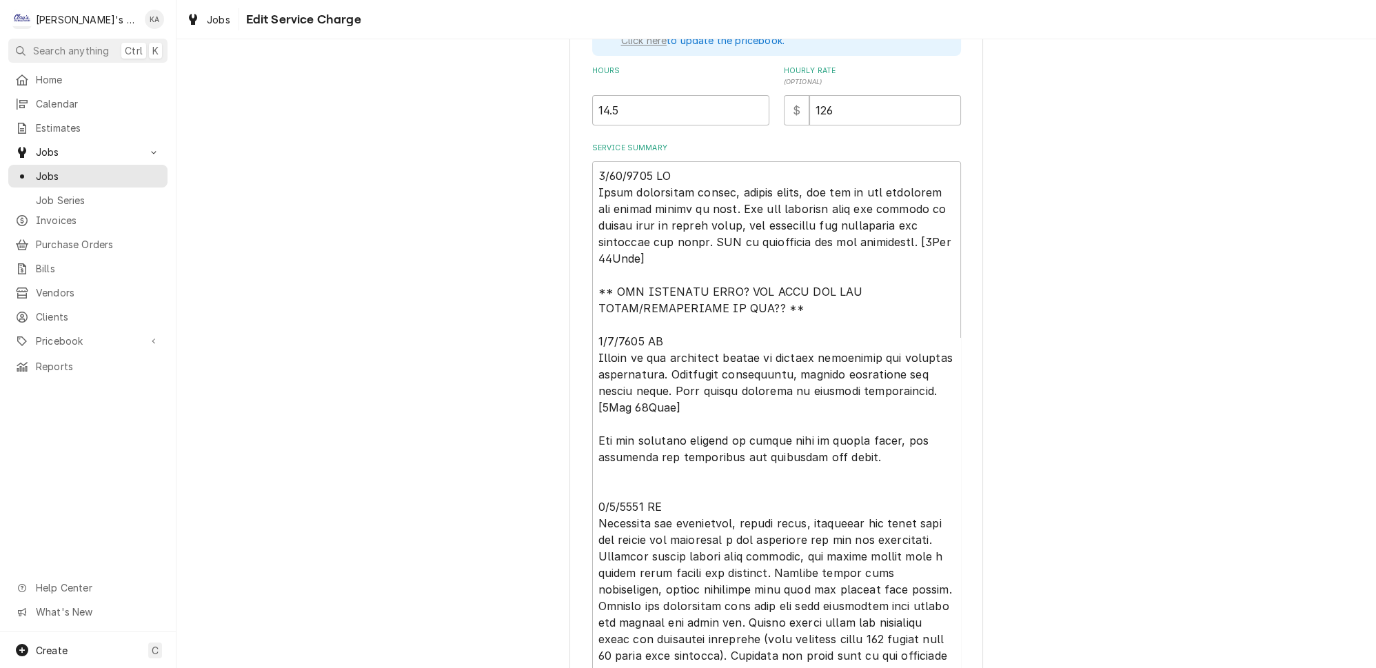
scroll to position [439, 0]
drag, startPoint x: 865, startPoint y: 427, endPoint x: 590, endPoint y: 418, distance: 274.6
click at [590, 418] on div "Use the fields below to edit this service charge Short Description P1 - W/I COO…" at bounding box center [777, 225] width 414 height 1195
drag, startPoint x: 727, startPoint y: 194, endPoint x: 704, endPoint y: 225, distance: 37.9
click at [704, 225] on textarea "Service Summary" at bounding box center [776, 437] width 369 height 555
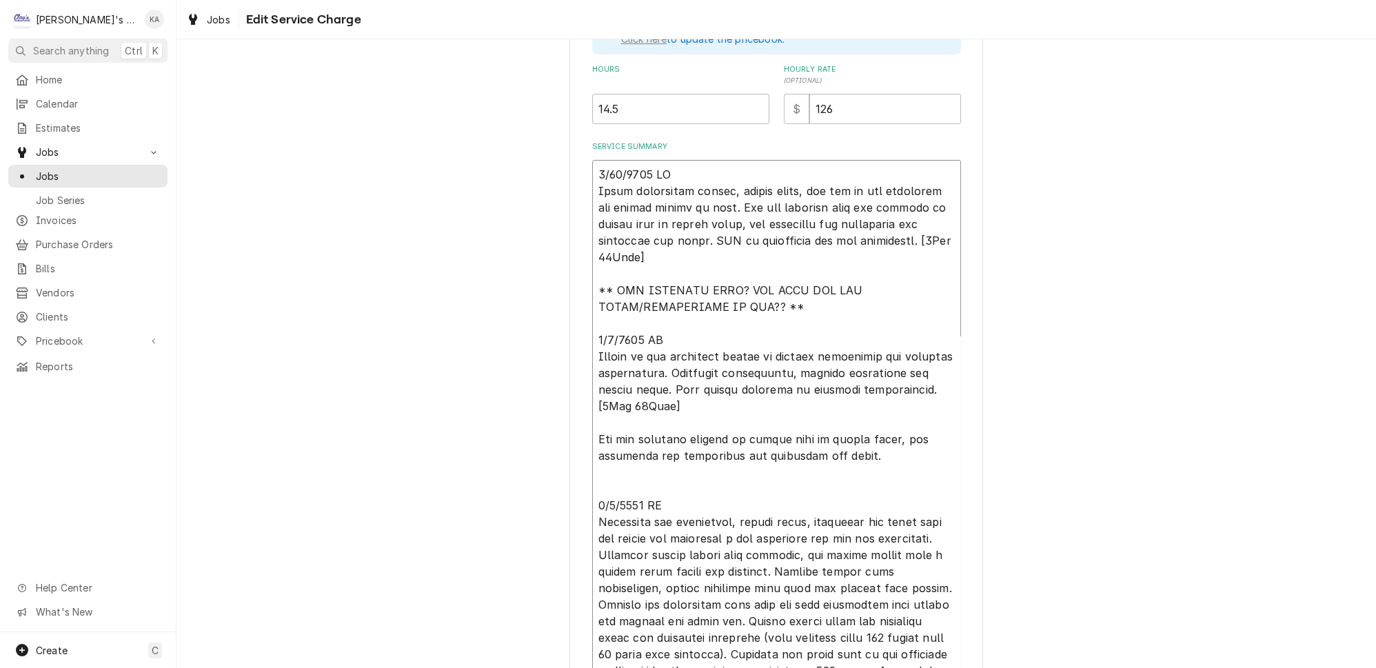
paste textarea "repairs on system with no quotes given, for replacing the compressor and conden…"
type textarea "x"
type textarea "6/30/2025 JG Found compressor failed, locked rotor, and one of the condenser fa…"
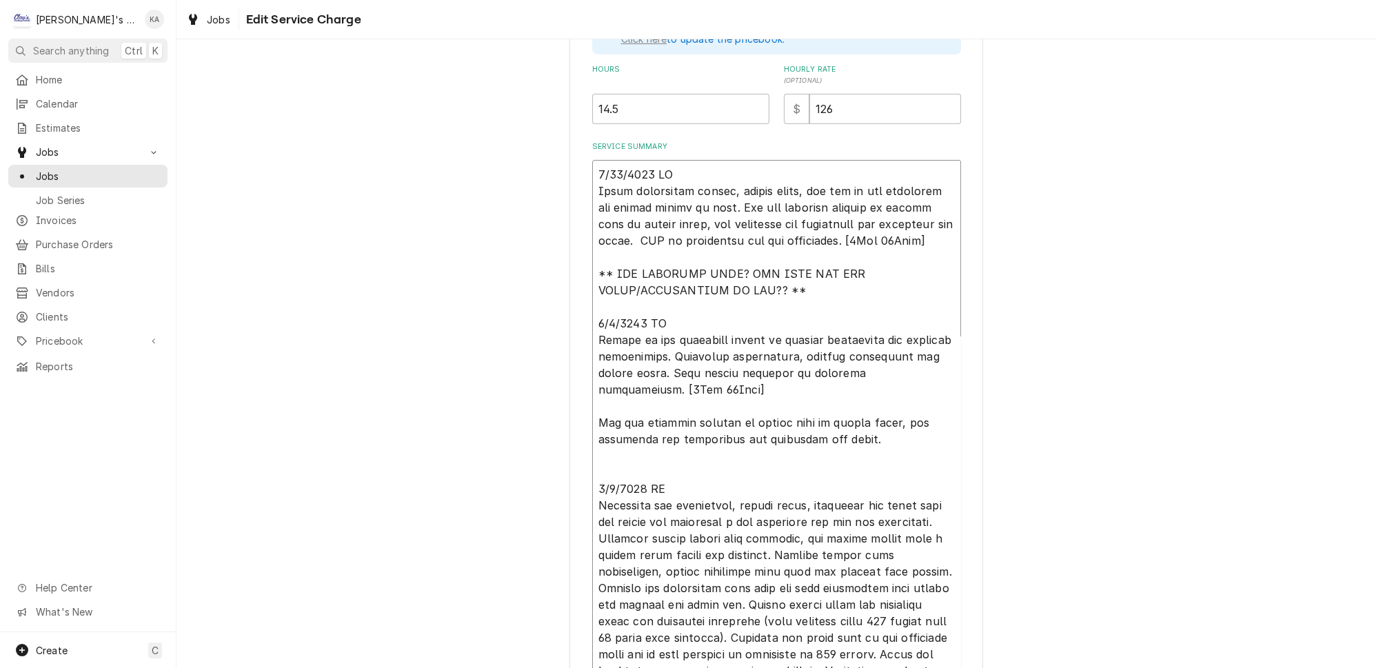
type textarea "x"
drag, startPoint x: 799, startPoint y: 272, endPoint x: 587, endPoint y: 254, distance: 212.4
click at [587, 254] on div "Use the fields below to edit this service charge Short Description P1 - W/I COO…" at bounding box center [777, 217] width 414 height 1179
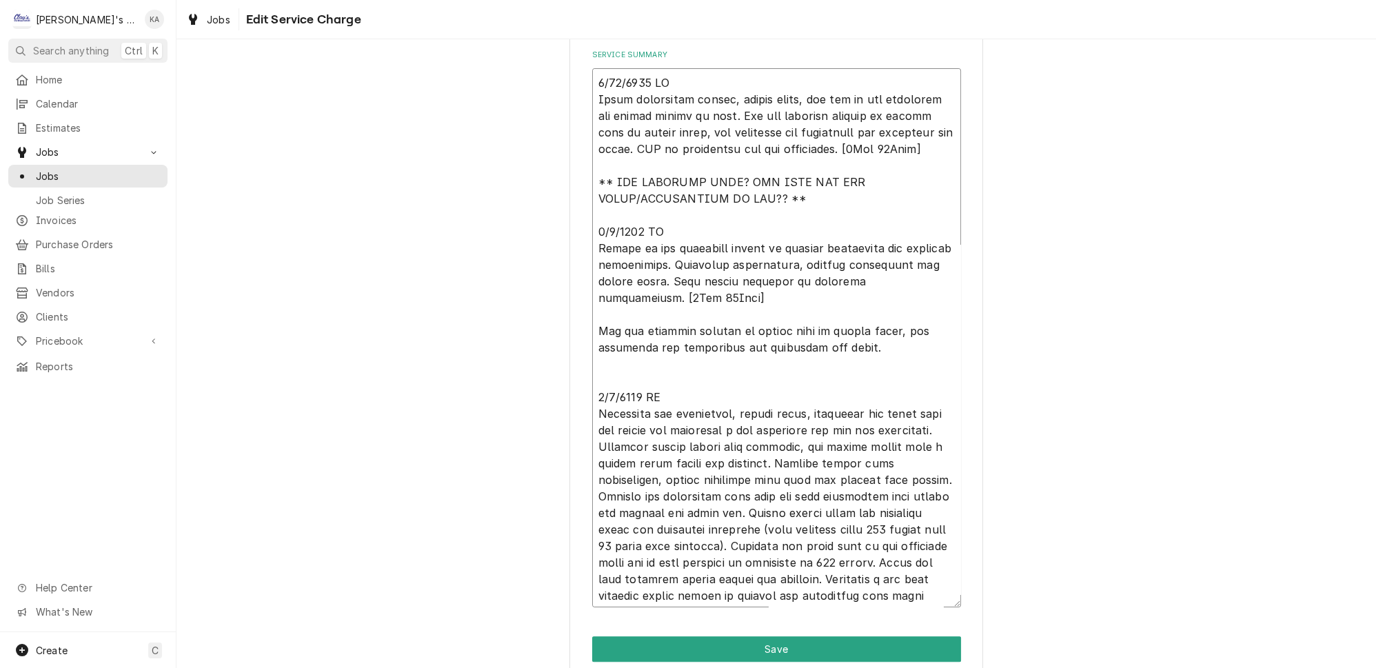
scroll to position [572, 0]
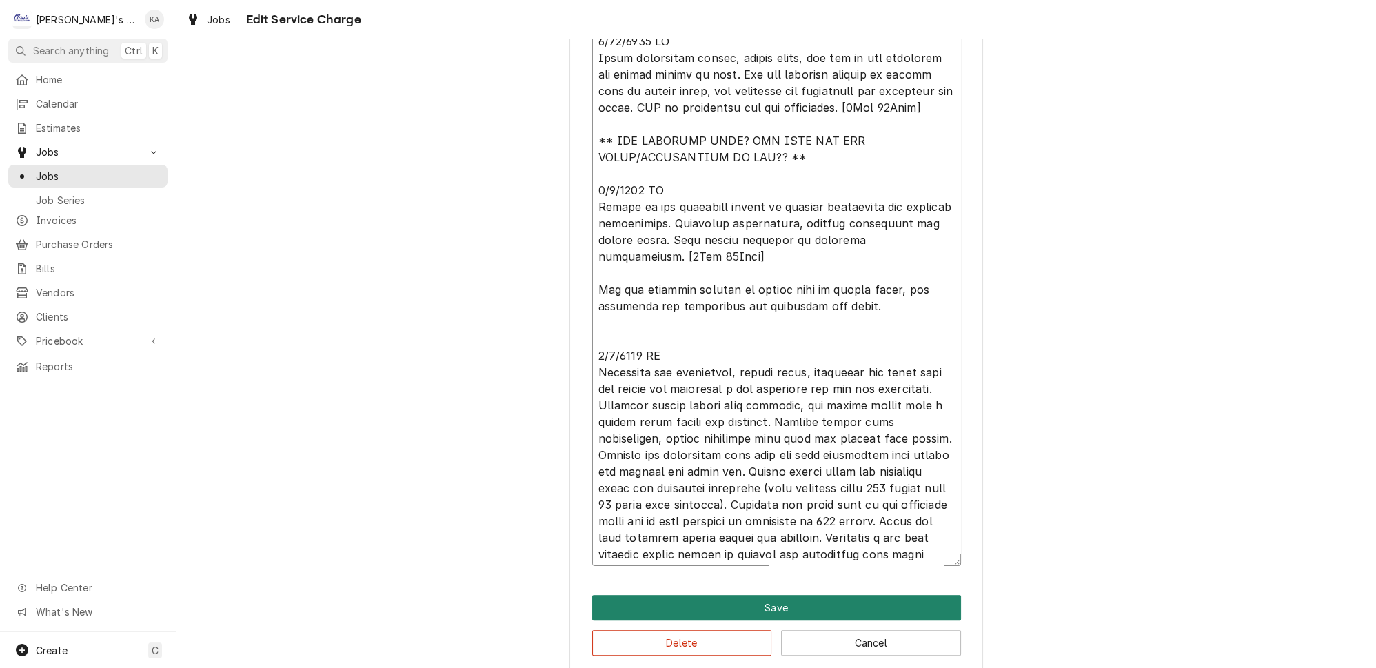
type textarea "6/30/2025 JG Found compressor failed, locked rotor, and one of the condenser fa…"
click at [766, 595] on button "Save" at bounding box center [776, 608] width 369 height 26
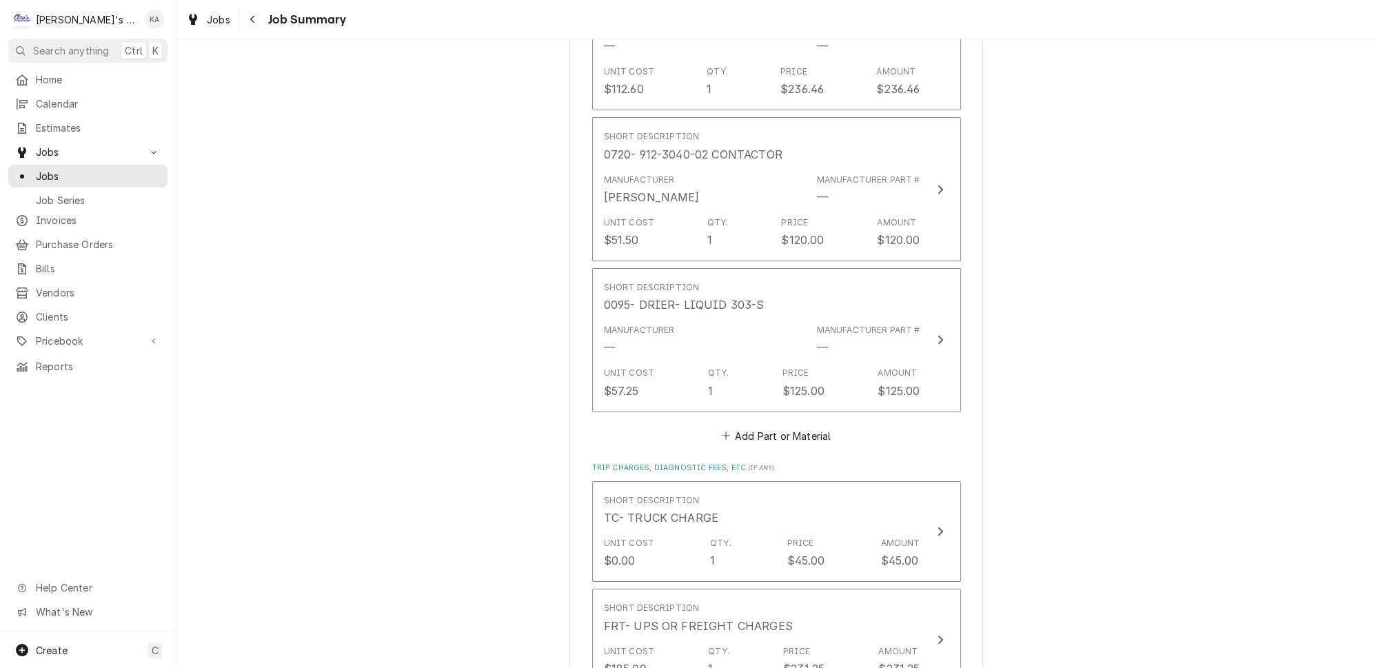
scroll to position [4371, 0]
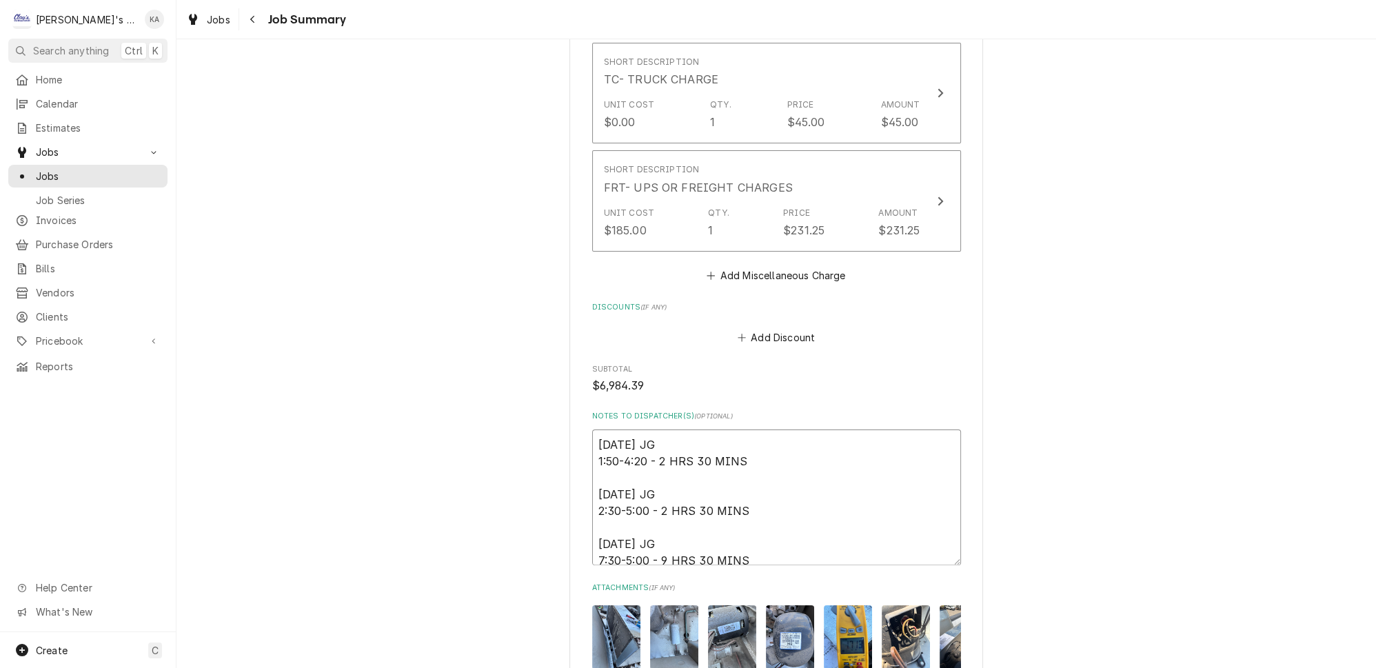
click at [762, 430] on textarea "6/30/2025 JG 1:50-4:20 - 2 HRS 30 MINS 7/2/2025 JG 2:30-5:00 - 2 HRS 30 MINS 7/…" at bounding box center [776, 498] width 369 height 136
type textarea "x"
type textarea "6/30/2025 JG 1:50-4:20 - 2 HRS 30 MINS 7/2/2025 JG 2:30-5:00 - 2 HRS 30 MINS 7/…"
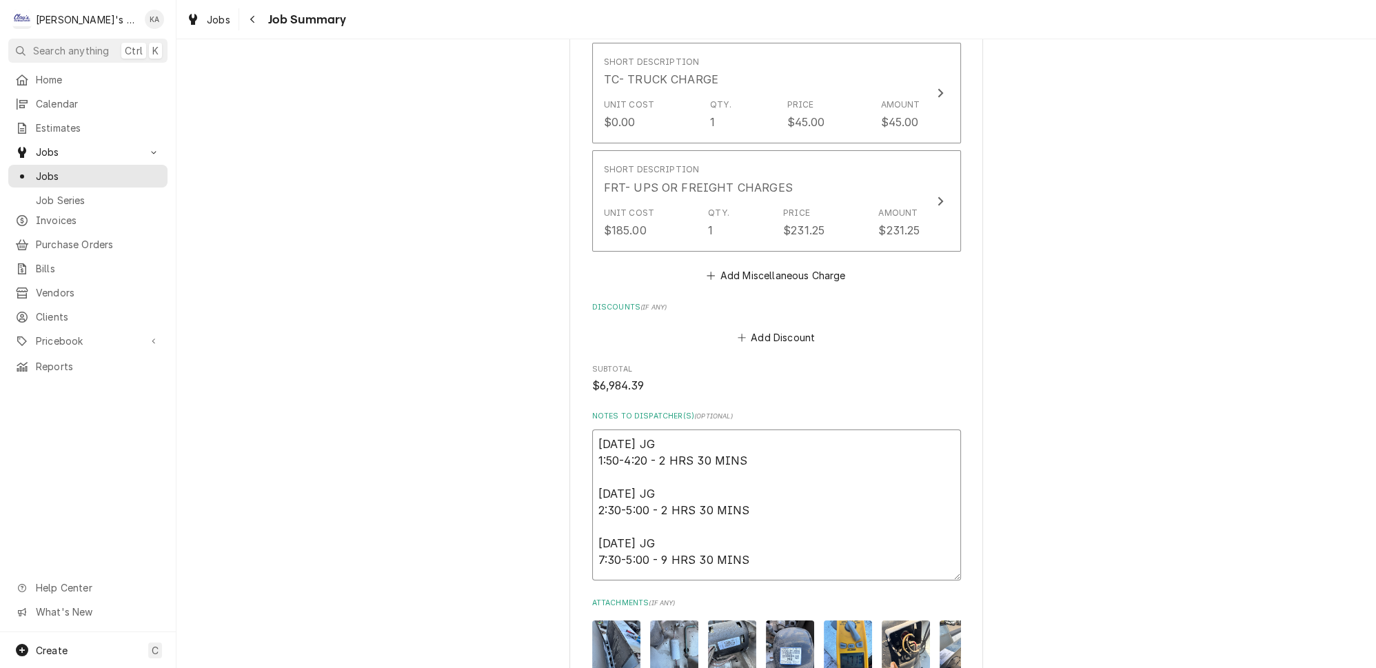
type textarea "x"
type textarea "6/30/2025 JG 1:50-4:20 - 2 HRS 30 MINS 7/2/2025 JG 2:30-5:00 - 2 HRS 30 MINS 7/…"
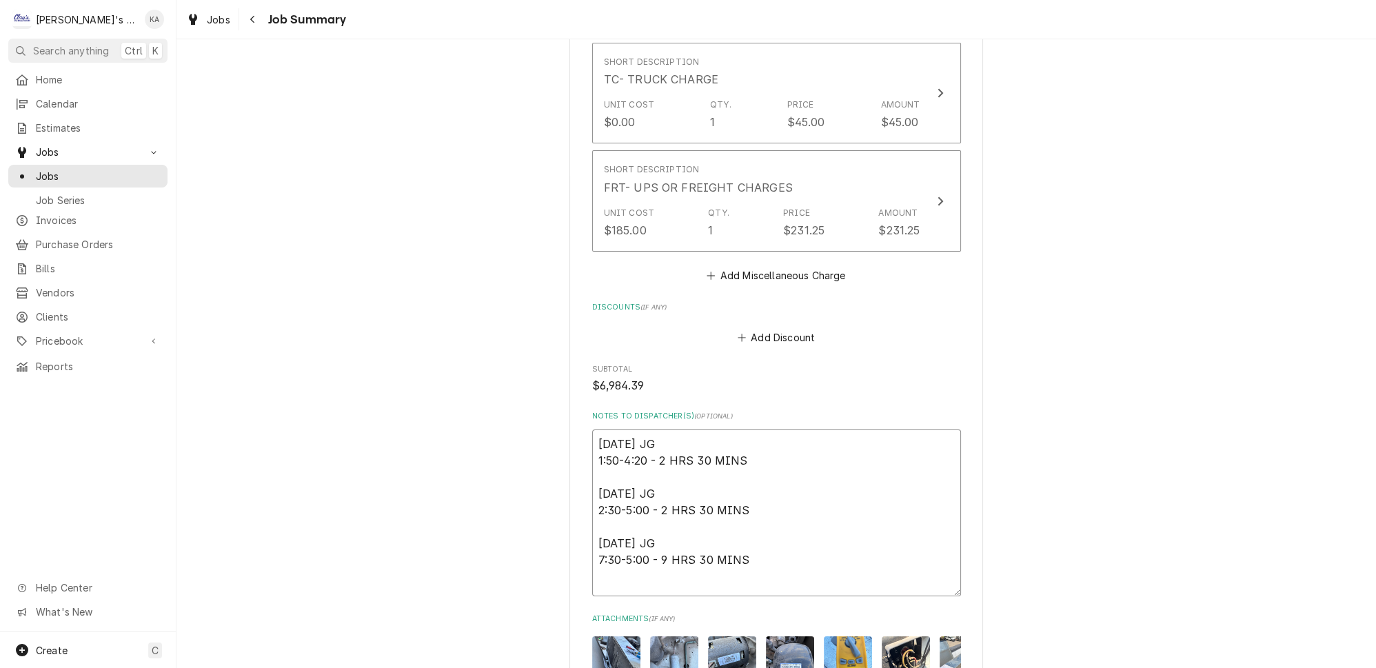
paste textarea "** PRE APPROVED COST? HOW MUCH DID YOU QUOTE/GUESSTIMATE TO HIM?? **"
type textarea "x"
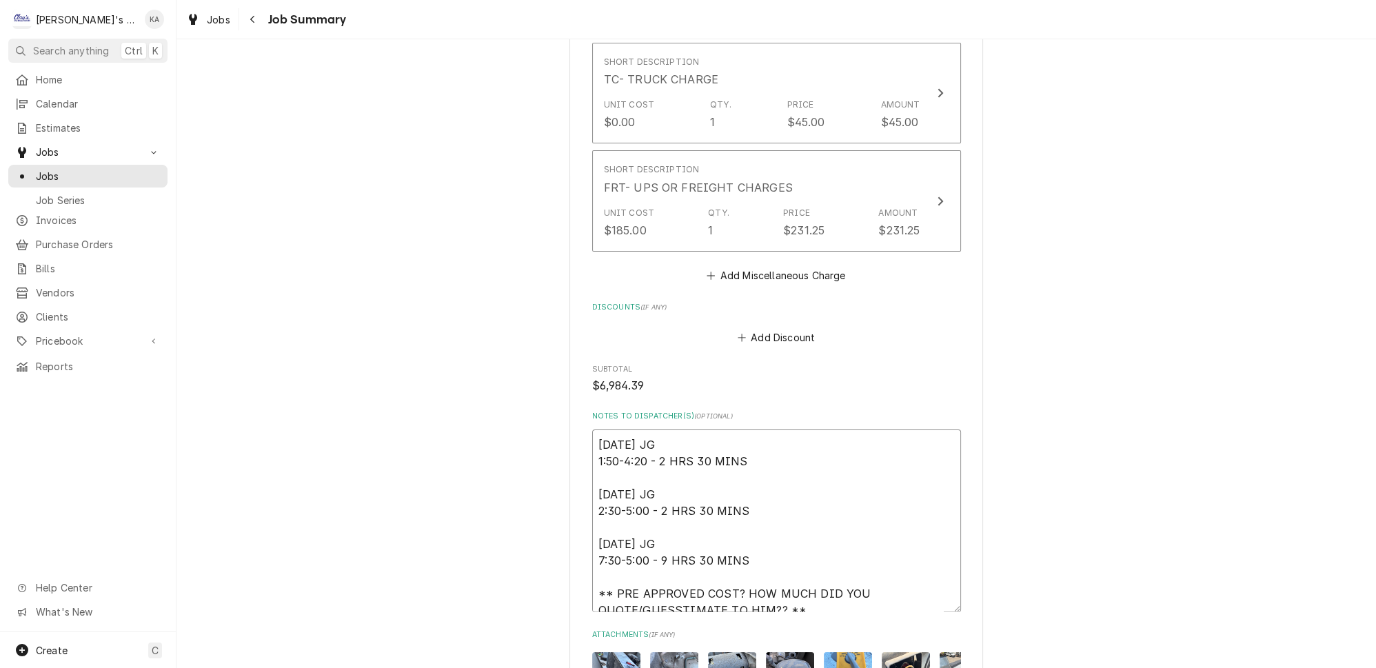
type textarea "6/30/2025 JG 1:50-4:20 - 2 HRS 30 MINS 7/2/2025 JG 2:30-5:00 - 2 HRS 30 MINS 7/…"
click at [601, 432] on textarea "6/30/2025 JG 1:50-4:20 - 2 HRS 30 MINS 7/2/2025 JG 2:30-5:00 - 2 HRS 30 MINS 7/…" at bounding box center [776, 521] width 369 height 183
type textarea "x"
type textarea "6/30/2025 JG 1:50-4:20 - 2 HRS 30 MINS 7/2/2025 JG 2:30-5:00 - 2 HRS 30 MINS 7/…"
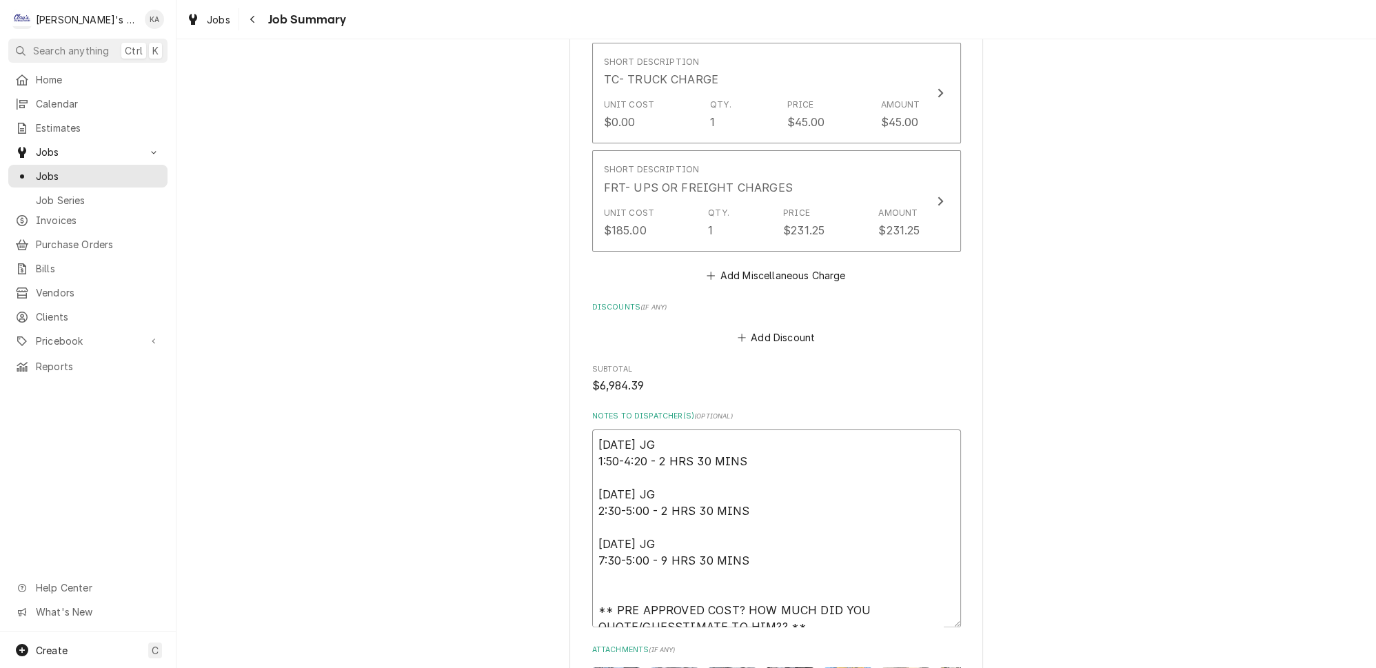
type textarea "x"
type textarea "6/30/2025 JG 1:50-4:20 - 2 HRS 30 MINS 7/2/2025 JG 2:30-5:00 - 2 HRS 30 MINS 7/…"
type textarea "x"
type textarea "6/30/2025 JG 1:50-4:20 - 2 HRS 30 MINS 7/2/2025 JG 2:30-5:00 - 2 HRS 30 MINS 7/…"
type textarea "x"
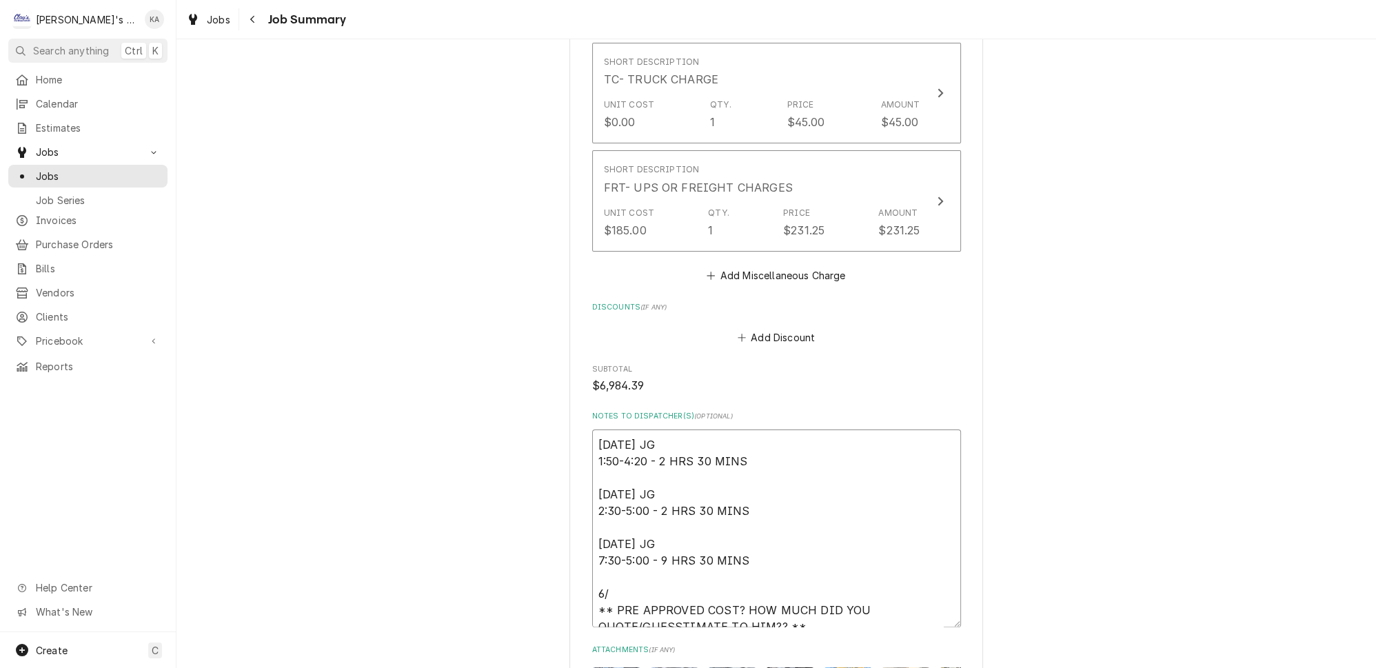
type textarea "6/30/2025 JG 1:50-4:20 - 2 HRS 30 MINS 7/2/2025 JG 2:30-5:00 - 2 HRS 30 MINS 7/…"
type textarea "x"
type textarea "6/30/2025 JG 1:50-4:20 - 2 HRS 30 MINS 7/2/2025 JG 2:30-5:00 - 2 HRS 30 MINS 7/…"
type textarea "x"
type textarea "6/30/2025 JG 1:50-4:20 - 2 HRS 30 MINS 7/2/2025 JG 2:30-5:00 - 2 HRS 30 MINS 7/…"
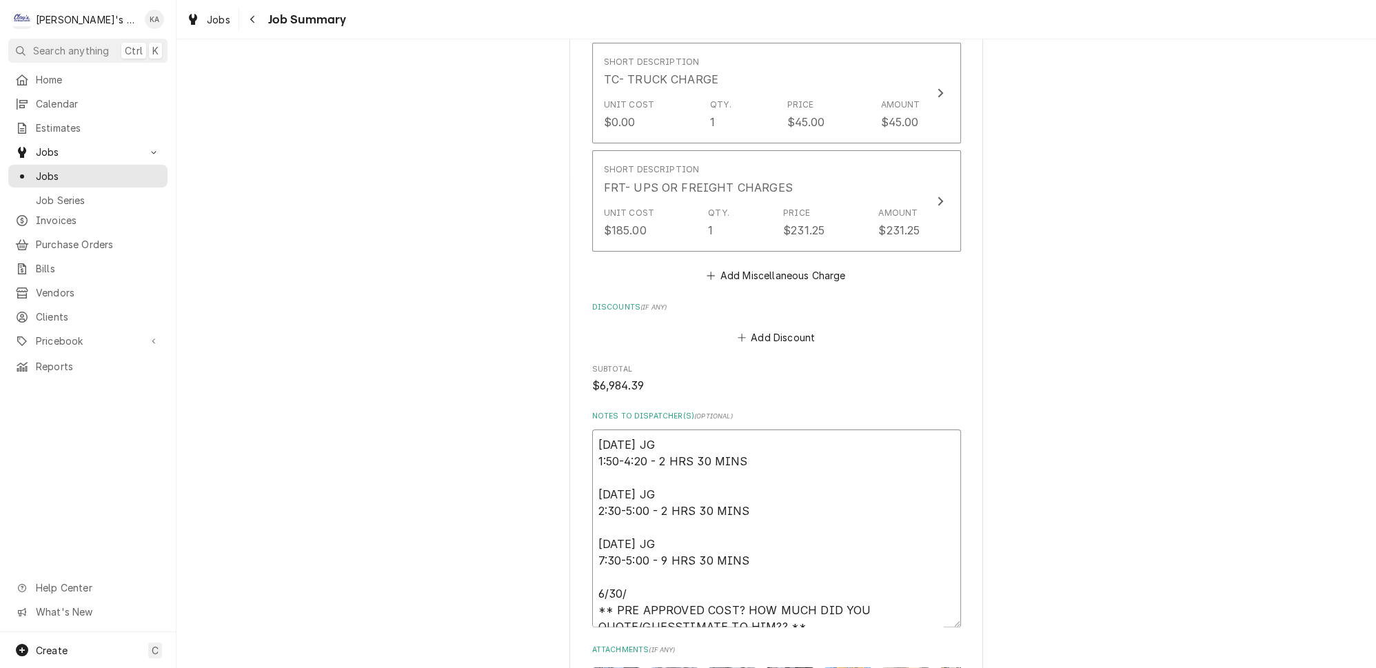
type textarea "x"
type textarea "6/30/2025 JG 1:50-4:20 - 2 HRS 30 MINS 7/2/2025 JG 2:30-5:00 - 2 HRS 30 MINS 7/…"
type textarea "x"
type textarea "6/30/2025 JG 1:50-4:20 - 2 HRS 30 MINS 7/2/2025 JG 2:30-5:00 - 2 HRS 30 MINS 7/…"
type textarea "x"
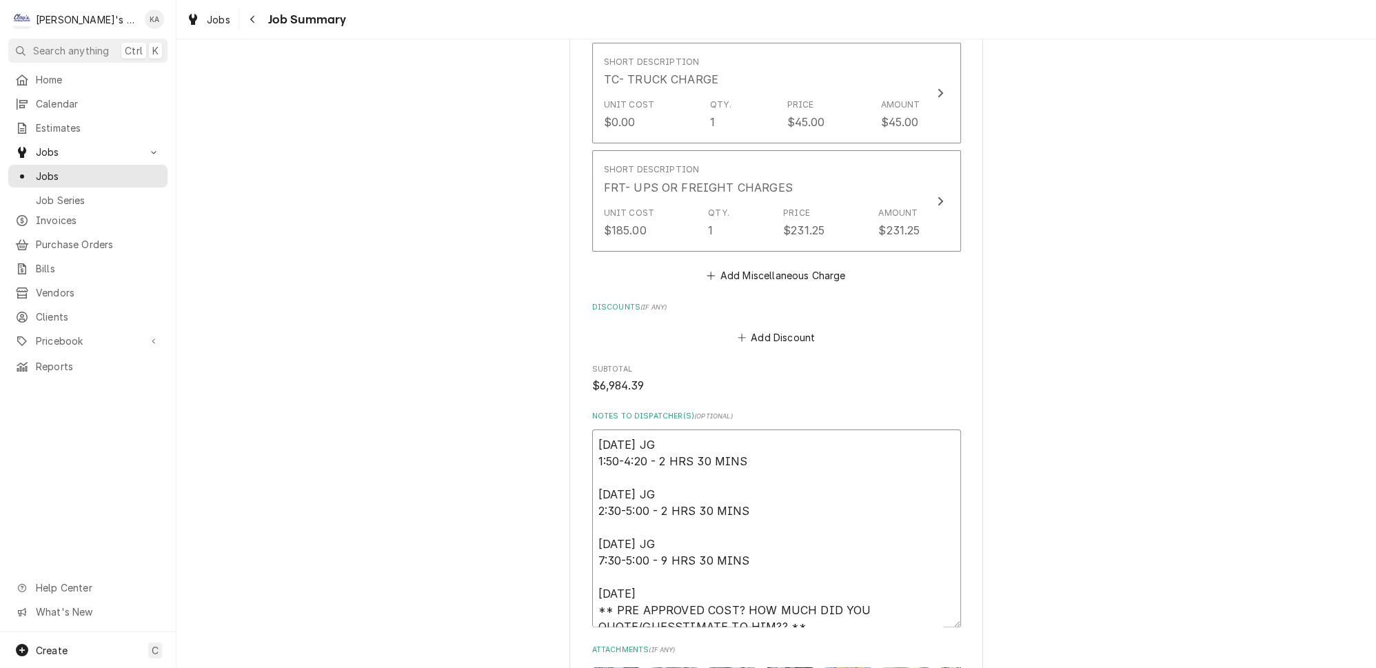
type textarea "6/30/2025 JG 1:50-4:20 - 2 HRS 30 MINS 7/2/2025 JG 2:30-5:00 - 2 HRS 30 MINS 7/…"
type textarea "x"
type textarea "6/30/2025 JG 1:50-4:20 - 2 HRS 30 MINS 7/2/2025 JG 2:30-5:00 - 2 HRS 30 MINS 7/…"
type textarea "x"
type textarea "6/30/2025 JG 1:50-4:20 - 2 HRS 30 MINS 7/2/2025 JG 2:30-5:00 - 2 HRS 30 MINS 7/…"
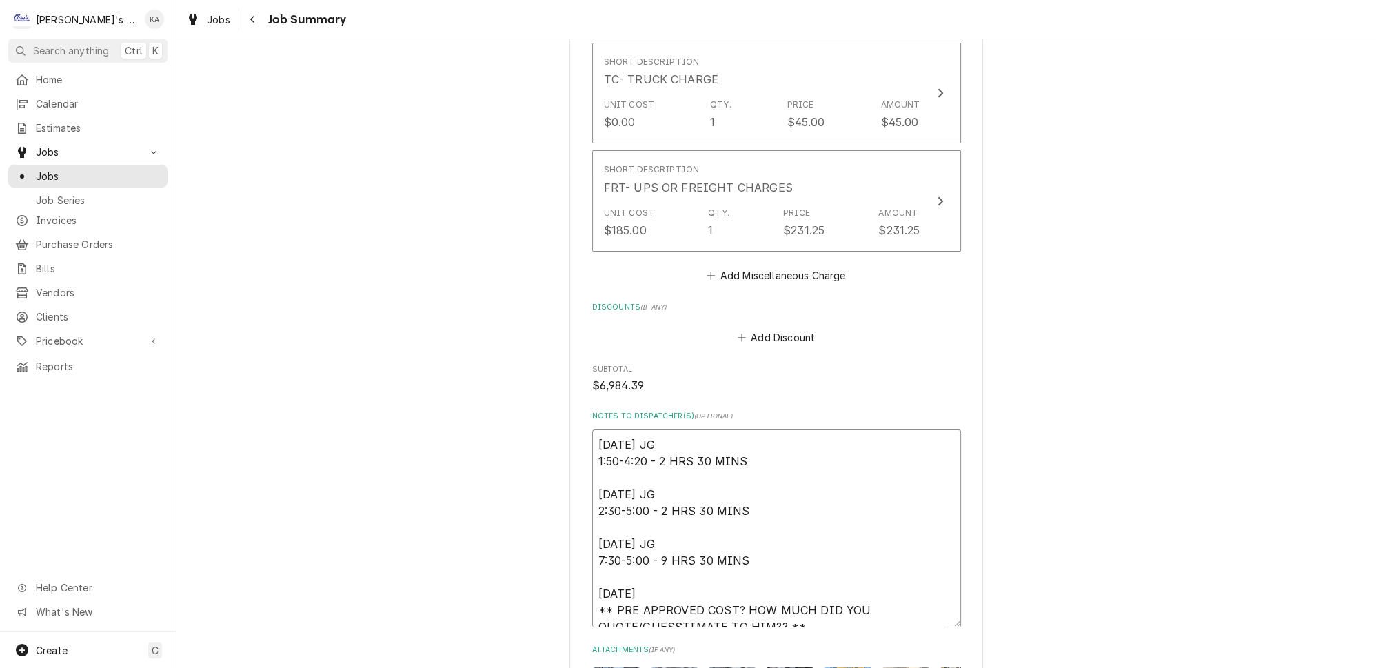
type textarea "x"
type textarea "6/30/2025 JG 1:50-4:20 - 2 HRS 30 MINS 7/2/2025 JG 2:30-5:00 - 2 HRS 30 MINS 7/…"
type textarea "x"
type textarea "6/30/2025 JG 1:50-4:20 - 2 HRS 30 MINS 7/2/2025 JG 2:30-5:00 - 2 HRS 30 MINS 7/…"
type textarea "x"
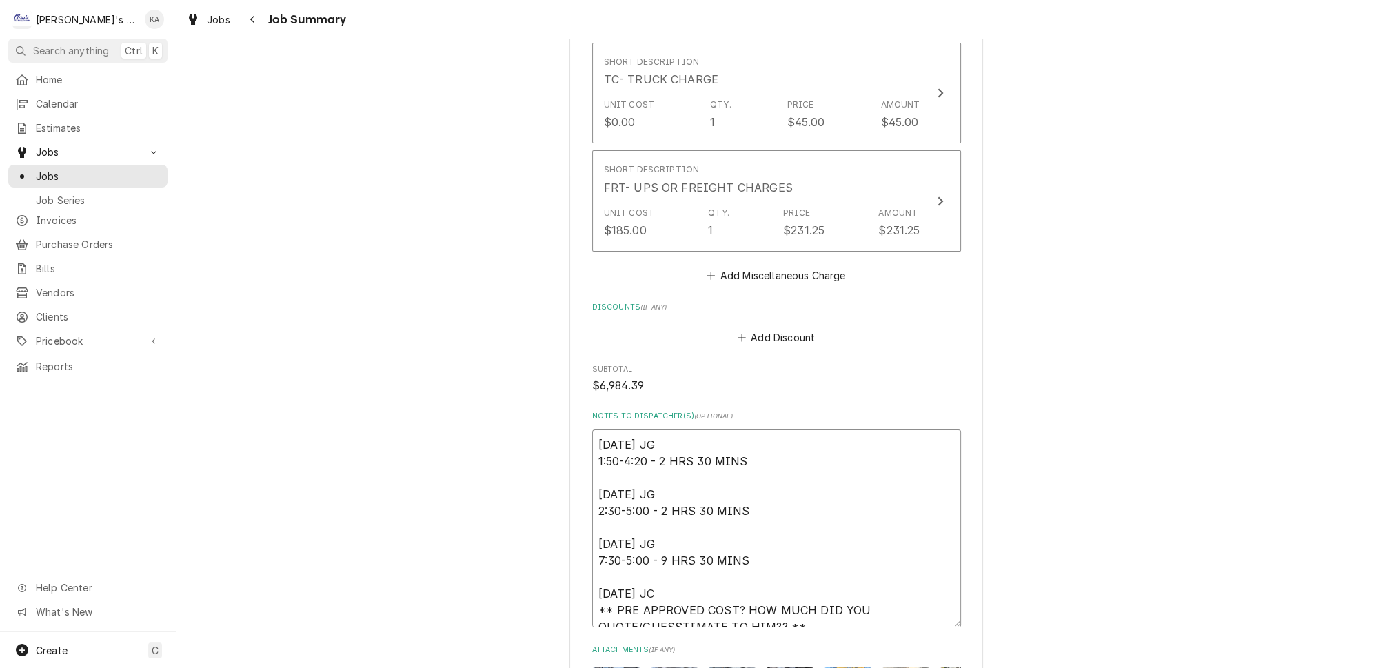
type textarea "6/30/2025 JG 1:50-4:20 - 2 HRS 30 MINS 7/2/2025 JG 2:30-5:00 - 2 HRS 30 MINS 7/…"
type textarea "x"
type textarea "6/30/2025 JG 1:50-4:20 - 2 HRS 30 MINS 7/2/2025 JG 2:30-5:00 - 2 HRS 30 MINS 7/…"
type textarea "x"
type textarea "6/30/2025 JG 1:50-4:20 - 2 HRS 30 MINS 7/2/2025 JG 2:30-5:00 - 2 HRS 30 MINS 7/…"
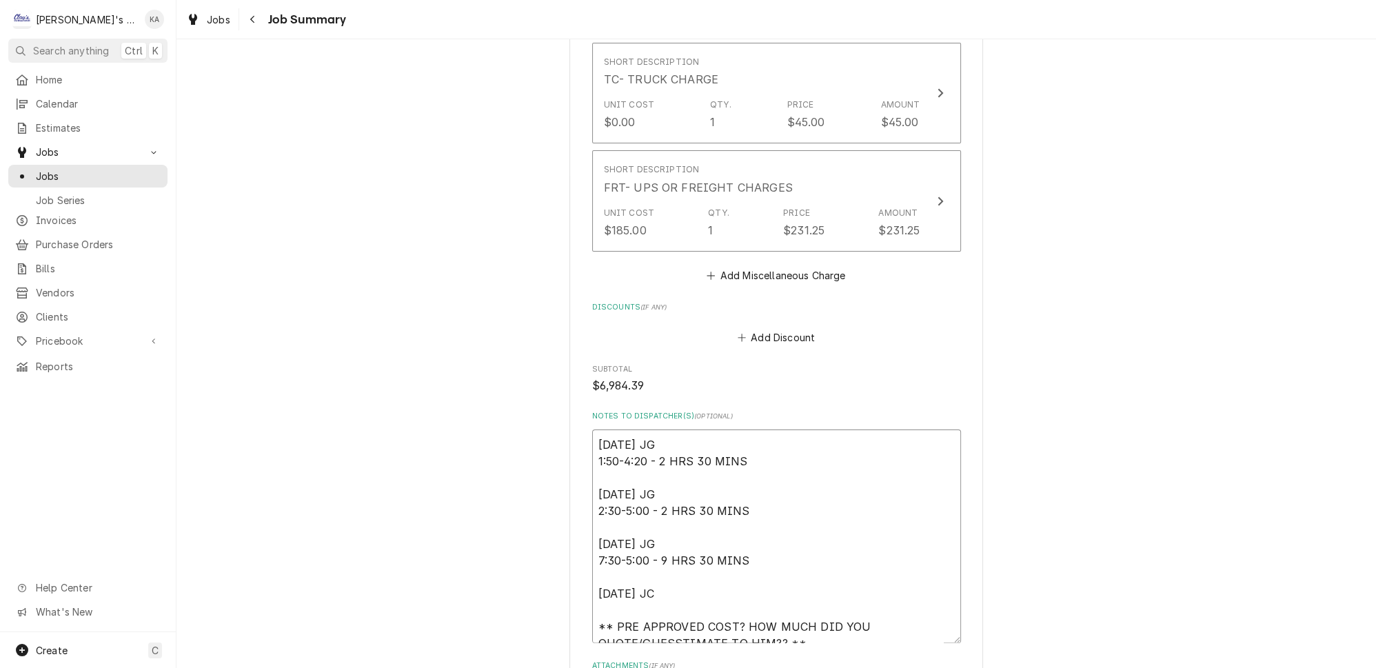
type textarea "x"
type textarea "6/30/2025 JG 1:50-4:20 - 2 HRS 30 MINS 7/2/2025 JG 2:30-5:00 - 2 HRS 30 MINS 7/…"
type textarea "x"
type textarea "6/30/2025 JG 1:50-4:20 - 2 HRS 30 MINS 7/2/2025 JG 2:30-5:00 - 2 HRS 30 MINS 7/…"
type textarea "x"
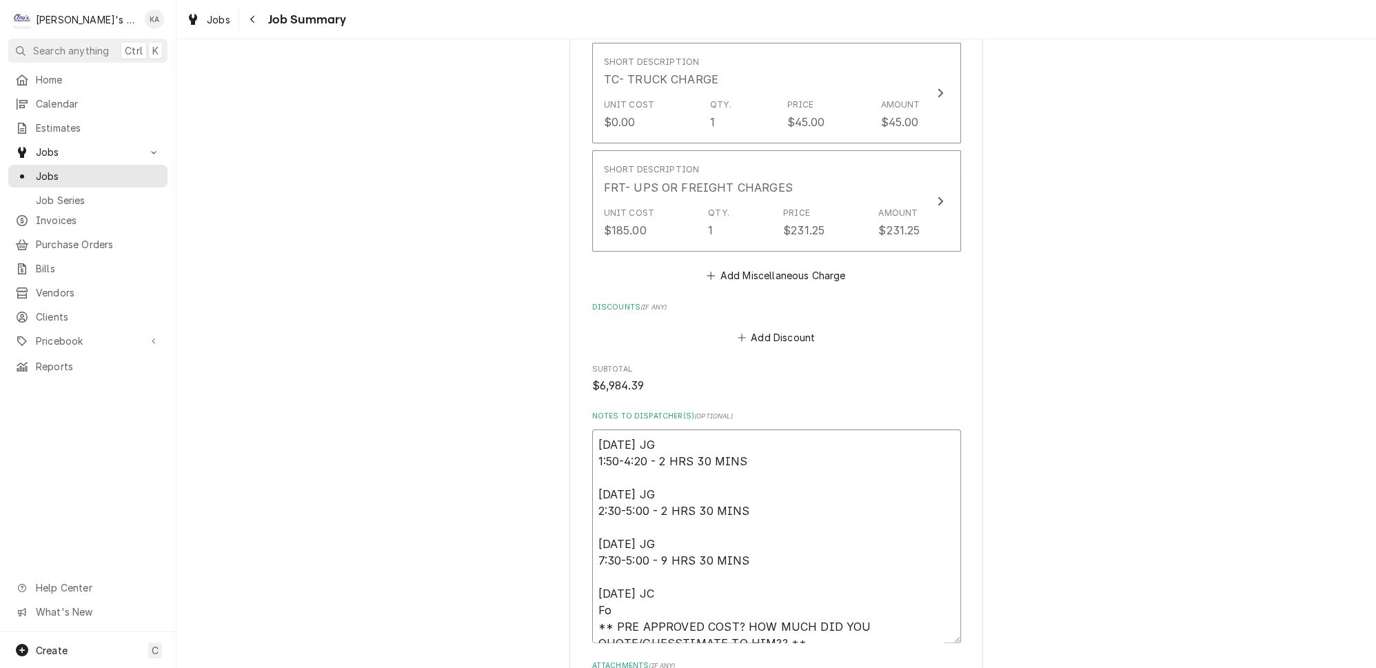
type textarea "6/30/2025 JG 1:50-4:20 - 2 HRS 30 MINS 7/2/2025 JG 2:30-5:00 - 2 HRS 30 MINS 7/…"
type textarea "x"
type textarea "6/30/2025 JG 1:50-4:20 - 2 HRS 30 MINS 7/2/2025 JG 2:30-5:00 - 2 HRS 30 MINS 7/…"
type textarea "x"
type textarea "6/30/2025 JG 1:50-4:20 - 2 HRS 30 MINS 7/2/2025 JG 2:30-5:00 - 2 HRS 30 MINS 7/…"
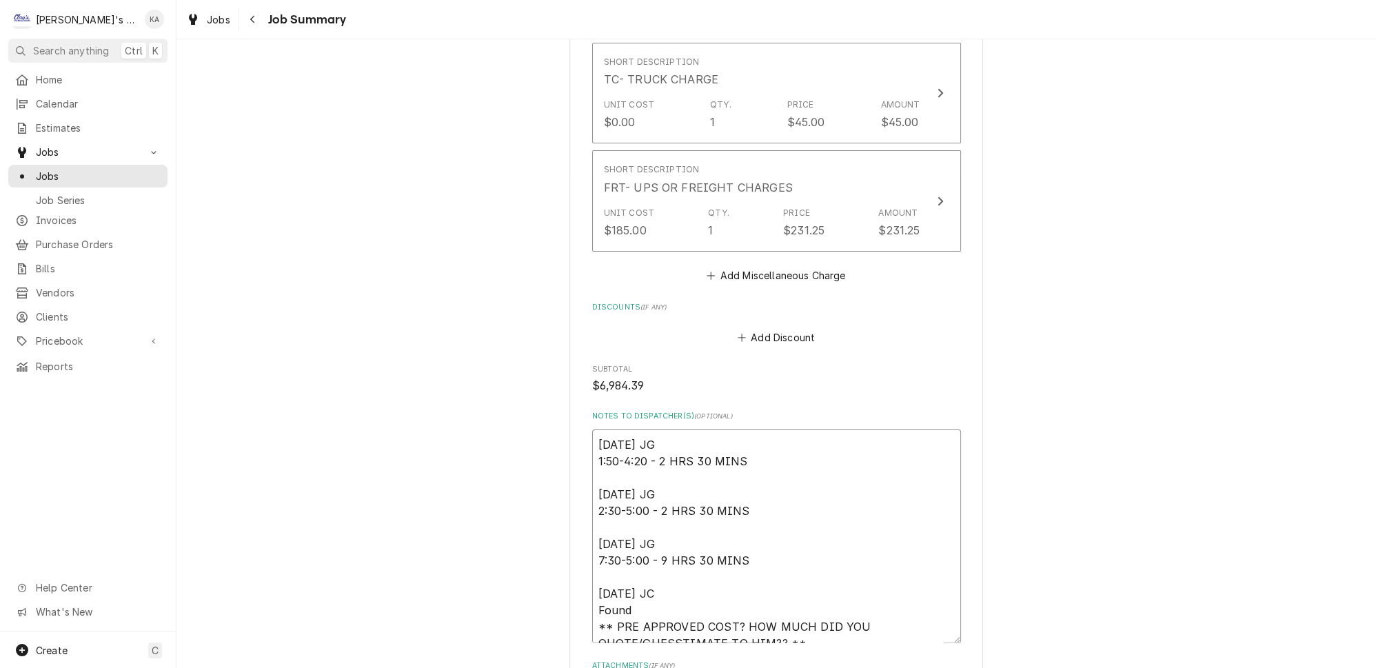
type textarea "x"
type textarea "6/30/2025 JG 1:50-4:20 - 2 HRS 30 MINS 7/2/2025 JG 2:30-5:00 - 2 HRS 30 MINS 7/…"
type textarea "x"
type textarea "6/30/2025 JG 1:50-4:20 - 2 HRS 30 MINS 7/2/2025 JG 2:30-5:00 - 2 HRS 30 MINS 7/…"
type textarea "x"
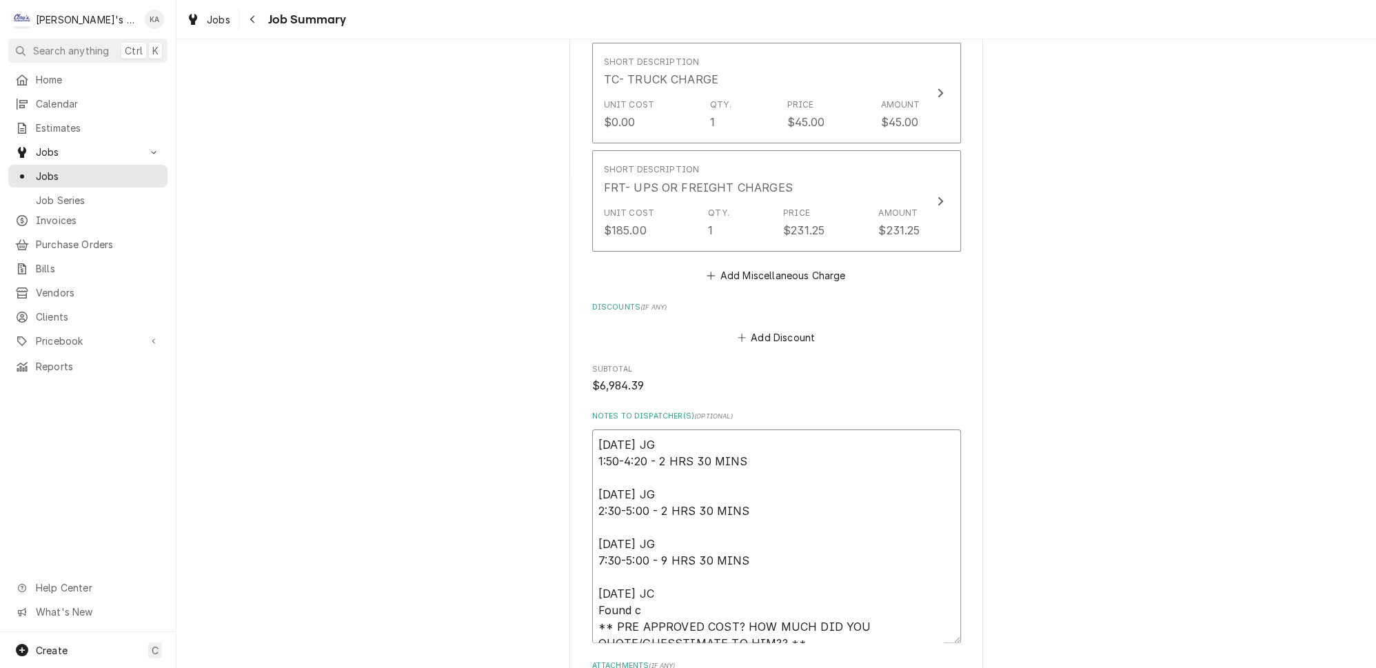
type textarea "6/30/2025 JG 1:50-4:20 - 2 HRS 30 MINS 7/2/2025 JG 2:30-5:00 - 2 HRS 30 MINS 7/…"
type textarea "x"
type textarea "6/30/2025 JG 1:50-4:20 - 2 HRS 30 MINS 7/2/2025 JG 2:30-5:00 - 2 HRS 30 MINS 7/…"
type textarea "x"
type textarea "6/30/2025 JG 1:50-4:20 - 2 HRS 30 MINS 7/2/2025 JG 2:30-5:00 - 2 HRS 30 MINS 7/…"
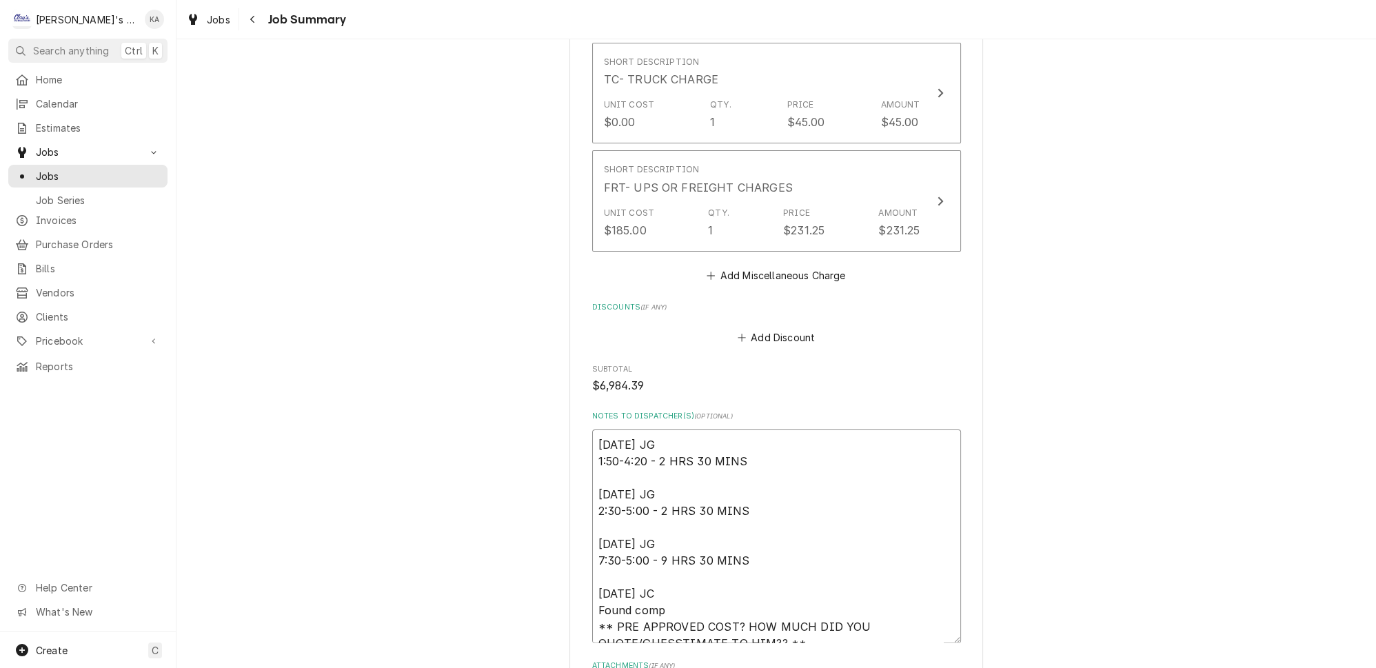
type textarea "x"
type textarea "6/30/2025 JG 1:50-4:20 - 2 HRS 30 MINS 7/2/2025 JG 2:30-5:00 - 2 HRS 30 MINS 7/…"
type textarea "x"
type textarea "6/30/2025 JG 1:50-4:20 - 2 HRS 30 MINS 7/2/2025 JG 2:30-5:00 - 2 HRS 30 MINS 7/…"
type textarea "x"
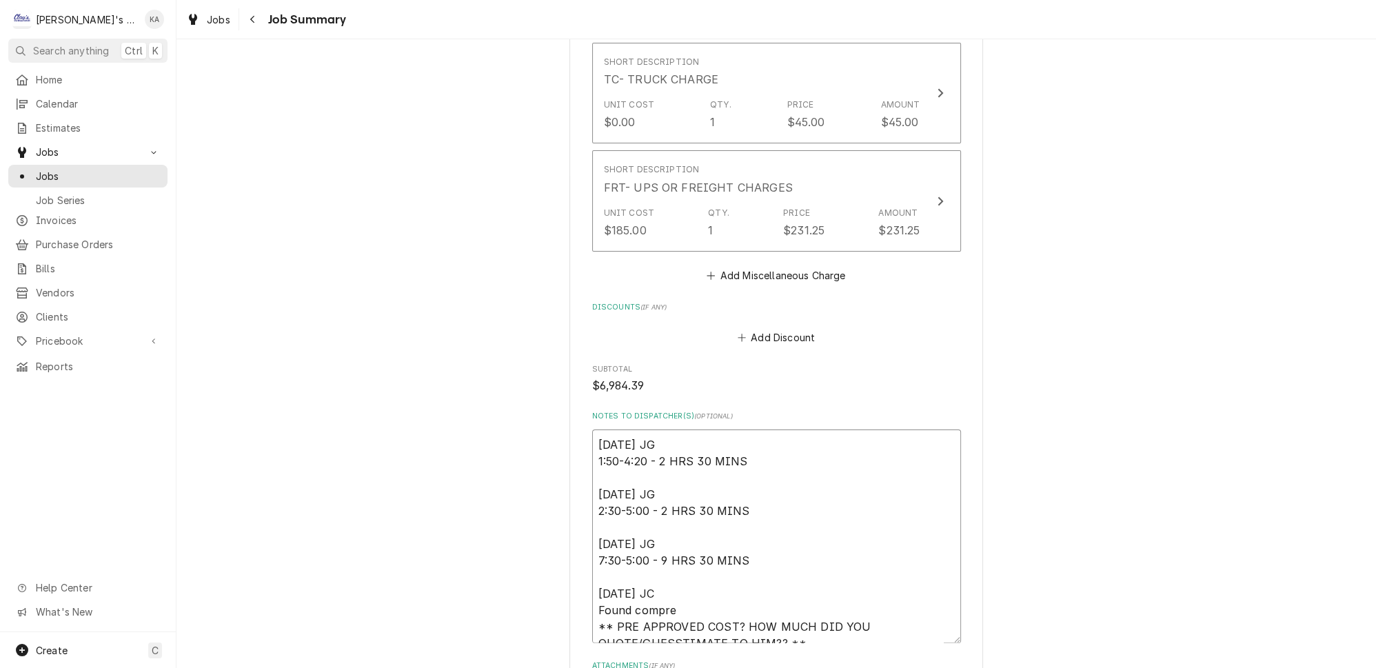
type textarea "6/30/2025 JG 1:50-4:20 - 2 HRS 30 MINS 7/2/2025 JG 2:30-5:00 - 2 HRS 30 MINS 7/…"
type textarea "x"
type textarea "6/30/2025 JG 1:50-4:20 - 2 HRS 30 MINS 7/2/2025 JG 2:30-5:00 - 2 HRS 30 MINS 7/…"
type textarea "x"
type textarea "6/30/2025 JG 1:50-4:20 - 2 HRS 30 MINS 7/2/2025 JG 2:30-5:00 - 2 HRS 30 MINS 7/…"
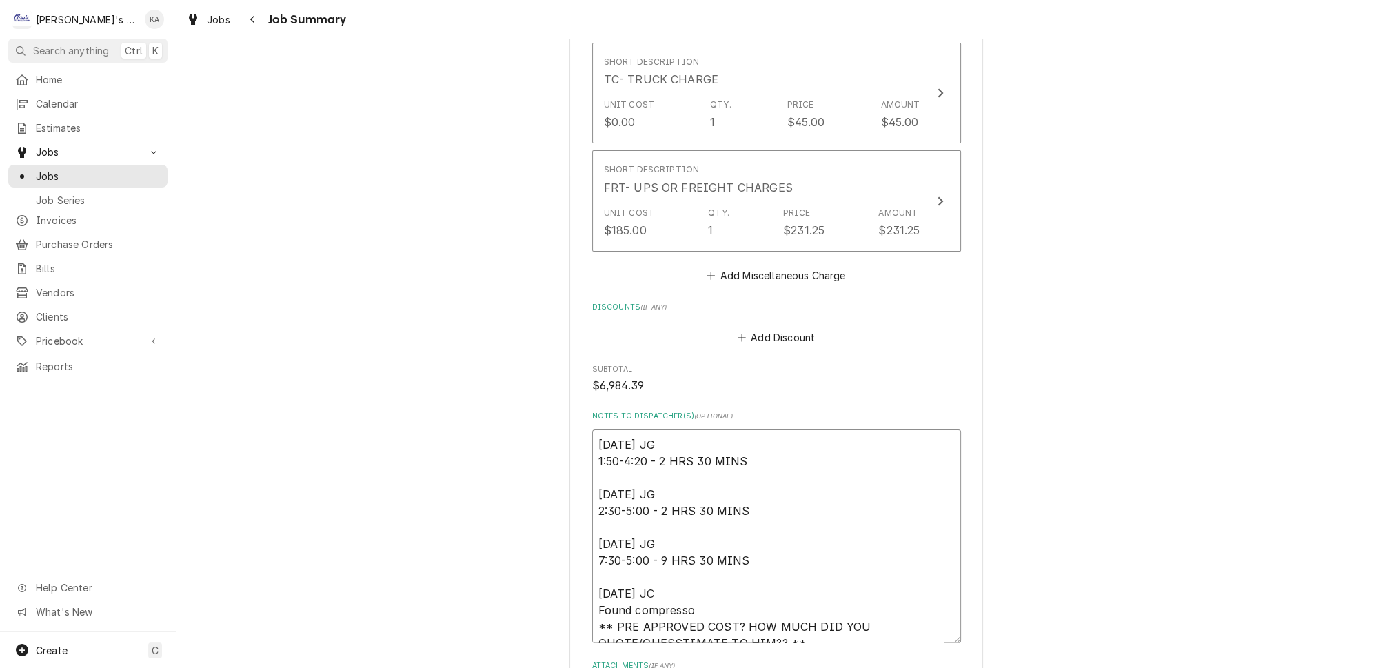
type textarea "x"
type textarea "6/30/2025 JG 1:50-4:20 - 2 HRS 30 MINS 7/2/2025 JG 2:30-5:00 - 2 HRS 30 MINS 7/…"
type textarea "x"
type textarea "6/30/2025 JG 1:50-4:20 - 2 HRS 30 MINS 7/2/2025 JG 2:30-5:00 - 2 HRS 30 MINS 7/…"
type textarea "x"
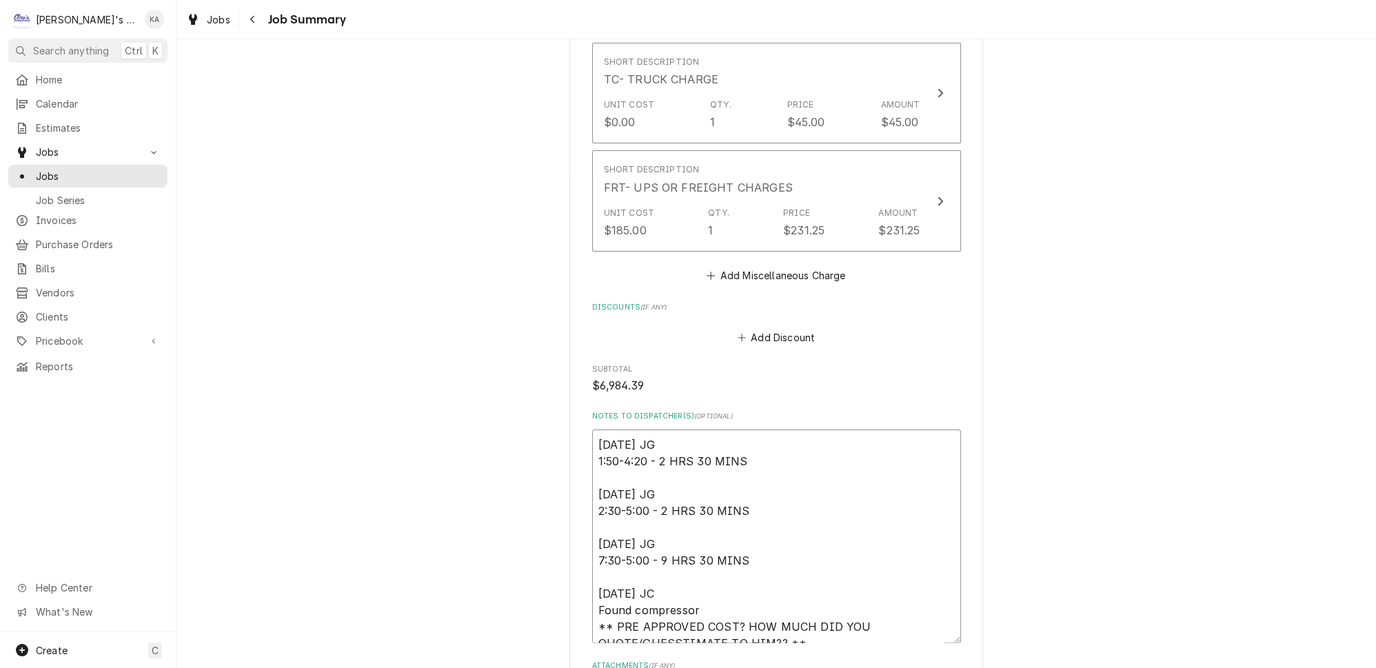
type textarea "6/30/2025 JG 1:50-4:20 - 2 HRS 30 MINS 7/2/2025 JG 2:30-5:00 - 2 HRS 30 MINS 7/…"
type textarea "x"
type textarea "6/30/2025 JG 1:50-4:20 - 2 HRS 30 MINS 7/2/2025 JG 2:30-5:00 - 2 HRS 30 MINS 7/…"
type textarea "x"
type textarea "6/30/2025 JG 1:50-4:20 - 2 HRS 30 MINS 7/2/2025 JG 2:30-5:00 - 2 HRS 30 MINS 7/…"
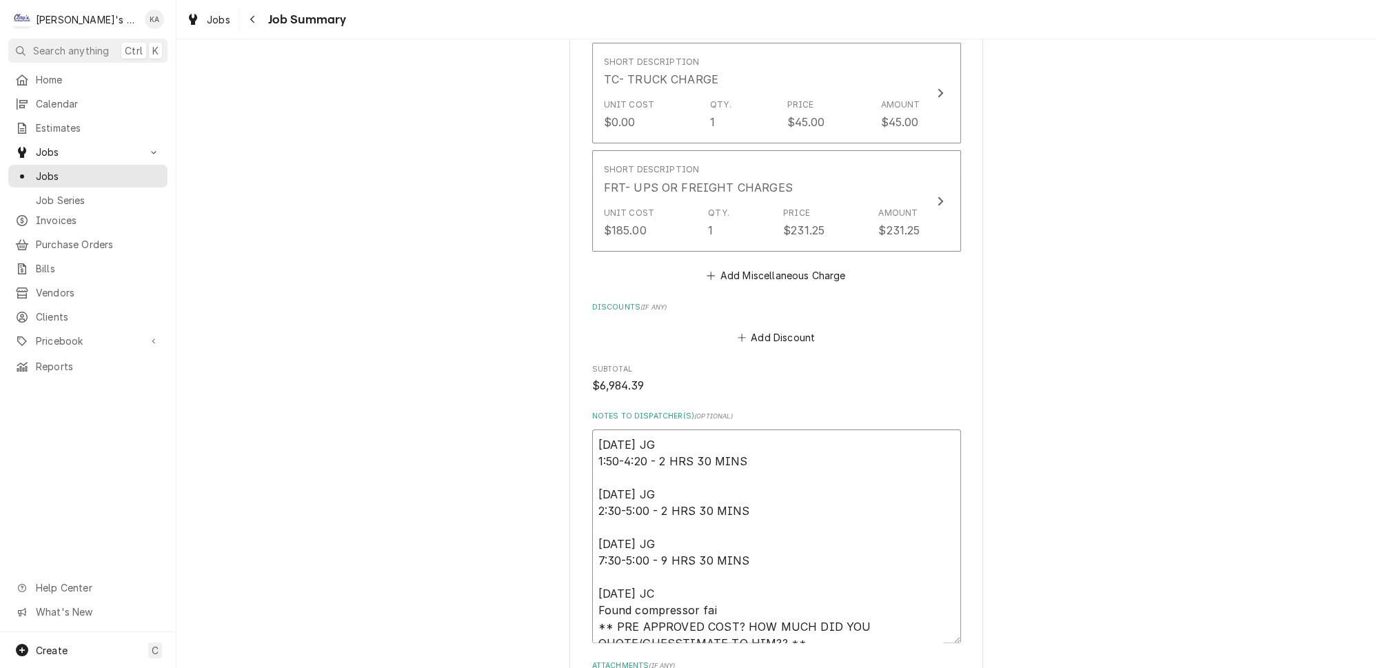
type textarea "x"
type textarea "6/30/2025 JG 1:50-4:20 - 2 HRS 30 MINS 7/2/2025 JG 2:30-5:00 - 2 HRS 30 MINS 7/…"
type textarea "x"
type textarea "6/30/2025 JG 1:50-4:20 - 2 HRS 30 MINS 7/2/2025 JG 2:30-5:00 - 2 HRS 30 MINS 7/…"
type textarea "x"
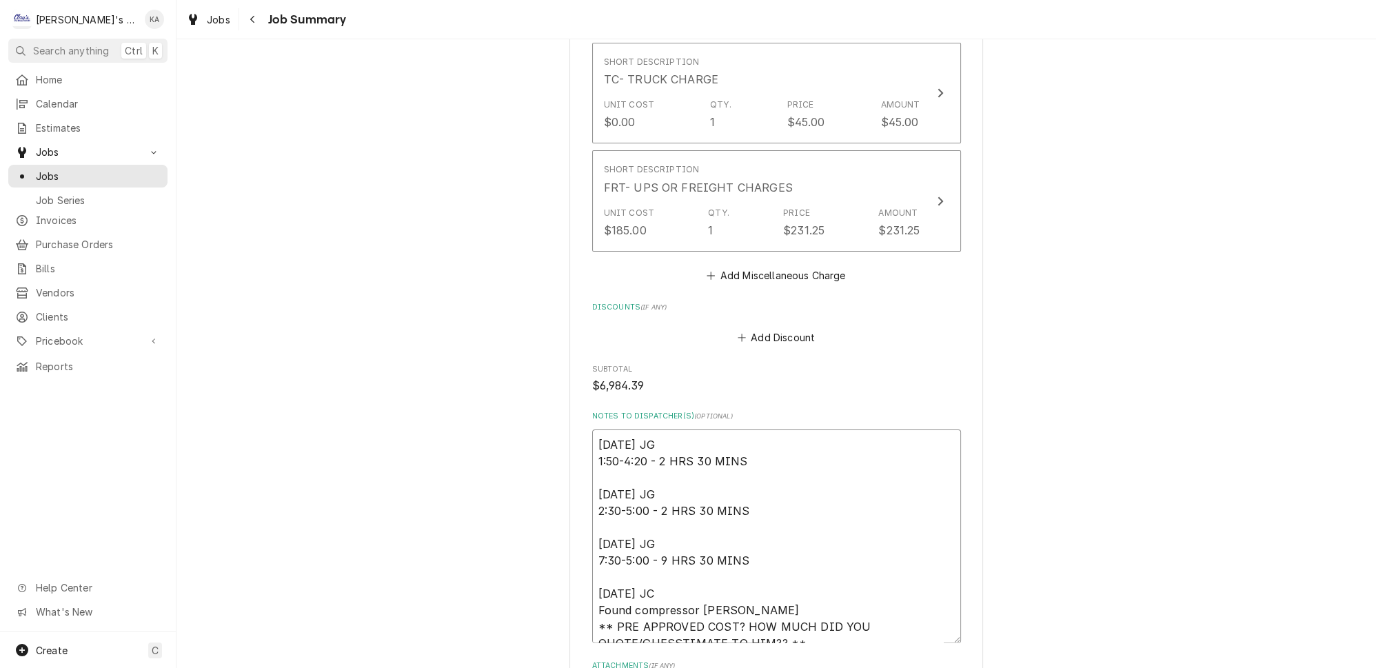
type textarea "6/30/2025 JG 1:50-4:20 - 2 HRS 30 MINS 7/2/2025 JG 2:30-5:00 - 2 HRS 30 MINS 7/…"
type textarea "x"
type textarea "6/30/2025 JG 1:50-4:20 - 2 HRS 30 MINS 7/2/2025 JG 2:30-5:00 - 2 HRS 30 MINS 7/…"
type textarea "x"
type textarea "6/30/2025 JG 1:50-4:20 - 2 HRS 30 MINS 7/2/2025 JG 2:30-5:00 - 2 HRS 30 MINS 7/…"
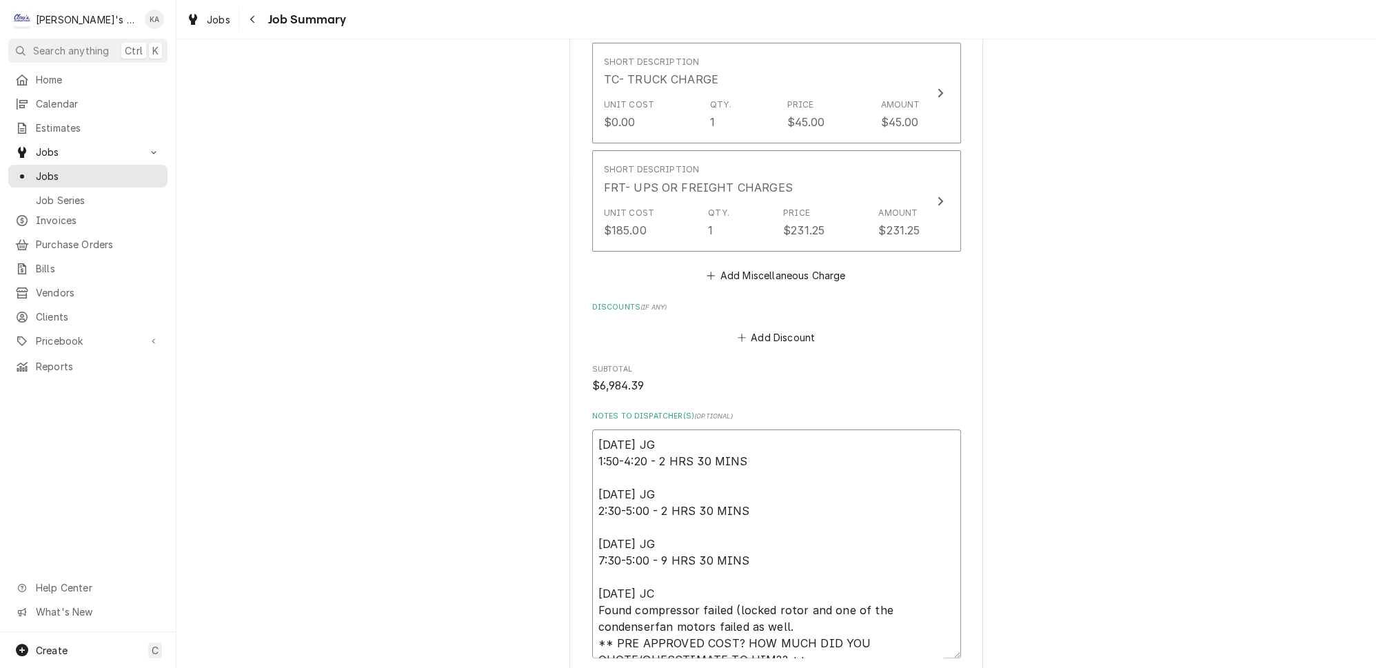
click at [651, 472] on textarea "6/30/2025 JG 1:50-4:20 - 2 HRS 30 MINS 7/2/2025 JG 2:30-5:00 - 2 HRS 30 MINS 7/…" at bounding box center [776, 544] width 369 height 229
click at [750, 472] on textarea "6/30/2025 JG 1:50-4:20 - 2 HRS 30 MINS 7/2/2025 JG 2:30-5:00 - 2 HRS 30 MINS 7/…" at bounding box center [776, 544] width 369 height 229
click at [758, 490] on textarea "6/30/2025 JG 1:50-4:20 - 2 HRS 30 MINS 7/2/2025 JG 2:30-5:00 - 2 HRS 30 MINS 7/…" at bounding box center [776, 552] width 369 height 245
click at [792, 490] on textarea "6/30/2025 JG 1:50-4:20 - 2 HRS 30 MINS 7/2/2025 JG 2:30-5:00 - 2 HRS 30 MINS 7/…" at bounding box center [776, 552] width 369 height 245
click at [755, 490] on textarea "6/30/2025 JG 1:50-4:20 - 2 HRS 30 MINS 7/2/2025 JG 2:30-5:00 - 2 HRS 30 MINS 7/…" at bounding box center [776, 552] width 369 height 245
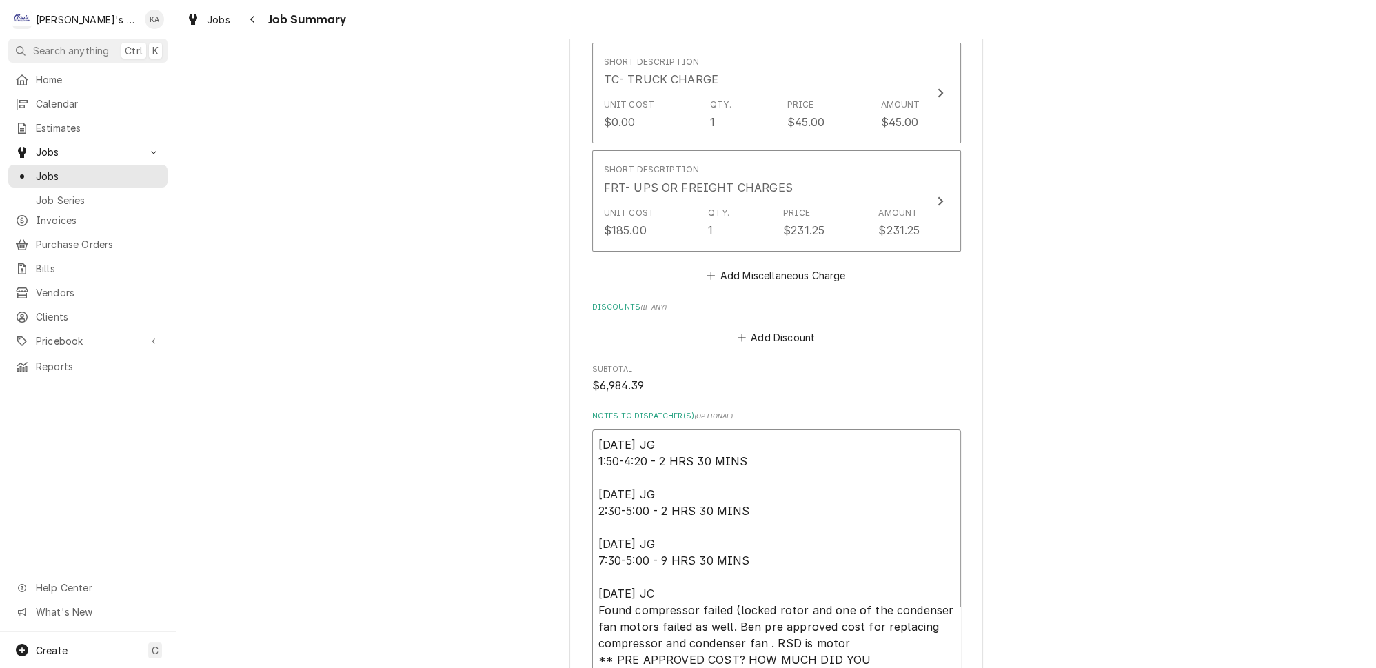
drag, startPoint x: 829, startPoint y: 489, endPoint x: 799, endPoint y: 490, distance: 29.7
click at [799, 490] on textarea "6/30/2025 JG 1:50-4:20 - 2 HRS 30 MINS 7/2/2025 JG 2:30-5:00 - 2 HRS 30 MINS 7/…" at bounding box center [776, 552] width 369 height 245
click at [844, 484] on textarea "6/30/2025 JG 1:50-4:20 - 2 HRS 30 MINS 7/2/2025 JG 2:30-5:00 - 2 HRS 30 MINS 7/…" at bounding box center [776, 552] width 369 height 245
click at [667, 441] on textarea "6/30/2025 JG 1:50-4:20 - 2 HRS 30 MINS 7/2/2025 JG 2:30-5:00 - 2 HRS 30 MINS 7/…" at bounding box center [776, 560] width 369 height 260
click at [596, 440] on textarea "6/30/2025 JG 1:50-4:20 - 2 HRS 30 MINS 7/2/2025 JG 2:30-5:00 - 2 HRS 30 MINS 7/…" at bounding box center [776, 560] width 369 height 260
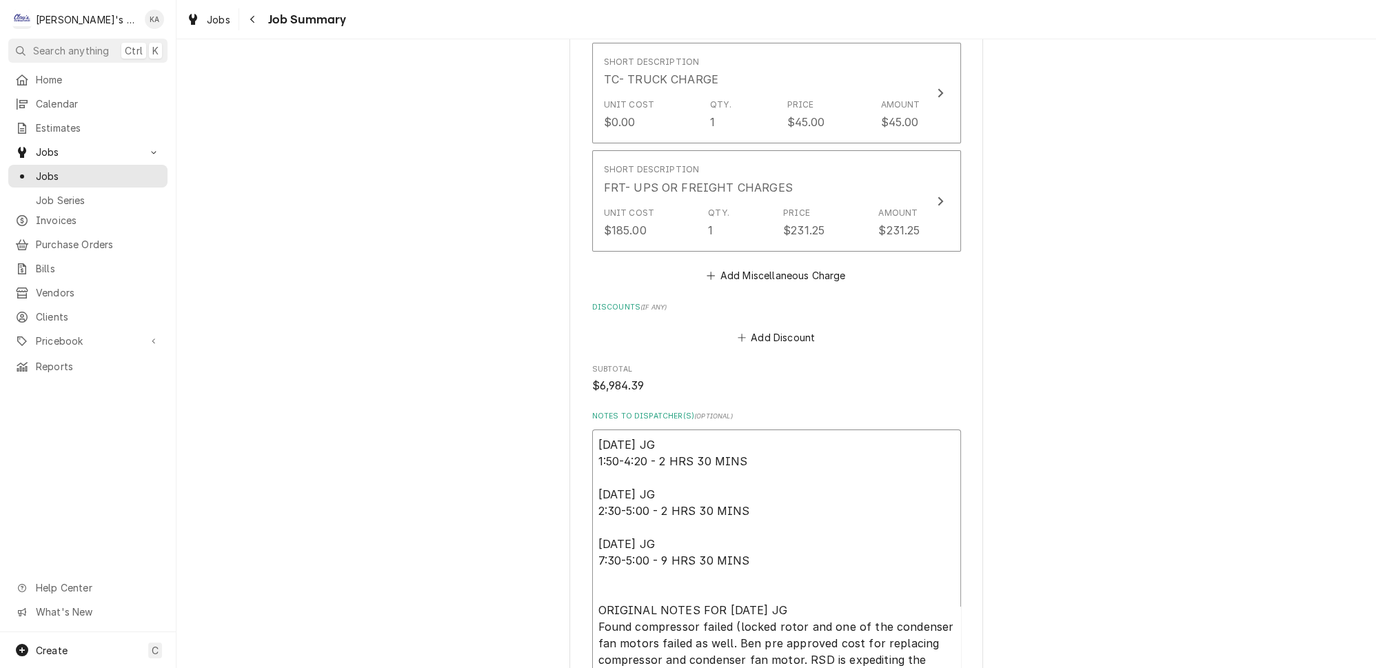
click at [678, 519] on textarea "6/30/2025 JG 1:50-4:20 - 2 HRS 30 MINS 7/2/2025 JG 2:30-5:00 - 2 HRS 30 MINS 7/…" at bounding box center [776, 568] width 369 height 276
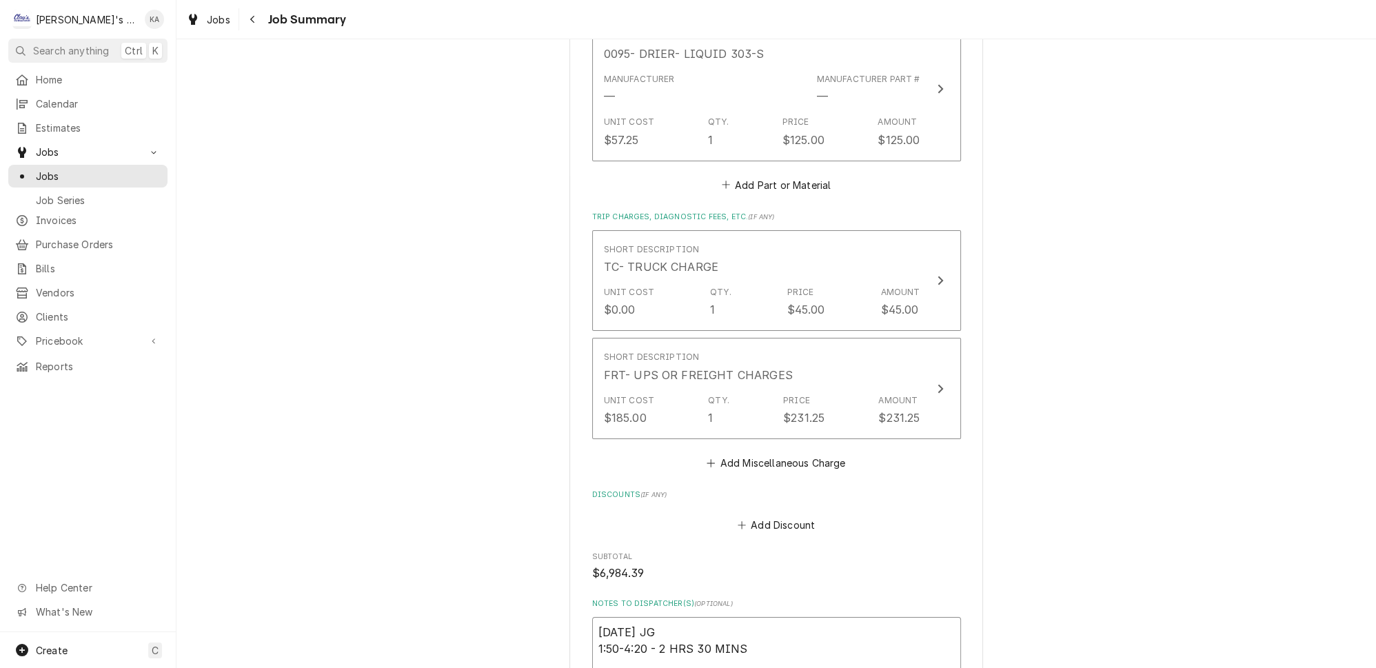
scroll to position [4433, 0]
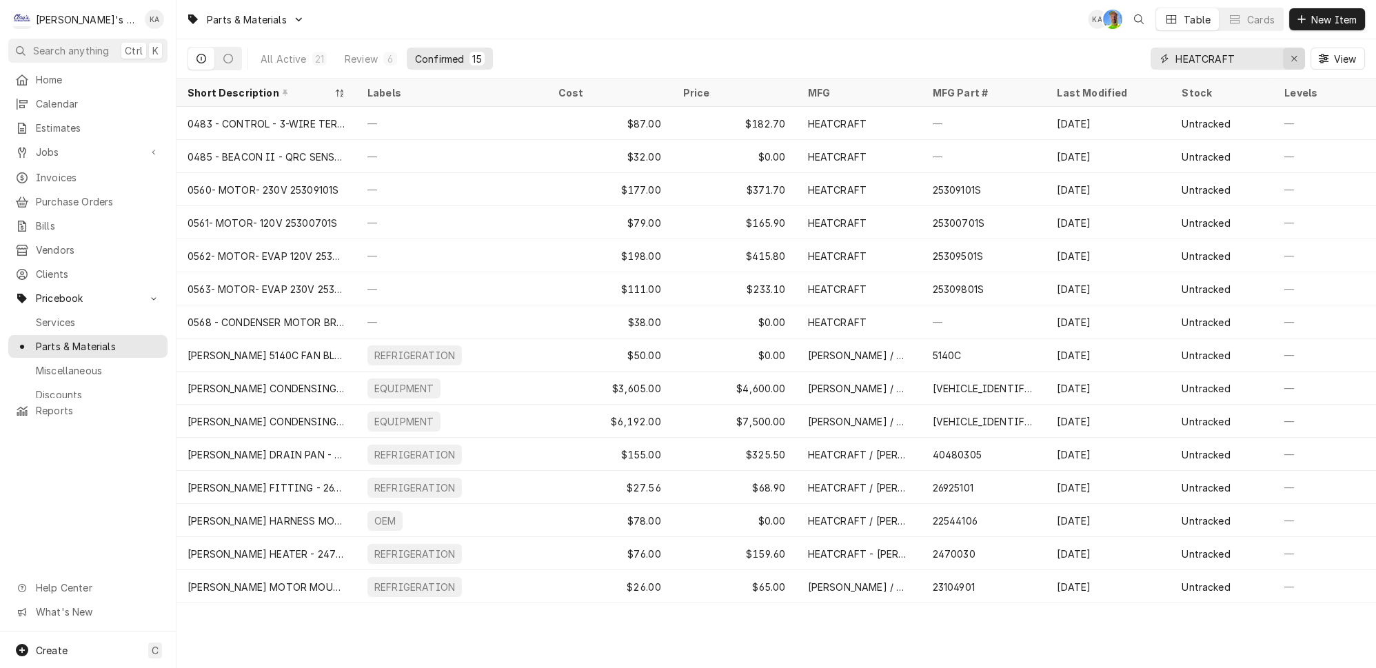
click at [1297, 54] on icon "Erase input" at bounding box center [1295, 59] width 8 height 10
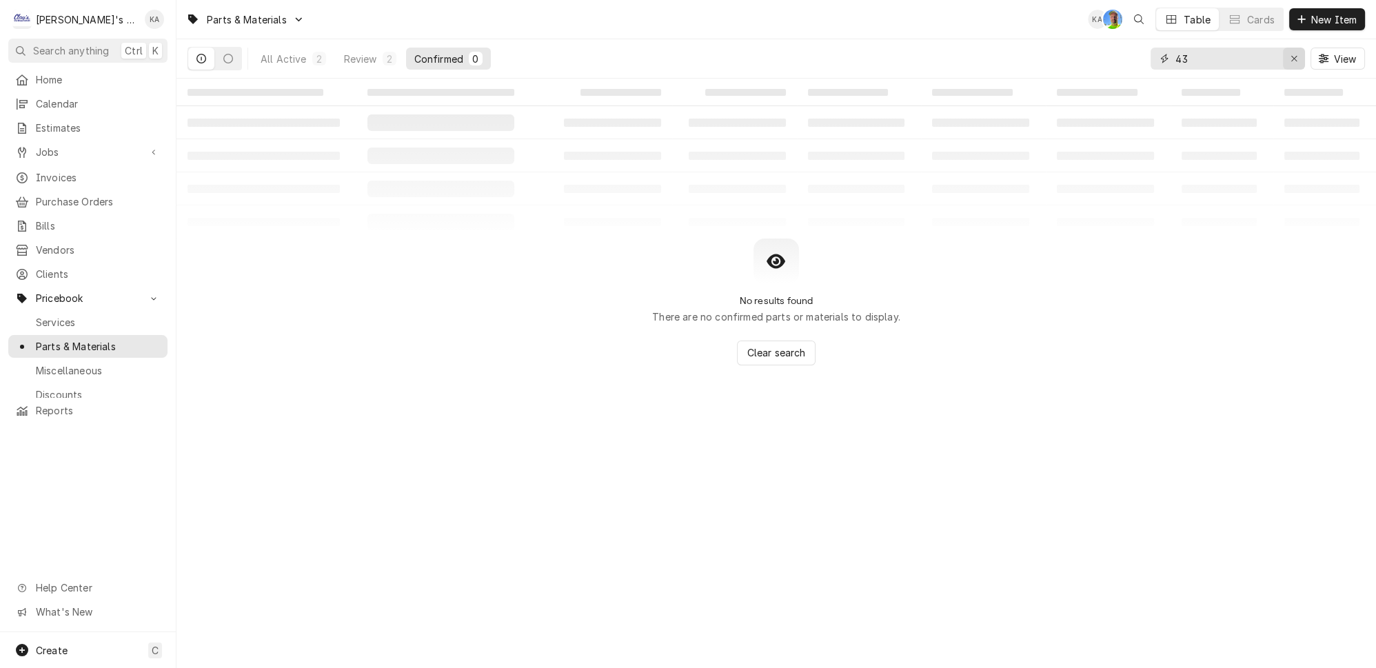
type input "4"
type input "H"
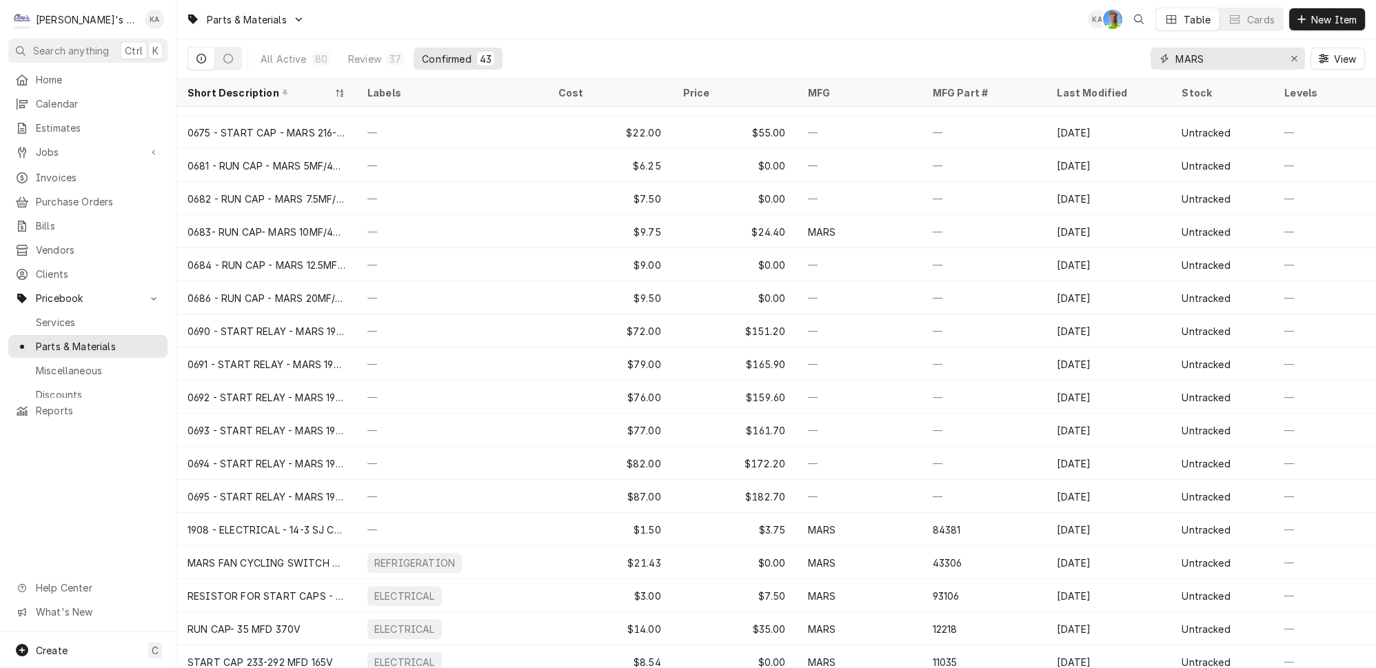
scroll to position [852, 0]
type input "MARS"
click at [1297, 57] on icon "Erase input" at bounding box center [1294, 59] width 6 height 6
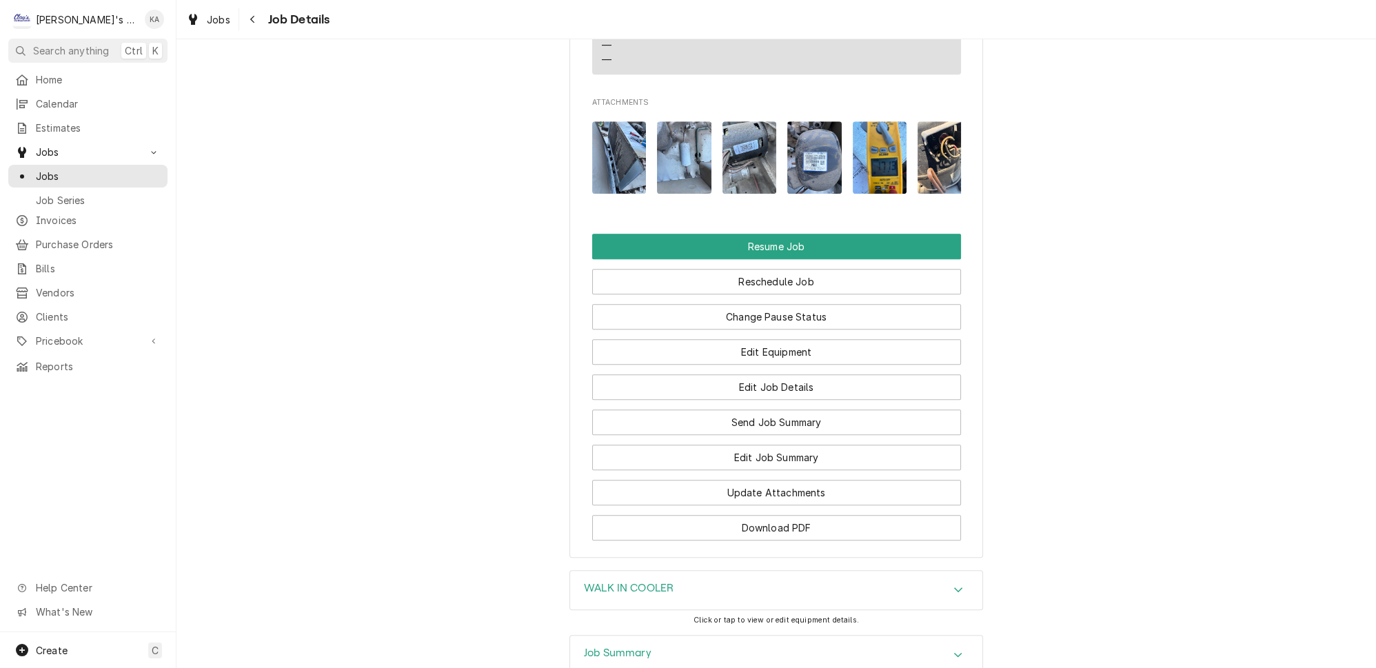
scroll to position [2077, 0]
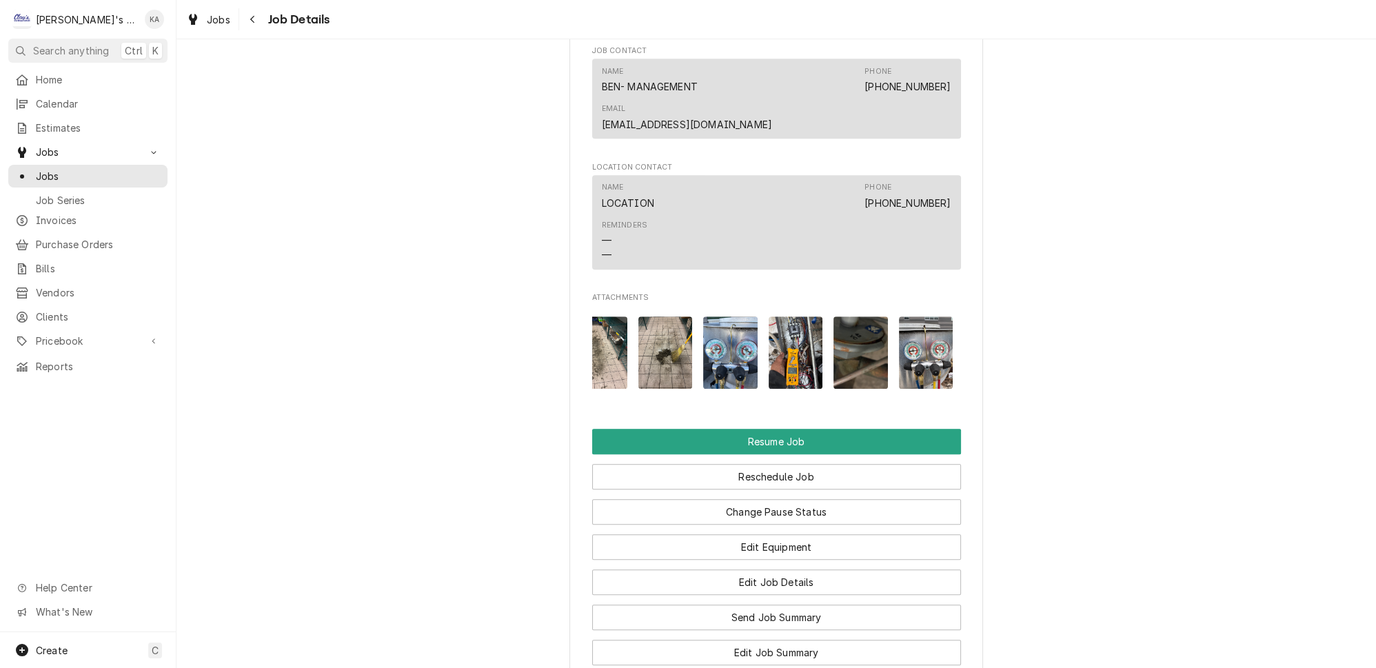
scroll to position [0, 997]
click at [963, 316] on img "Attachments" at bounding box center [990, 352] width 54 height 72
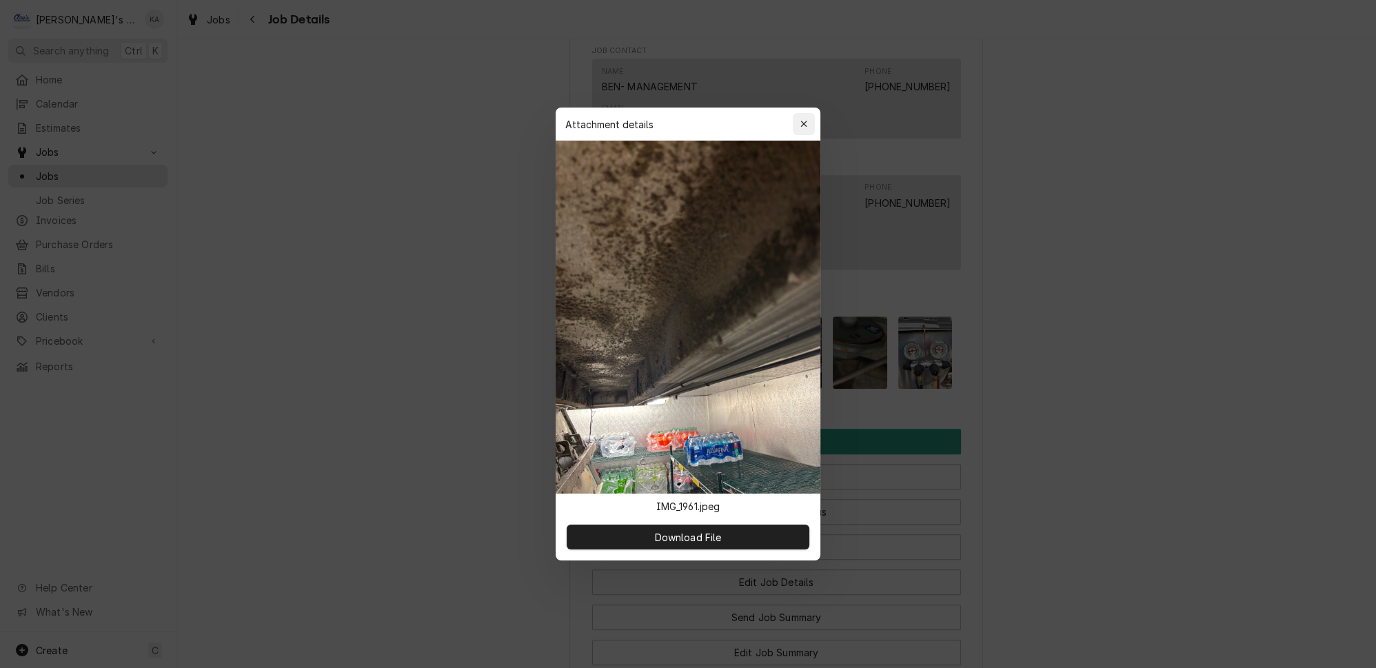
click at [801, 127] on icon "button" at bounding box center [804, 124] width 6 height 6
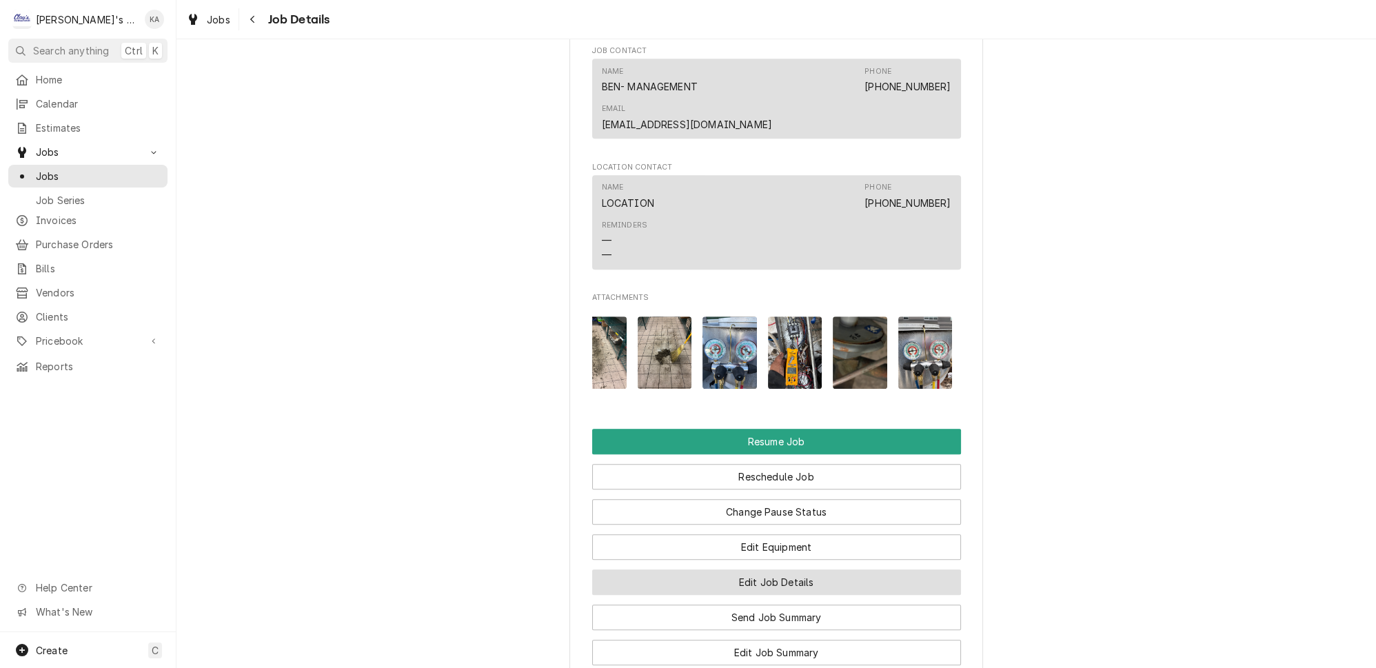
click at [761, 570] on button "Edit Job Details" at bounding box center [776, 583] width 369 height 26
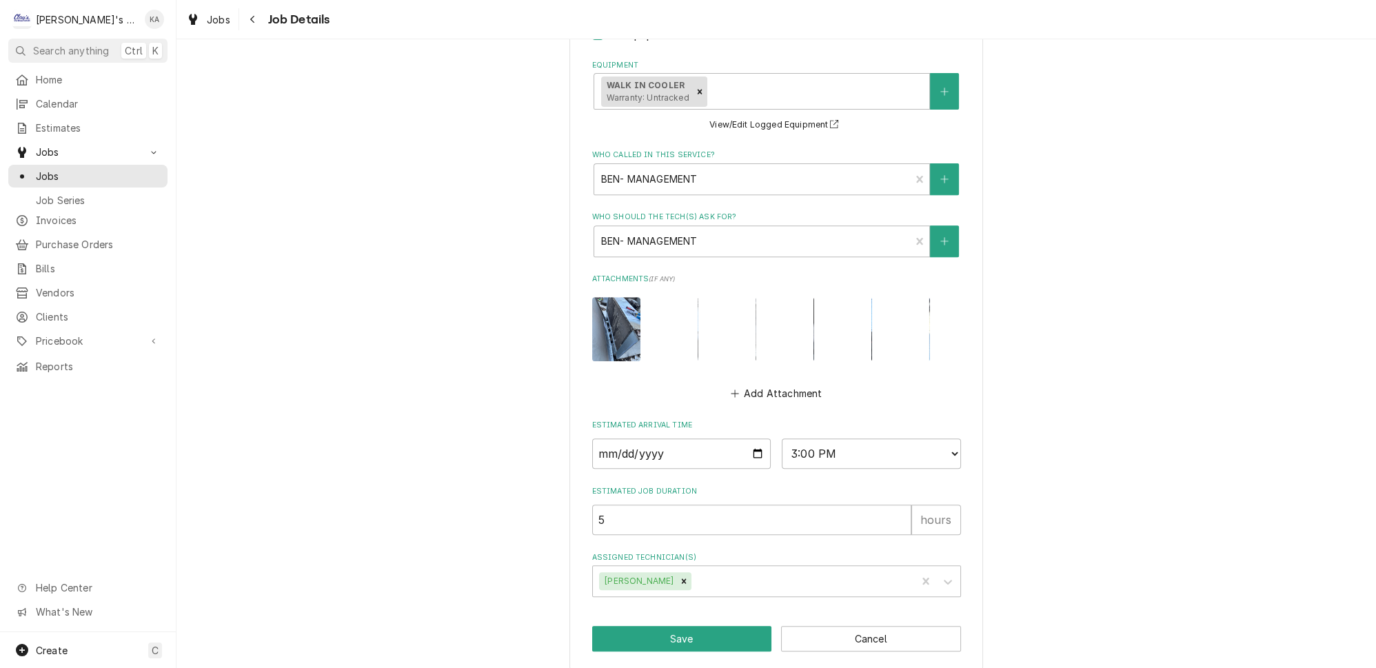
scroll to position [958, 0]
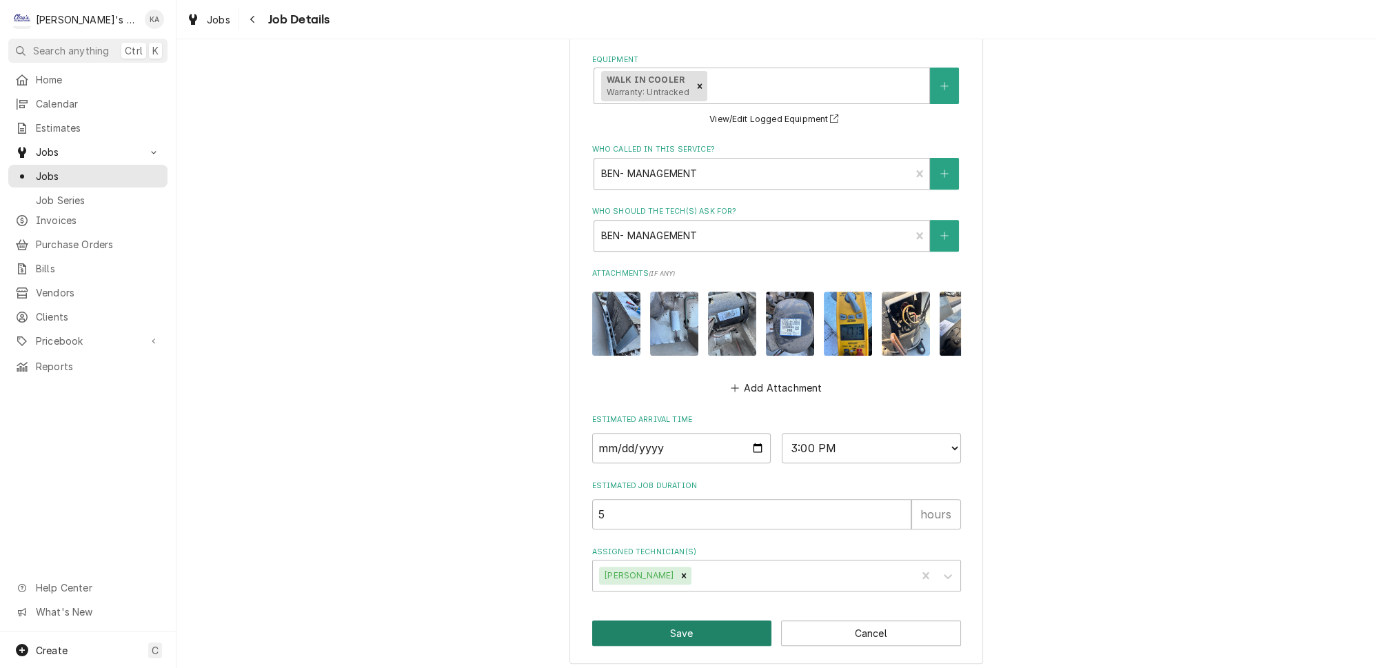
click at [687, 627] on button "Save" at bounding box center [682, 634] width 180 height 26
type textarea "x"
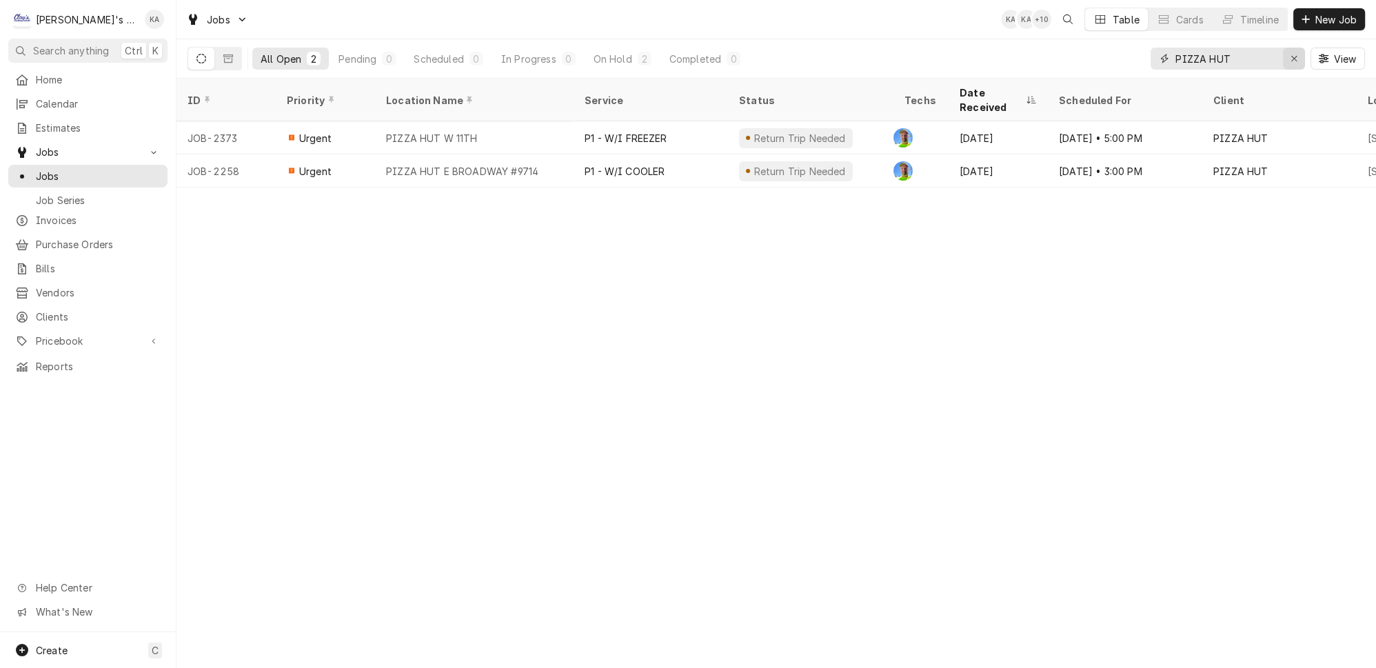
click at [1298, 54] on icon "Erase input" at bounding box center [1295, 59] width 8 height 10
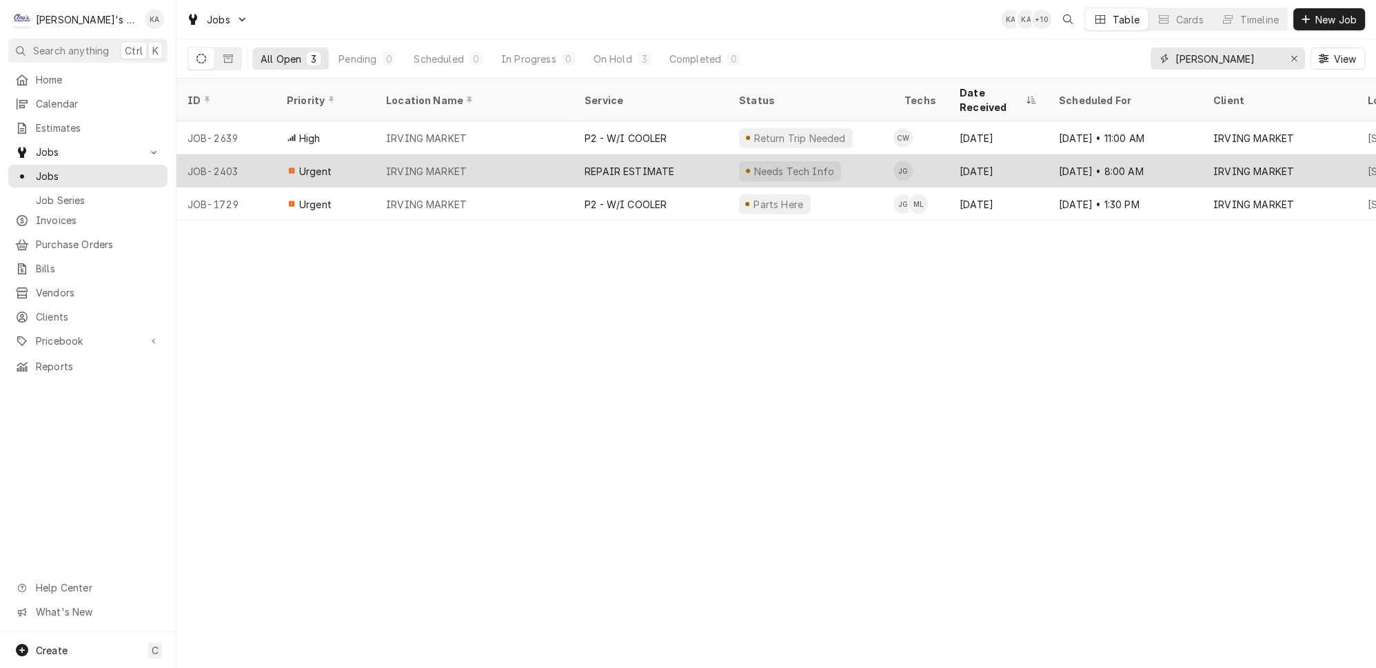
type input "[PERSON_NAME]"
click at [479, 154] on div "IRVING MARKET" at bounding box center [474, 170] width 199 height 33
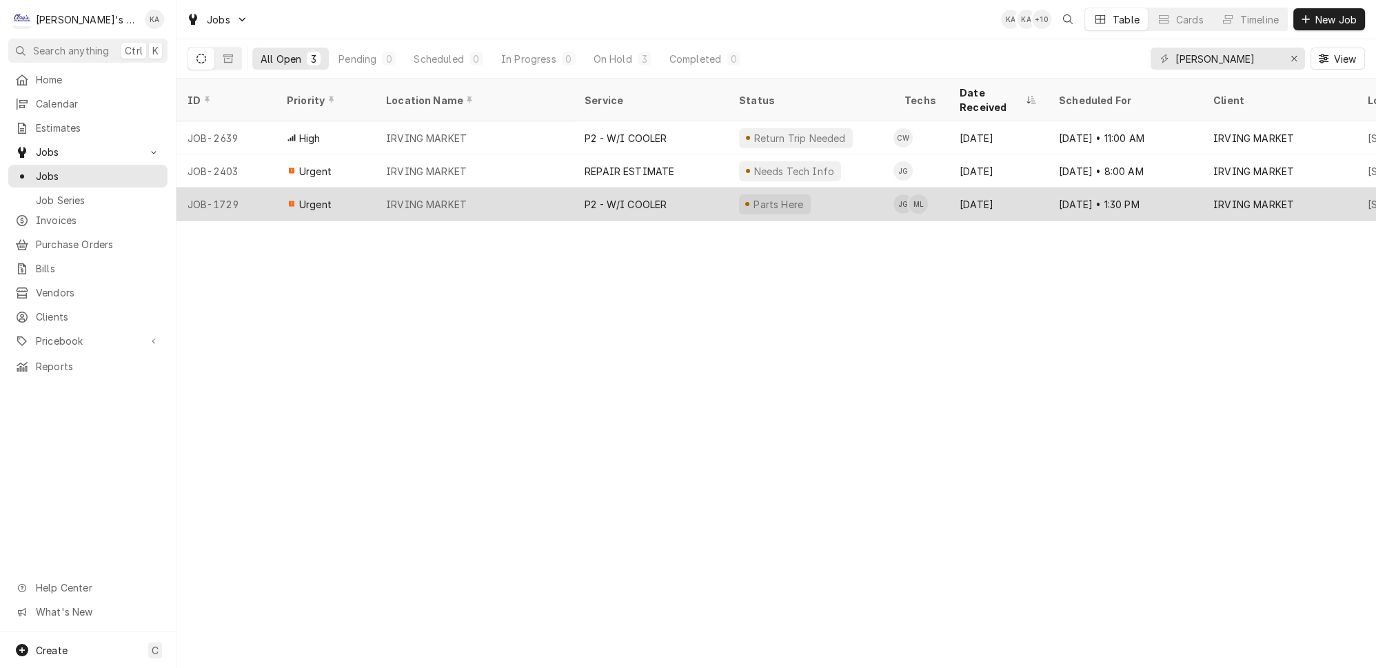
click at [503, 188] on div "IRVING MARKET" at bounding box center [474, 204] width 199 height 33
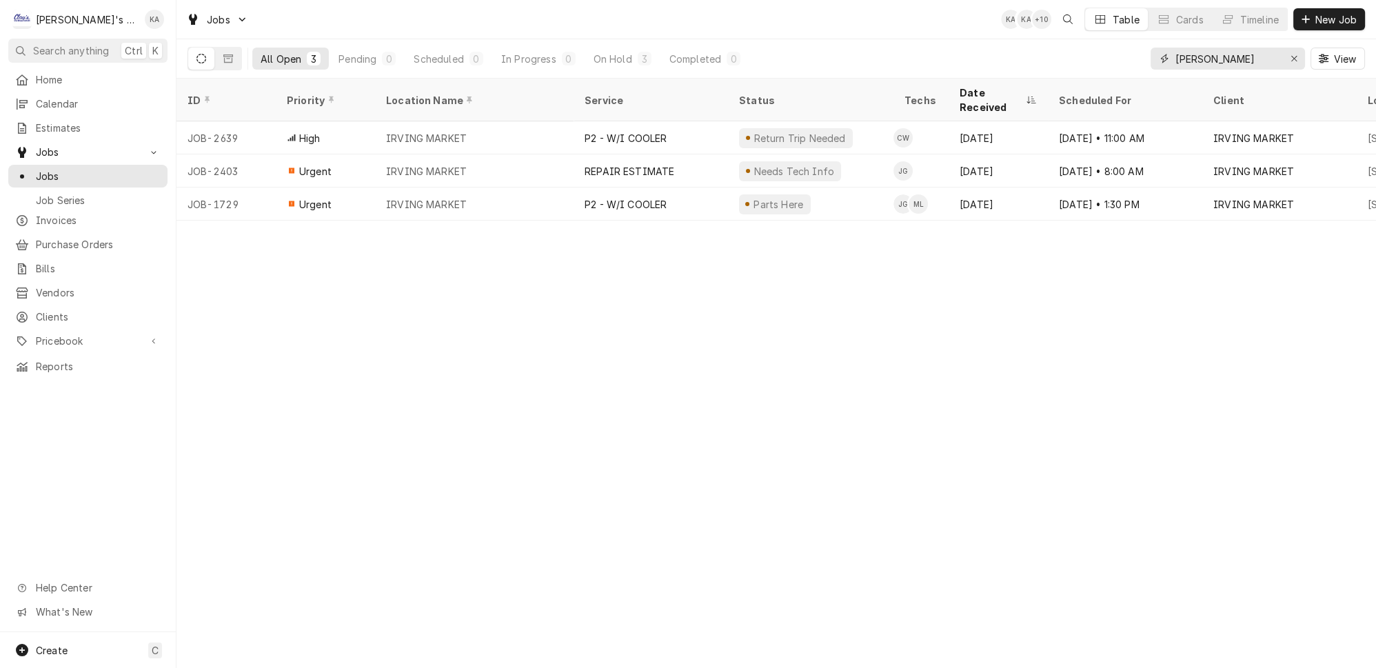
click at [1296, 54] on icon "Erase input" at bounding box center [1295, 59] width 8 height 10
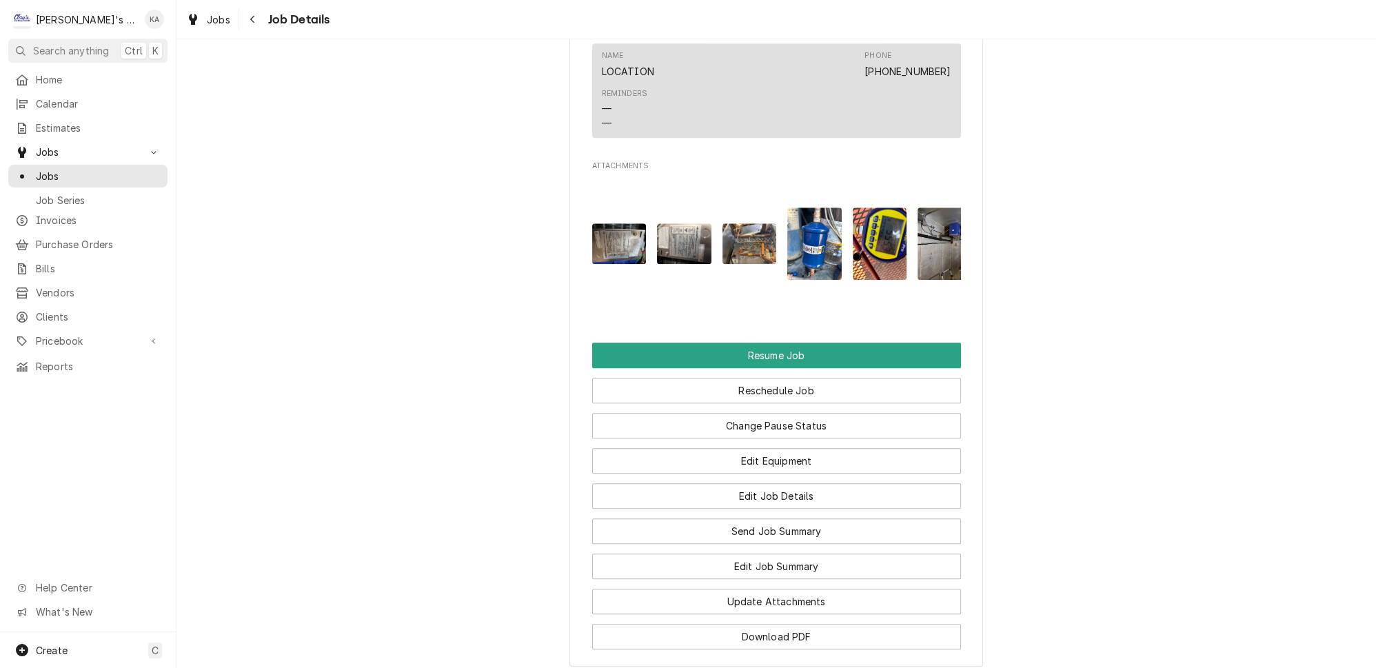
scroll to position [2497, 0]
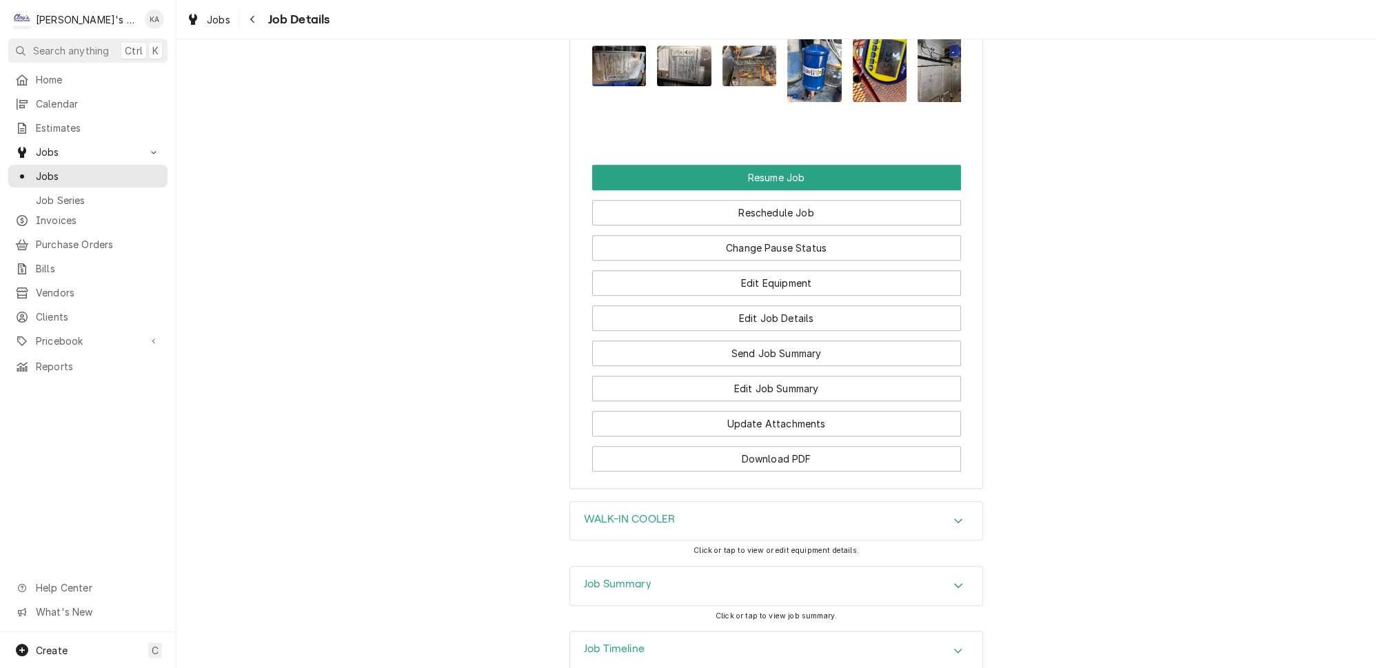
click at [954, 645] on icon "Accordion Header" at bounding box center [959, 650] width 10 height 11
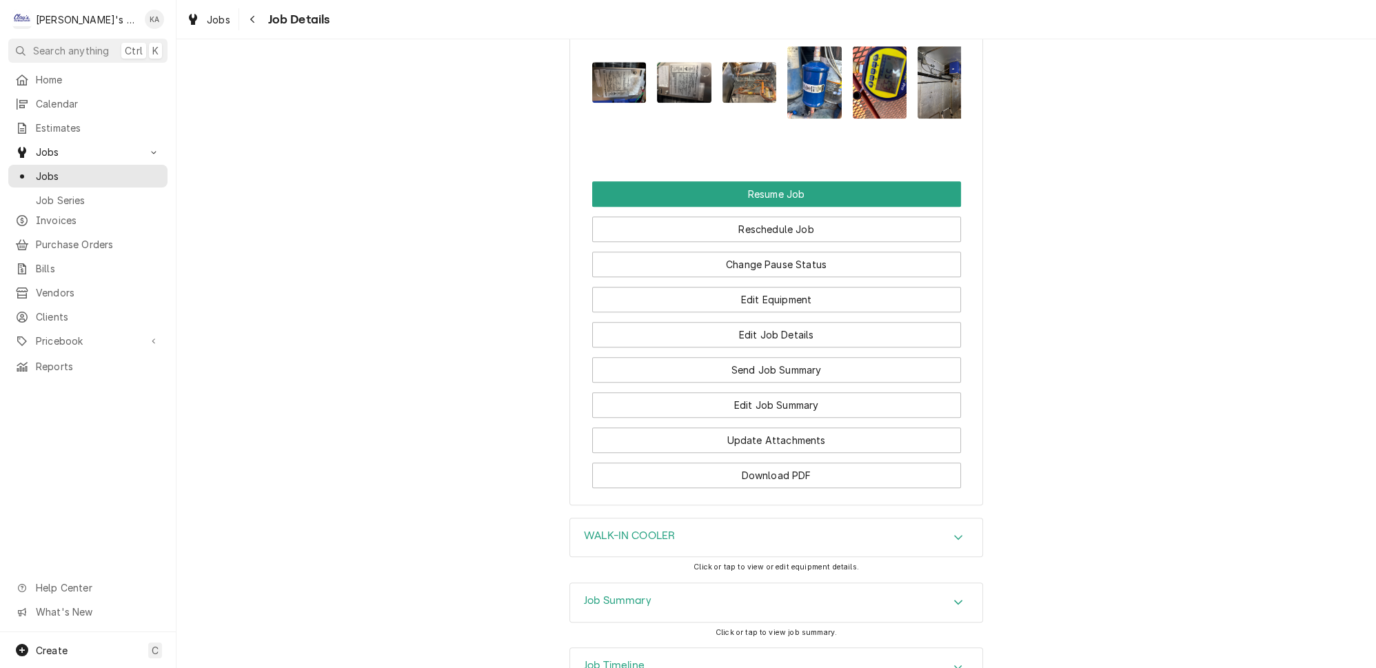
scroll to position [2417, 0]
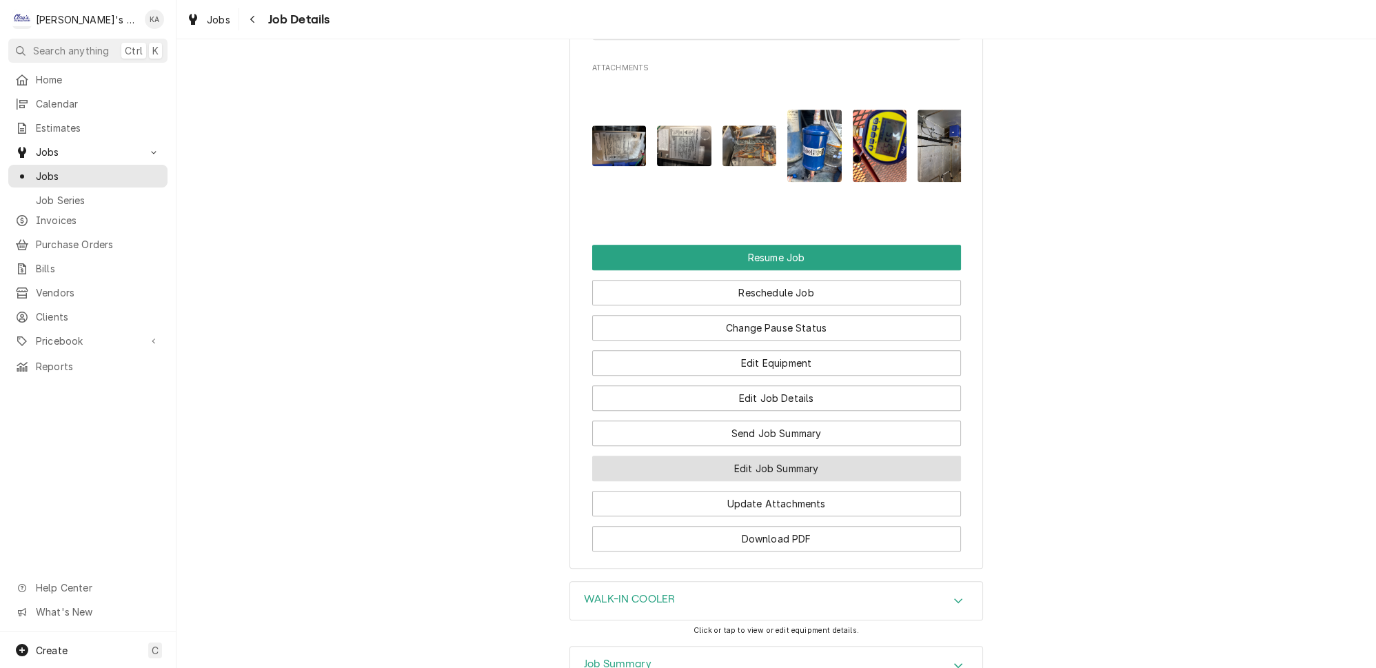
click at [815, 456] on button "Edit Job Summary" at bounding box center [776, 469] width 369 height 26
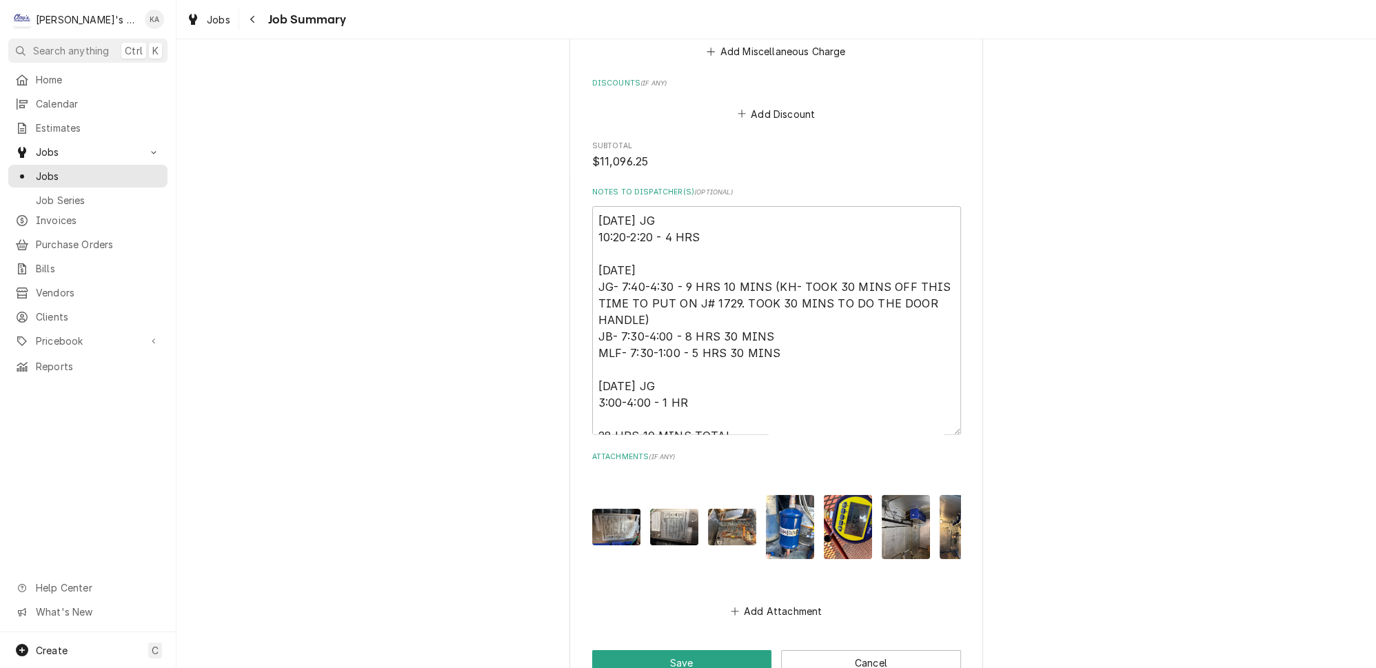
scroll to position [3194, 0]
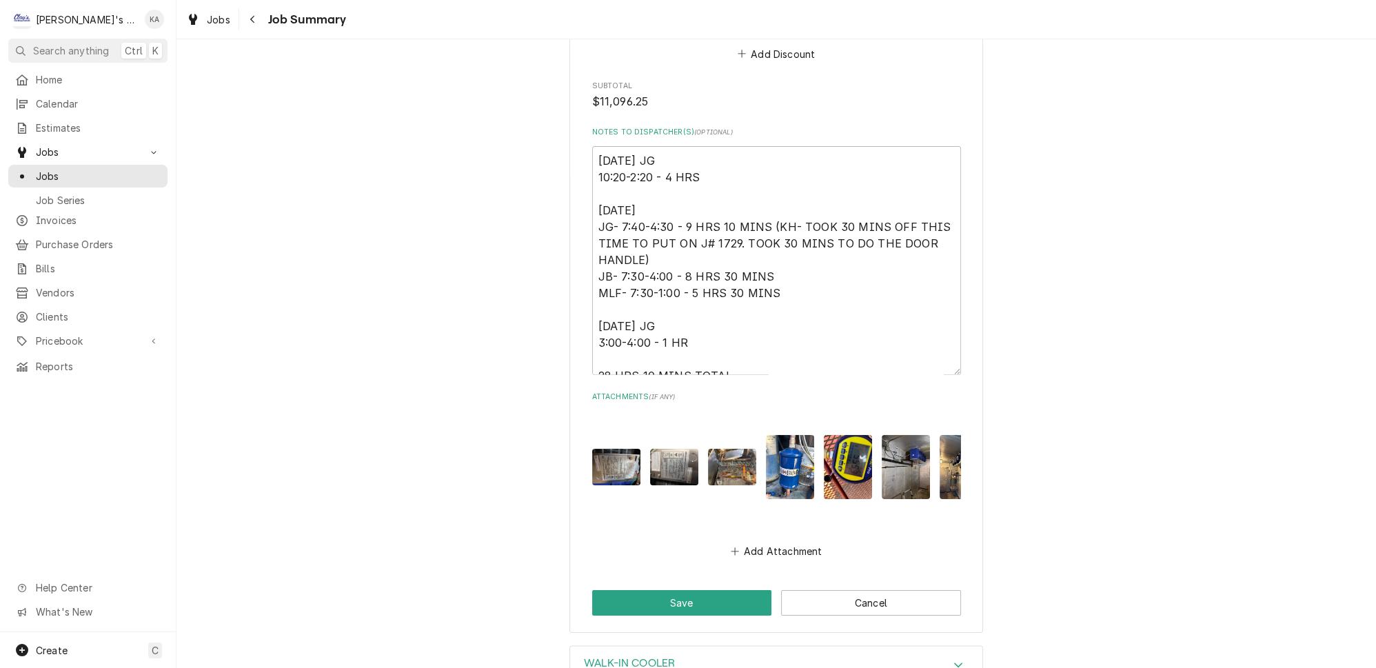
click at [767, 435] on img "Attachments" at bounding box center [790, 467] width 48 height 64
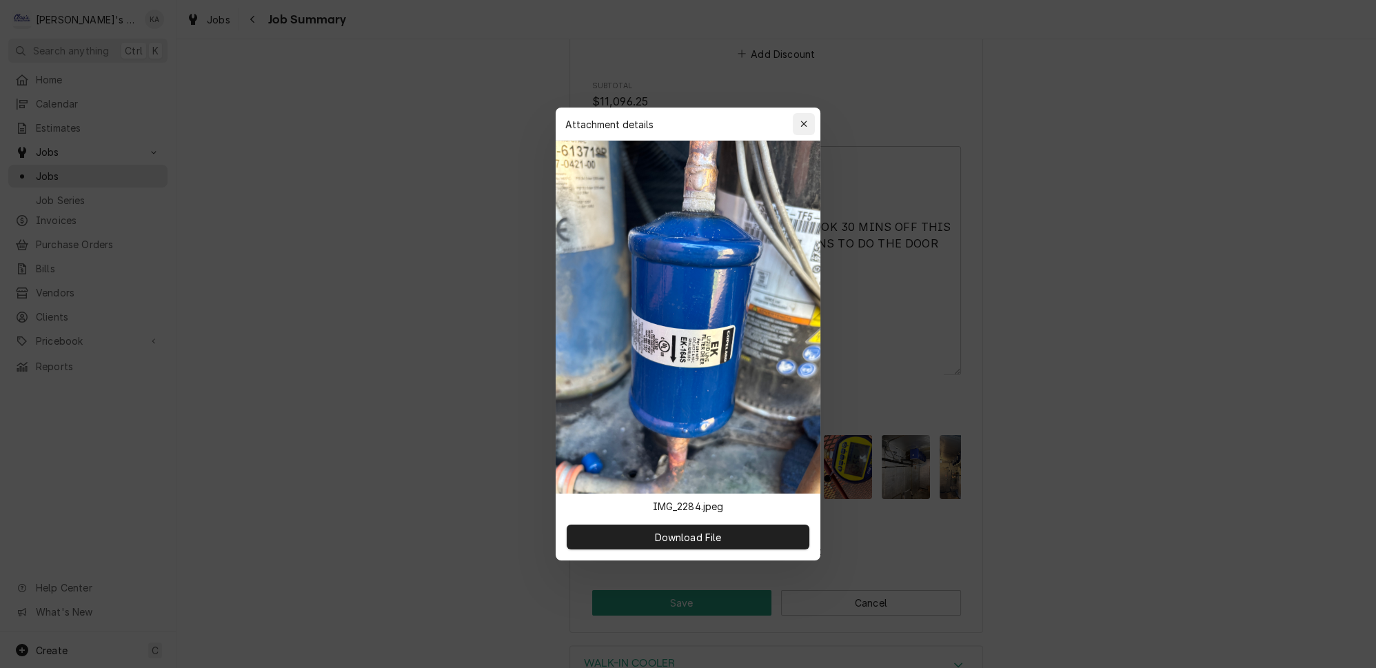
click at [801, 129] on icon "button" at bounding box center [805, 124] width 8 height 10
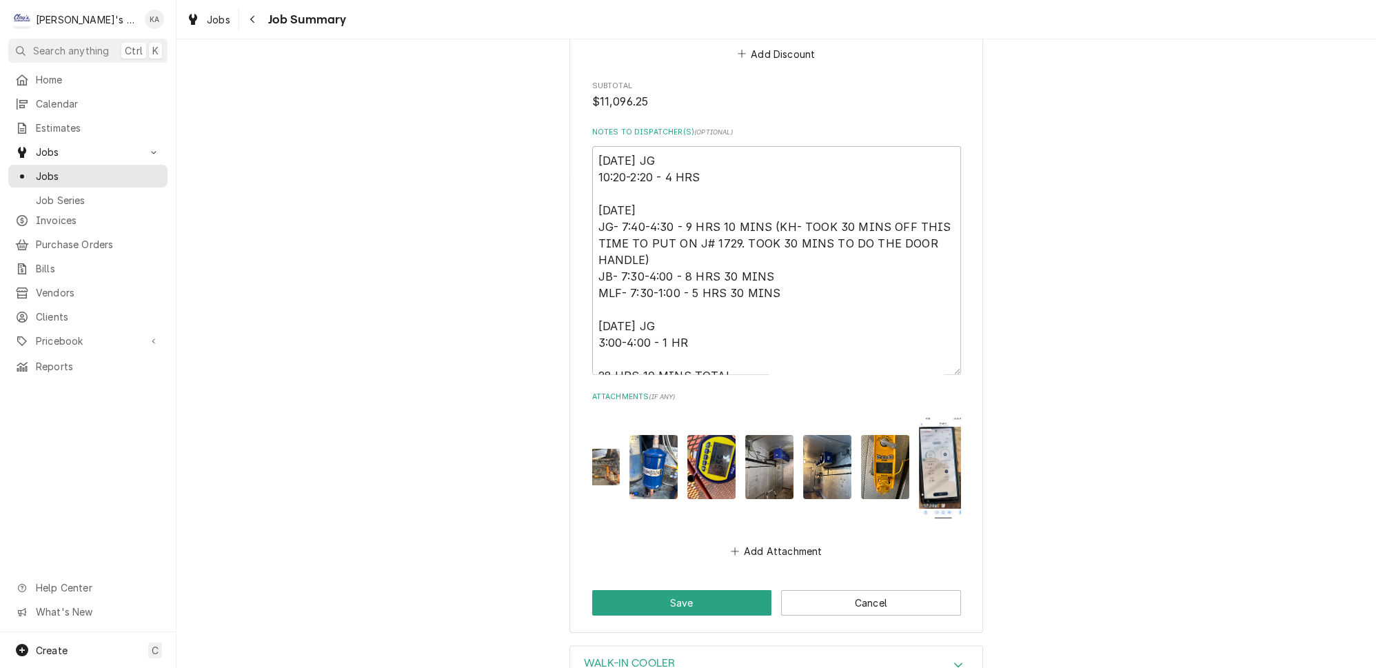
scroll to position [0, 142]
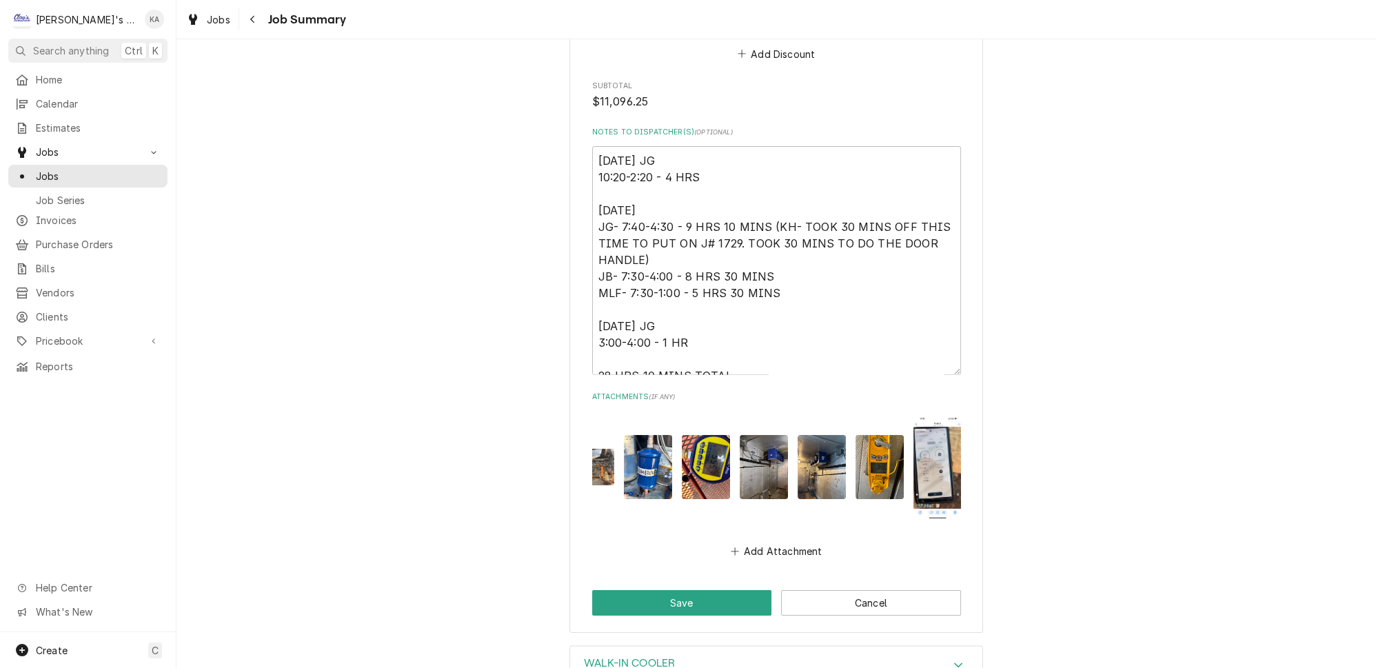
click at [740, 435] on img "Attachments" at bounding box center [764, 467] width 48 height 64
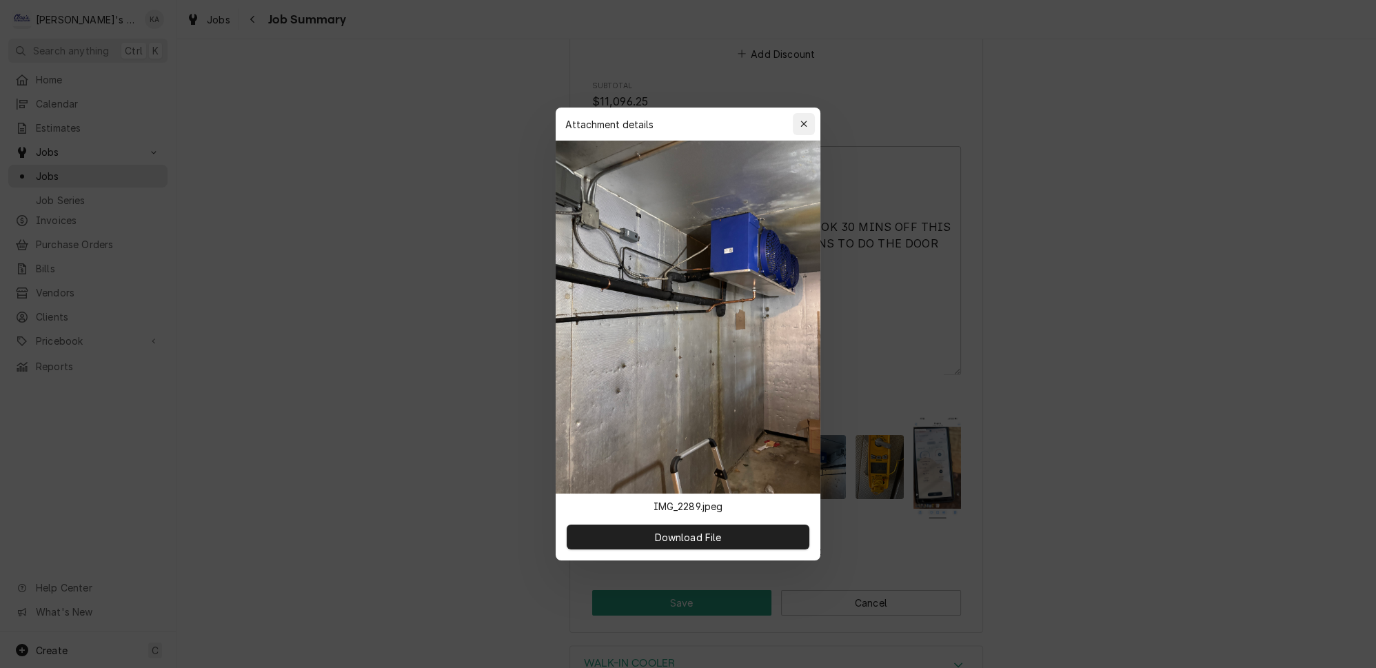
click at [801, 129] on icon "button" at bounding box center [805, 124] width 8 height 10
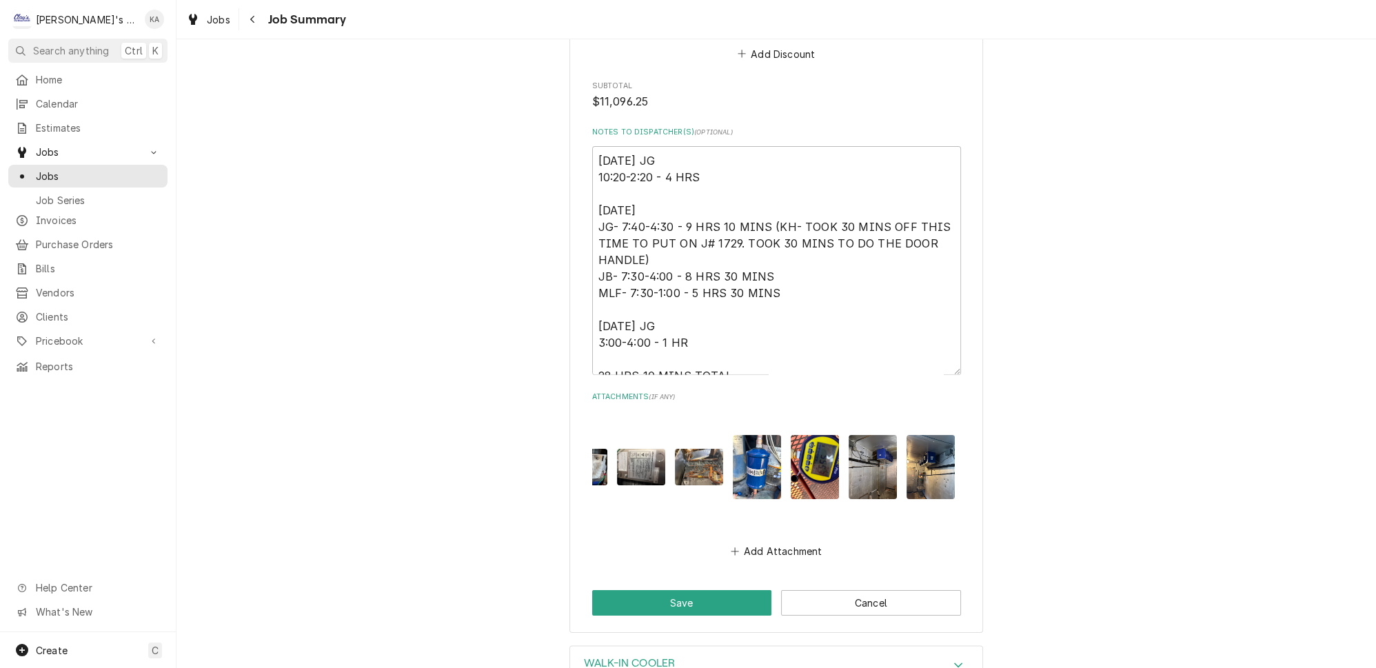
scroll to position [0, 0]
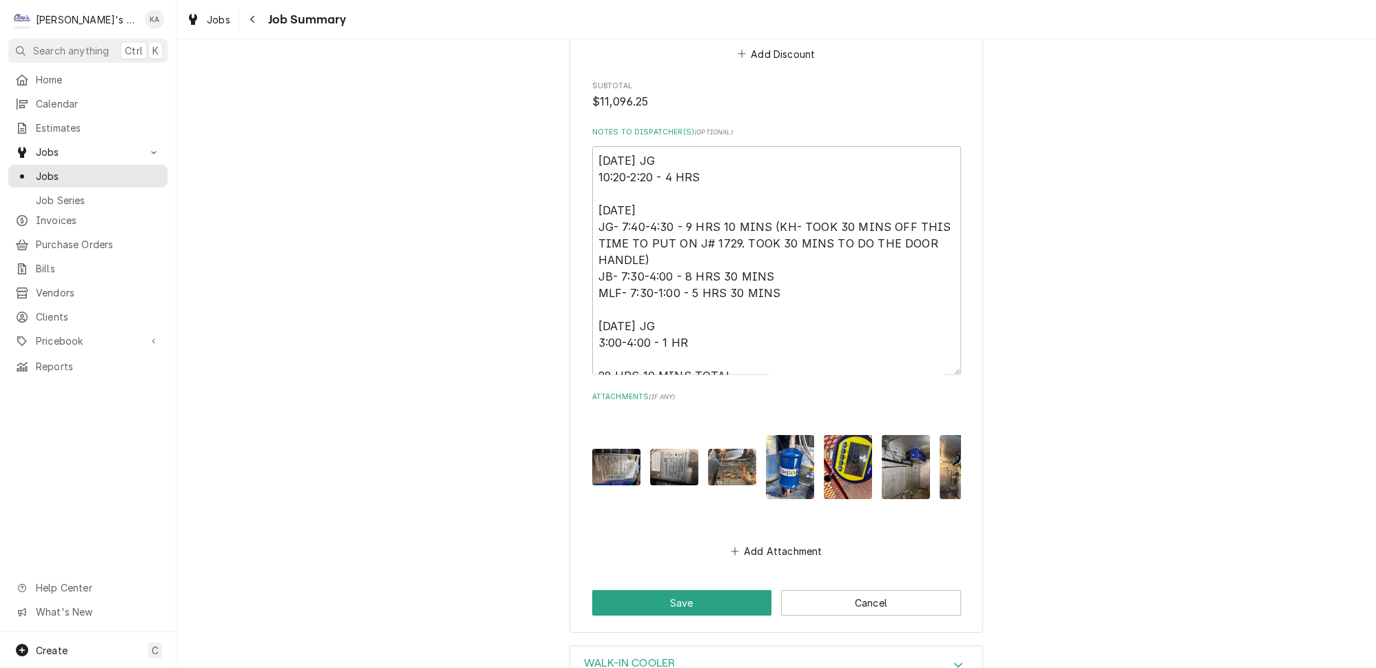
click at [716, 449] on img "Attachments" at bounding box center [732, 467] width 48 height 37
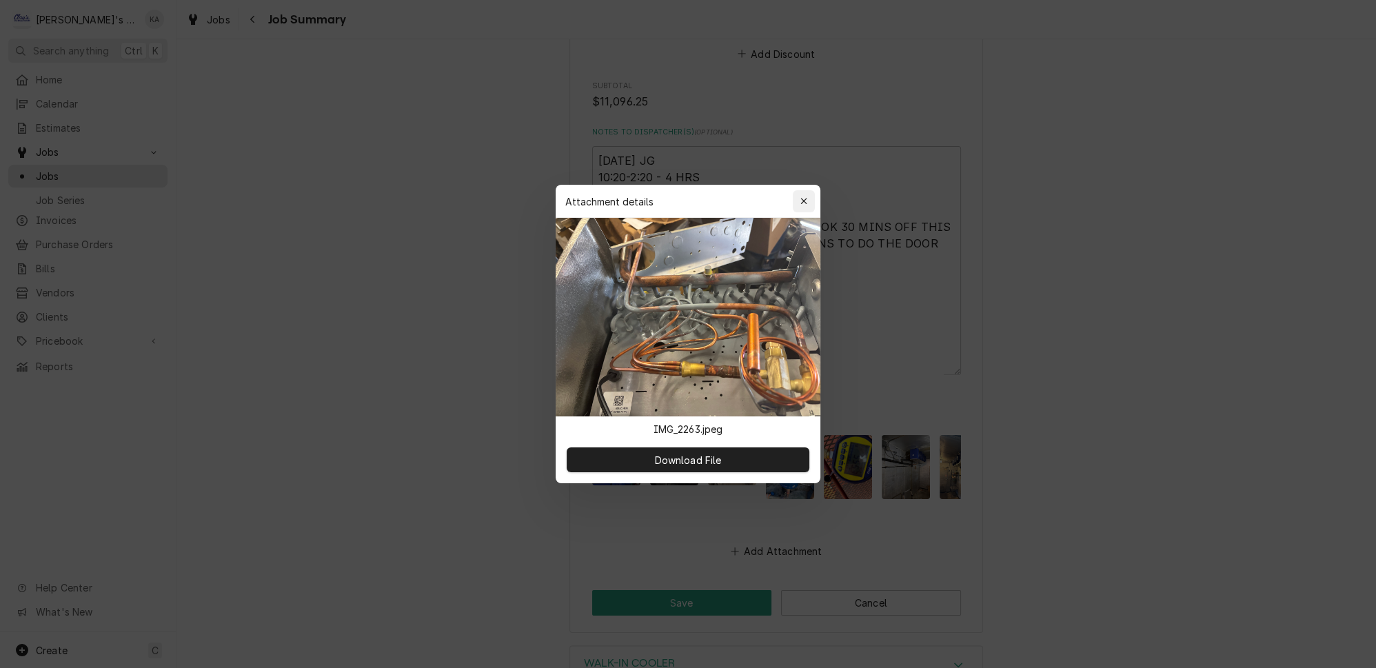
click at [801, 204] on icon "button" at bounding box center [804, 201] width 6 height 6
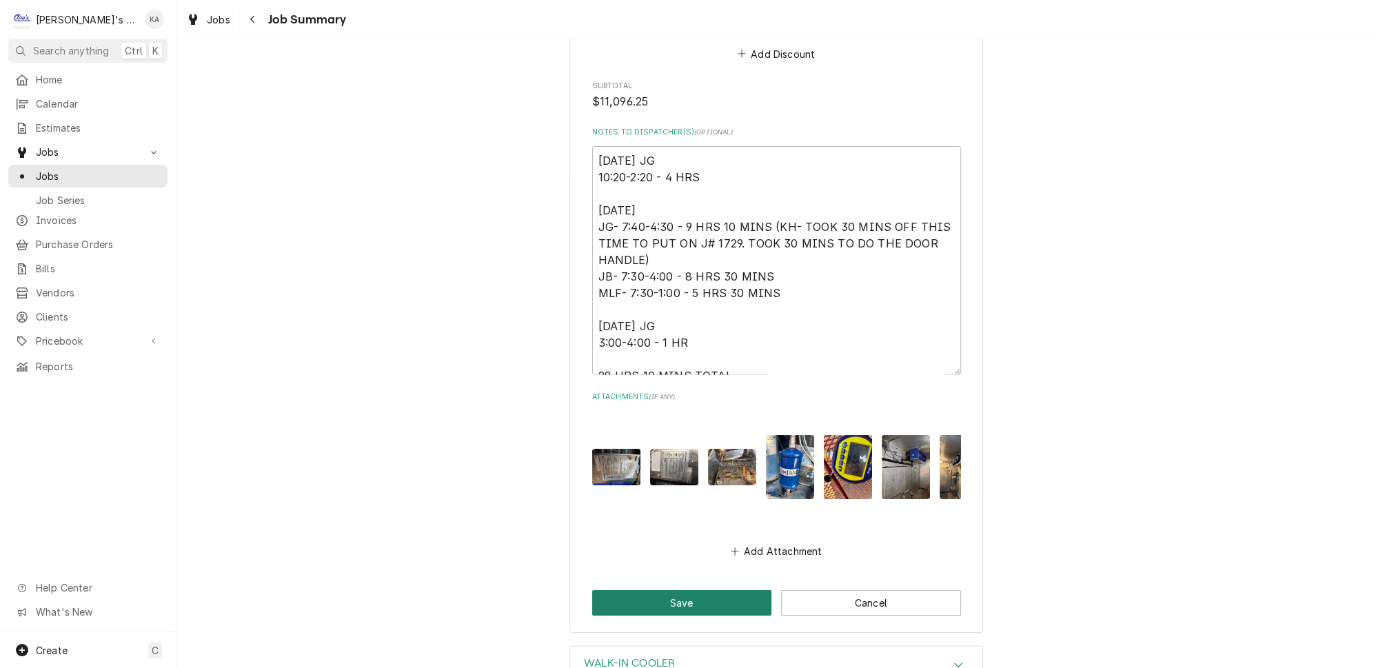
click at [707, 590] on button "Save" at bounding box center [682, 603] width 180 height 26
type textarea "x"
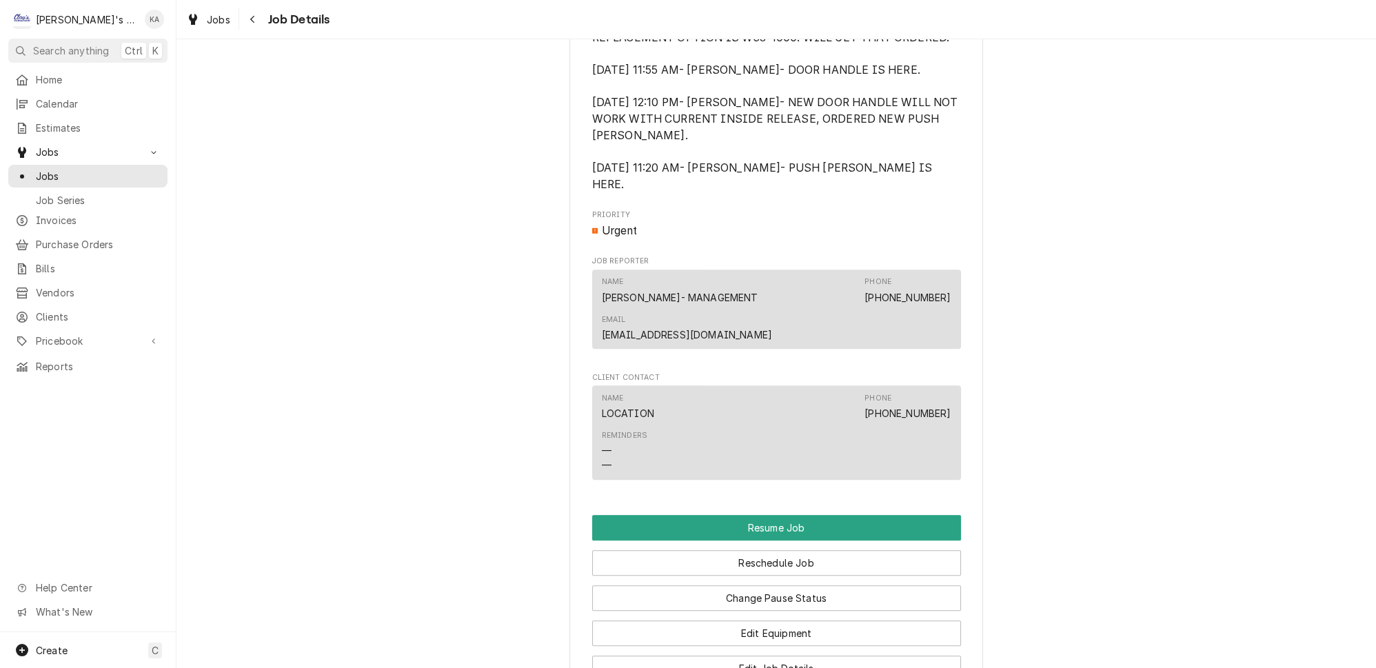
scroll to position [1516, 0]
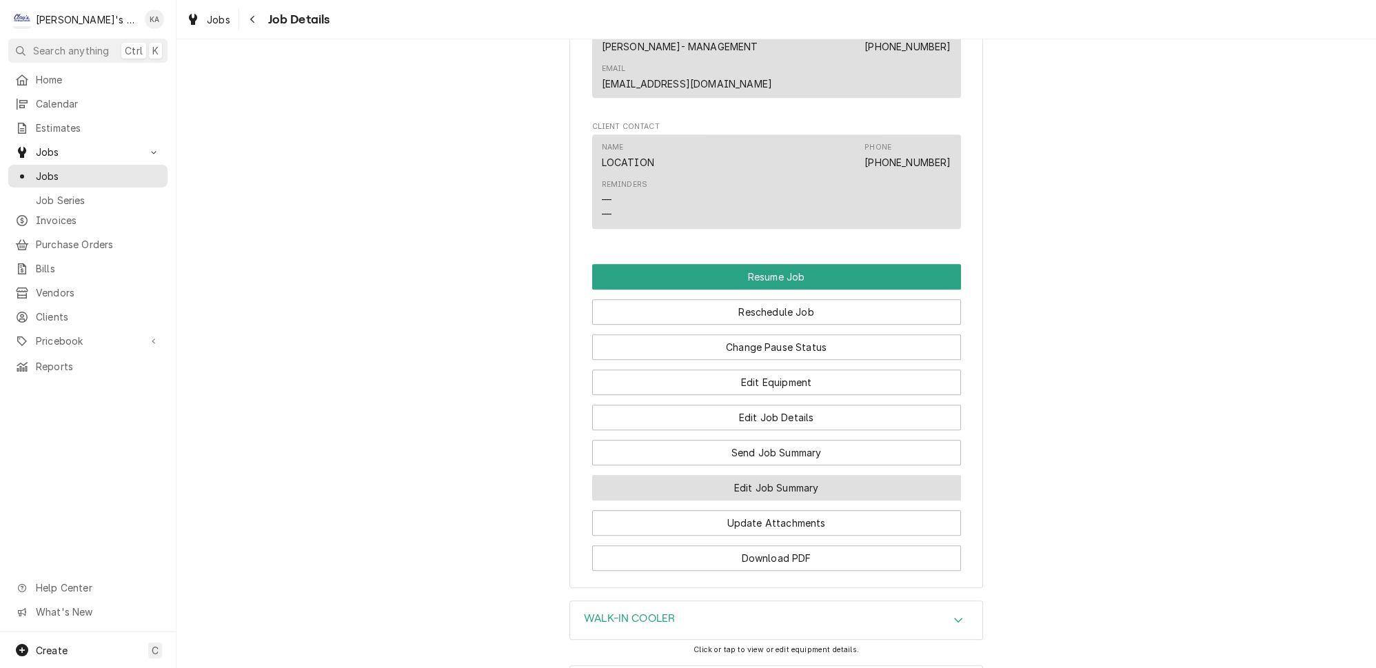
click at [776, 475] on button "Edit Job Summary" at bounding box center [776, 488] width 369 height 26
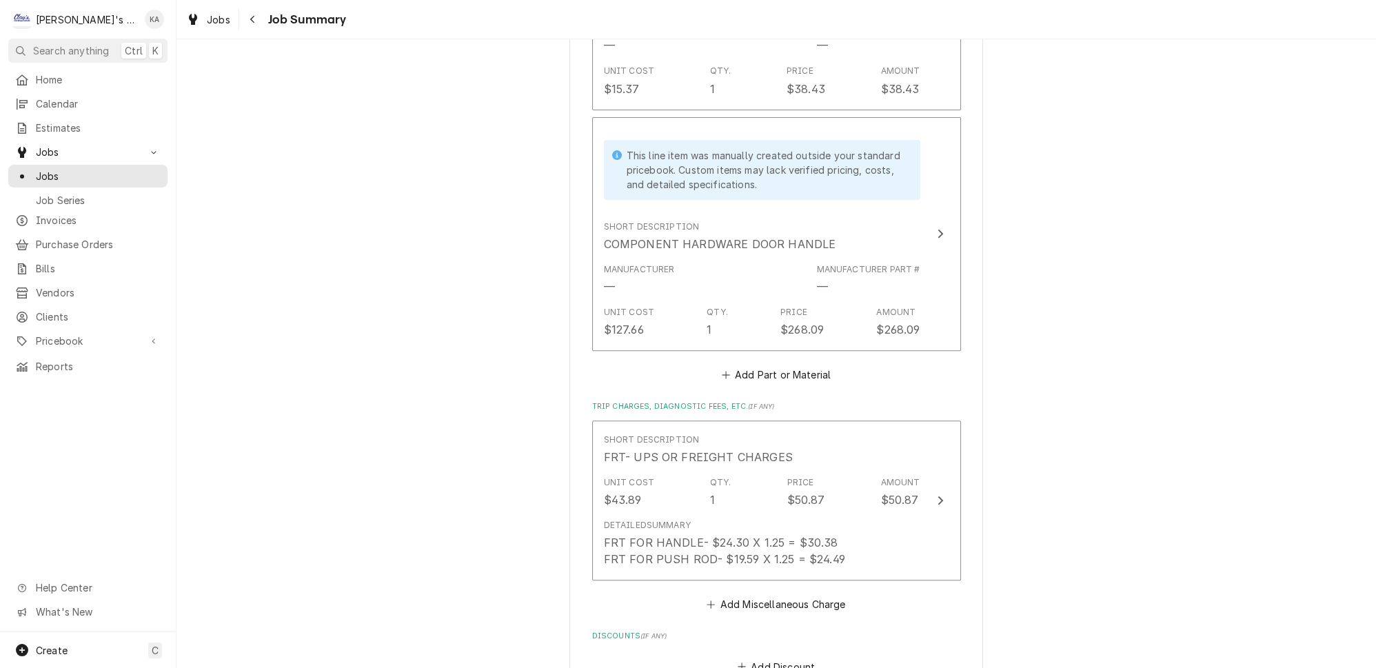
scroll to position [1191, 0]
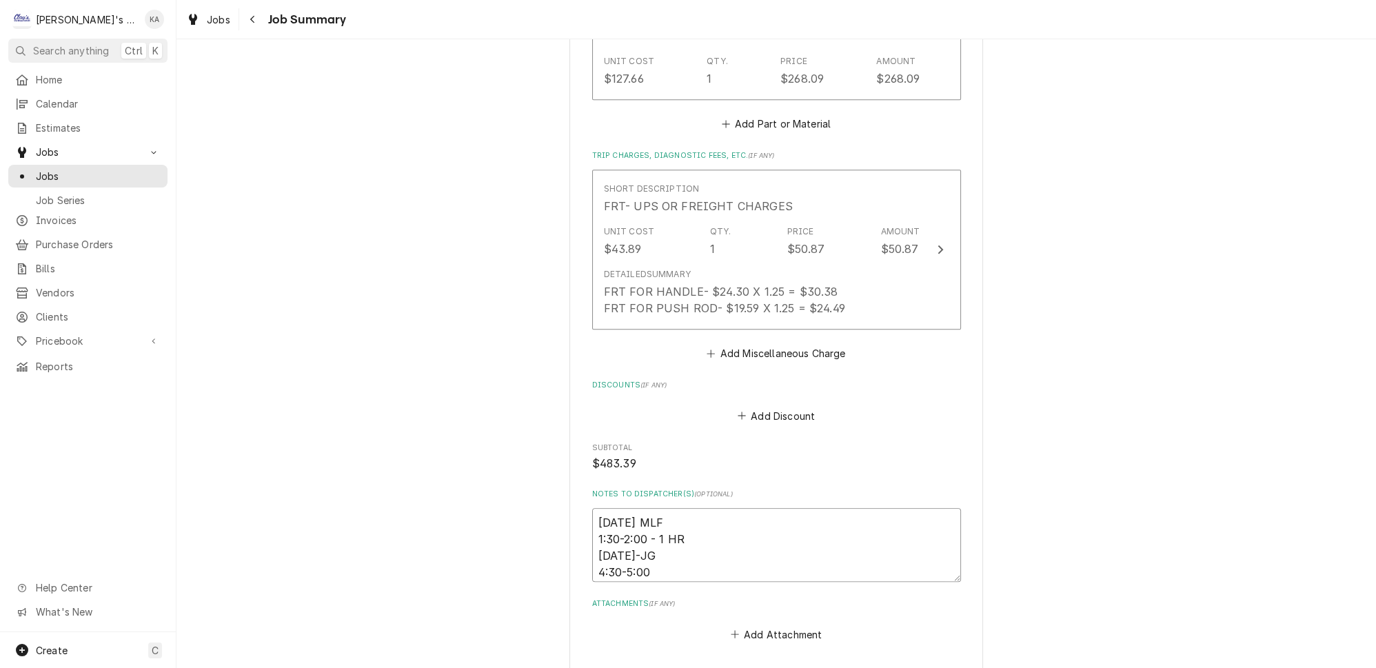
click at [605, 522] on textarea "4/30/2025 MLF 1:30-2:00 - 1 HR 08/13/25-JG 4:30-5:00" at bounding box center [776, 545] width 369 height 74
type textarea "x"
type textarea "4/30/2025 MLF 1:30-2:00 - 1 HR 8/13/25-JG 4:30-5:00"
click at [624, 521] on textarea "4/30/2025 MLF 1:30-2:00 - 1 HR 8/13/25-JG 4:30-5:00" at bounding box center [776, 545] width 369 height 74
type textarea "x"
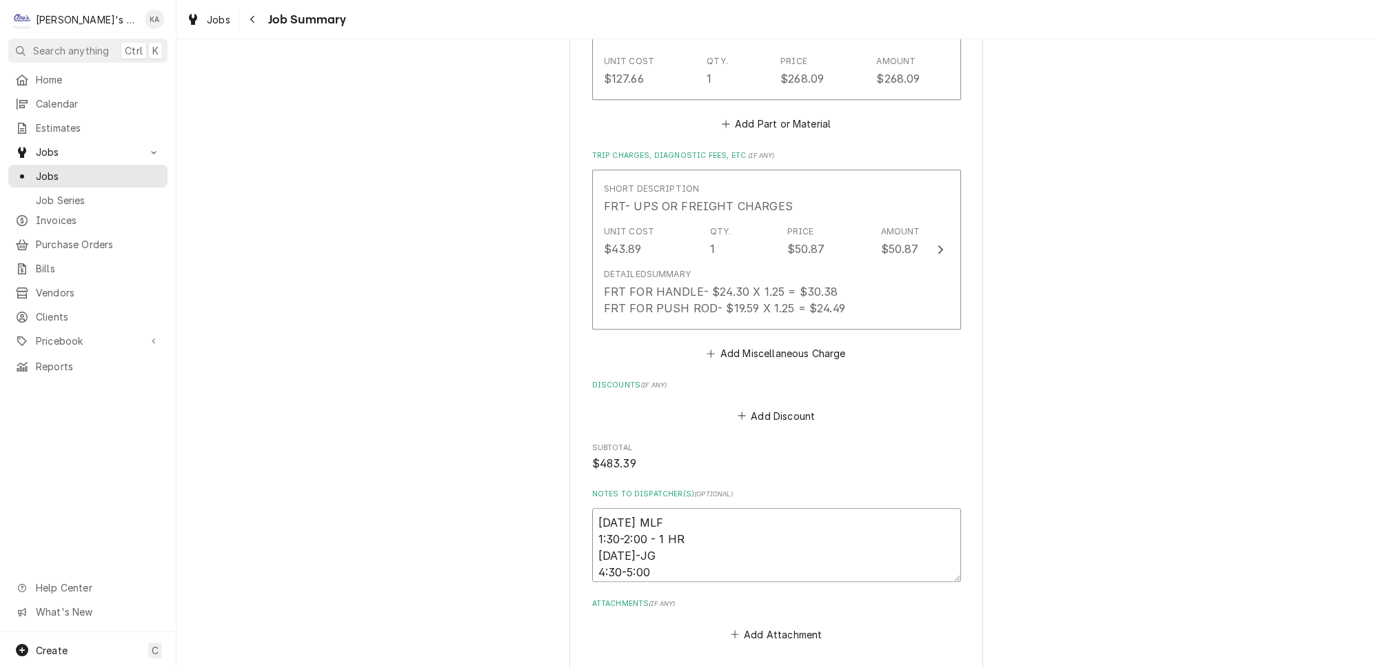
type textarea "4/30/2025 MLF 1:30-2:00 - 1 HR 8/13/225-JG 4:30-5:00"
type textarea "x"
type textarea "4/30/2025 MLF 1:30-2:00 - 1 HR 8/13/2025-JG 4:30-5:00"
type textarea "x"
type textarea "4/30/2025 MLF 1:30-2:00 - 1 HR 8/13/2025JG 4:30-5:00"
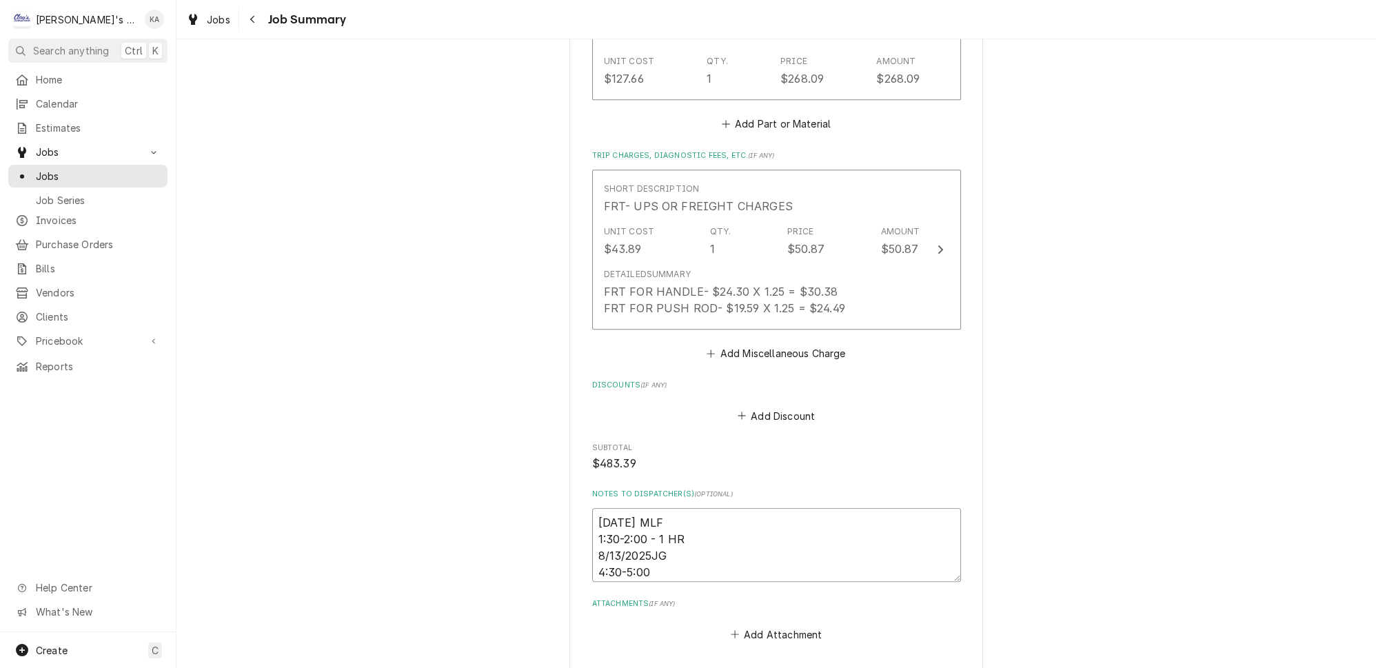
type textarea "x"
type textarea "4/30/2025 MLF 1:30-2:00 - 1 HR 8/13/2025 JG 4:30-5:00"
click at [685, 508] on textarea "4/30/2025 MLF 1:30-2:00 - 1 HR 8/13/2025 JG 4:30-5:00" at bounding box center [776, 545] width 369 height 74
type textarea "x"
type textarea "4/30/2025 MLF 1:30-2:00 - 1 HR 8/13/2025 JG 4:30-5:00"
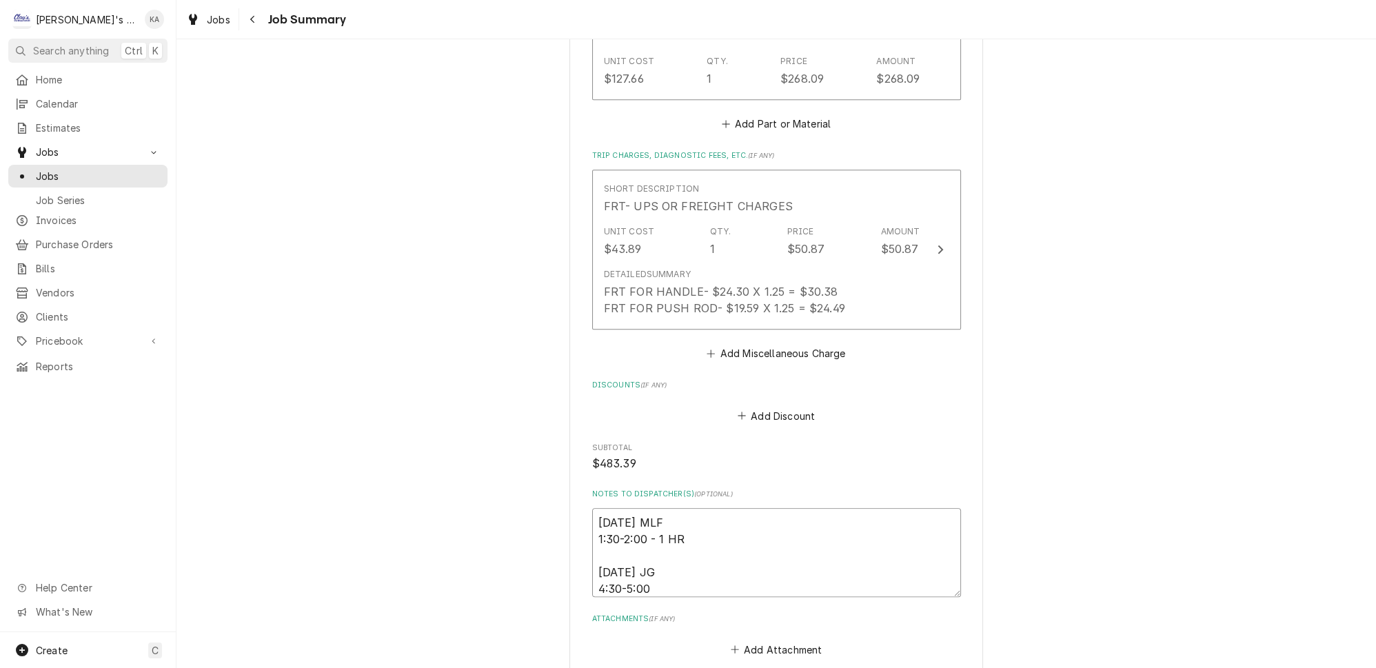
click at [652, 508] on textarea "4/30/2025 MLF 1:30-2:00 - 1 HR 8/13/2025 JG 4:30-5:00" at bounding box center [776, 552] width 369 height 89
type textarea "x"
type textarea "4/30/2025 MLF 1:30-2:00- 1 HR 8/13/2025 JG 4:30-5:00"
click at [665, 550] on textarea "4/30/2025 MLF 1:30-2:00- 1 HR 8/13/2025 JG 4:30-5:00" at bounding box center [776, 552] width 369 height 89
type textarea "x"
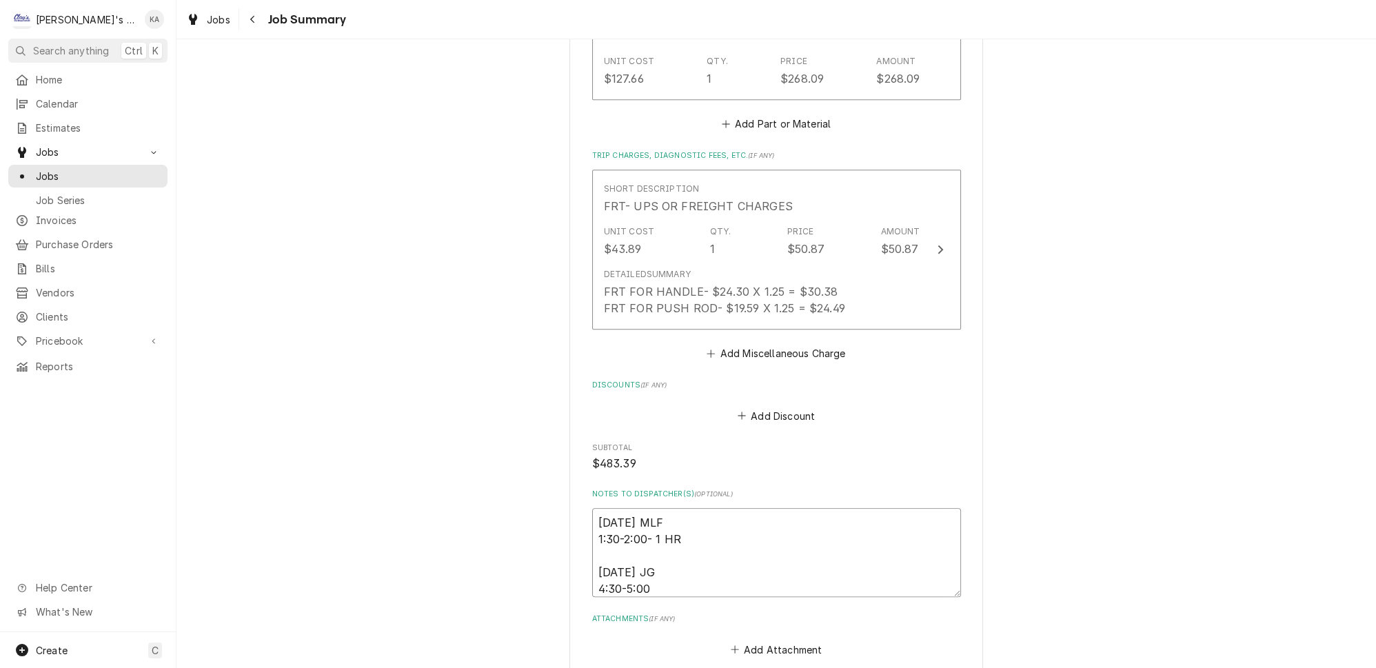
type textarea "4/30/2025 MLF 1:30-2:00- 1 HR 8/13/2025 JG 4:30-5:00-"
type textarea "x"
type textarea "4/30/2025 MLF 1:30-2:00- 1 HR 8/13/2025 JG 4:30-5:00-"
type textarea "x"
type textarea "4/30/2025 MLF 1:30-2:00- 1 HR 8/13/2025 JG 4:30-5:00- 3"
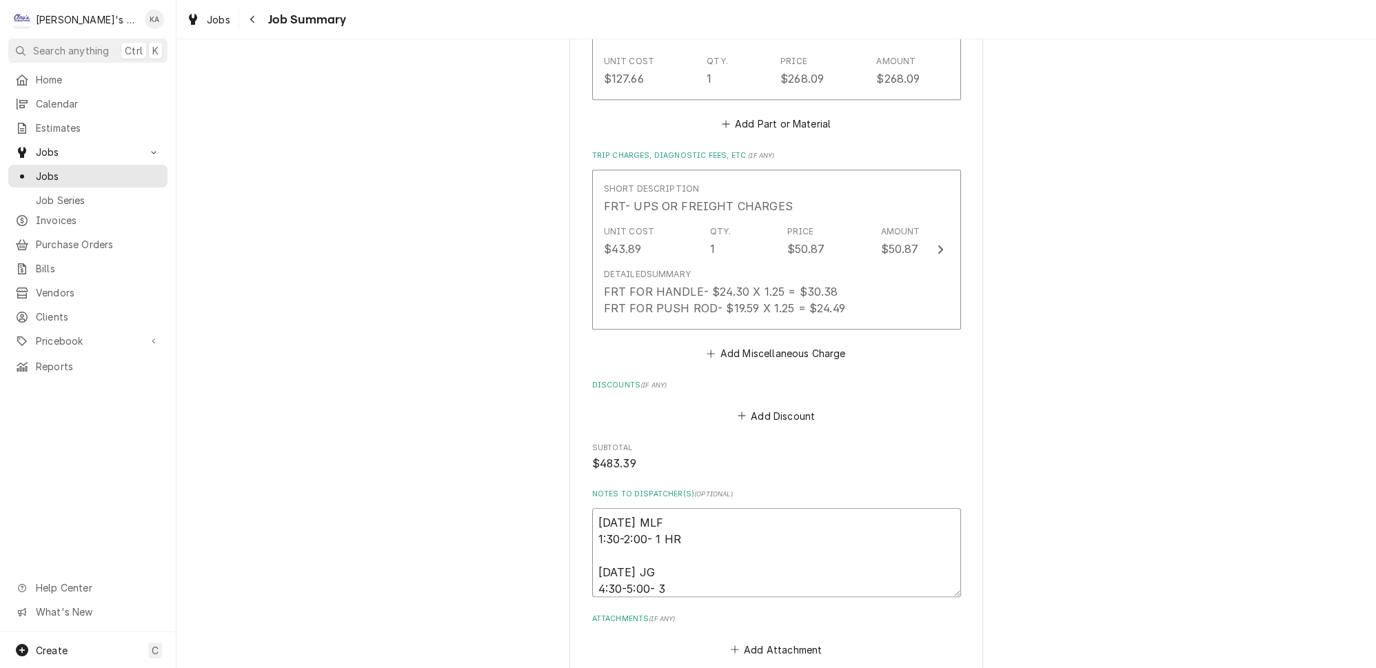
type textarea "x"
type textarea "4/30/2025 MLF 1:30-2:00- 1 HR 8/13/2025 JG 4:30-5:00- 30"
type textarea "x"
type textarea "4/30/2025 MLF 1:30-2:00- 1 HR 8/13/2025 JG 4:30-5:00- 30"
type textarea "x"
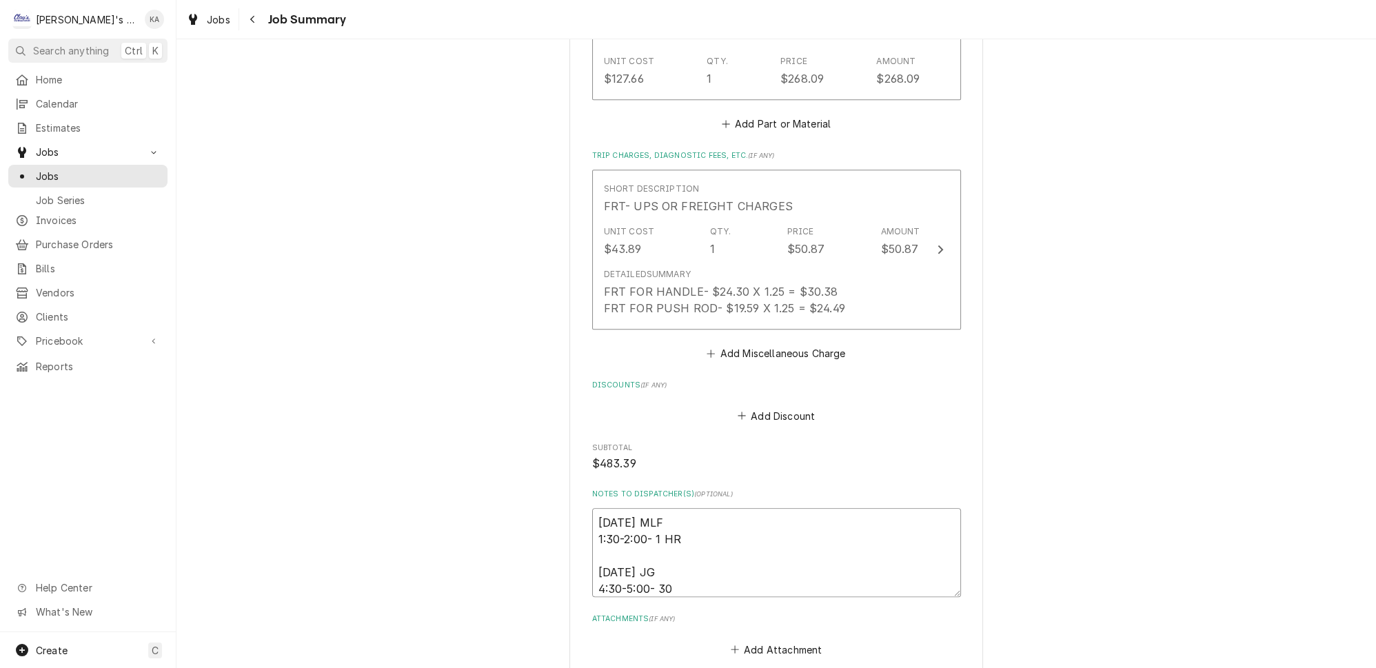
type textarea "4/30/2025 MLF 1:30-2:00- 1 HR 8/13/2025 JG 4:30-5:00- 30 M"
type textarea "x"
type textarea "4/30/2025 MLF 1:30-2:00- 1 HR 8/13/2025 JG 4:30-5:00- 30 MI"
type textarea "x"
type textarea "4/30/2025 MLF 1:30-2:00- 1 HR 8/13/2025 JG 4:30-5:00- 30 MIN"
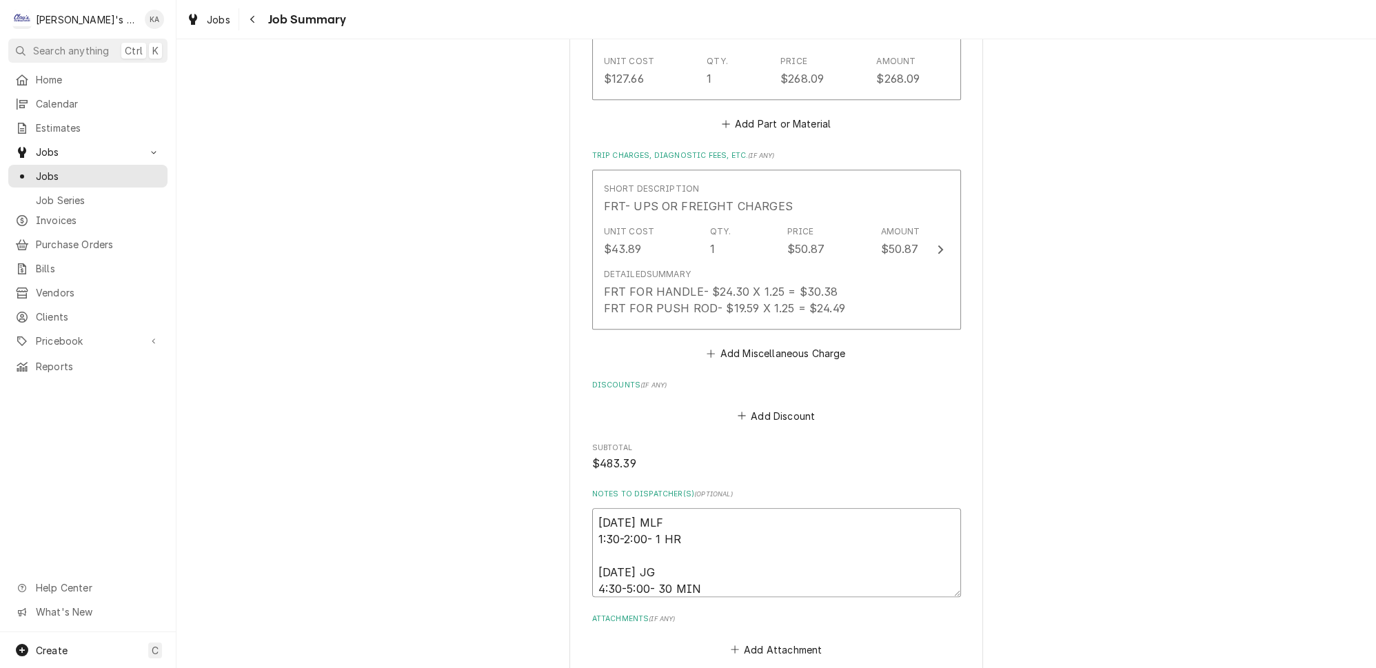
type textarea "x"
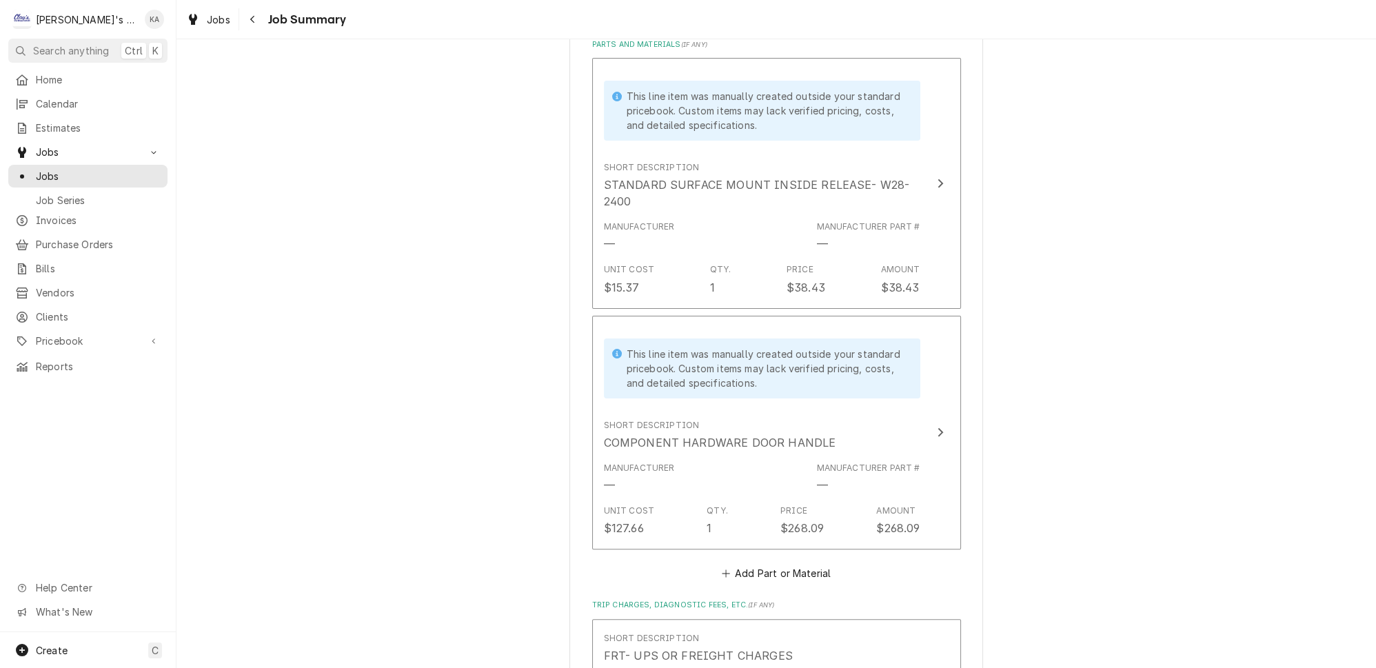
scroll to position [564, 0]
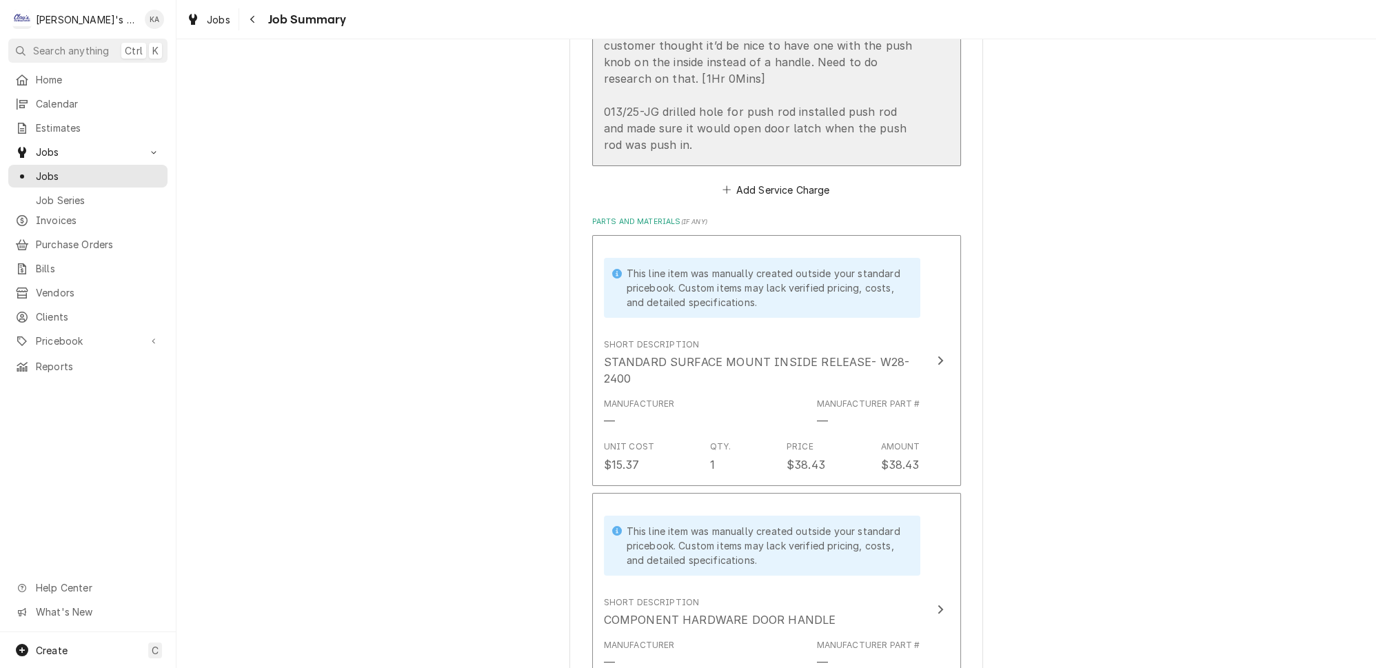
type textarea "4/30/2025 MLF 1:30-2:00- 1 HR 8/13/2025 JG 4:30-5:00- 30 MINS"
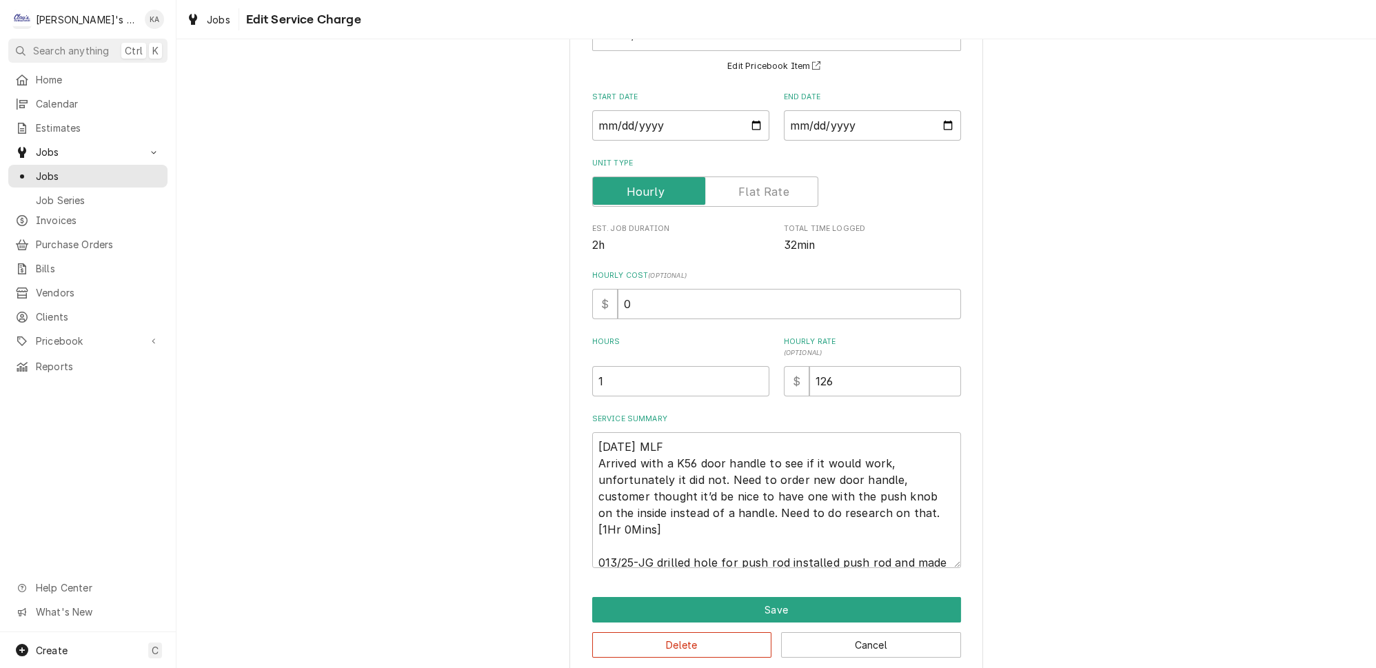
scroll to position [117, 0]
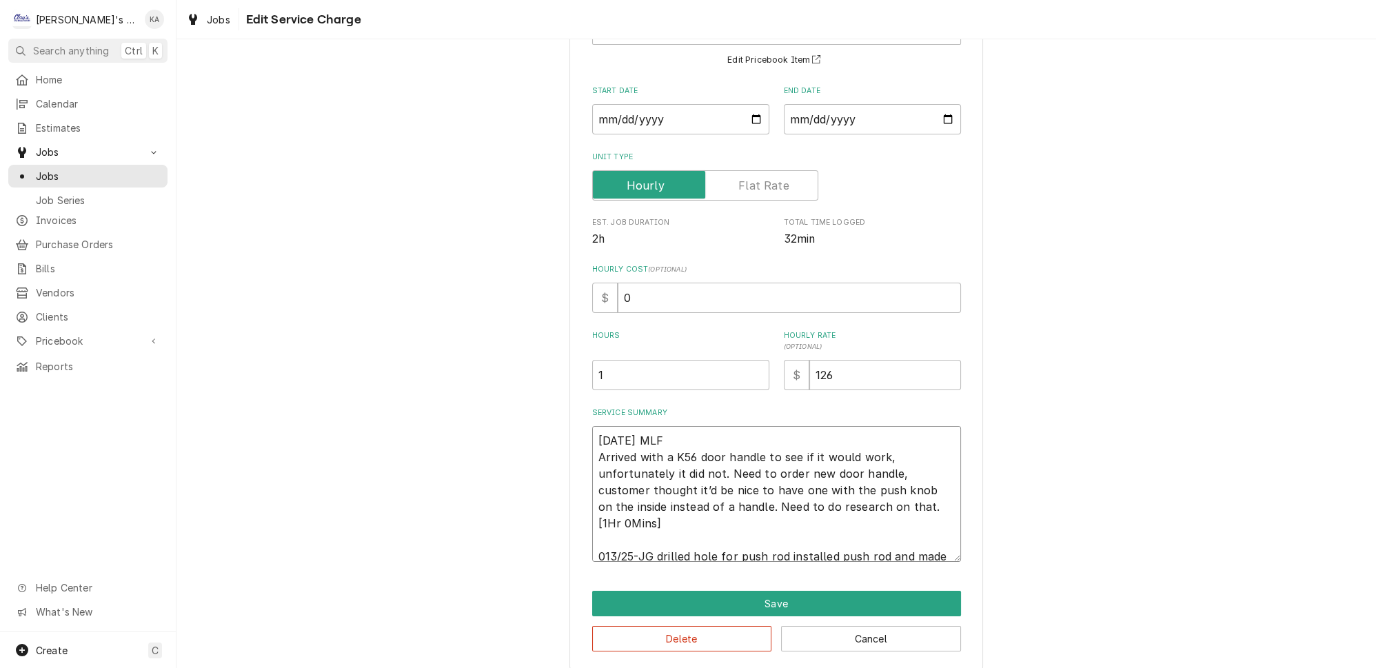
click at [604, 543] on textarea "4/30/2025 MLF Arrived with a K56 door handle to see if it would work, unfortuna…" at bounding box center [776, 494] width 369 height 136
type textarea "x"
type textarea "4/30/2025 MLF Arrived with a K56 door handle to see if it would work, unfortuna…"
type textarea "x"
type textarea "4/30/2025 MLF Arrived with a K56 door handle to see if it would work, unfortuna…"
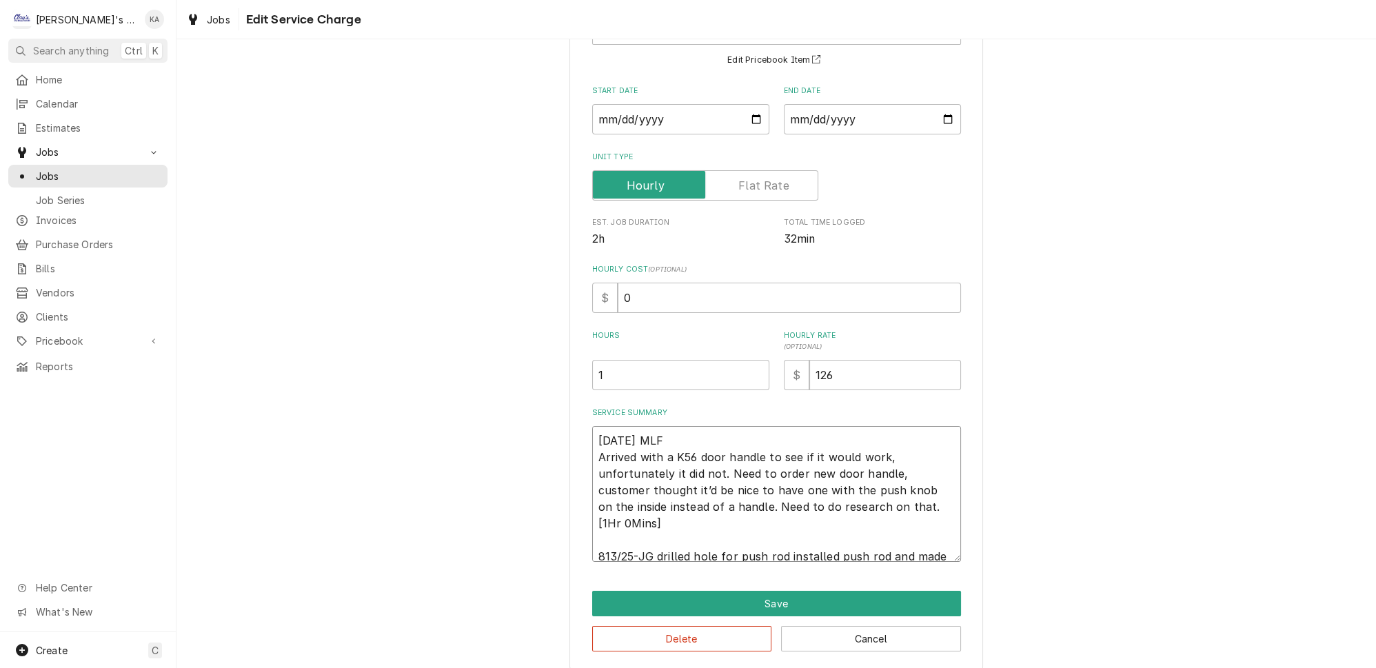
type textarea "x"
type textarea "4/30/2025 MLF Arrived with a K56 door handle to see if it would work, unfortuna…"
type textarea "x"
type textarea "4/30/2025 MLF Arrived with a K56 door handle to see if it would work, unfortuna…"
type textarea "x"
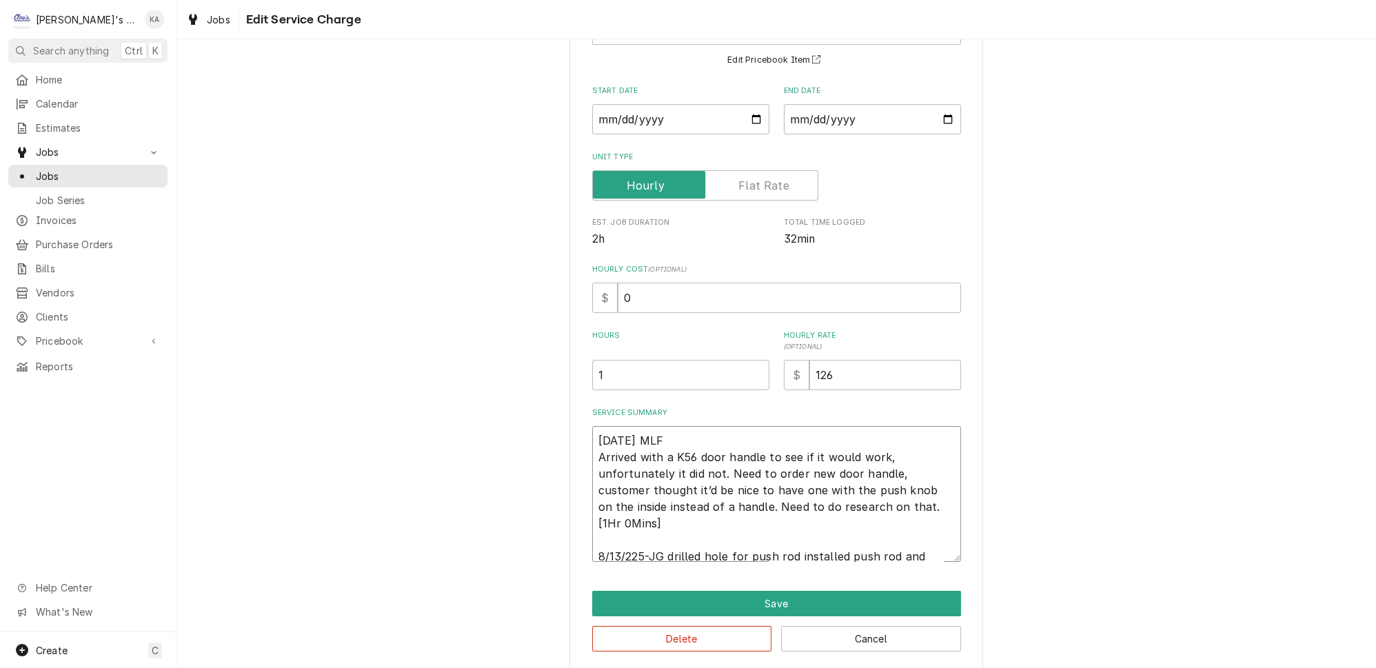
type textarea "4/30/2025 MLF Arrived with a K56 door handle to see if it would work, unfortuna…"
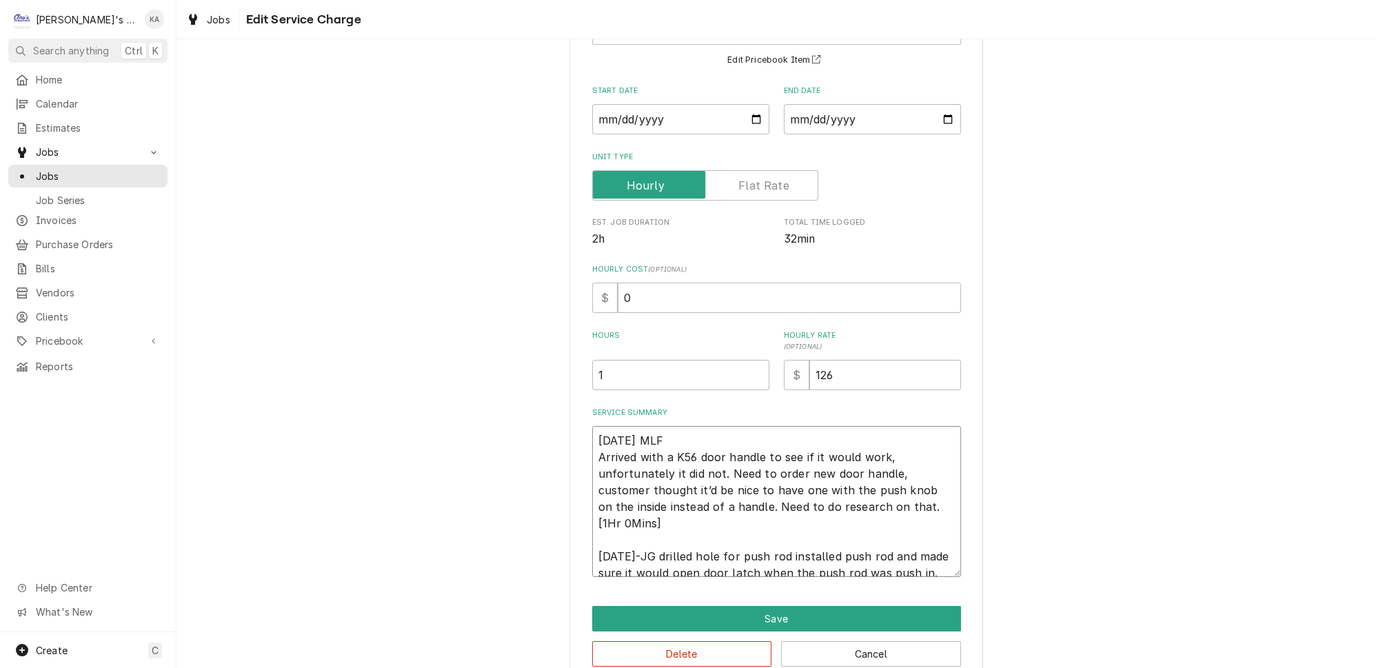
type textarea "x"
type textarea "4/30/2025 MLF Arrived with a K56 door handle to see if it would work, unfortuna…"
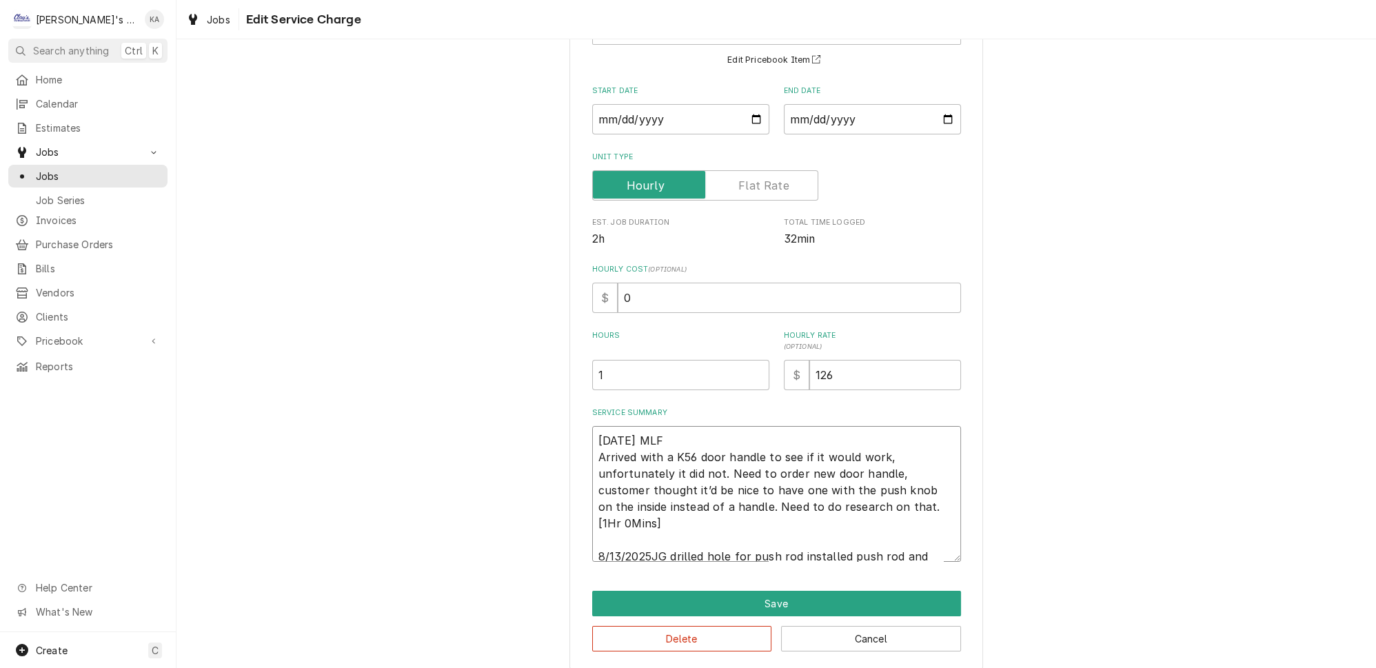
type textarea "x"
type textarea "4/30/2025 MLF Arrived with a K56 door handle to see if it would work, unfortuna…"
click at [671, 543] on textarea "4/30/2025 MLF Arrived with a K56 door handle to see if it would work, unfortuna…" at bounding box center [776, 494] width 369 height 136
type textarea "x"
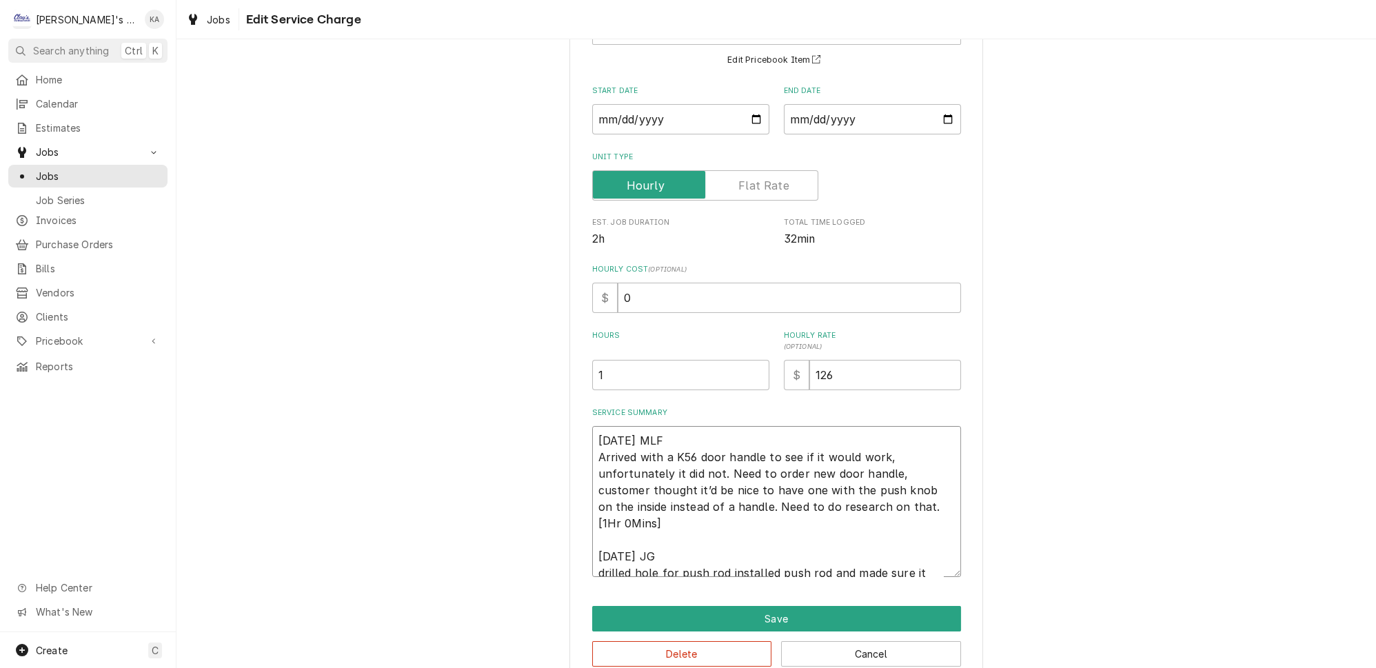
scroll to position [133, 0]
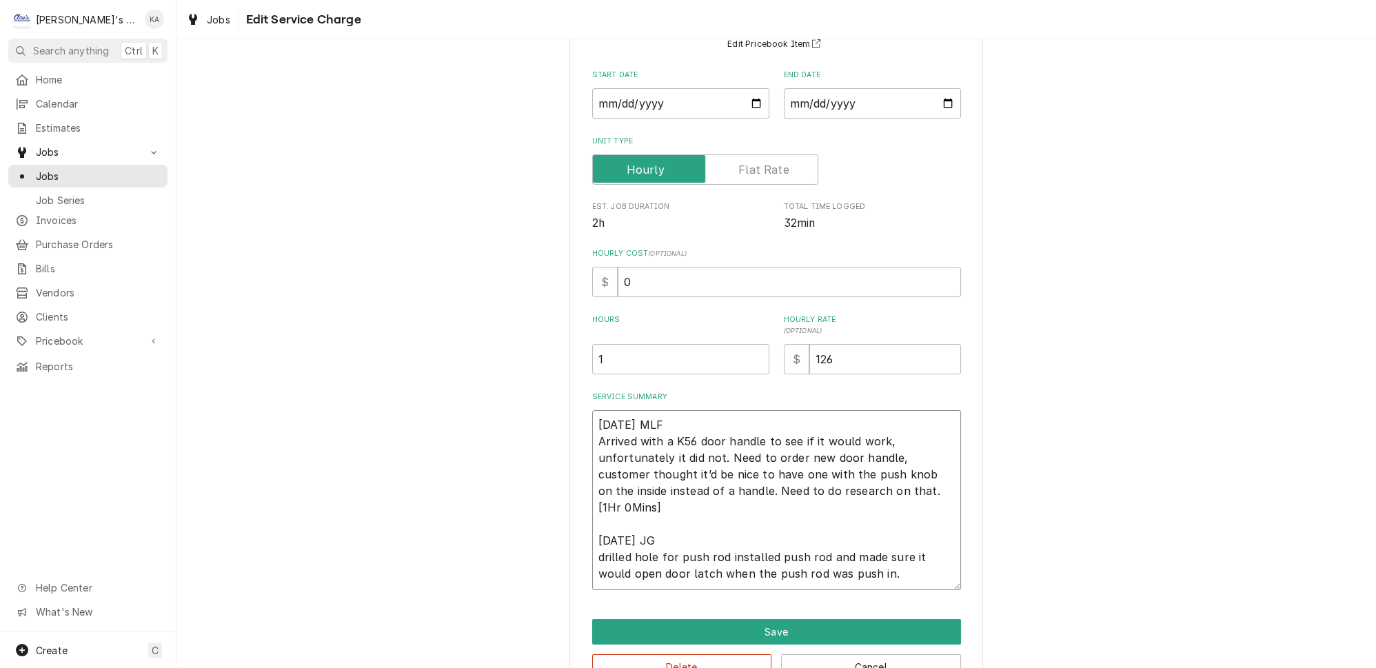
drag, startPoint x: 936, startPoint y: 554, endPoint x: 938, endPoint y: 583, distance: 29.0
click at [938, 583] on textarea "4/30/2025 MLF Arrived with a K56 door handle to see if it would work, unfortuna…" at bounding box center [776, 500] width 369 height 180
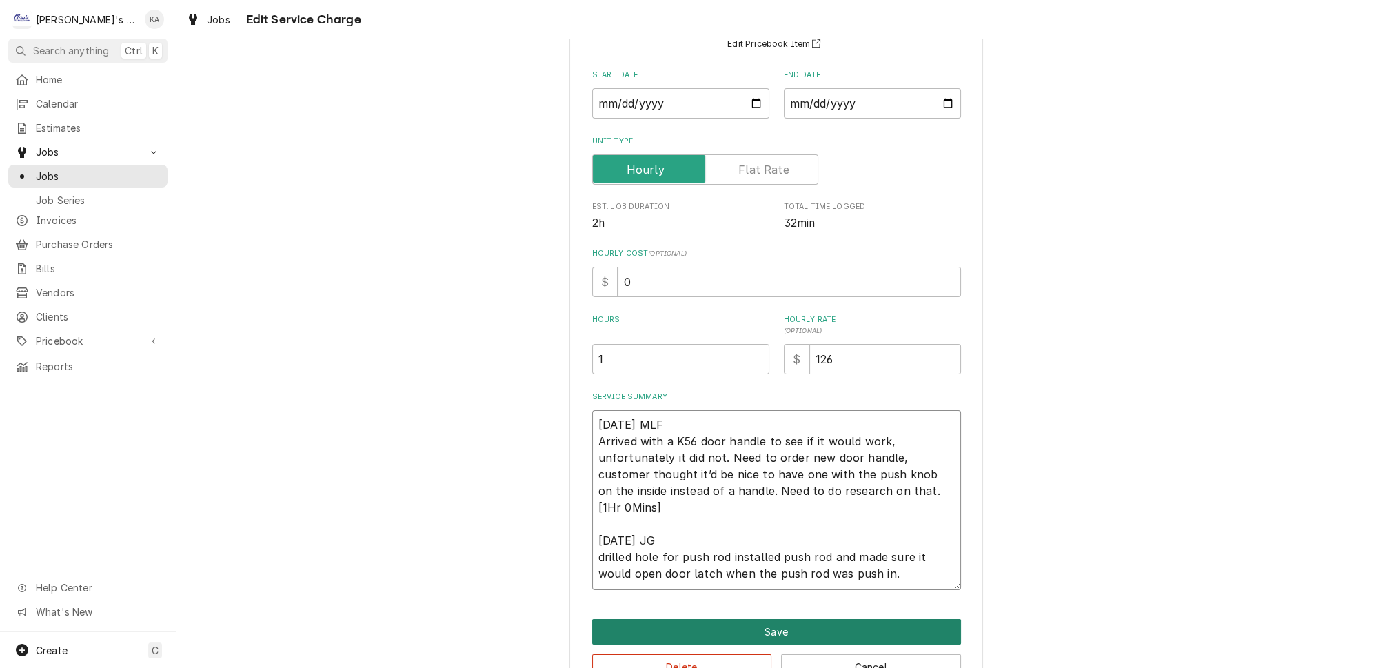
type textarea "4/30/2025 MLF Arrived with a K56 door handle to see if it would work, unfortuna…"
click at [763, 620] on button "Save" at bounding box center [776, 632] width 369 height 26
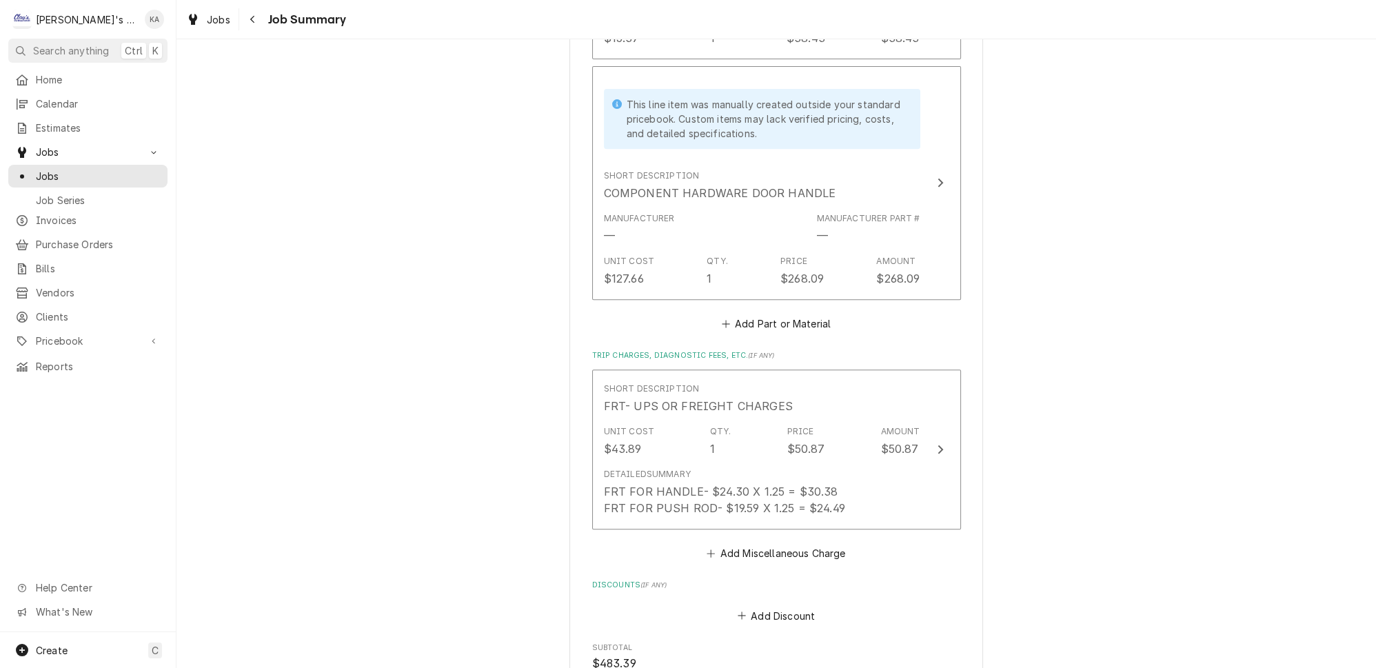
scroll to position [1355, 0]
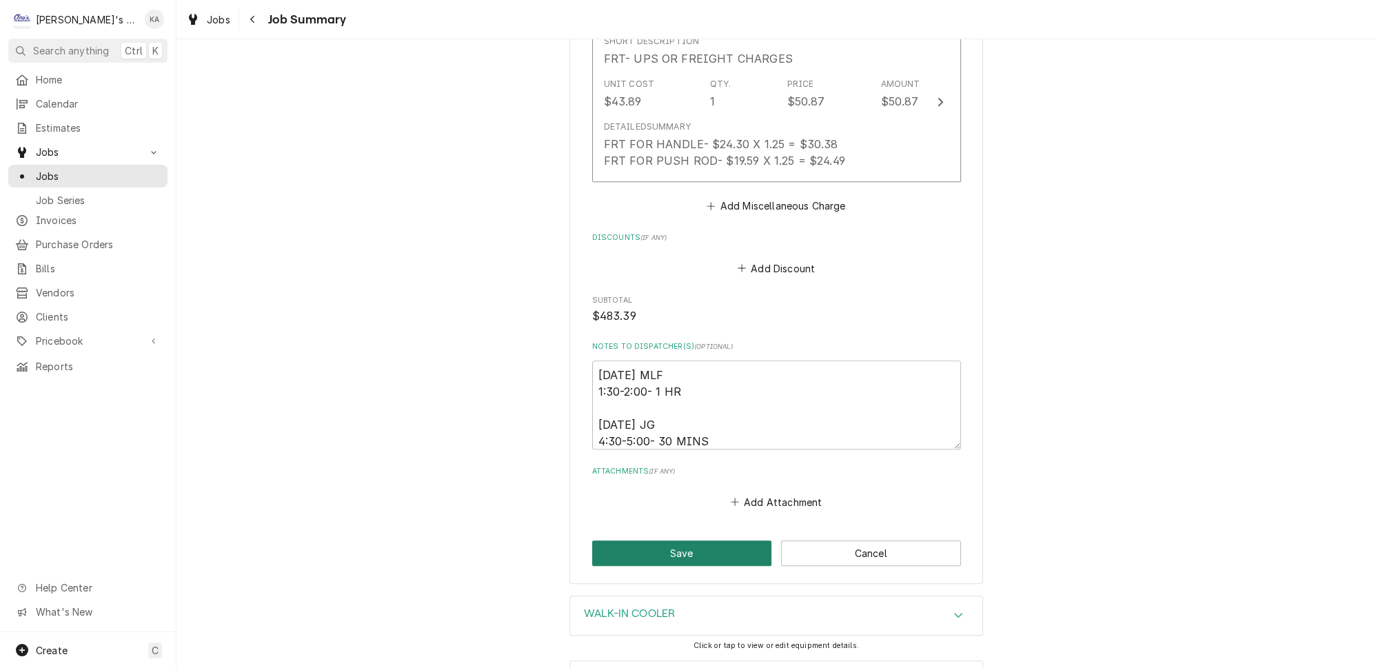
click at [684, 541] on button "Save" at bounding box center [682, 554] width 180 height 26
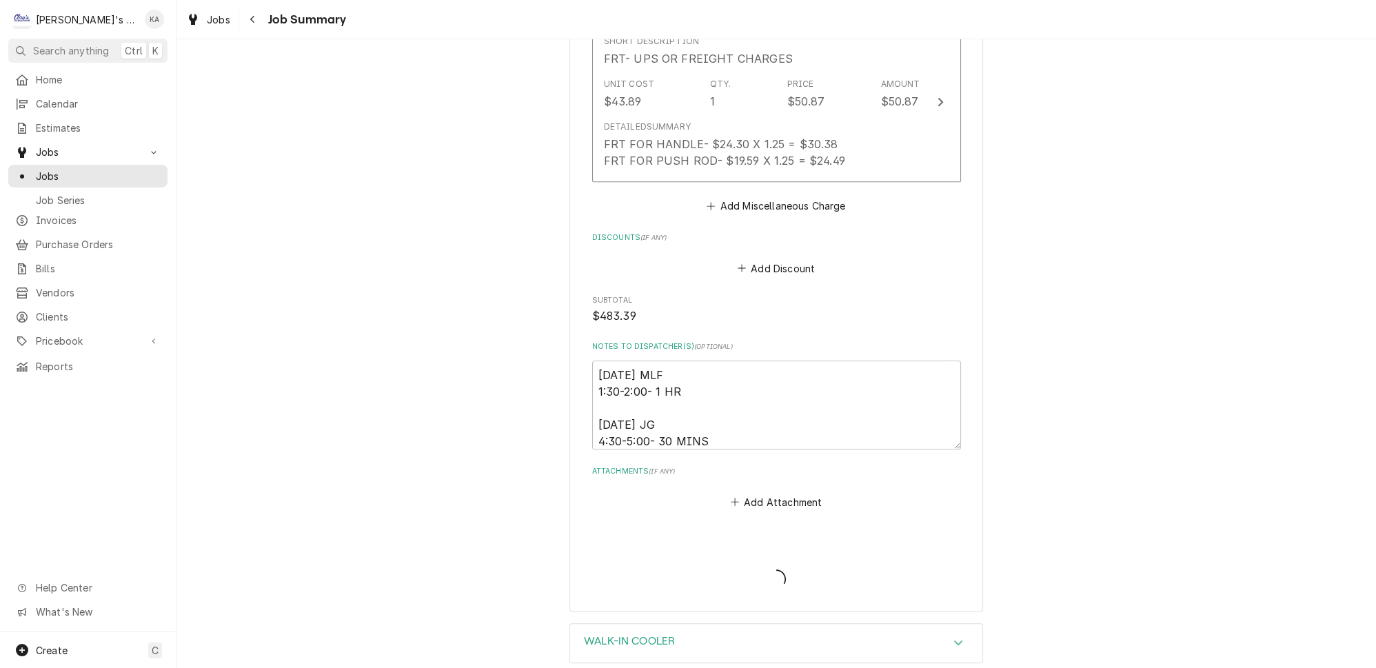
type textarea "x"
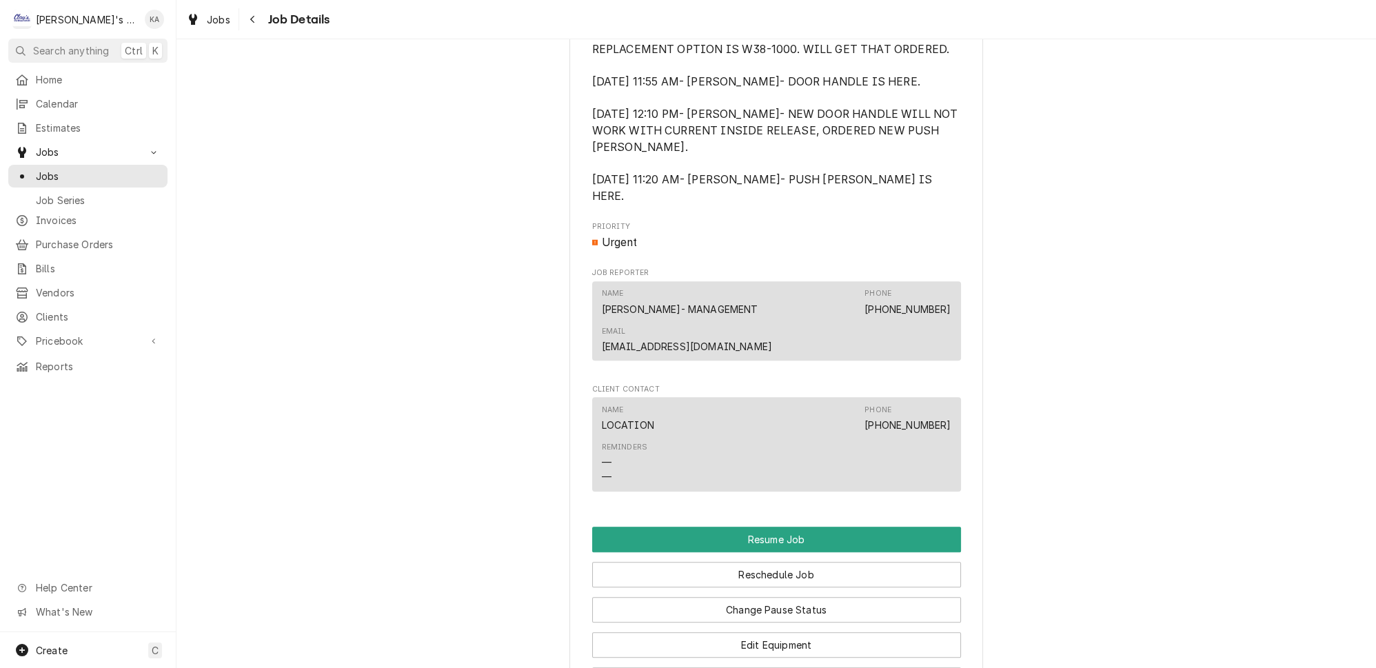
scroll to position [1316, 0]
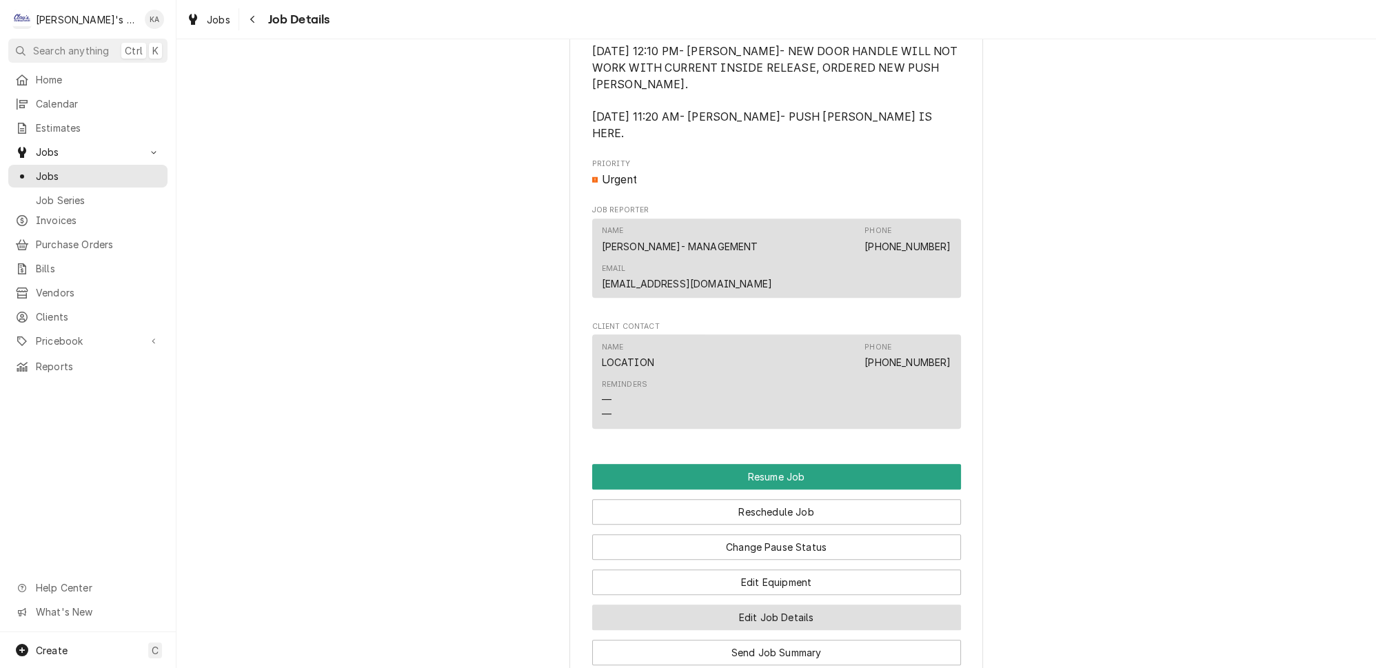
click at [772, 605] on button "Edit Job Details" at bounding box center [776, 618] width 369 height 26
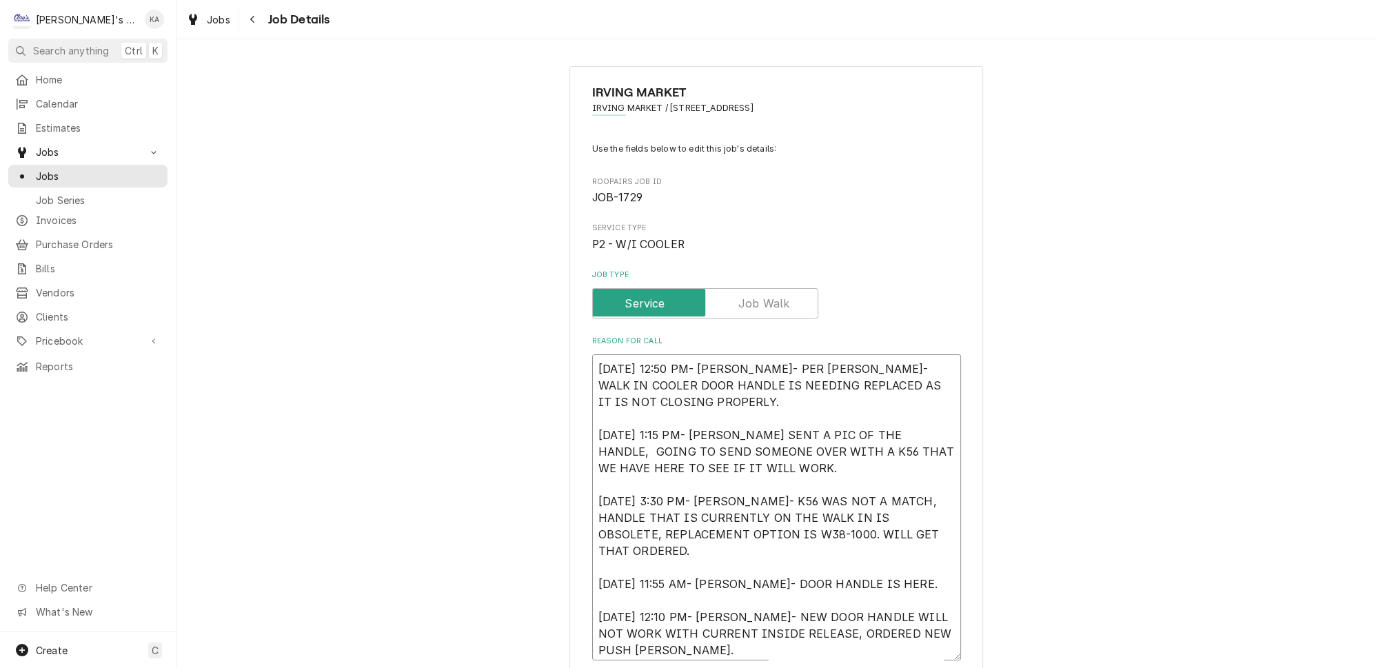
click at [597, 363] on textarea "[DATE] 12:50 PM- [PERSON_NAME]- PER [PERSON_NAME]- WALK IN COOLER DOOR HANDLE I…" at bounding box center [776, 507] width 369 height 306
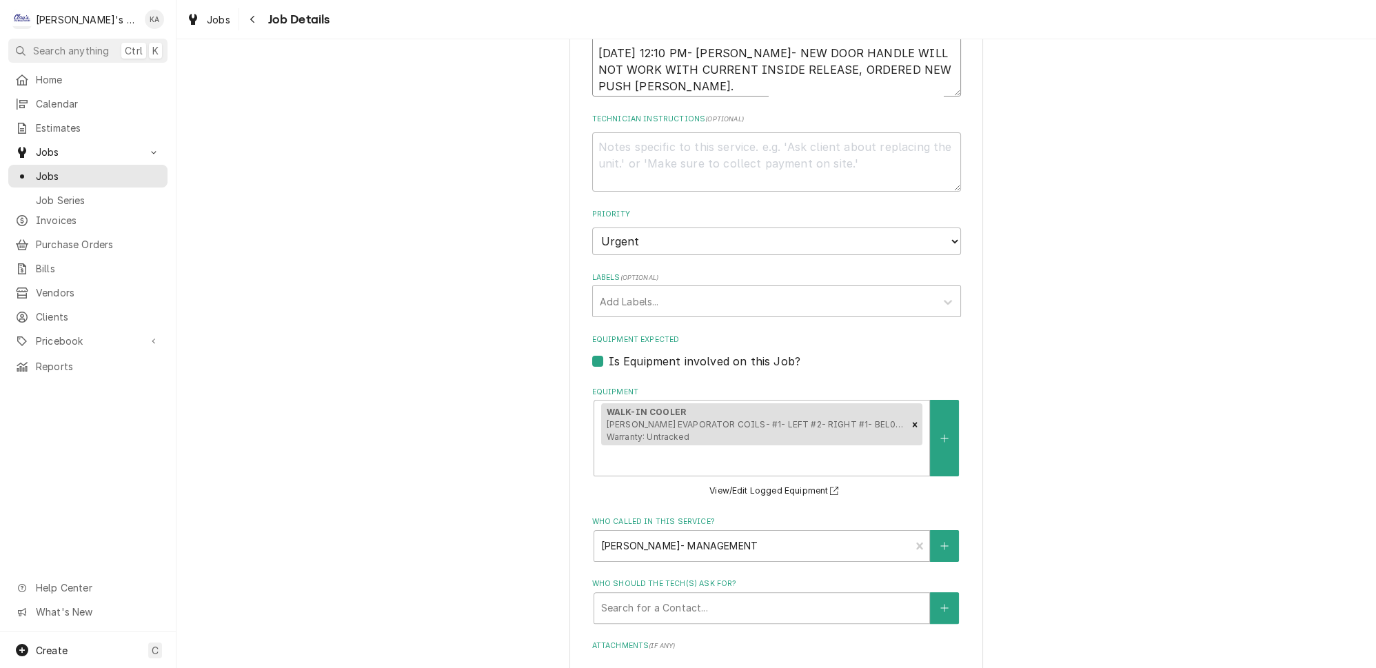
scroll to position [848, 0]
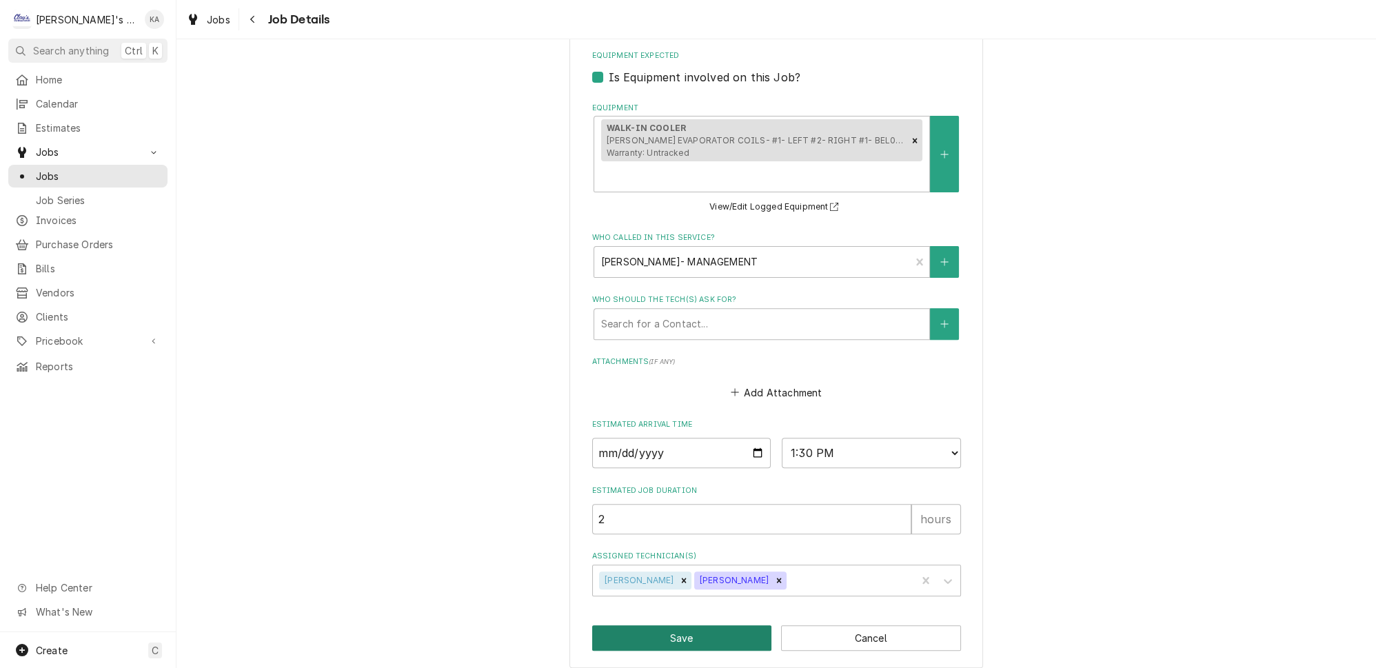
click at [689, 628] on button "Save" at bounding box center [682, 638] width 180 height 26
type textarea "x"
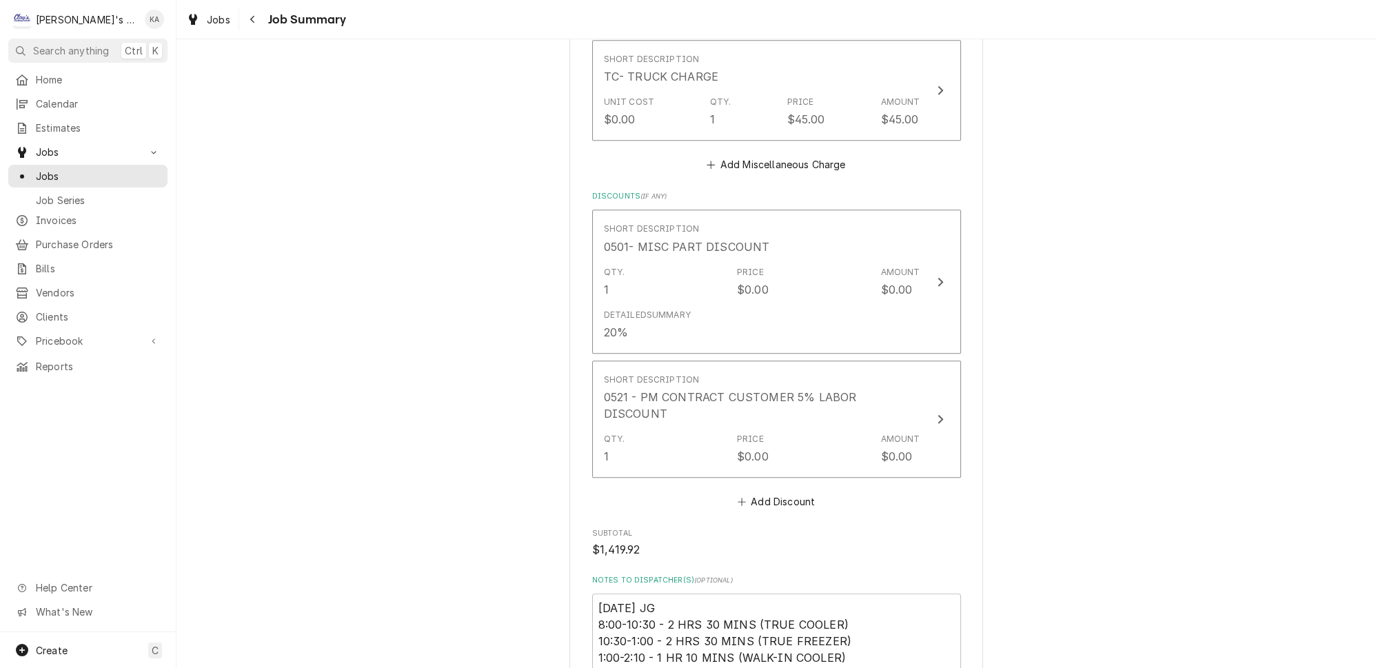
scroll to position [2319, 0]
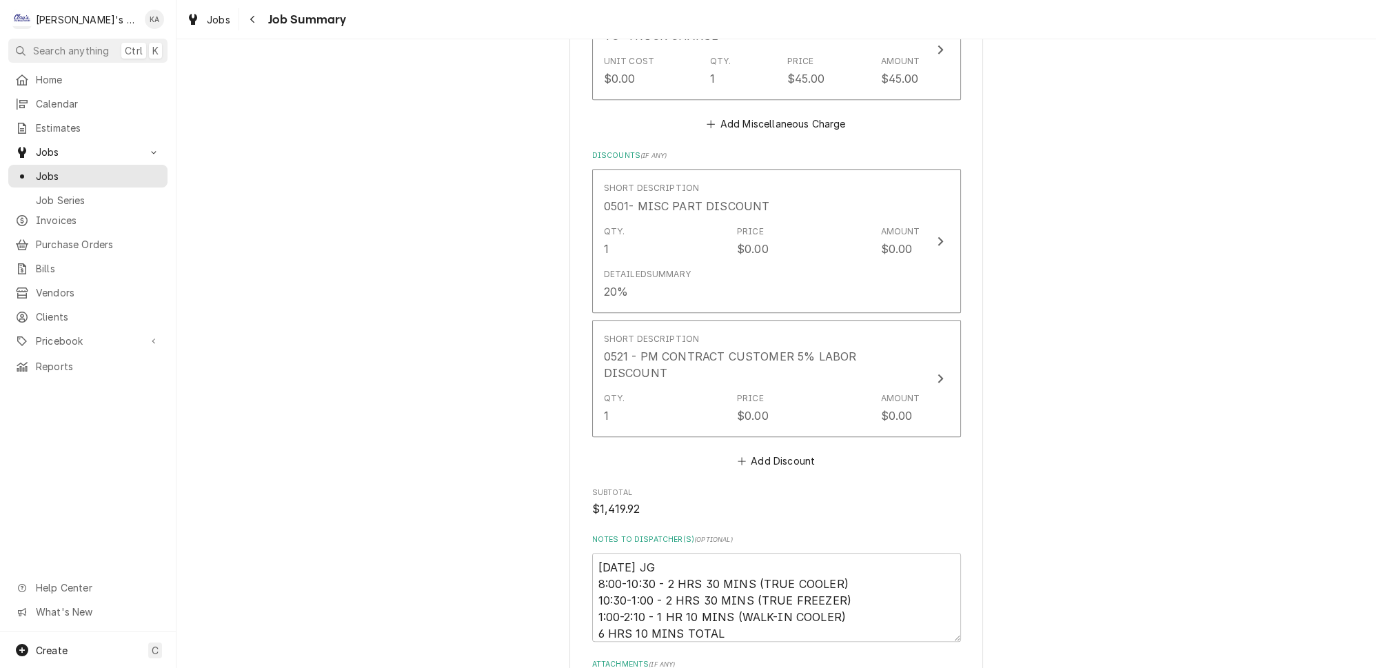
type textarea "x"
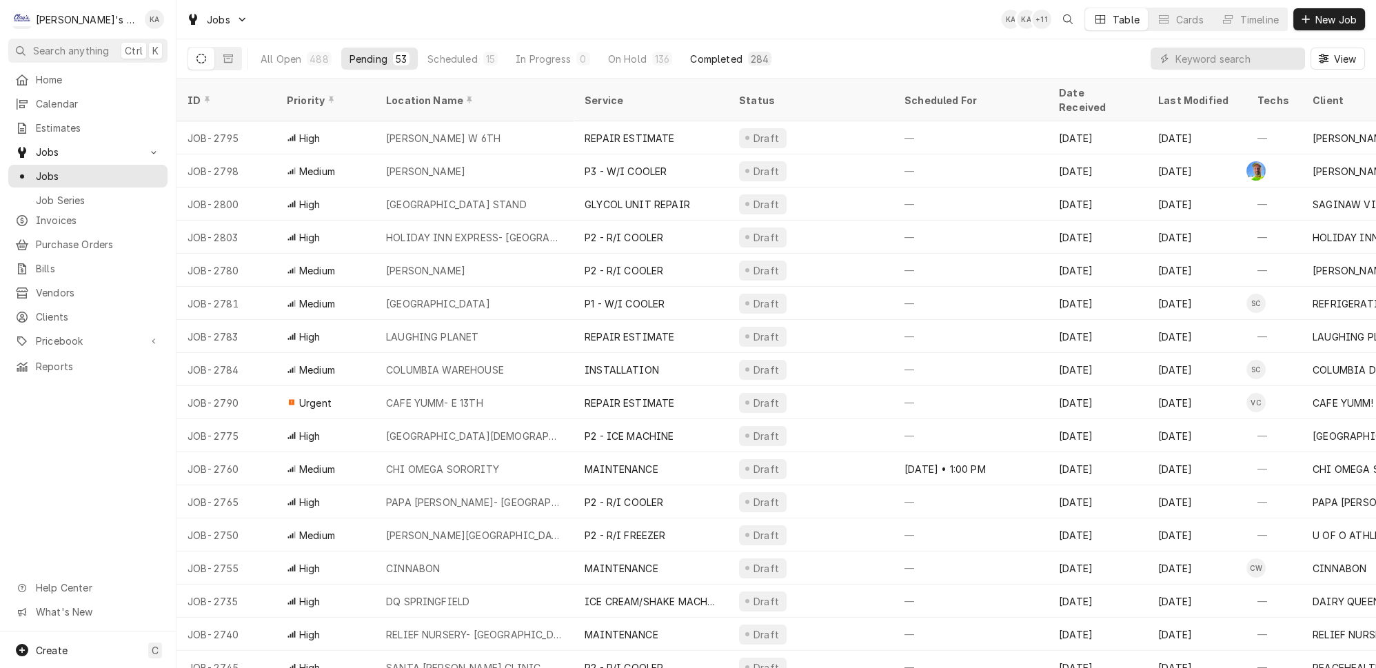
click at [690, 54] on div "Completed" at bounding box center [716, 59] width 52 height 14
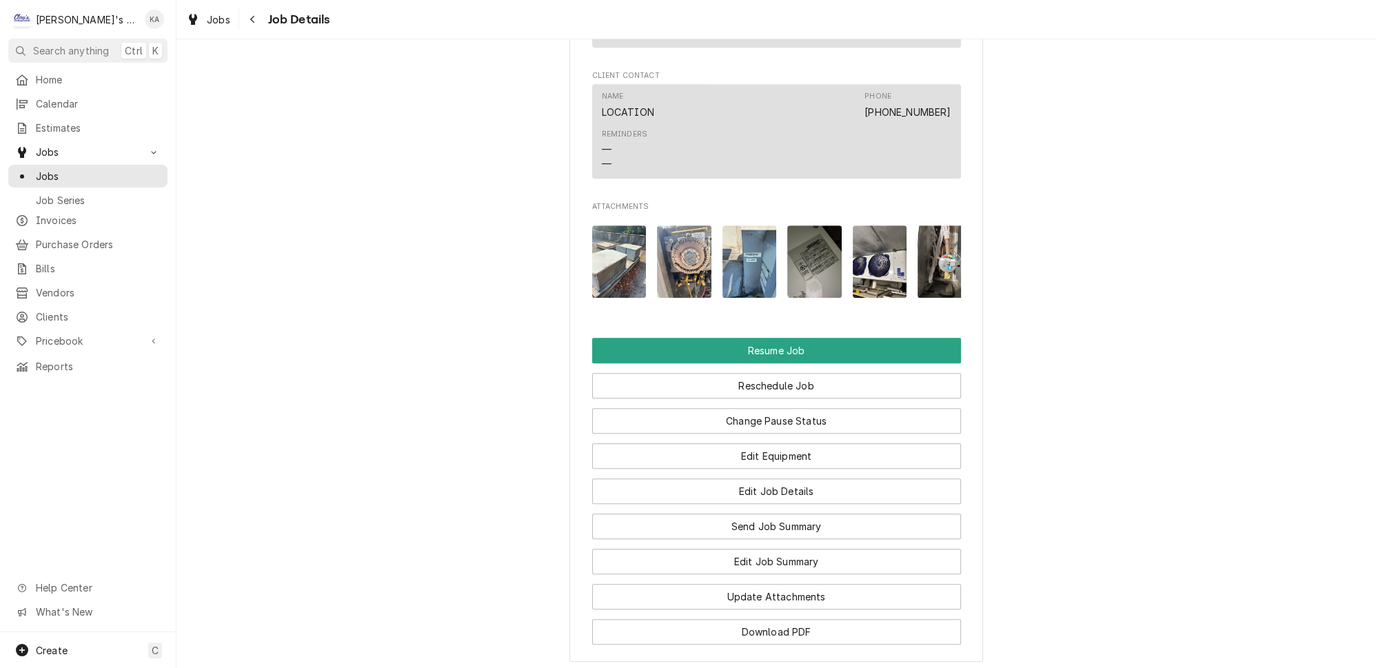
scroll to position [1558, 0]
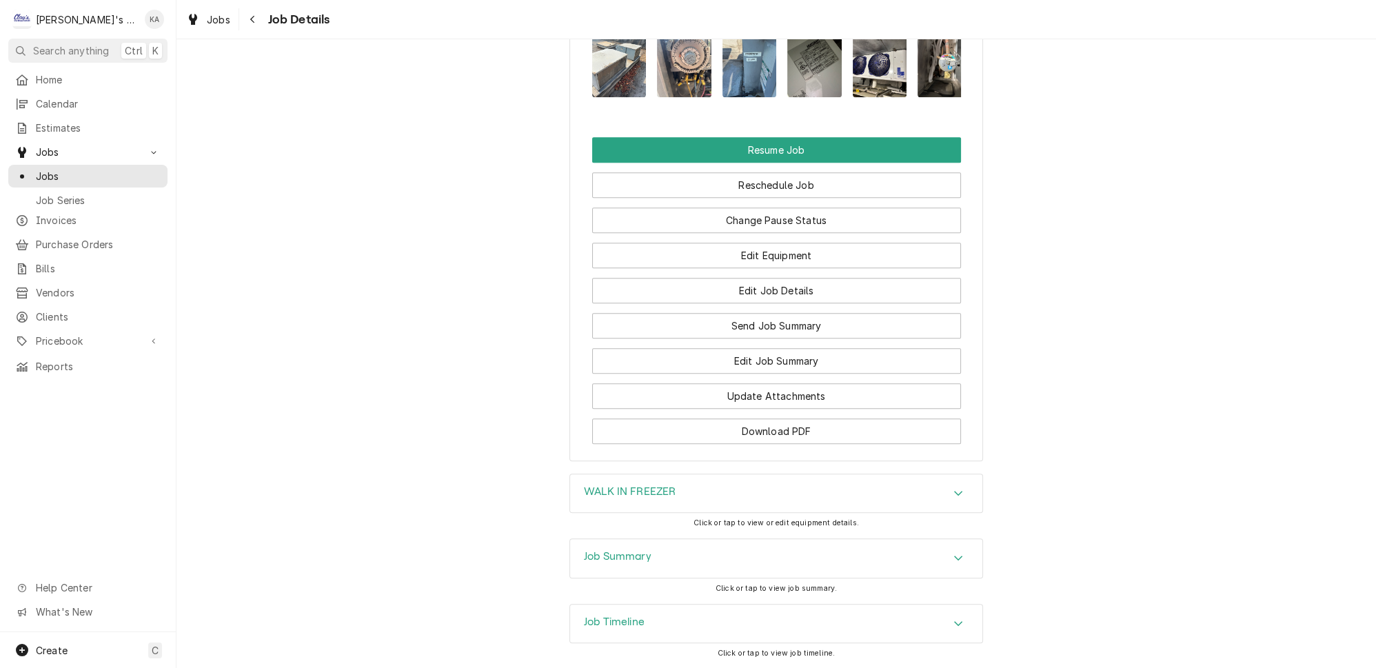
click at [954, 618] on icon "Accordion Header" at bounding box center [959, 623] width 10 height 11
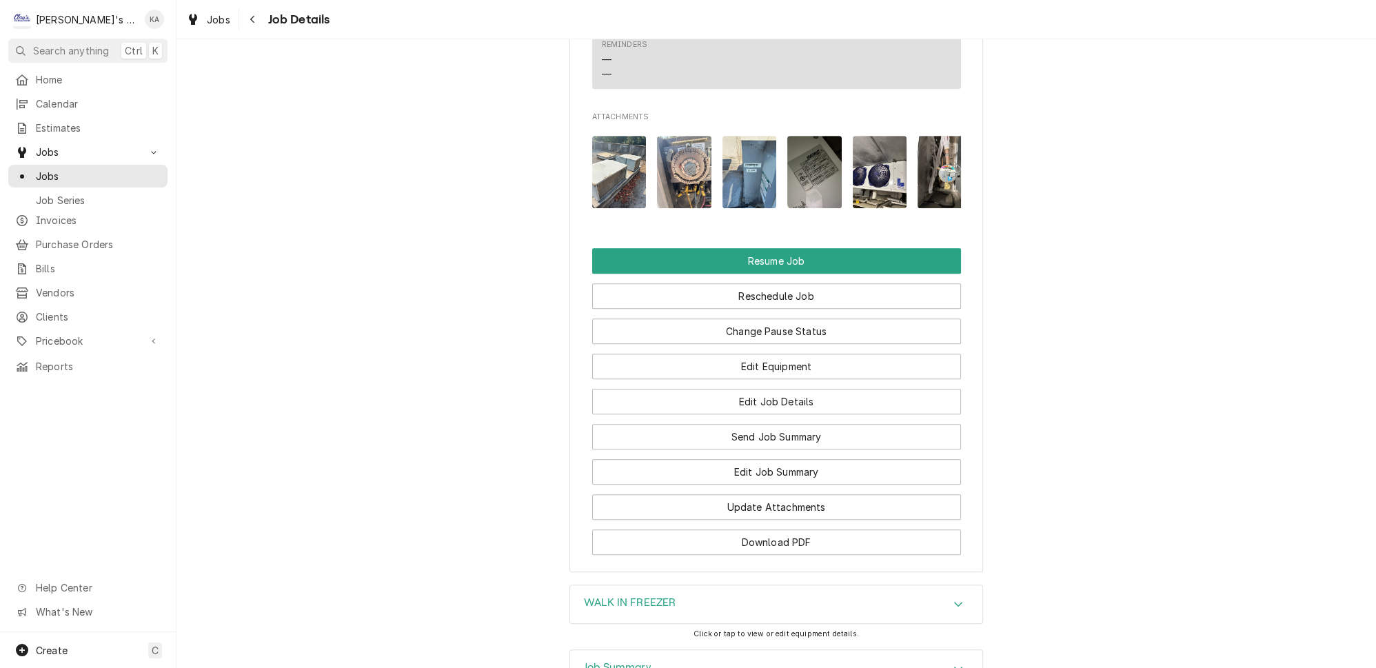
scroll to position [1442, 0]
